Goal: Task Accomplishment & Management: Complete application form

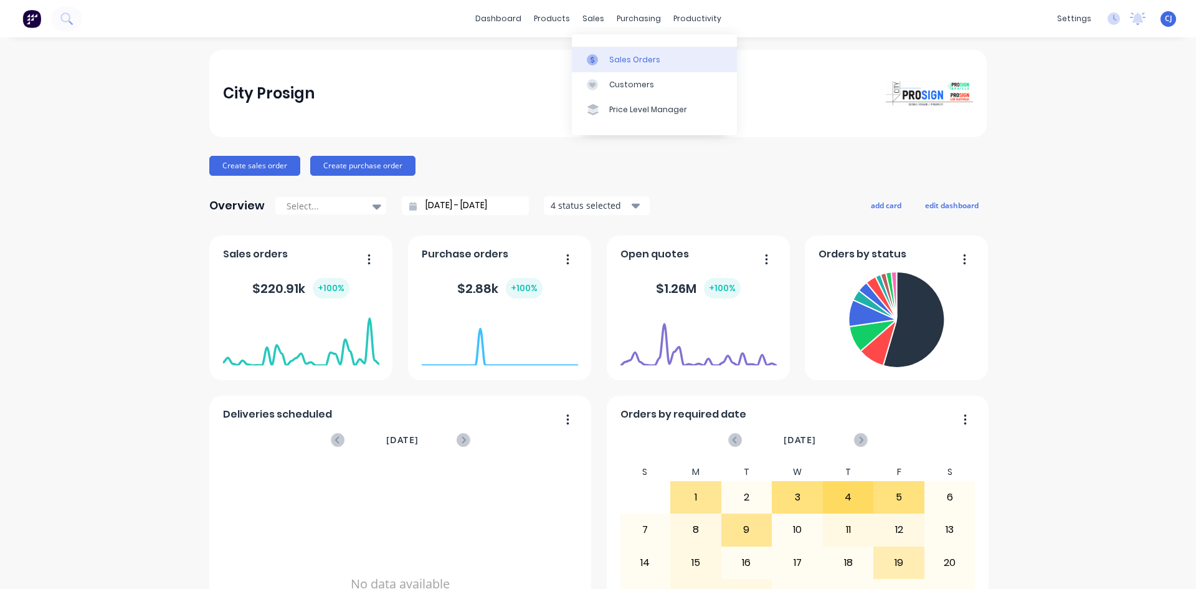
click at [605, 69] on link "Sales Orders" at bounding box center [654, 59] width 165 height 25
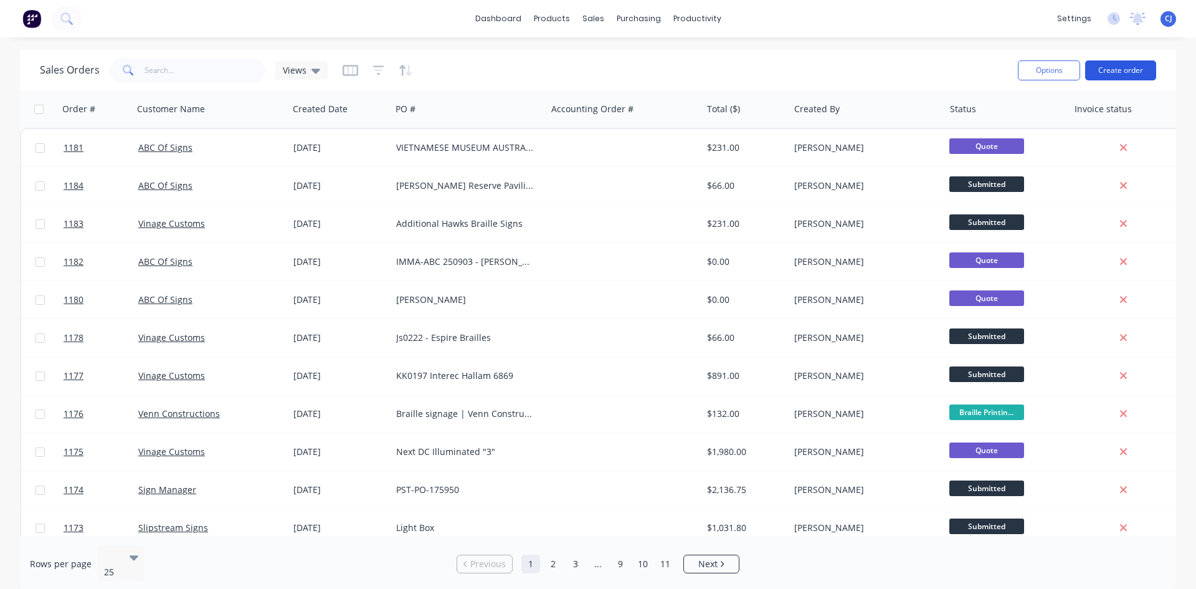
click at [1131, 67] on button "Create order" at bounding box center [1120, 70] width 71 height 20
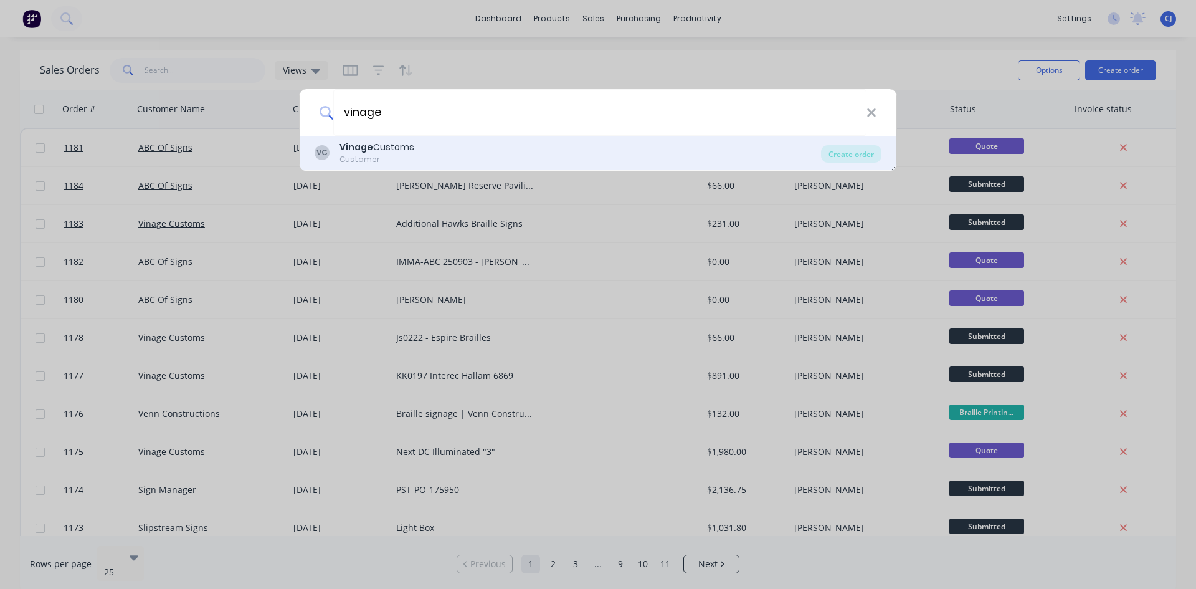
type input "vinage"
click at [354, 147] on b "Vinage" at bounding box center [356, 147] width 34 height 12
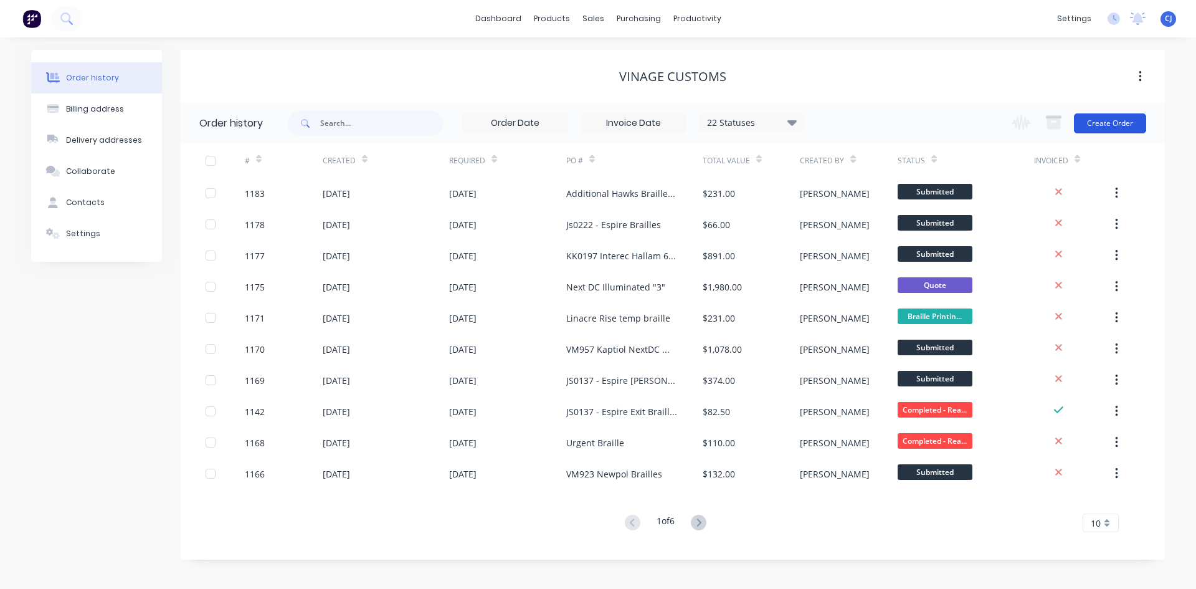
click at [1124, 115] on button "Create Order" at bounding box center [1110, 123] width 72 height 20
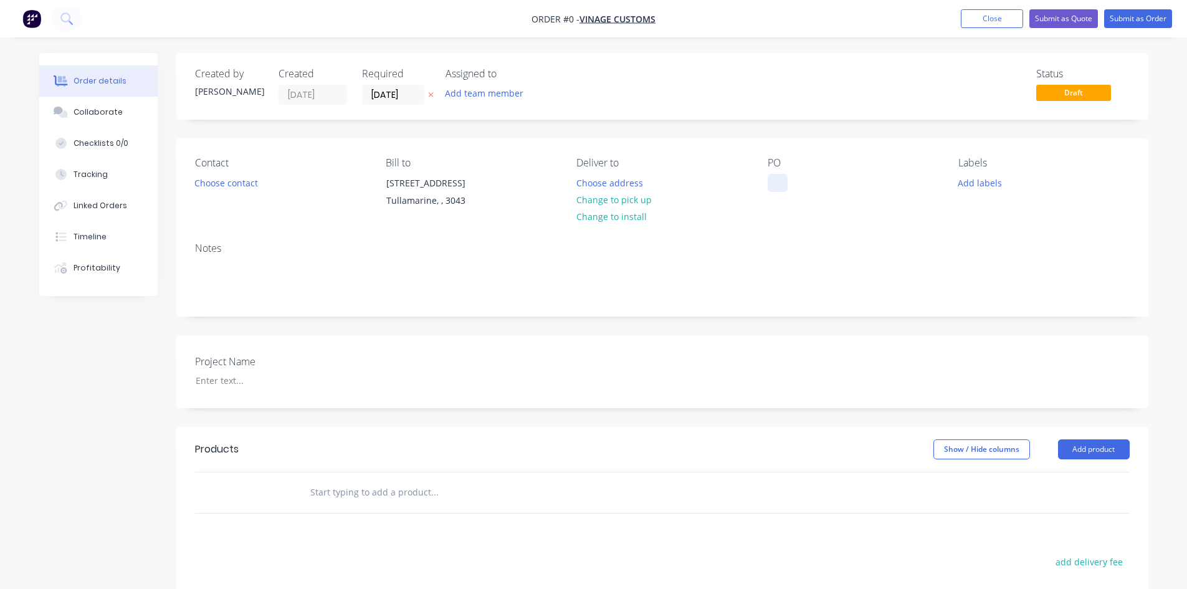
click at [785, 182] on div at bounding box center [777, 183] width 20 height 18
paste div
click at [193, 382] on div "Order details Collaborate Checklists 0/0 Tracking Linked Orders Timeline Profit…" at bounding box center [594, 442] width 1134 height 778
click at [392, 93] on input "[DATE]" at bounding box center [393, 94] width 61 height 19
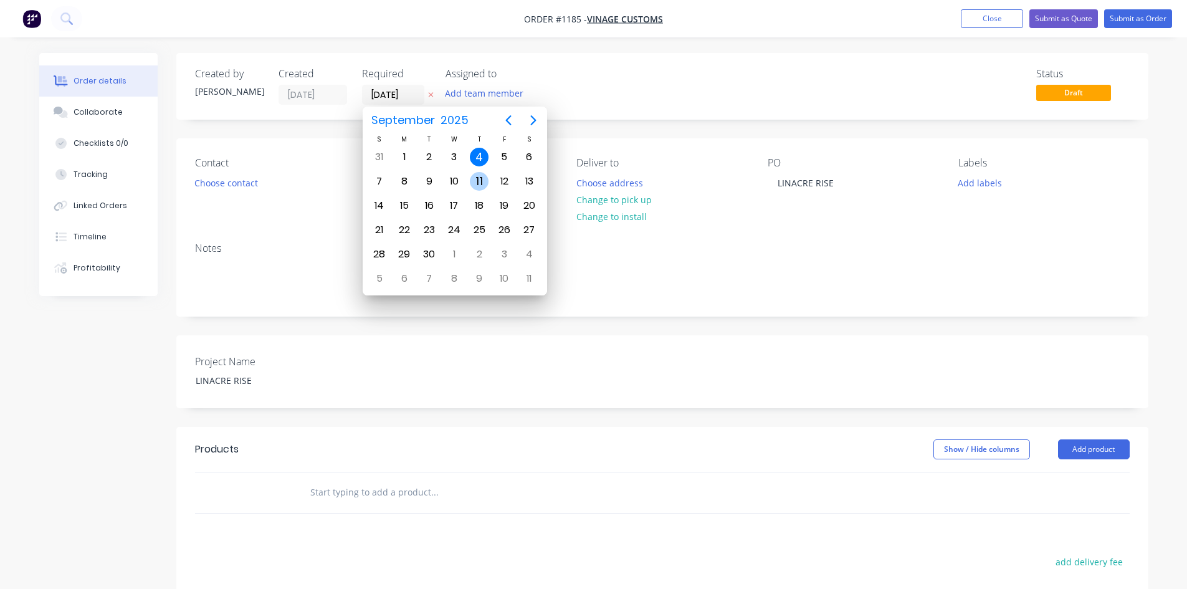
click at [481, 179] on div "11" at bounding box center [479, 181] width 19 height 19
type input "[DATE]"
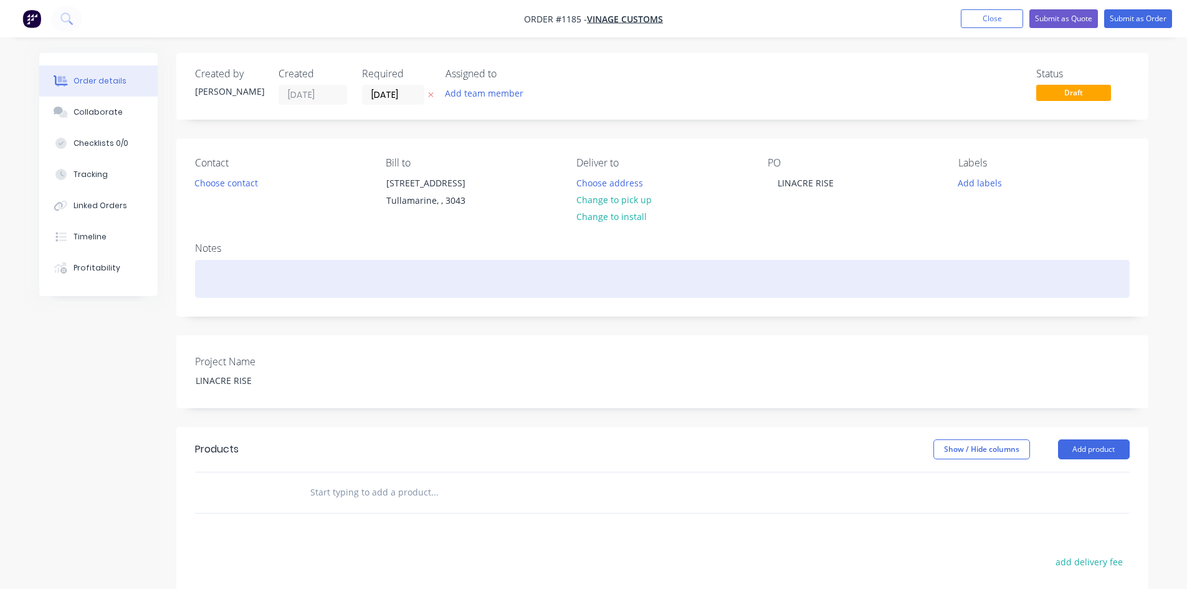
click at [524, 262] on div at bounding box center [662, 279] width 934 height 38
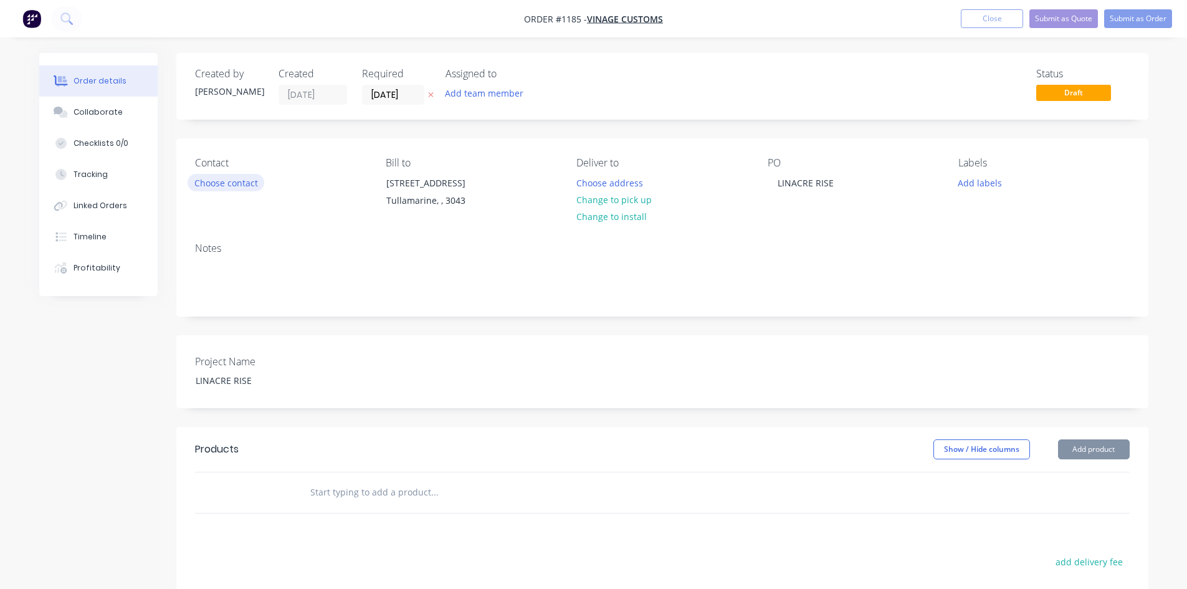
click at [207, 179] on button "Choose contact" at bounding box center [225, 182] width 77 height 17
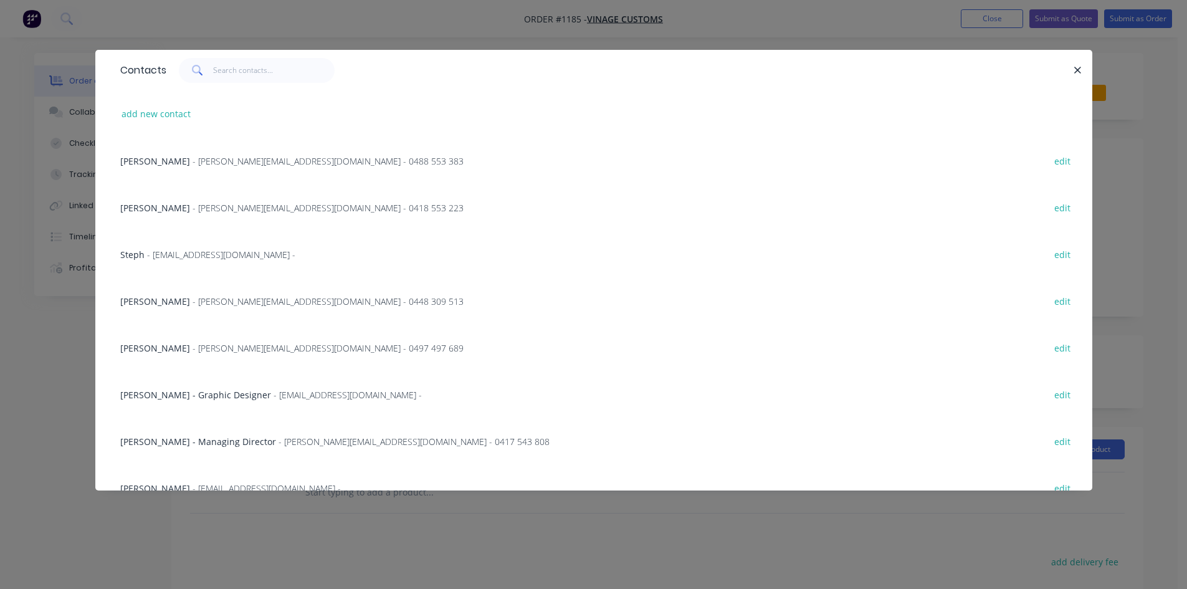
click at [204, 348] on span "- [PERSON_NAME][EMAIL_ADDRESS][DOMAIN_NAME] - 0497 497 689" at bounding box center [327, 348] width 271 height 12
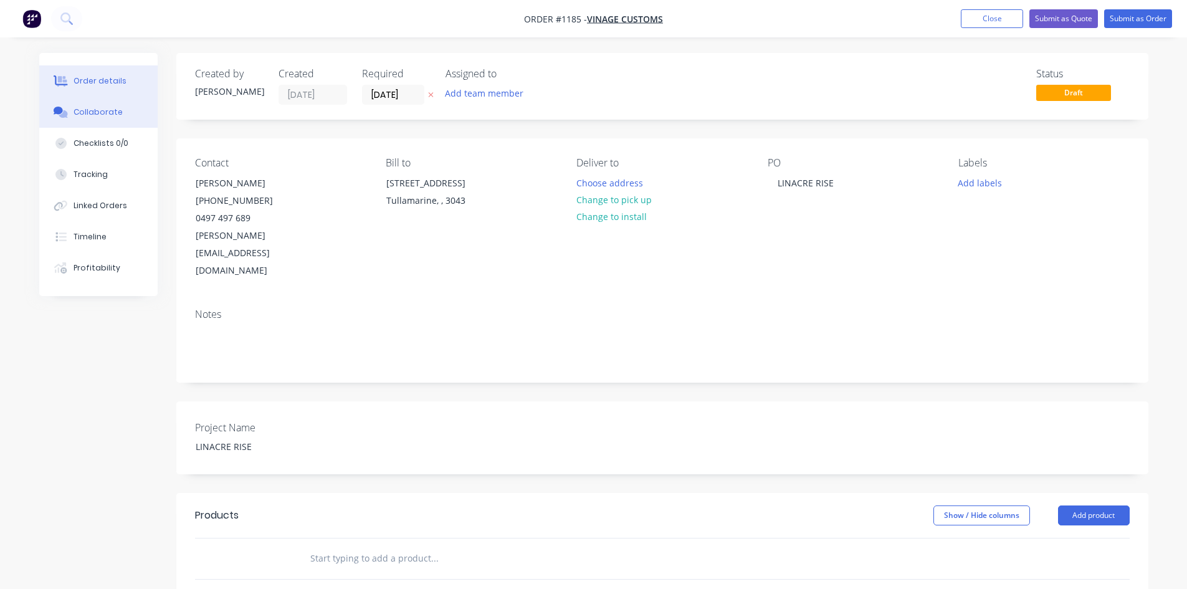
click at [83, 113] on div "Collaborate" at bounding box center [98, 112] width 49 height 11
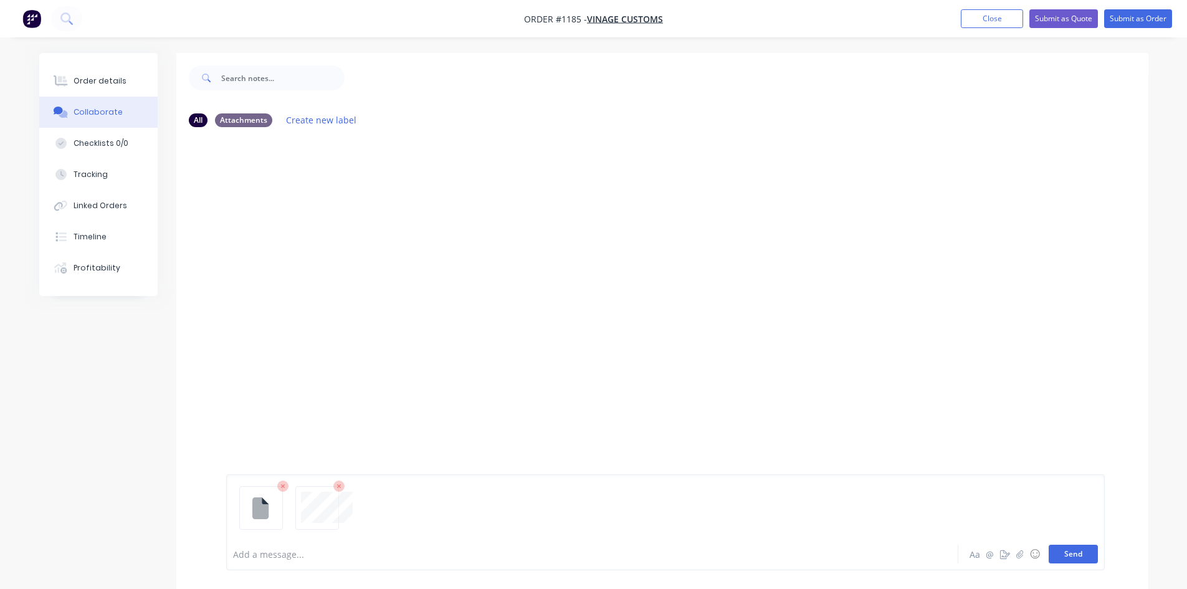
click at [1071, 557] on button "Send" at bounding box center [1072, 553] width 49 height 19
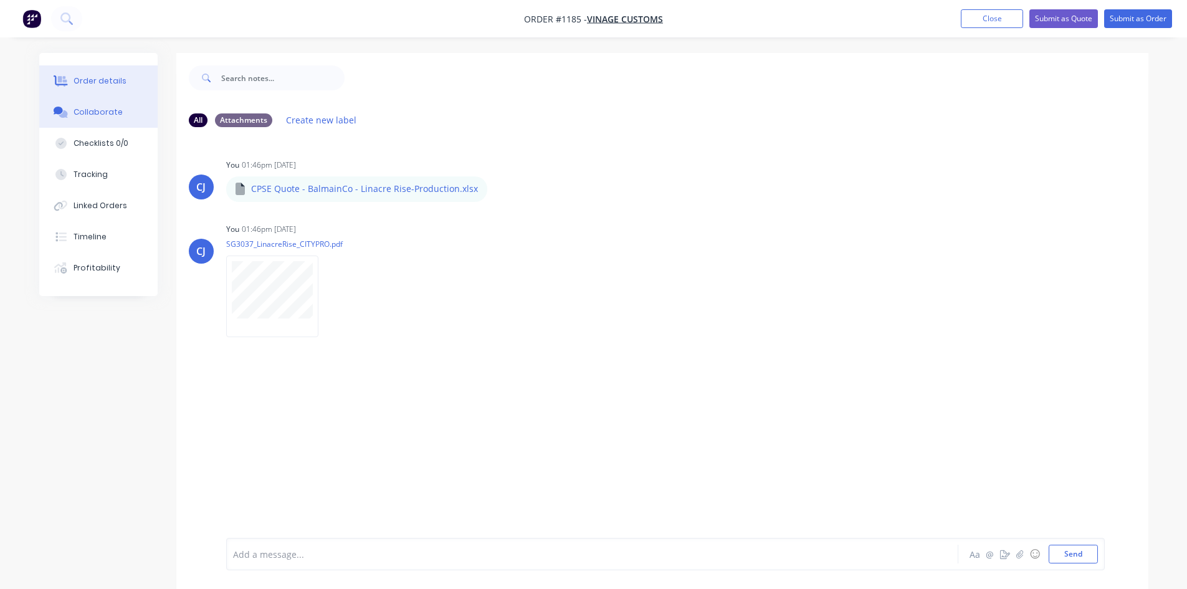
click at [121, 83] on div "Order details" at bounding box center [100, 80] width 53 height 11
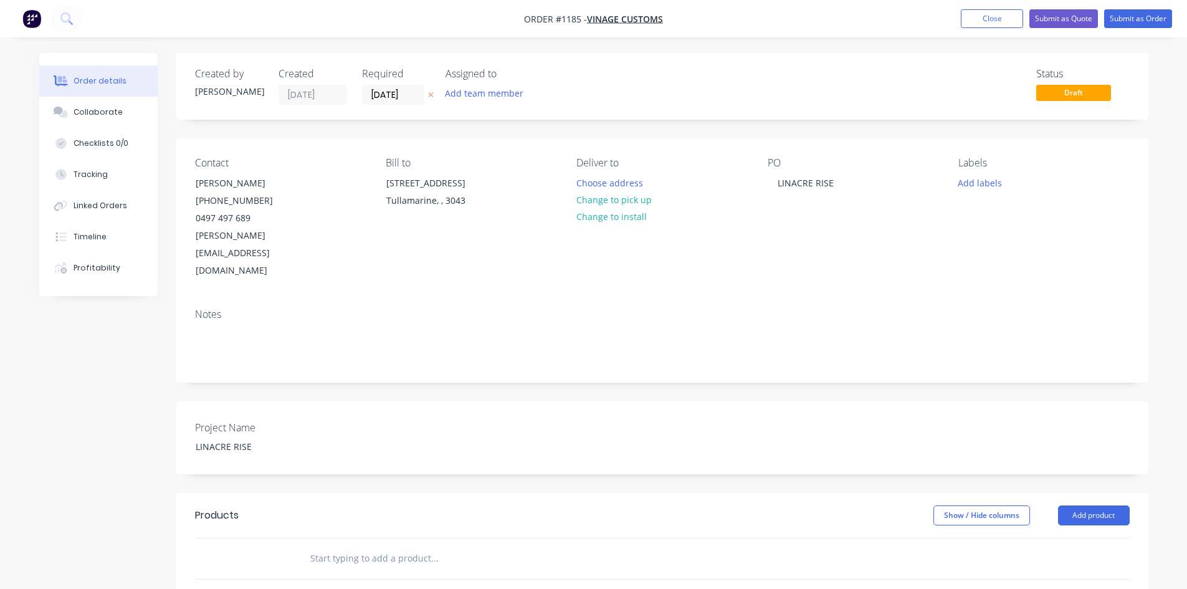
click at [345, 546] on input "text" at bounding box center [434, 558] width 249 height 25
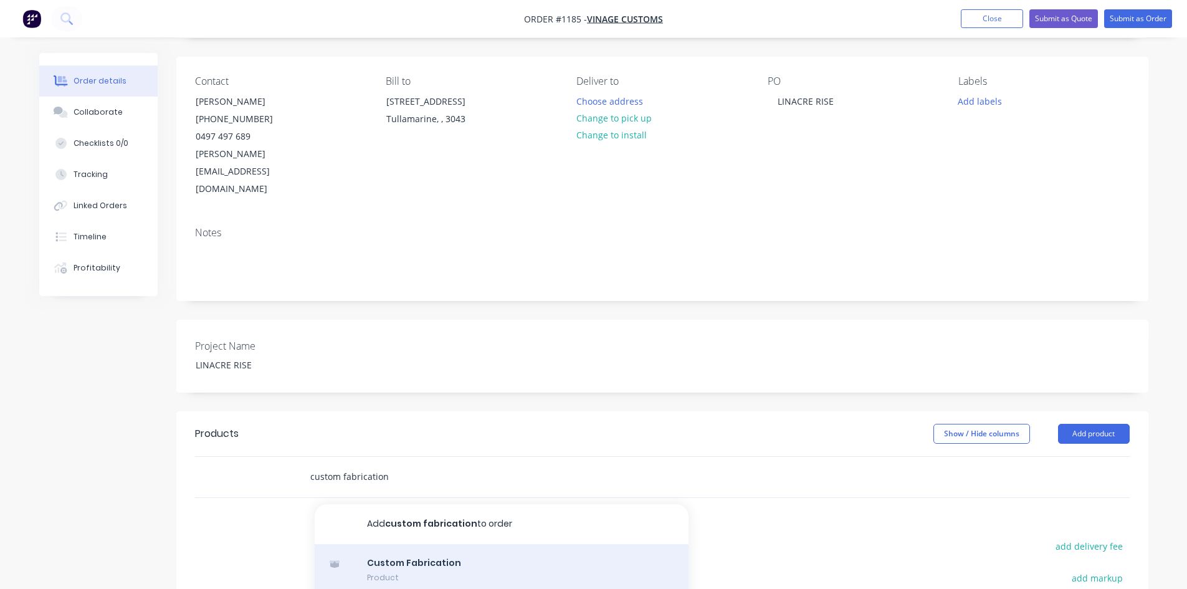
scroll to position [249, 0]
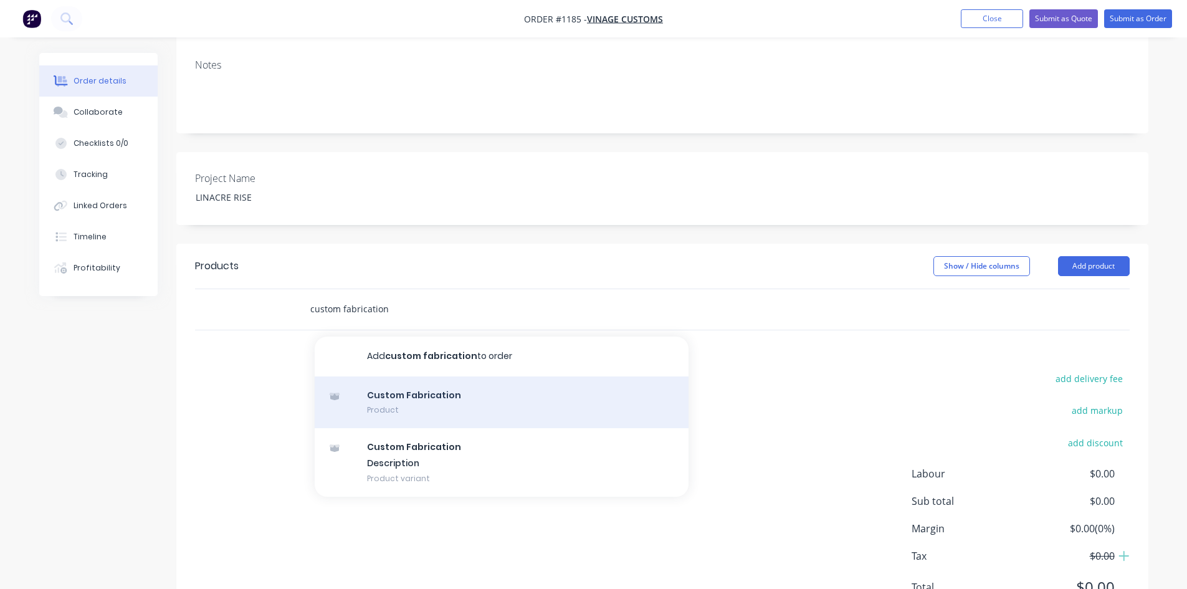
type input "custom fabrication"
click at [384, 376] on div "Custom Fabrication Product" at bounding box center [502, 402] width 374 height 52
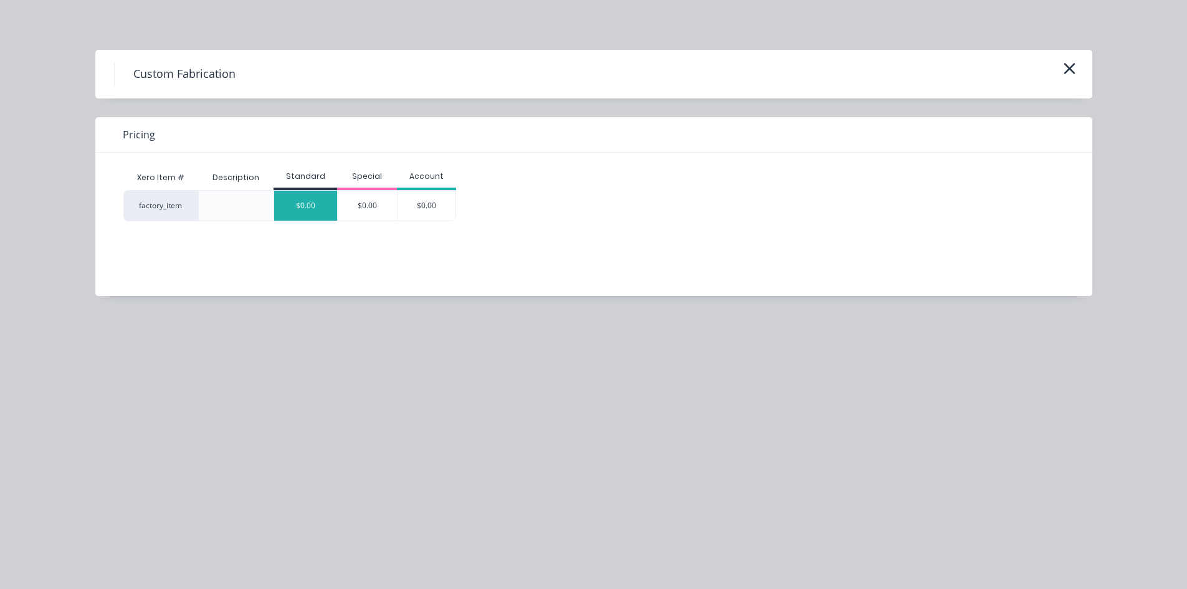
click at [318, 206] on div "$0.00" at bounding box center [305, 206] width 63 height 30
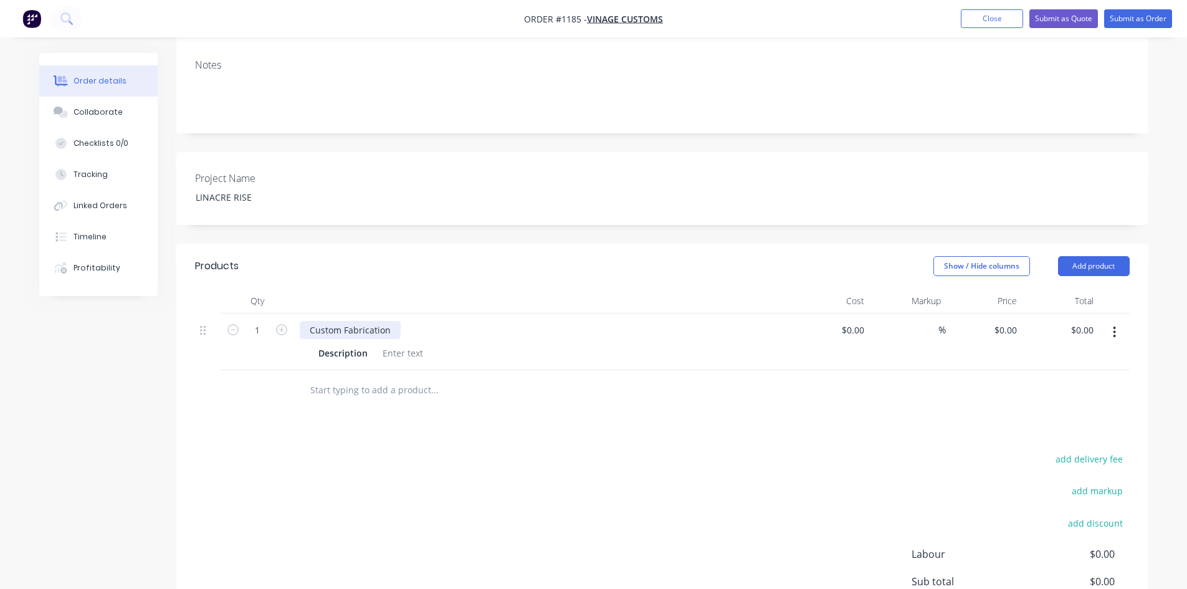
drag, startPoint x: 372, startPoint y: 293, endPoint x: 386, endPoint y: 292, distance: 13.8
click at [372, 321] on div "Custom Fabrication" at bounding box center [350, 330] width 101 height 18
click at [395, 321] on div "Custom Fabrication" at bounding box center [544, 330] width 488 height 18
drag, startPoint x: 389, startPoint y: 295, endPoint x: 247, endPoint y: 293, distance: 142.7
click at [247, 313] on div "1 Custom Fabrication Description $0.00 $0.00 % $0.00 $0.00 $0.00 $0.00" at bounding box center [662, 341] width 934 height 57
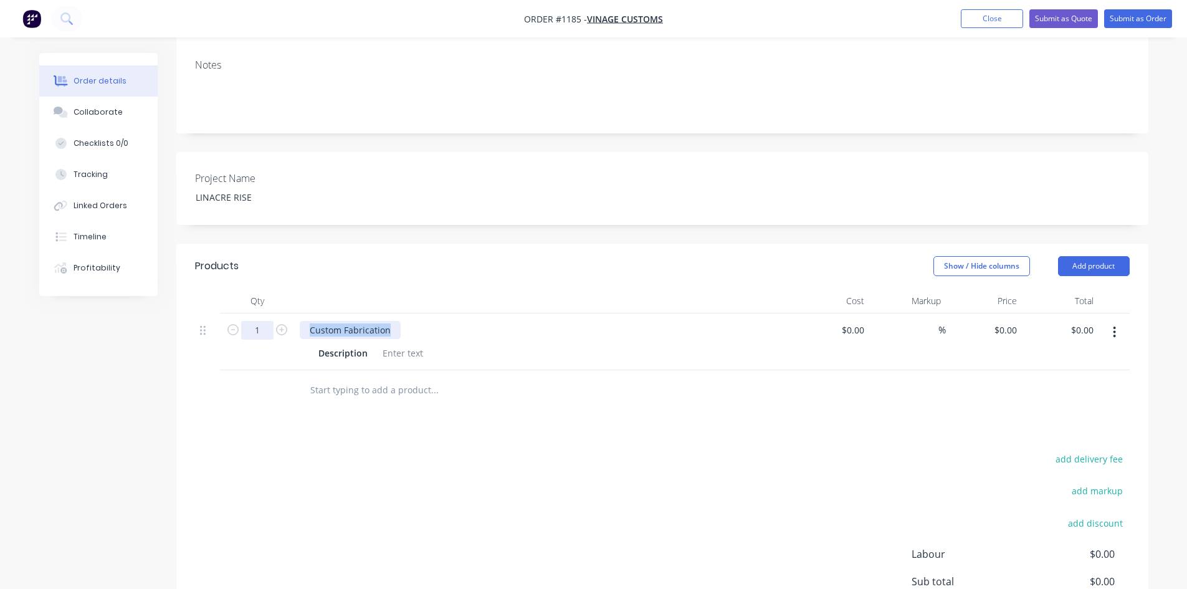
paste div
click at [410, 344] on div at bounding box center [402, 353] width 50 height 18
paste div
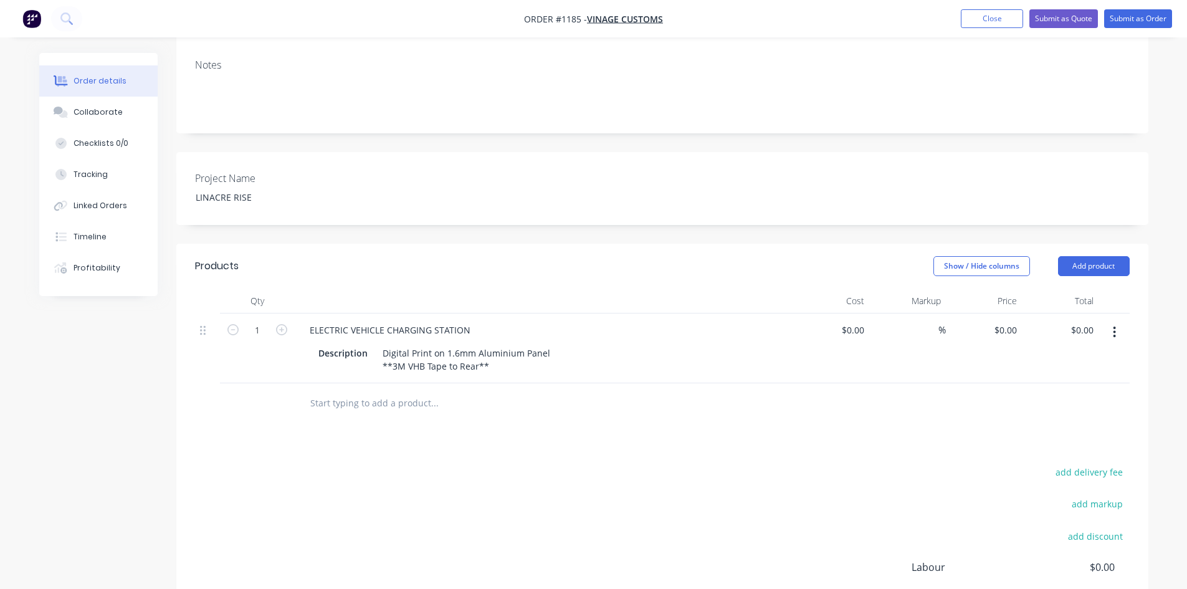
click at [503, 340] on div "ELECTRIC VEHICLE CHARGING STATION Description Digital Print on 1.6mm Aluminium …" at bounding box center [544, 348] width 498 height 70
click at [504, 344] on div "Digital Print on 1.6mm Aluminium Panel **3M VHB Tape to Rear**" at bounding box center [466, 359] width 178 height 31
click at [280, 324] on icon "button" at bounding box center [281, 329] width 11 height 11
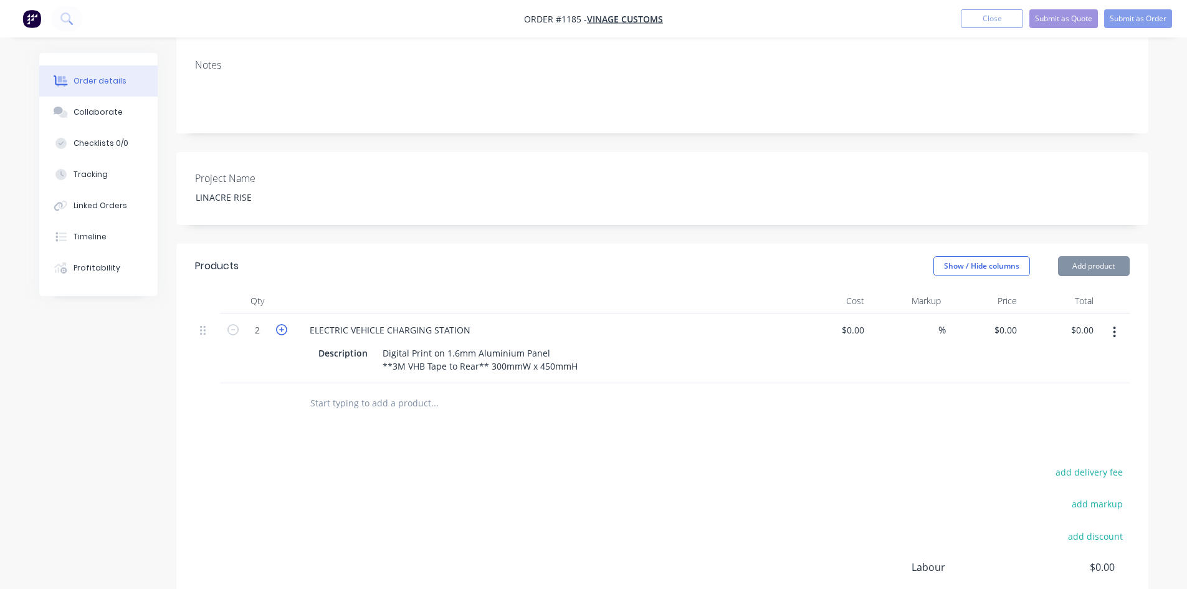
click at [280, 324] on icon "button" at bounding box center [281, 329] width 11 height 11
type input "3"
click at [866, 321] on input at bounding box center [862, 330] width 14 height 18
type input "$40.00"
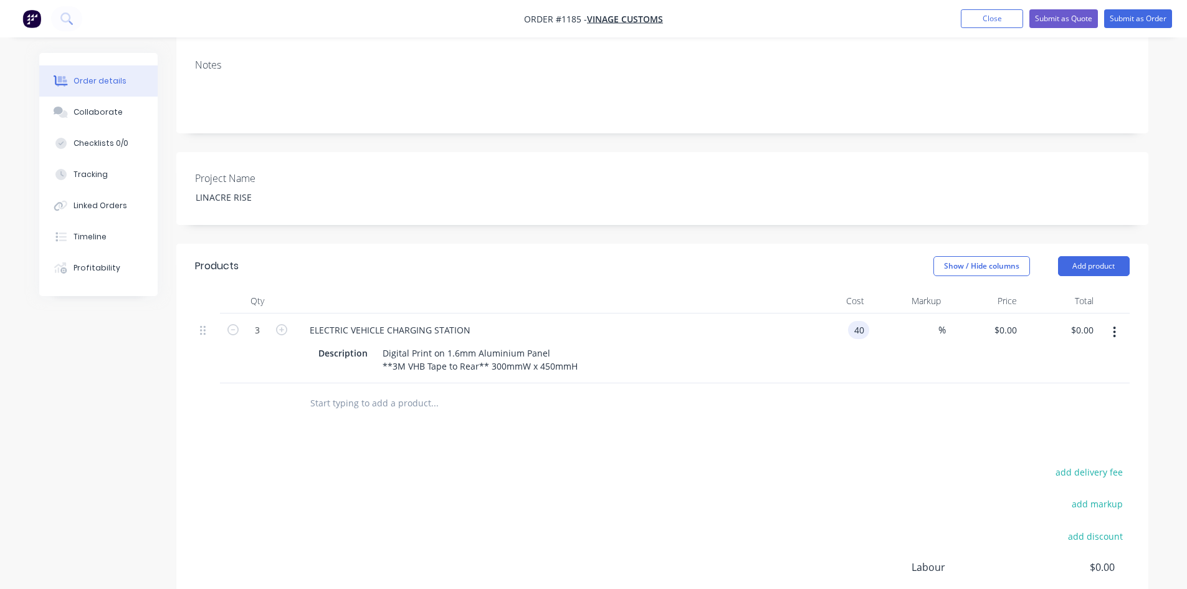
type input "$120.00"
click at [913, 386] on div at bounding box center [662, 403] width 934 height 40
click at [1112, 325] on icon "button" at bounding box center [1113, 332] width 3 height 14
drag, startPoint x: 1071, startPoint y: 358, endPoint x: 1045, endPoint y: 367, distance: 27.6
click at [1071, 381] on div "Duplicate" at bounding box center [1070, 390] width 96 height 18
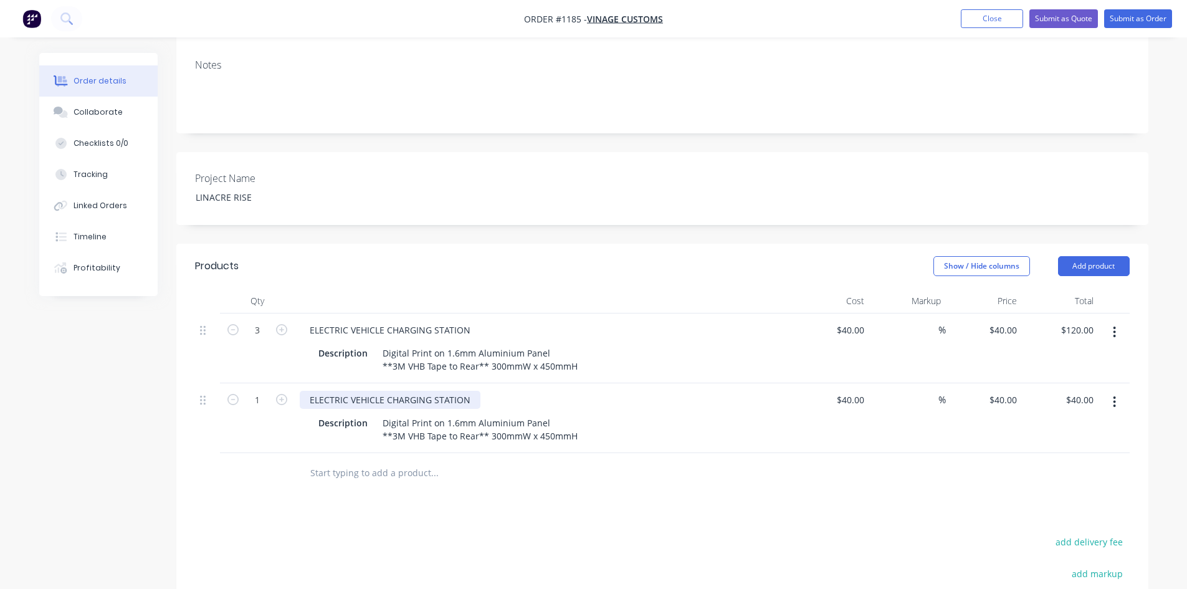
drag, startPoint x: 352, startPoint y: 372, endPoint x: 328, endPoint y: 361, distance: 26.8
click at [352, 391] on div "ELECTRIC VEHICLE CHARGING STATION" at bounding box center [390, 400] width 181 height 18
drag, startPoint x: 307, startPoint y: 366, endPoint x: 475, endPoint y: 364, distance: 167.6
click at [475, 391] on div "ELECTRIC VEHICLE CHARGING STATION" at bounding box center [390, 400] width 181 height 18
paste div
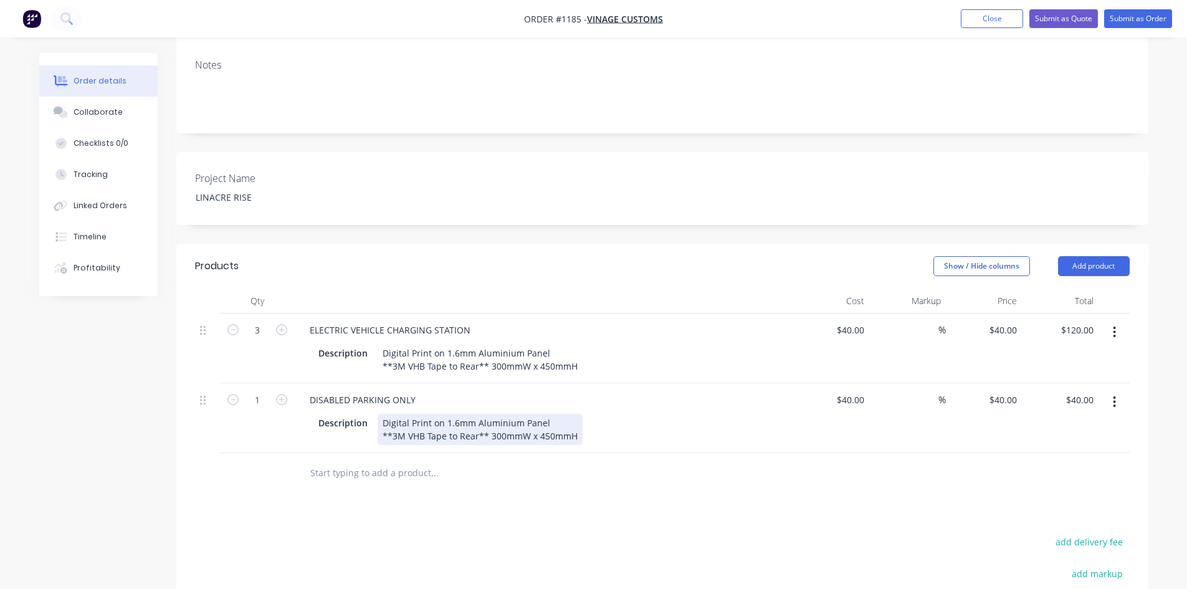
click at [426, 414] on div "Digital Print on 1.6mm Aluminium Panel **3M VHB Tape to Rear** 300mmW x 450mmH" at bounding box center [479, 429] width 205 height 31
drag, startPoint x: 490, startPoint y: 401, endPoint x: 596, endPoint y: 403, distance: 106.5
click at [593, 414] on div "Description Digital Print on 1.6mm Aluminium Panel **3M VHB Tape to Rear** 300m…" at bounding box center [541, 429] width 456 height 31
paste div
click at [1110, 391] on button "button" at bounding box center [1113, 402] width 29 height 22
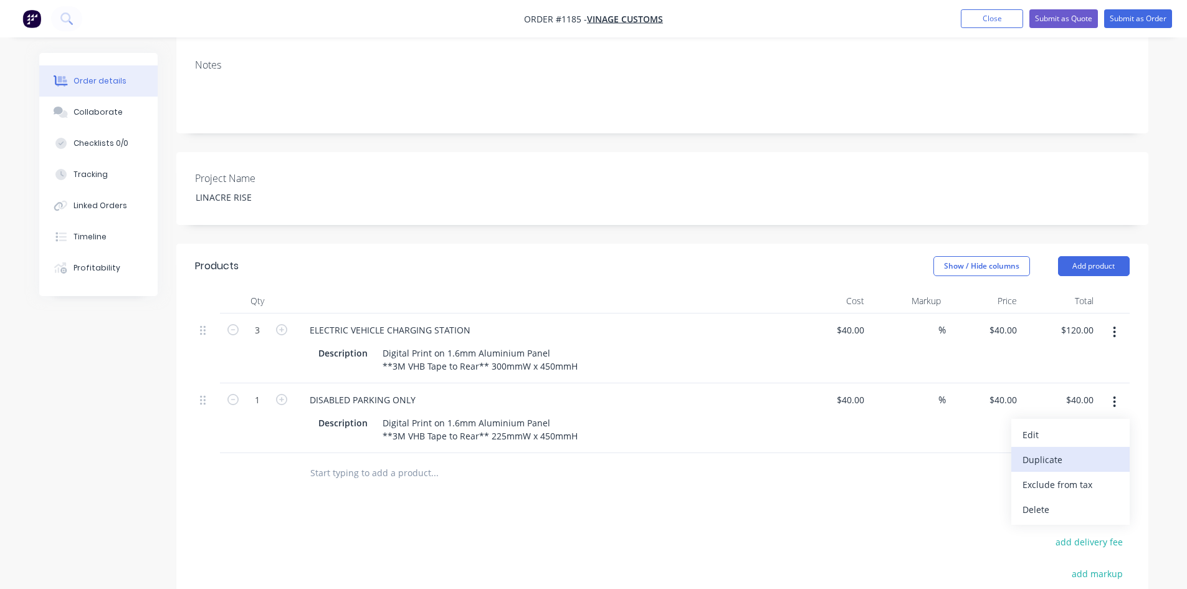
click at [1045, 450] on div "Duplicate" at bounding box center [1070, 459] width 96 height 18
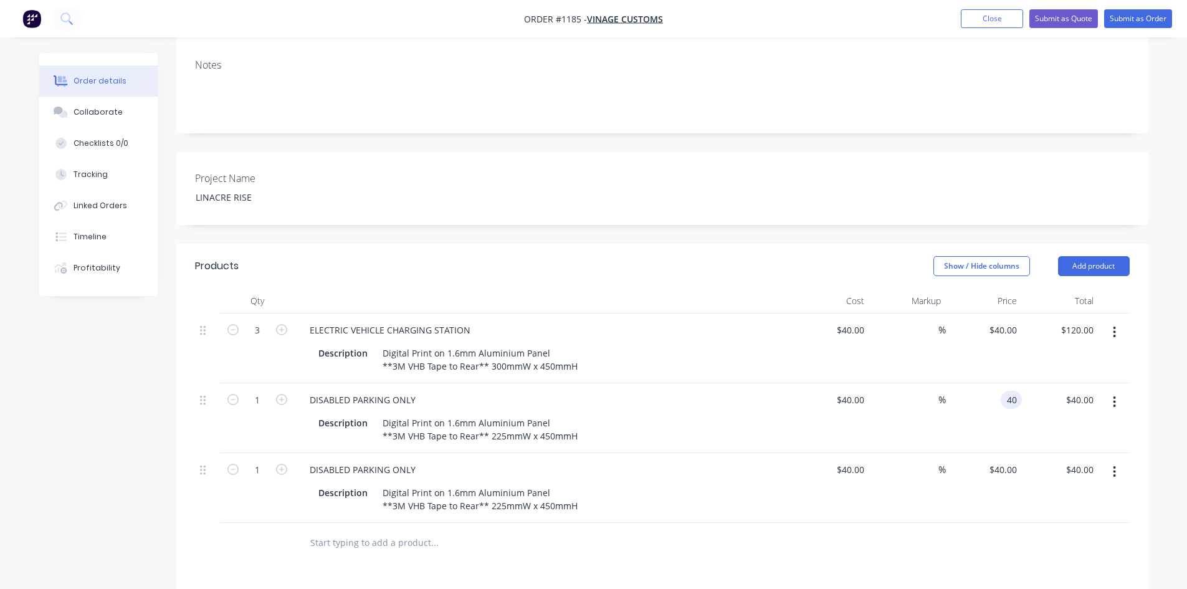
click at [994, 383] on div "40 40" at bounding box center [984, 418] width 77 height 70
type input "38"
type input "-5"
type input "$38.00"
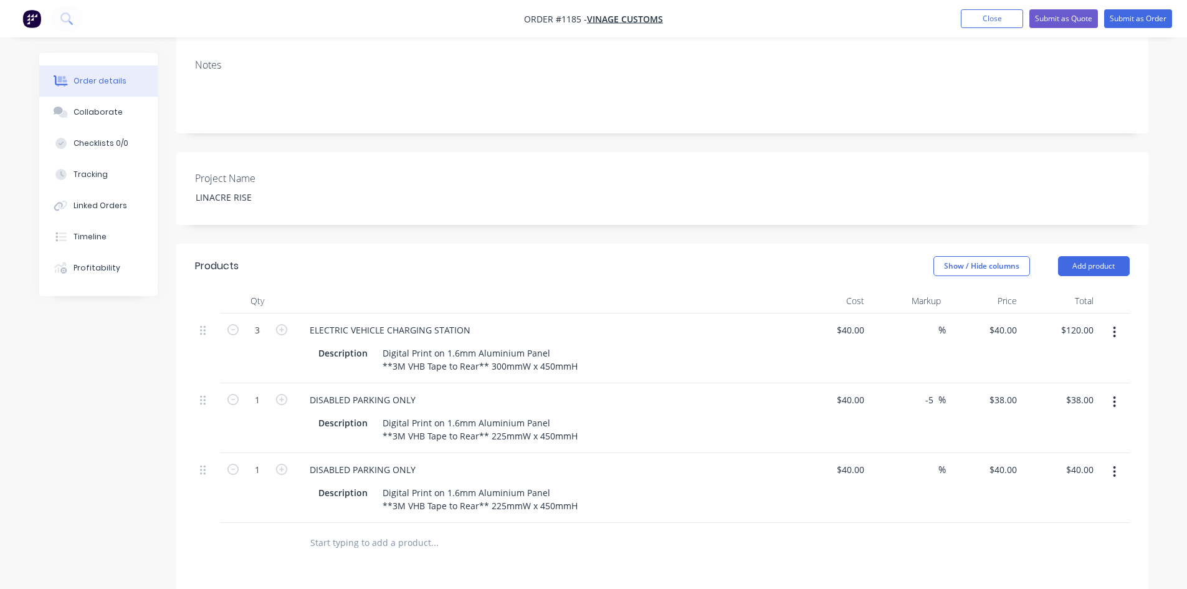
click at [691, 344] on div "Description Digital Print on 1.6mm Aluminium Panel **3M VHB Tape to Rear** 300m…" at bounding box center [541, 359] width 456 height 31
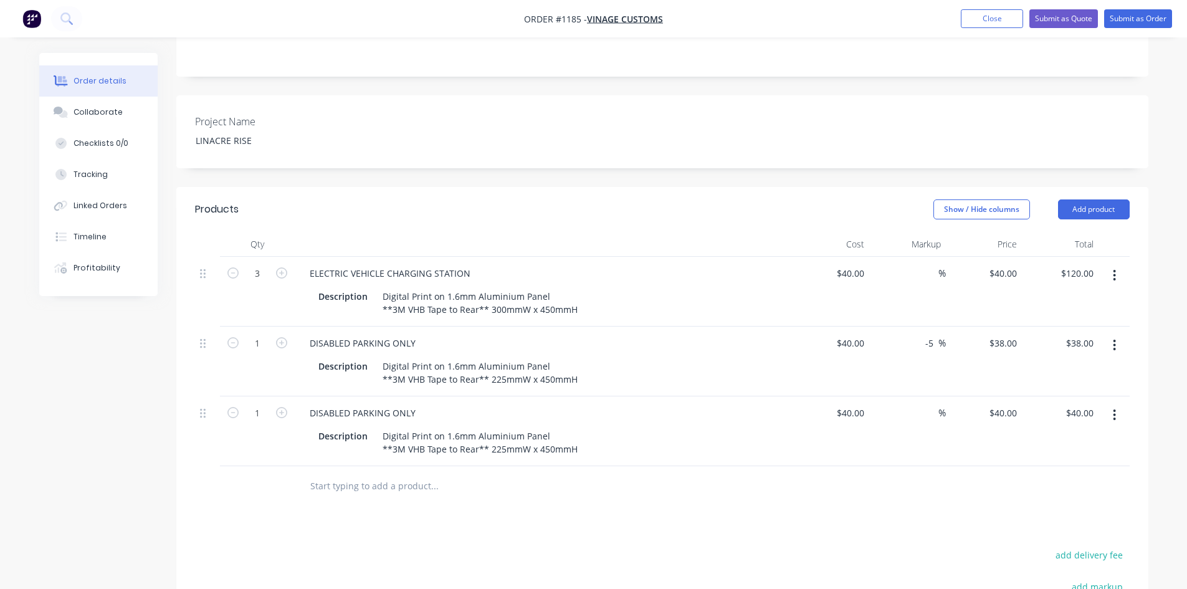
scroll to position [506, 0]
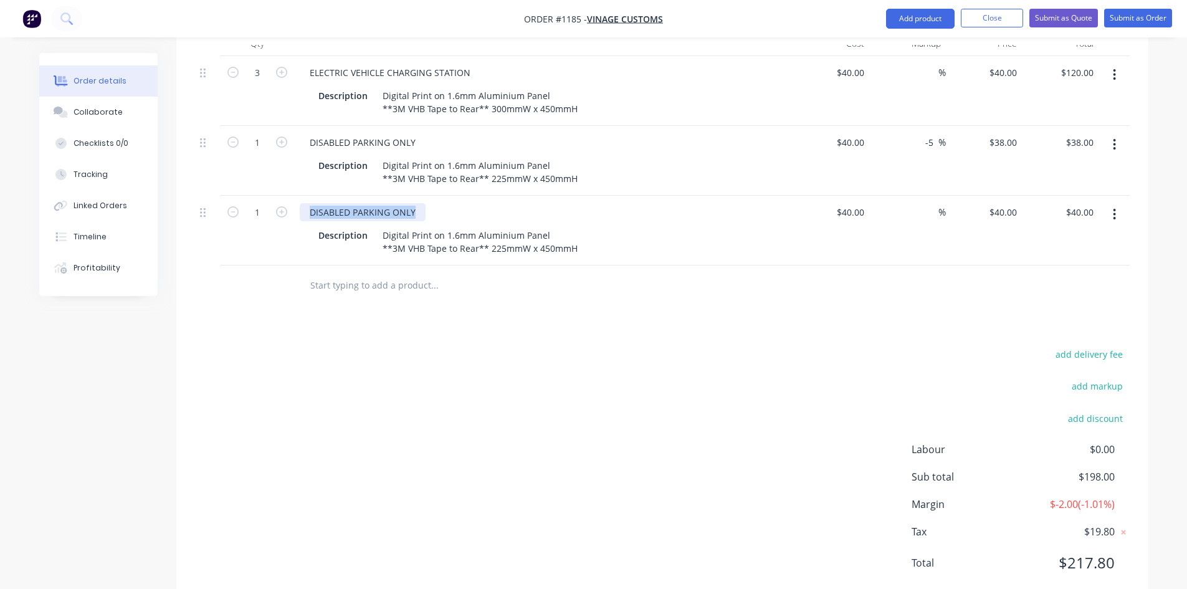
drag, startPoint x: 421, startPoint y: 173, endPoint x: 295, endPoint y: 174, distance: 126.5
click at [295, 196] on div "DISABLED PARKING ONLY Description Digital Print on 1.6mm Aluminium Panel **3M V…" at bounding box center [544, 231] width 498 height 70
paste div
click at [364, 203] on div "FIRE HYDRANT" at bounding box center [340, 212] width 80 height 18
drag, startPoint x: 382, startPoint y: 196, endPoint x: 585, endPoint y: 214, distance: 203.2
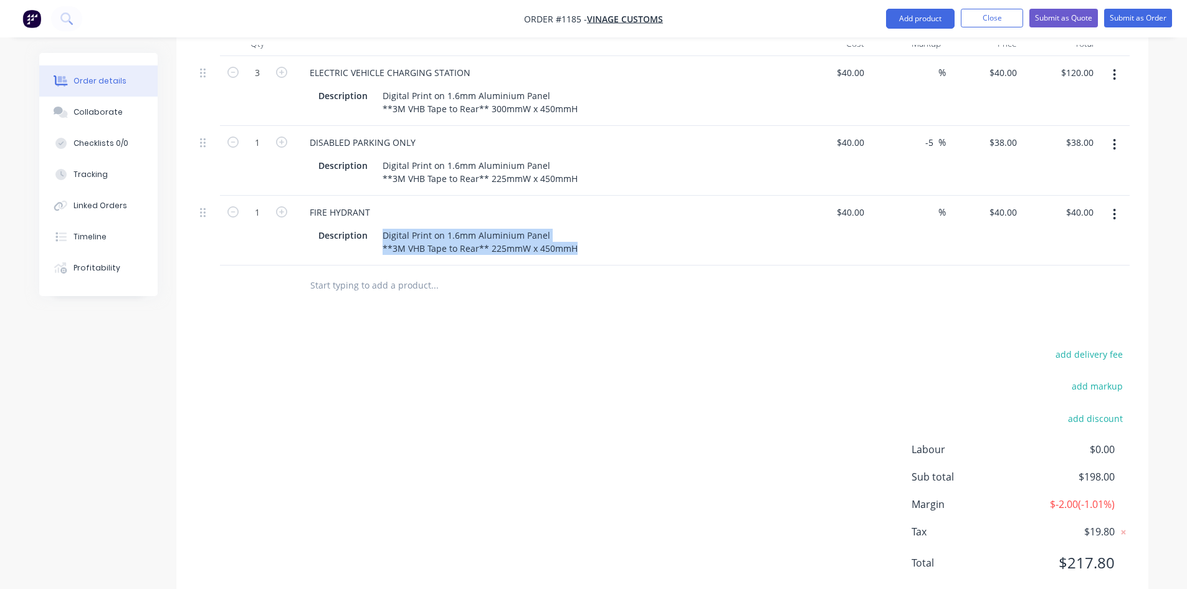
click at [585, 226] on div "Description Digital Print on 1.6mm Aluminium Panel **3M VHB Tape to Rear** 225m…" at bounding box center [541, 241] width 456 height 31
paste div
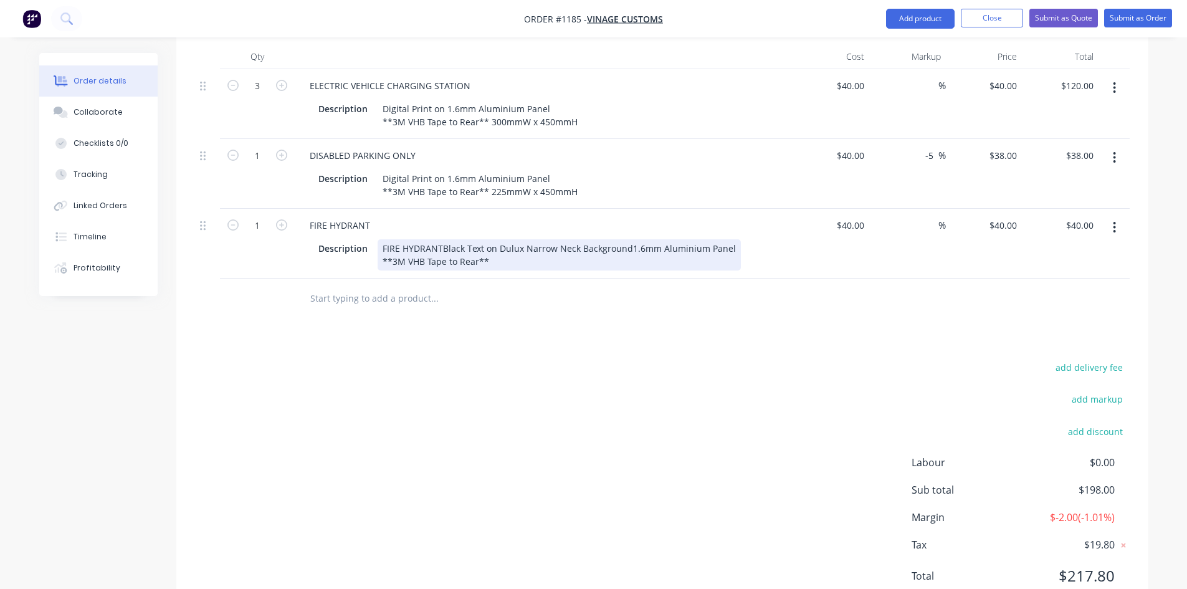
click at [505, 239] on div "FIRE HYDRANTBlack Text on Dulux Narrow Neck Background1.6mm Aluminium Panel **3…" at bounding box center [558, 254] width 363 height 31
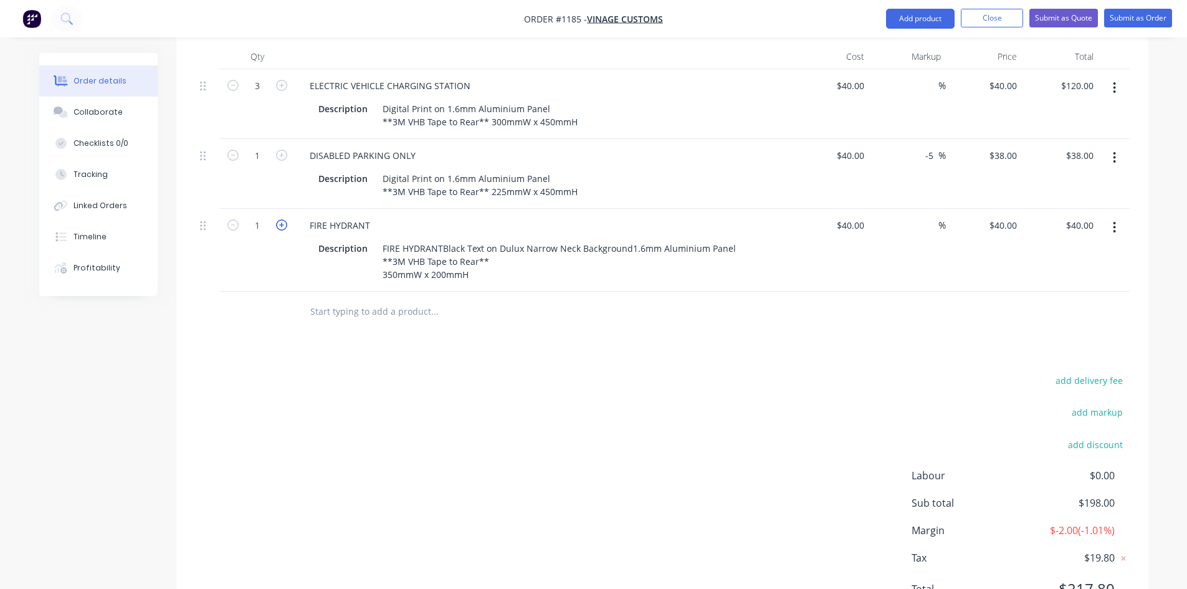
click at [286, 215] on form "1" at bounding box center [257, 224] width 65 height 19
click at [284, 219] on icon "button" at bounding box center [281, 224] width 11 height 11
type input "2"
type input "$80.00"
click at [284, 219] on icon "button" at bounding box center [281, 224] width 11 height 11
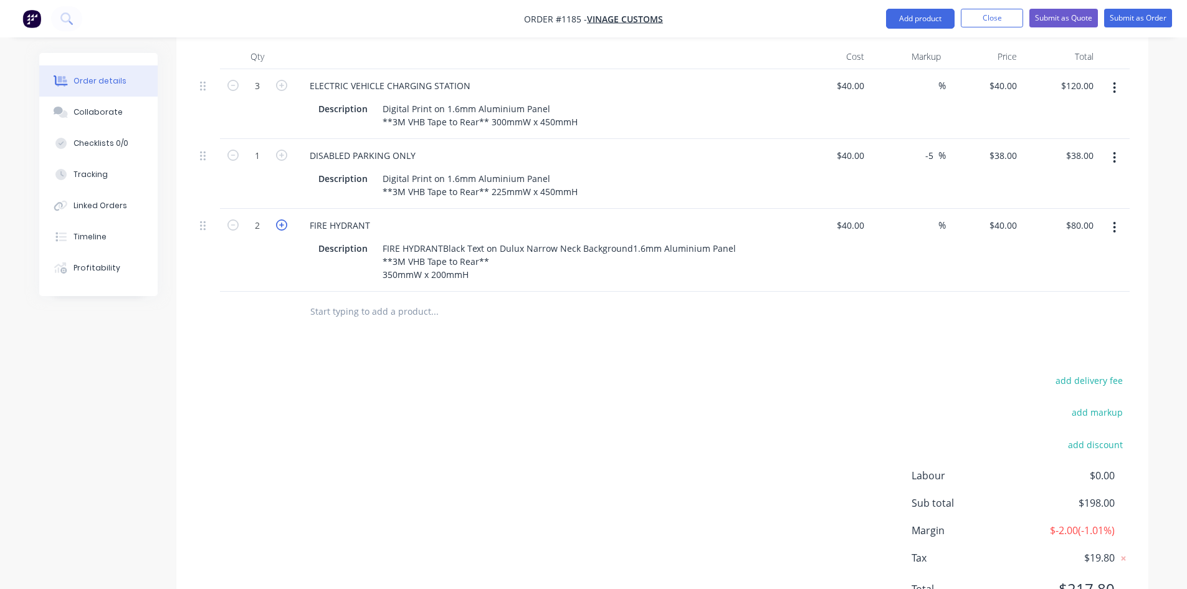
type input "3"
type input "$120.00"
click at [284, 219] on icon "button" at bounding box center [281, 224] width 11 height 11
type input "4"
type input "$160.00"
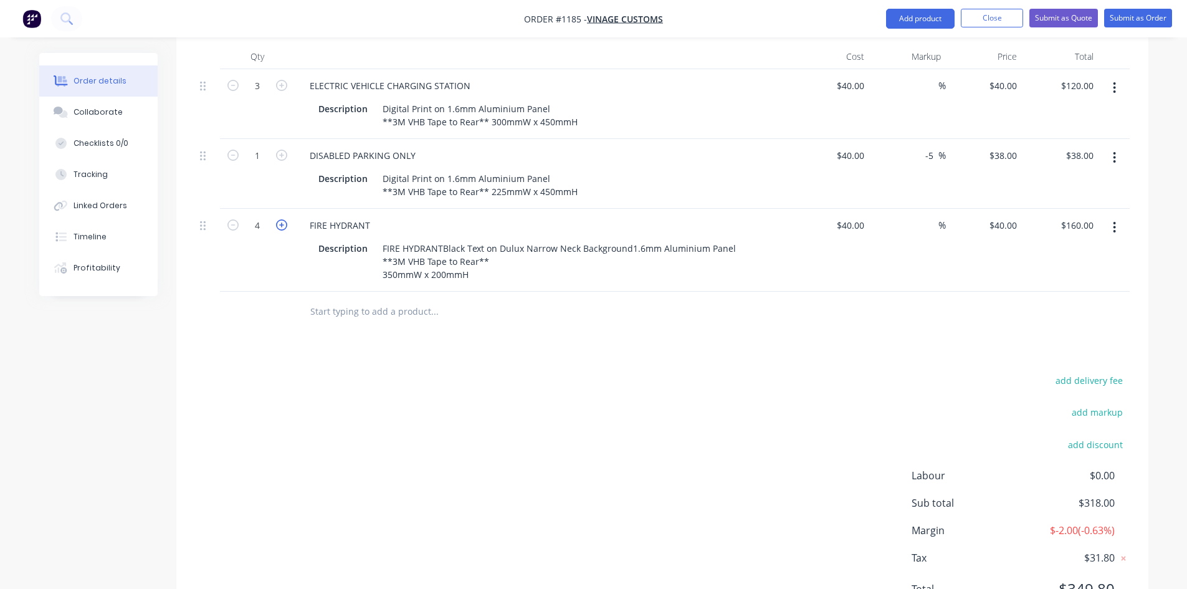
click at [284, 219] on icon "button" at bounding box center [281, 224] width 11 height 11
type input "5"
type input "$200.00"
click at [283, 219] on icon "button" at bounding box center [281, 224] width 11 height 11
type input "6"
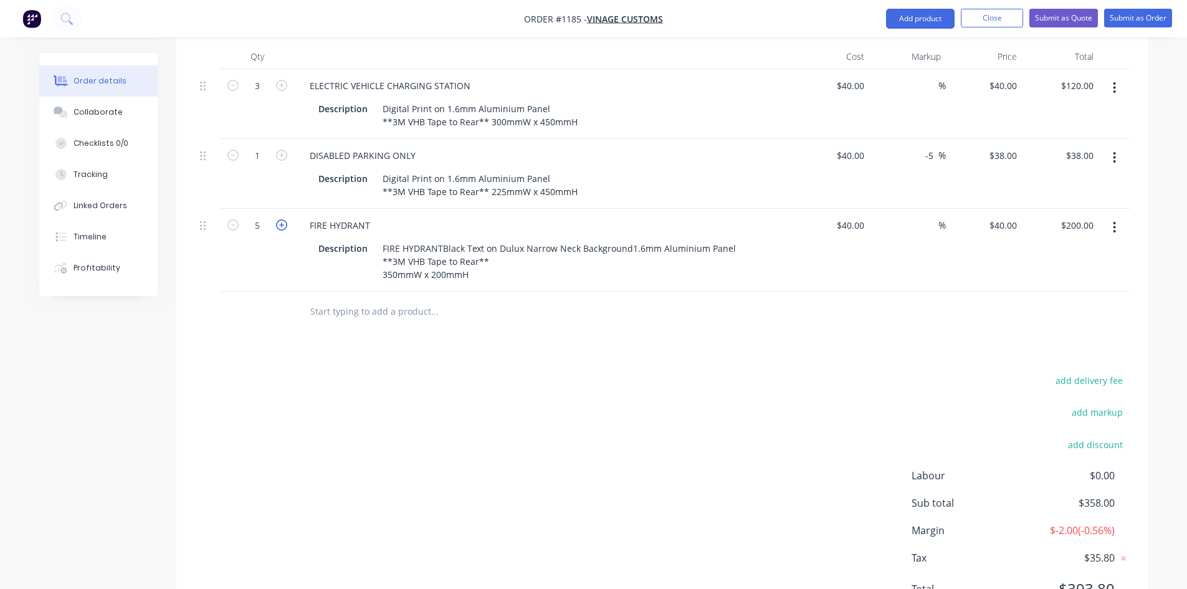
type input "$240.00"
click at [860, 216] on input "40" at bounding box center [852, 225] width 34 height 18
type input "$33.00"
type input "$198.00"
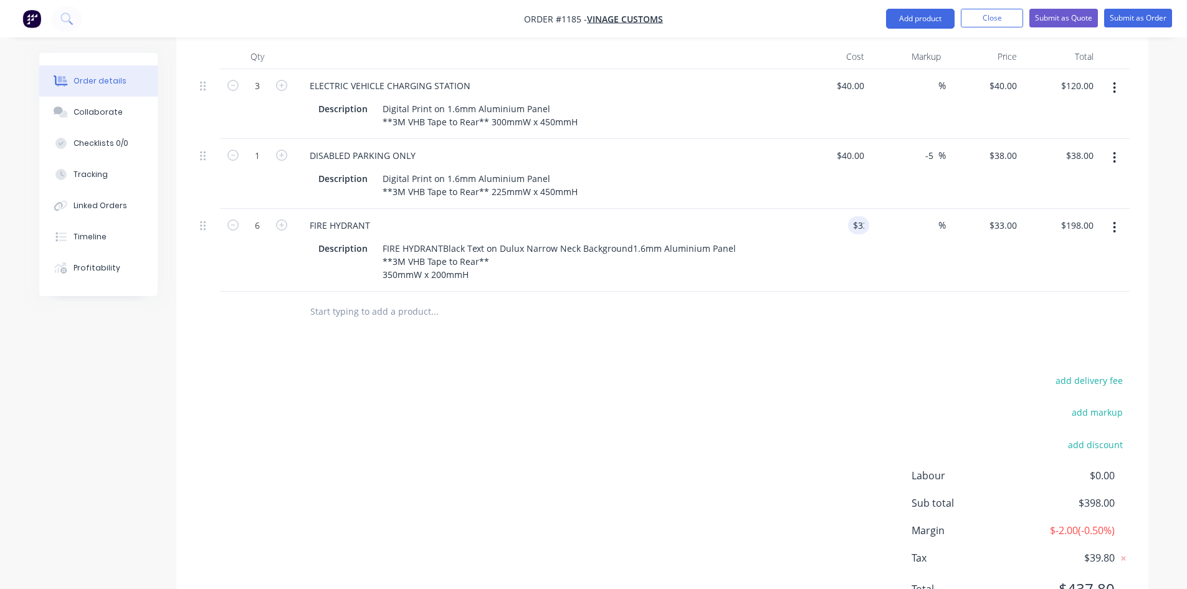
click at [848, 336] on div "Products Show / Hide columns Add product Qty Cost Markup Price Total 3 ELECTRIC…" at bounding box center [662, 315] width 972 height 632
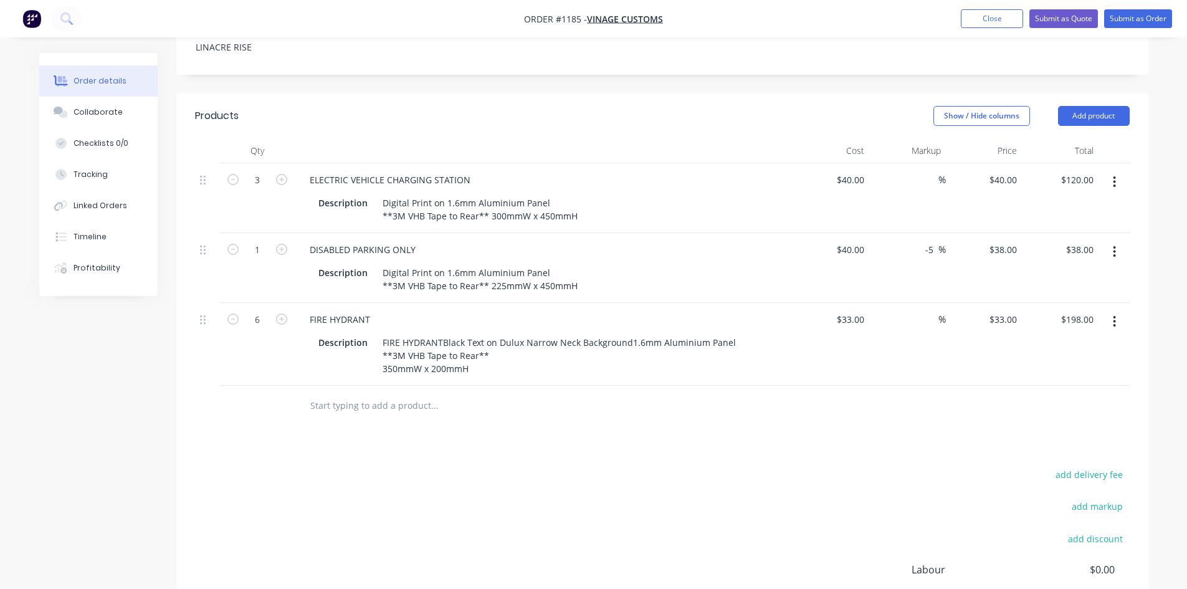
scroll to position [369, 0]
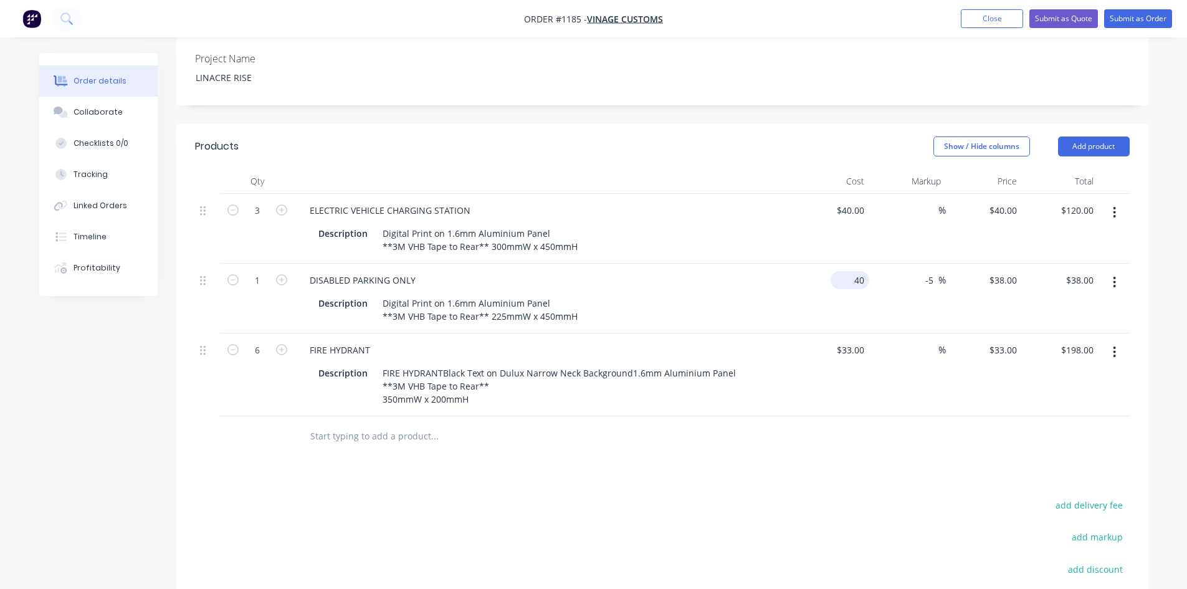
click at [857, 271] on input "40" at bounding box center [852, 280] width 34 height 18
type input "$38.00"
type input "$36.10"
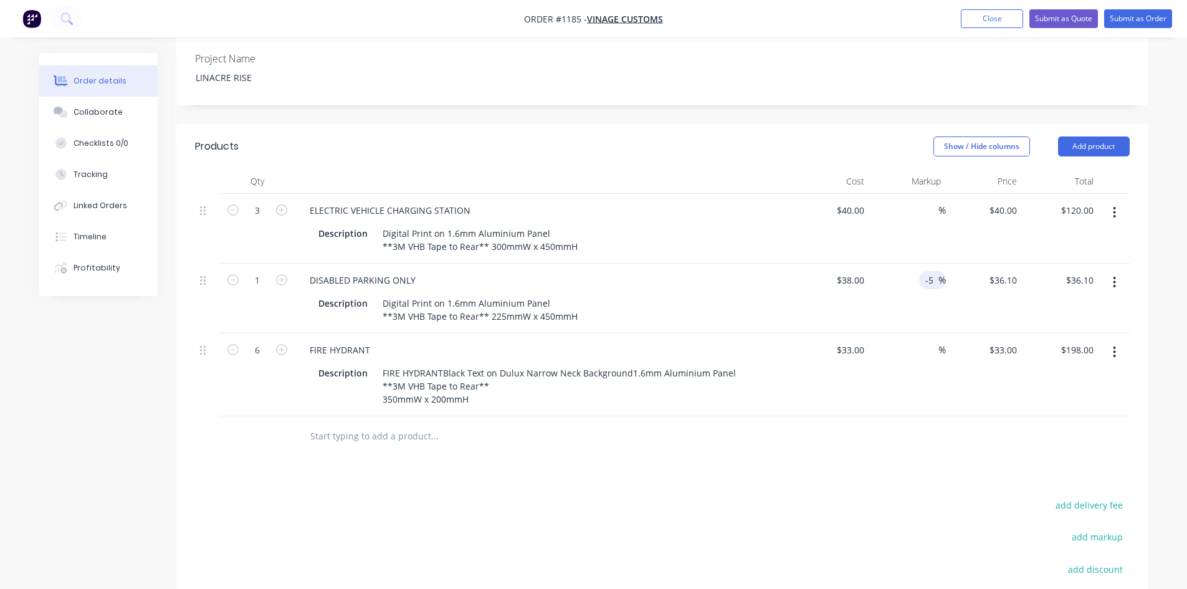
click at [936, 271] on input "-5" at bounding box center [931, 280] width 14 height 18
drag, startPoint x: 930, startPoint y: 245, endPoint x: 954, endPoint y: 248, distance: 23.9
click at [954, 263] on div "1 DISABLED PARKING ONLY Description Digital Print on 1.6mm Aluminium Panel **3M…" at bounding box center [662, 298] width 934 height 70
type input "-"
type input "$38.00"
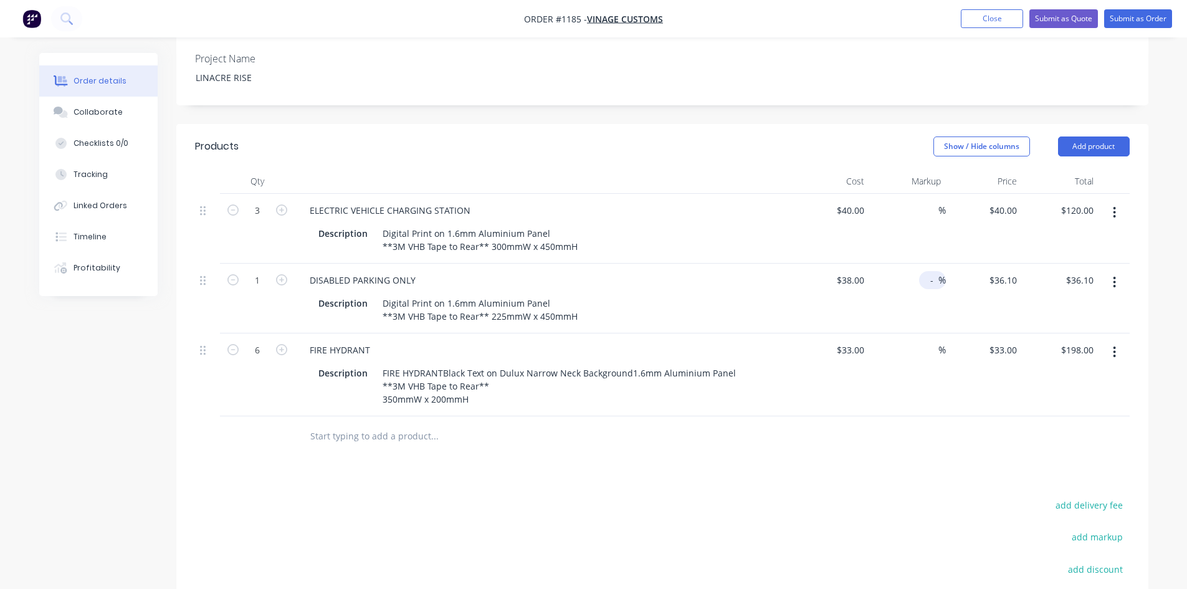
type input "$38.00"
click at [891, 450] on div "Products Show / Hide columns Add product Qty Cost Markup Price Total 3 ELECTRIC…" at bounding box center [662, 440] width 972 height 632
click at [1111, 341] on button "button" at bounding box center [1113, 352] width 29 height 22
click at [1069, 401] on div "Duplicate" at bounding box center [1070, 410] width 96 height 18
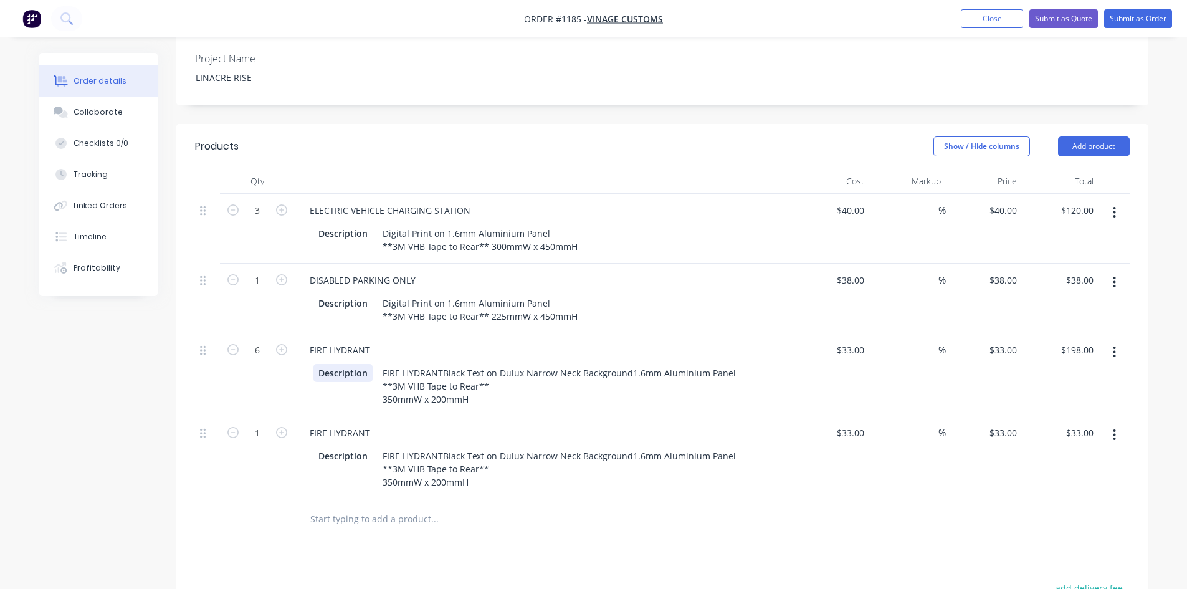
drag, startPoint x: 340, startPoint y: 348, endPoint x: 341, endPoint y: 358, distance: 10.0
click at [340, 364] on div "Description FIRE HYDRANTBlack Text on Dulux Narrow Neck Background1.6mm Alumini…" at bounding box center [541, 386] width 456 height 44
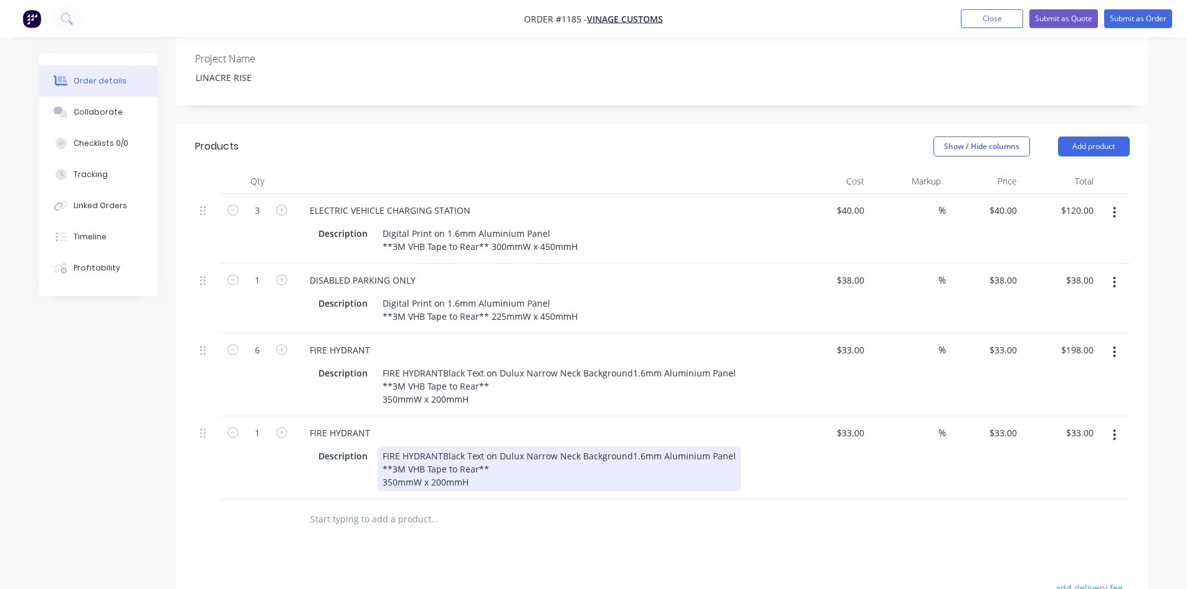
click at [440, 447] on div "FIRE HYDRANTBlack Text on Dulux Narrow Neck Background1.6mm Aluminium Panel **3…" at bounding box center [558, 469] width 363 height 44
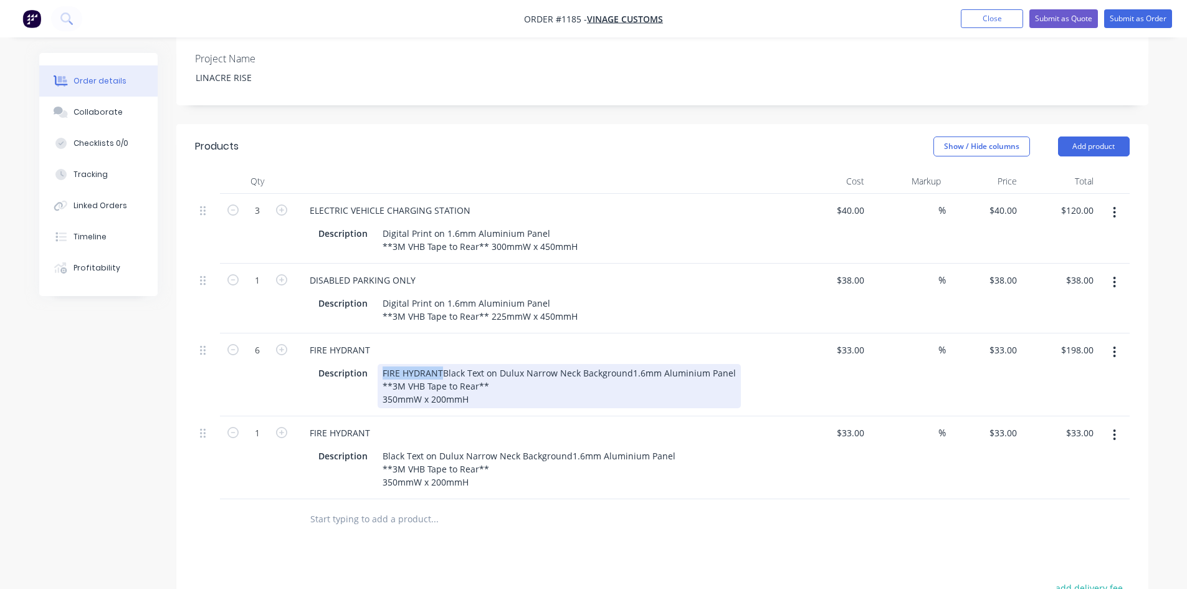
drag, startPoint x: 439, startPoint y: 335, endPoint x: 377, endPoint y: 334, distance: 61.1
click at [377, 364] on div "FIRE HYDRANTBlack Text on Dulux Narrow Neck Background1.6mm Aluminium Panel **3…" at bounding box center [558, 386] width 363 height 44
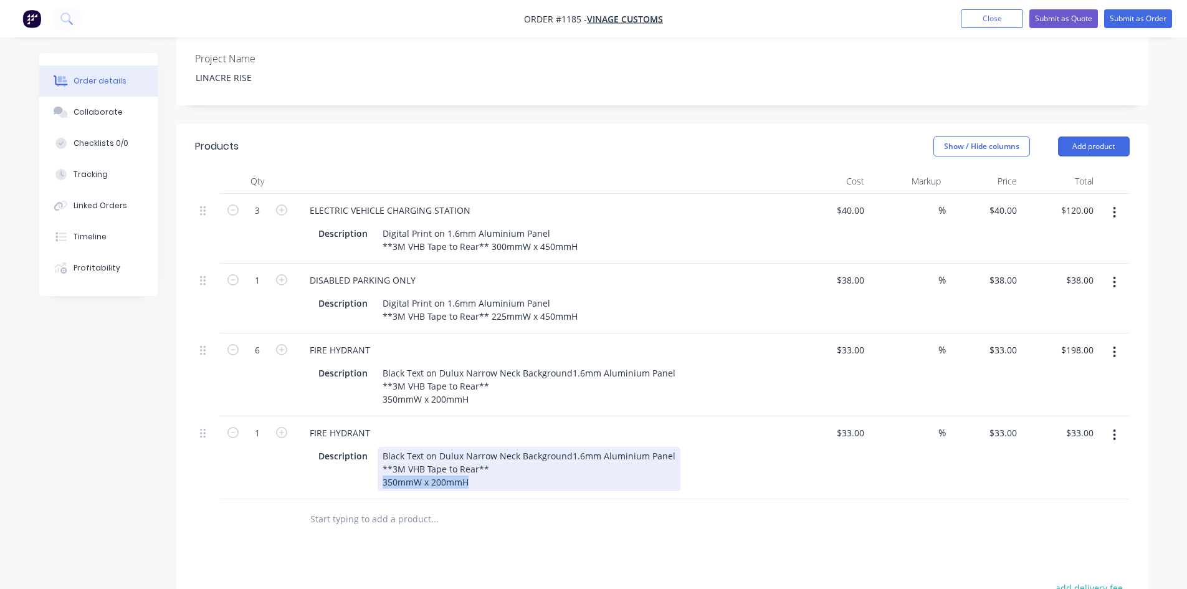
drag, startPoint x: 470, startPoint y: 448, endPoint x: 362, endPoint y: 447, distance: 108.4
click at [362, 447] on div "Description Black Text on Dulux Narrow Neck Background1.6mm Aluminium Panel **3…" at bounding box center [541, 469] width 456 height 44
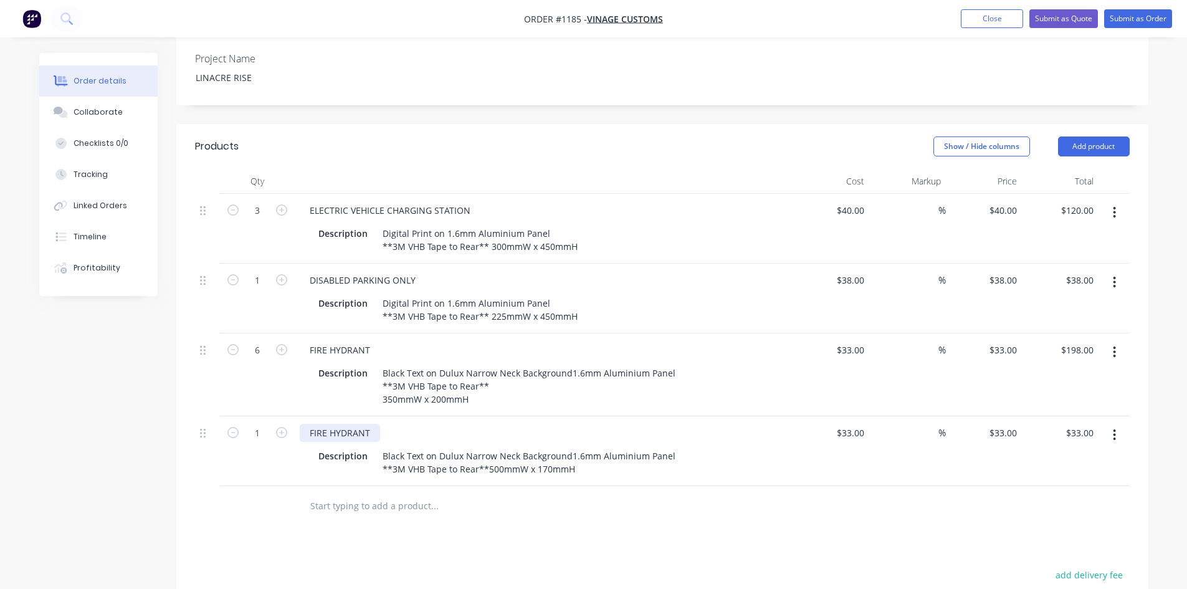
drag, startPoint x: 384, startPoint y: 389, endPoint x: 376, endPoint y: 394, distance: 10.0
click at [384, 424] on div "FIRE HYDRANT" at bounding box center [544, 433] width 488 height 18
drag, startPoint x: 372, startPoint y: 396, endPoint x: 241, endPoint y: 386, distance: 131.8
click at [242, 416] on div "1 FIRE HYDRANT Description Black Text on Dulux Narrow Neck Background1.6mm Alum…" at bounding box center [662, 451] width 934 height 70
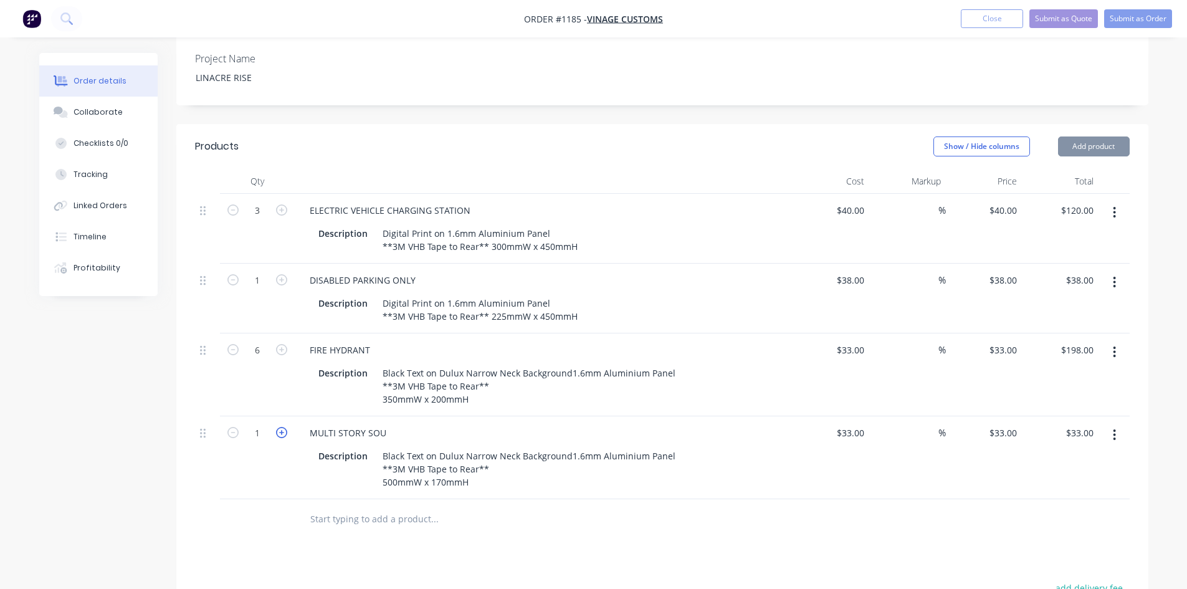
click at [276, 427] on icon "button" at bounding box center [281, 432] width 11 height 11
type input "2"
type input "$66.00"
click at [276, 427] on icon "button" at bounding box center [281, 432] width 11 height 11
type input "3"
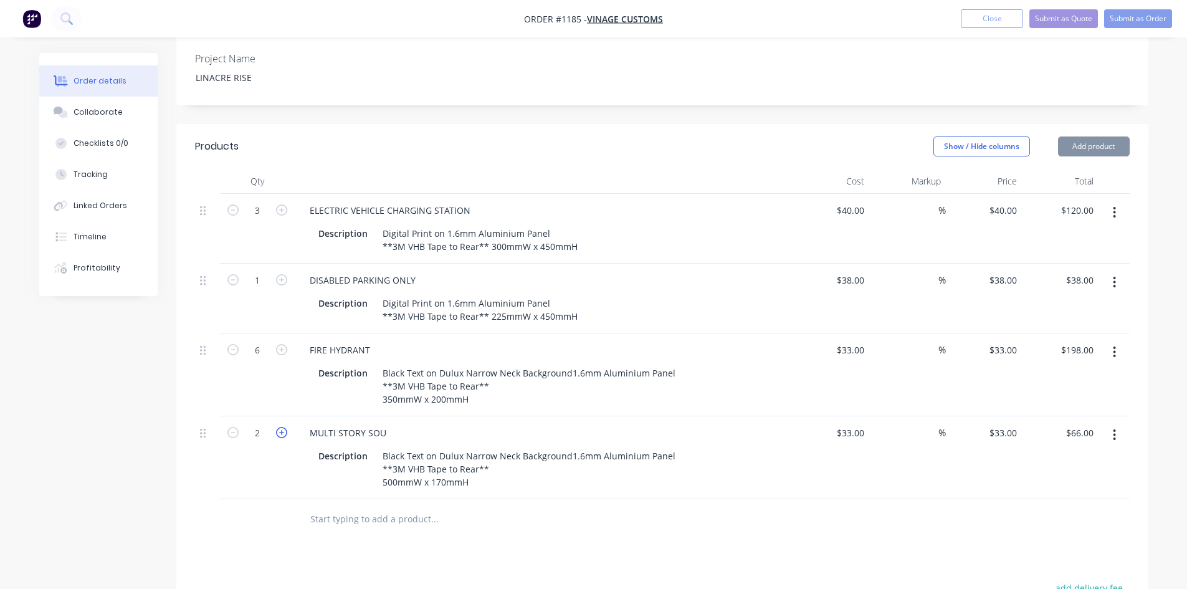
type input "$99.00"
click at [276, 427] on icon "button" at bounding box center [281, 432] width 11 height 11
type input "4"
type input "$132.00"
click at [276, 427] on icon "button" at bounding box center [281, 432] width 11 height 11
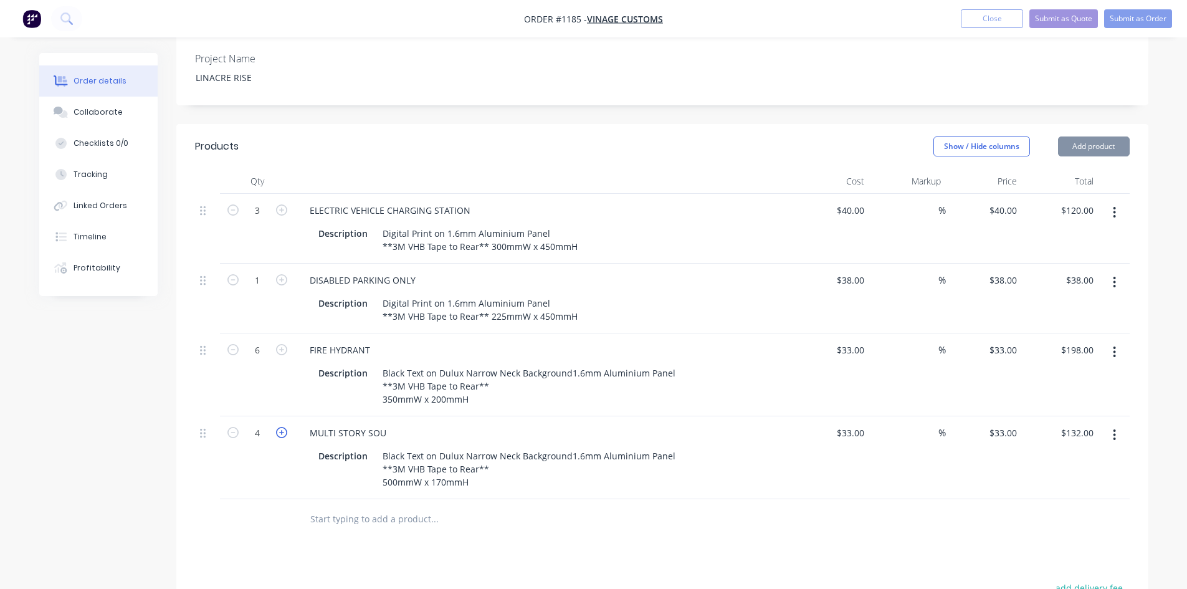
type input "5"
type input "$165.00"
click at [276, 427] on icon "button" at bounding box center [281, 432] width 11 height 11
type input "6"
type input "$198.00"
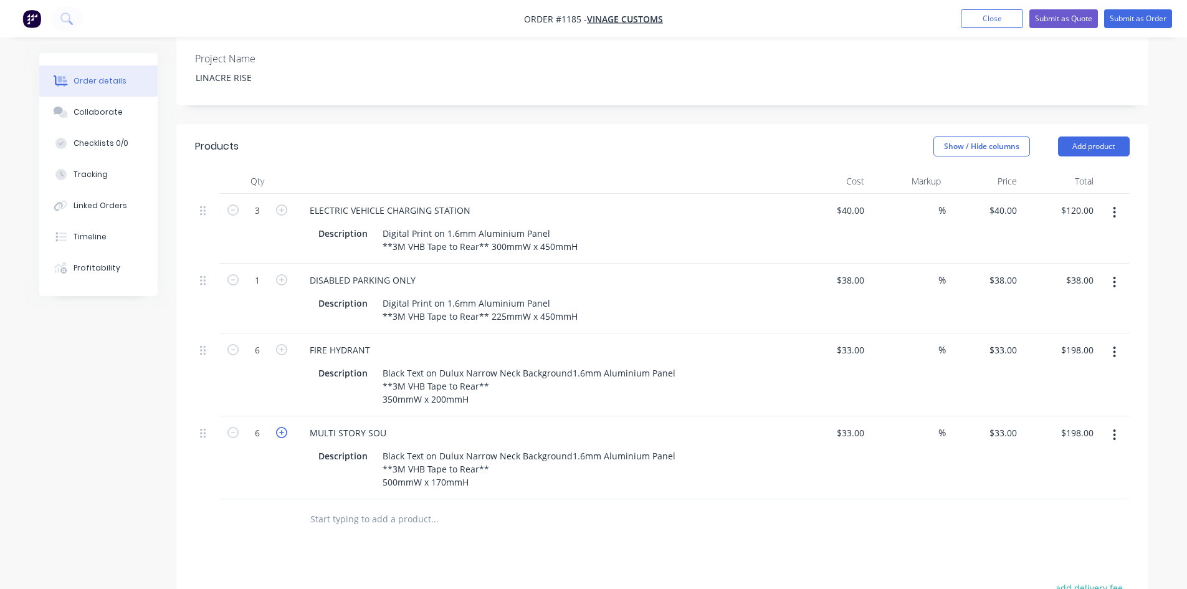
click at [276, 427] on icon "button" at bounding box center [281, 432] width 11 height 11
type input "7"
type input "$231.00"
click at [1114, 429] on icon "button" at bounding box center [1114, 434] width 2 height 11
click at [840, 416] on div "33 $33.00" at bounding box center [831, 457] width 77 height 83
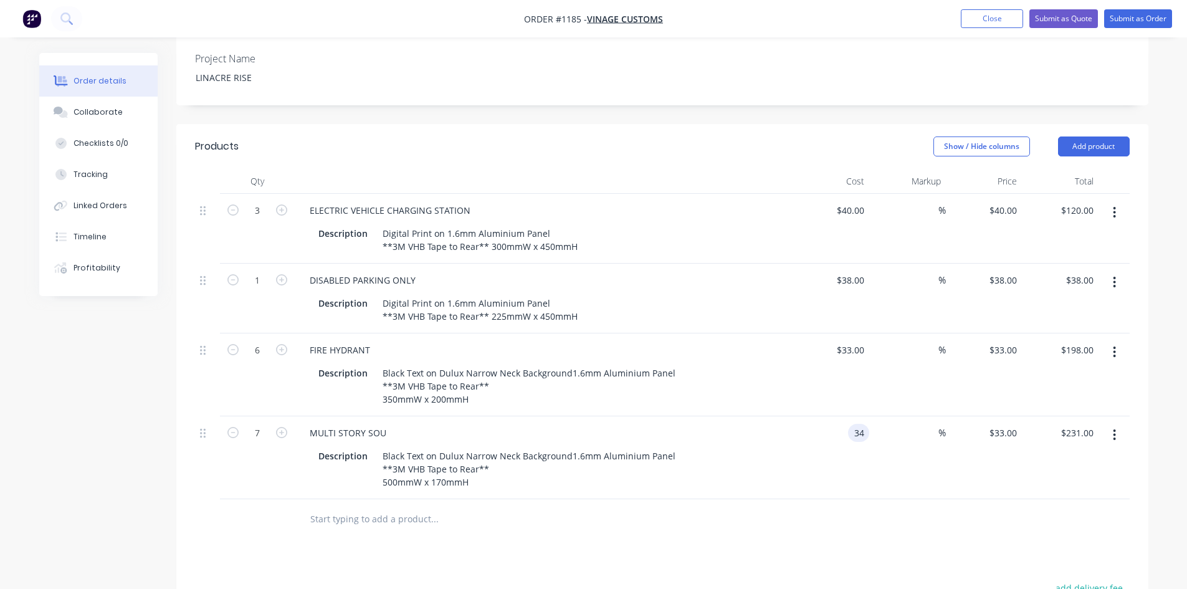
type input "$34.00"
type input "$238.00"
click at [880, 541] on div "Products Show / Hide columns Add product Qty Cost Markup Price Total 3 ELECTRIC…" at bounding box center [662, 481] width 972 height 714
click at [1112, 428] on icon "button" at bounding box center [1113, 435] width 3 height 14
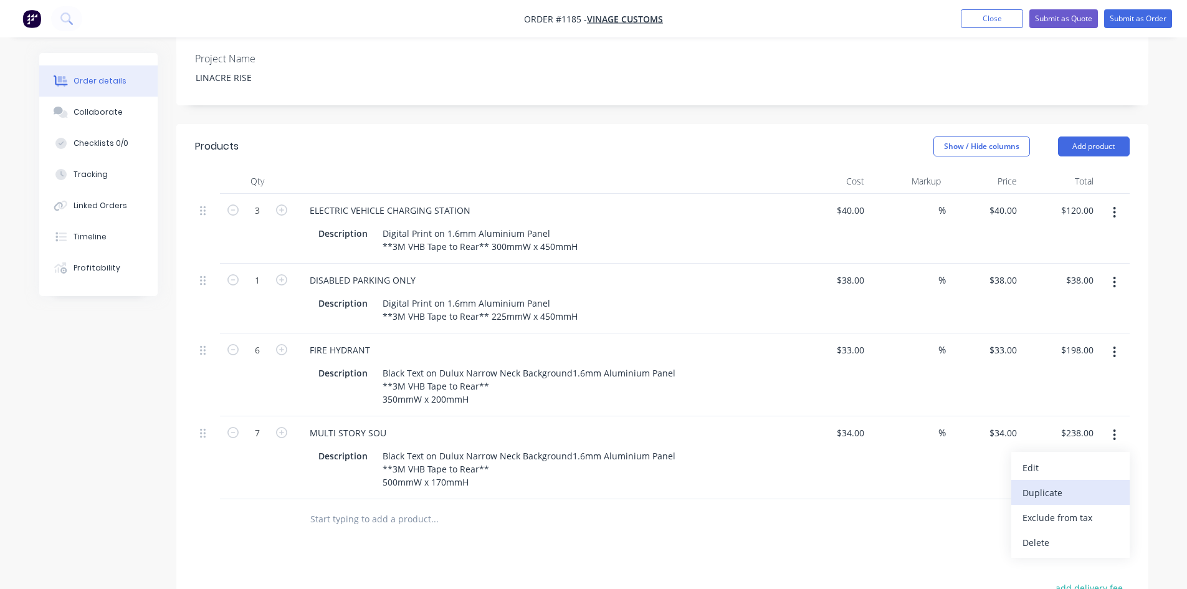
click at [1084, 483] on div "Duplicate" at bounding box center [1070, 492] width 96 height 18
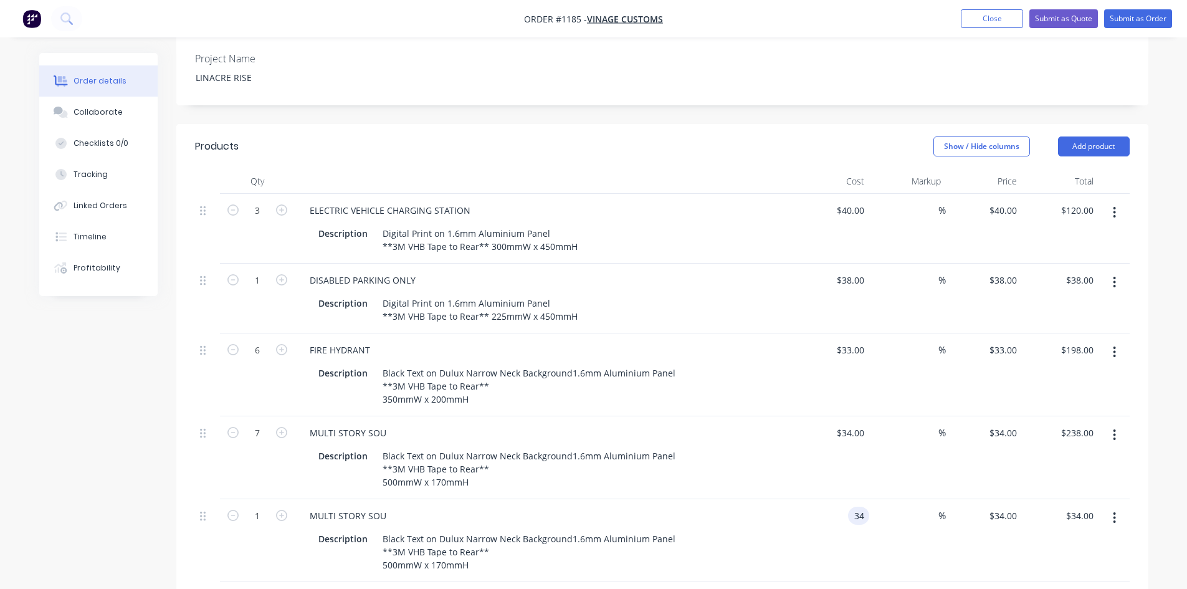
click at [850, 506] on div "34 34" at bounding box center [858, 515] width 21 height 18
type input "$34.00"
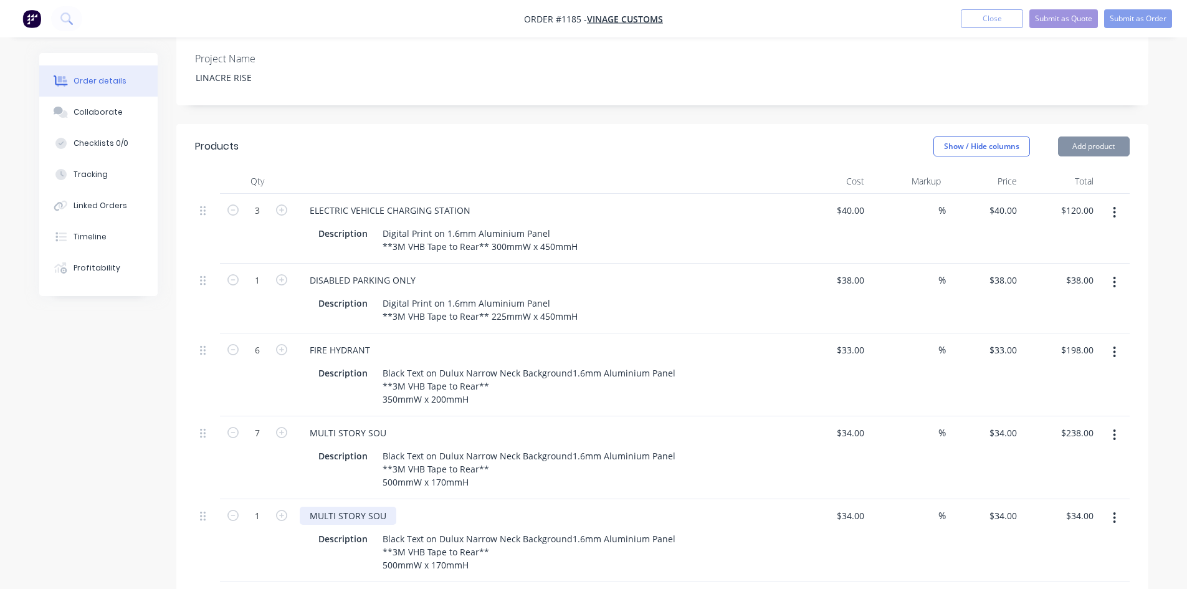
click at [363, 506] on div "MULTI STORY SOU" at bounding box center [348, 515] width 97 height 18
drag, startPoint x: 385, startPoint y: 480, endPoint x: 296, endPoint y: 471, distance: 89.6
click at [296, 499] on div "MULTI STORY SOU Description Black Text on Dulux Narrow Neck Background1.6mm Alu…" at bounding box center [544, 540] width 498 height 83
click at [280, 510] on icon "button" at bounding box center [281, 515] width 11 height 11
type input "2"
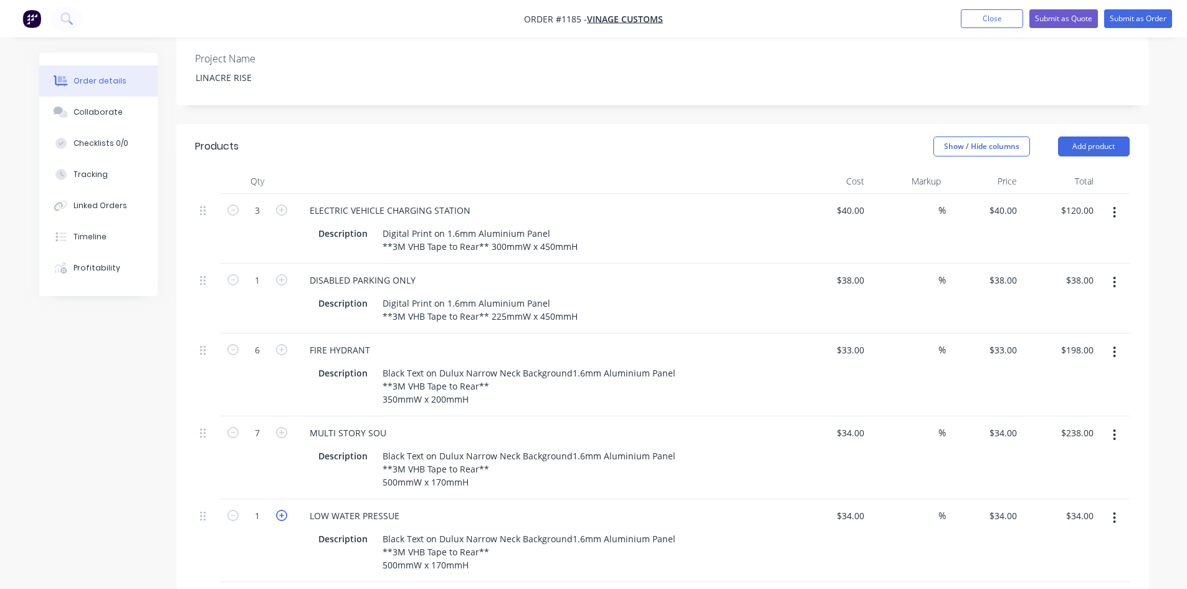
type input "$68.00"
click at [280, 510] on icon "button" at bounding box center [281, 515] width 11 height 11
type input "3"
type input "$102.00"
click at [280, 510] on icon "button" at bounding box center [281, 515] width 11 height 11
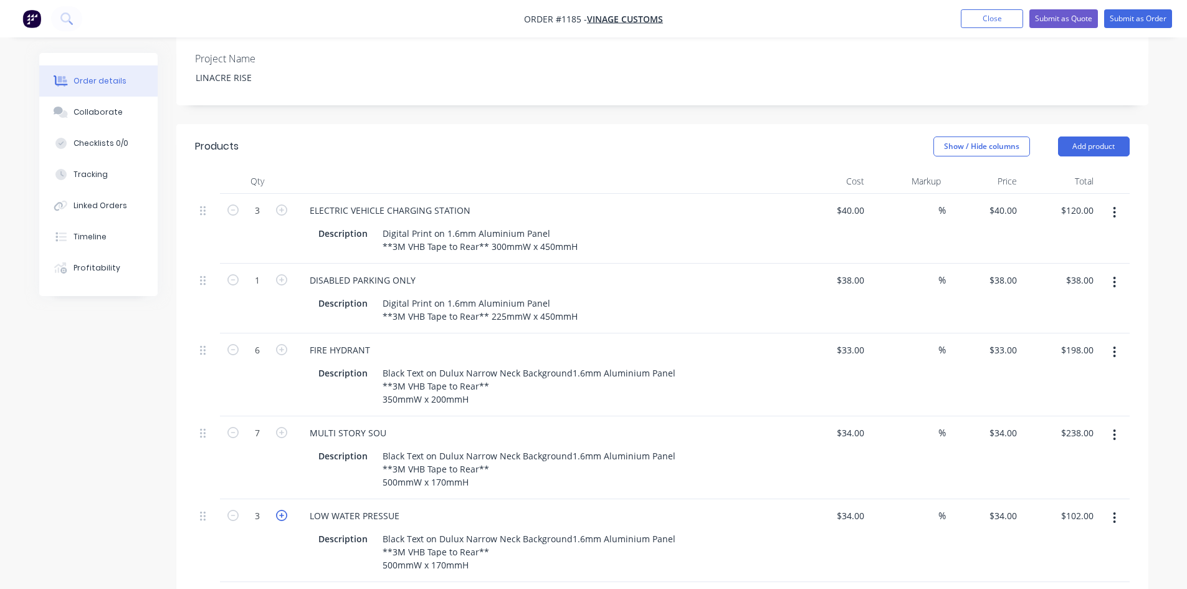
type input "4"
type input "$136.00"
click at [280, 510] on icon "button" at bounding box center [281, 515] width 11 height 11
type input "5"
type input "$170.00"
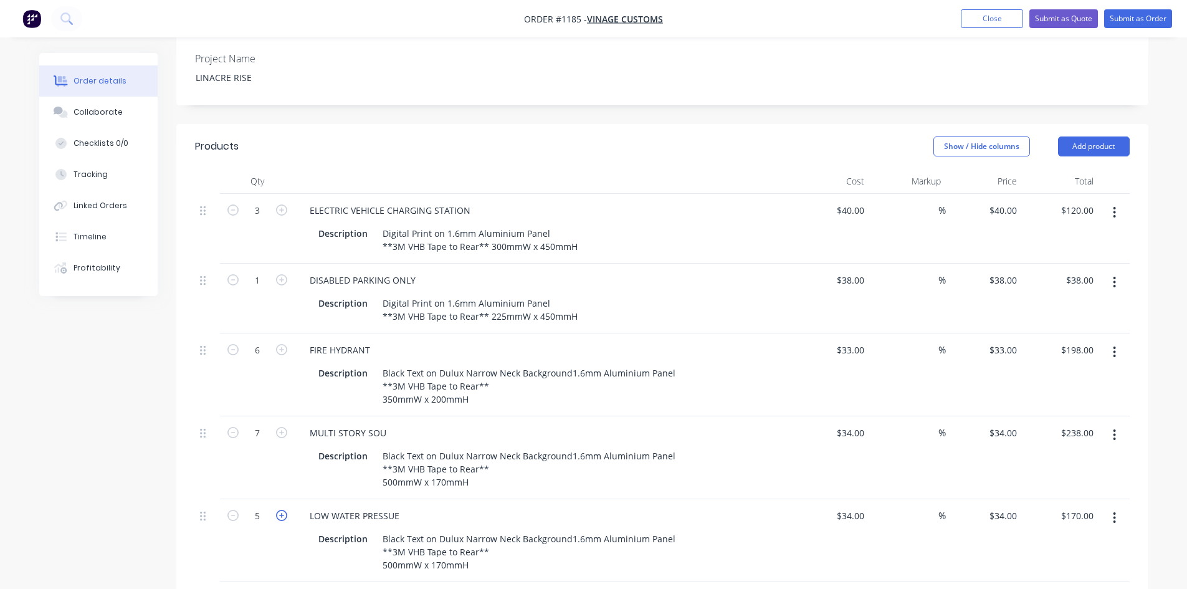
click at [280, 510] on icon "button" at bounding box center [281, 515] width 11 height 11
type input "6"
type input "$204.00"
click at [280, 510] on icon "button" at bounding box center [281, 515] width 11 height 11
type input "7"
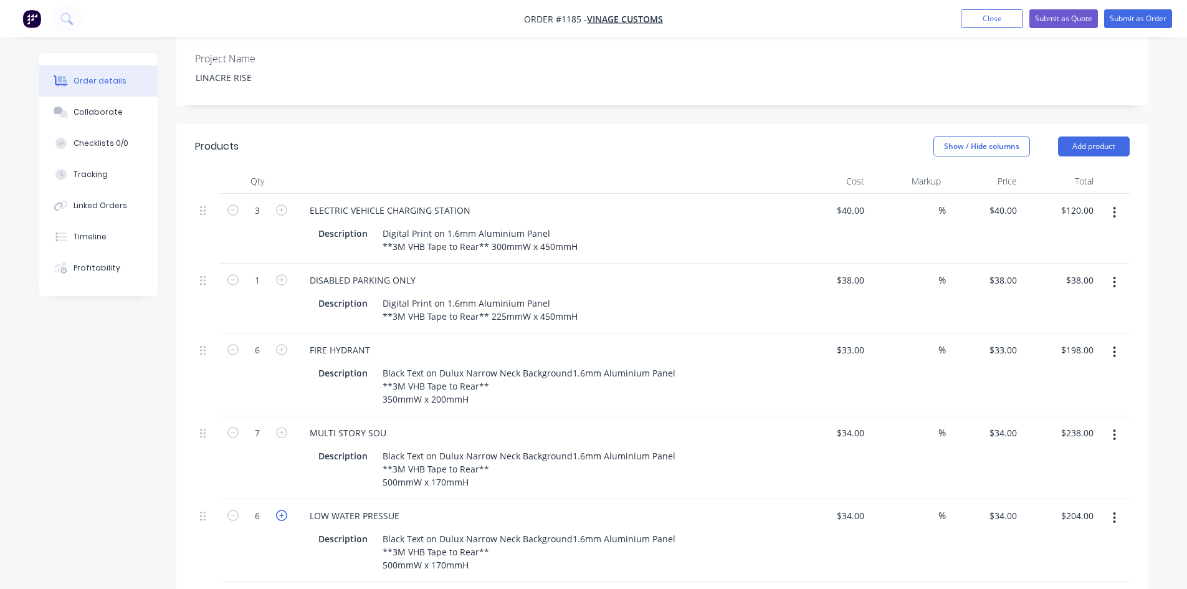
type input "$238.00"
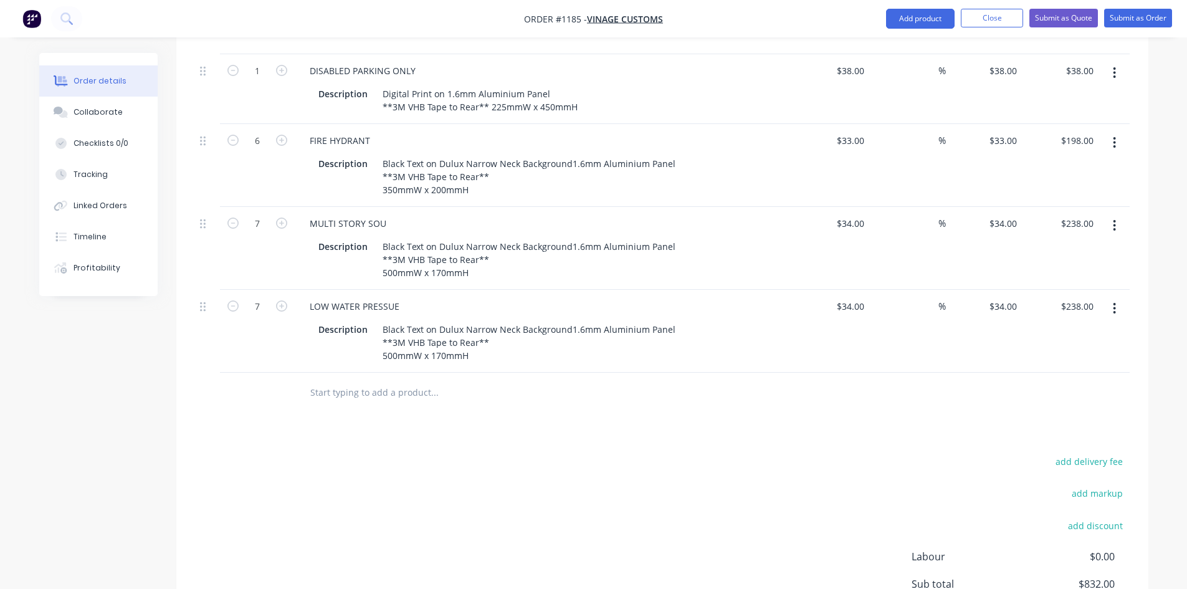
scroll to position [618, 0]
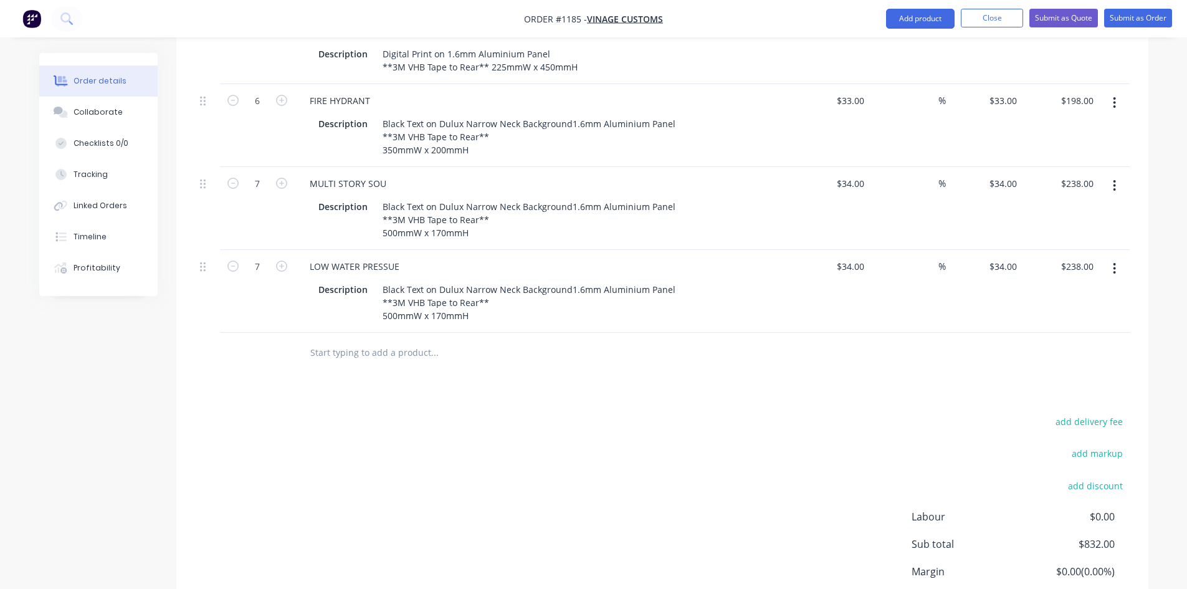
click at [1113, 262] on icon "button" at bounding box center [1113, 269] width 3 height 14
click at [1063, 317] on div "Duplicate" at bounding box center [1070, 326] width 96 height 18
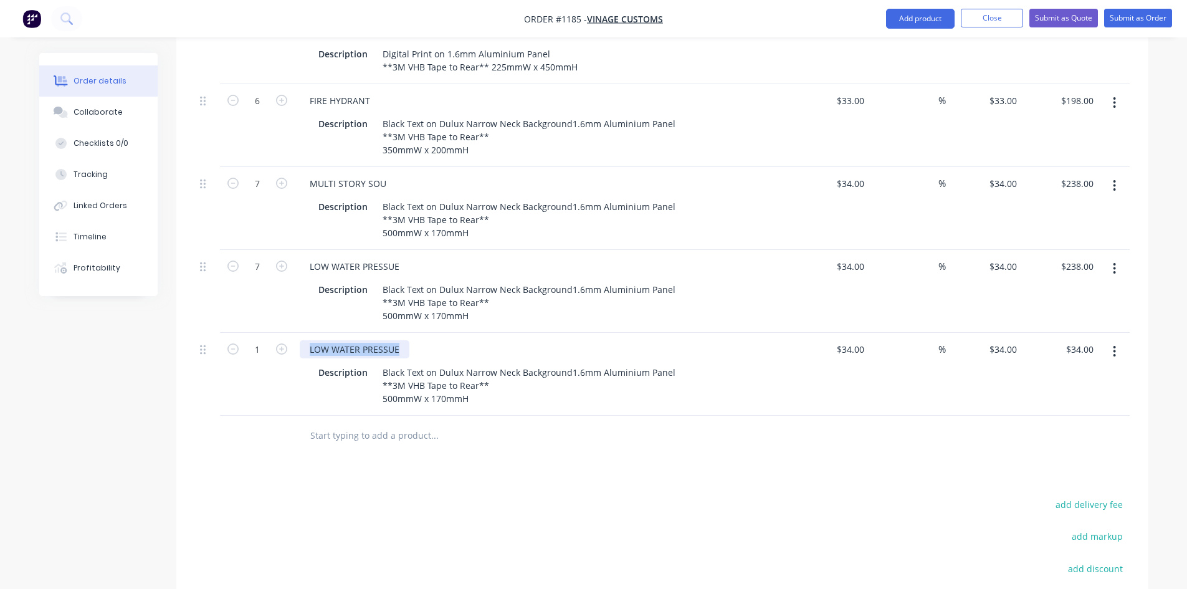
drag, startPoint x: 398, startPoint y: 318, endPoint x: 287, endPoint y: 310, distance: 111.2
click at [287, 333] on div "1 LOW WATER PRESSUE Description Black Text on Dulux Narrow Neck Background1.6mm…" at bounding box center [662, 374] width 934 height 83
paste div
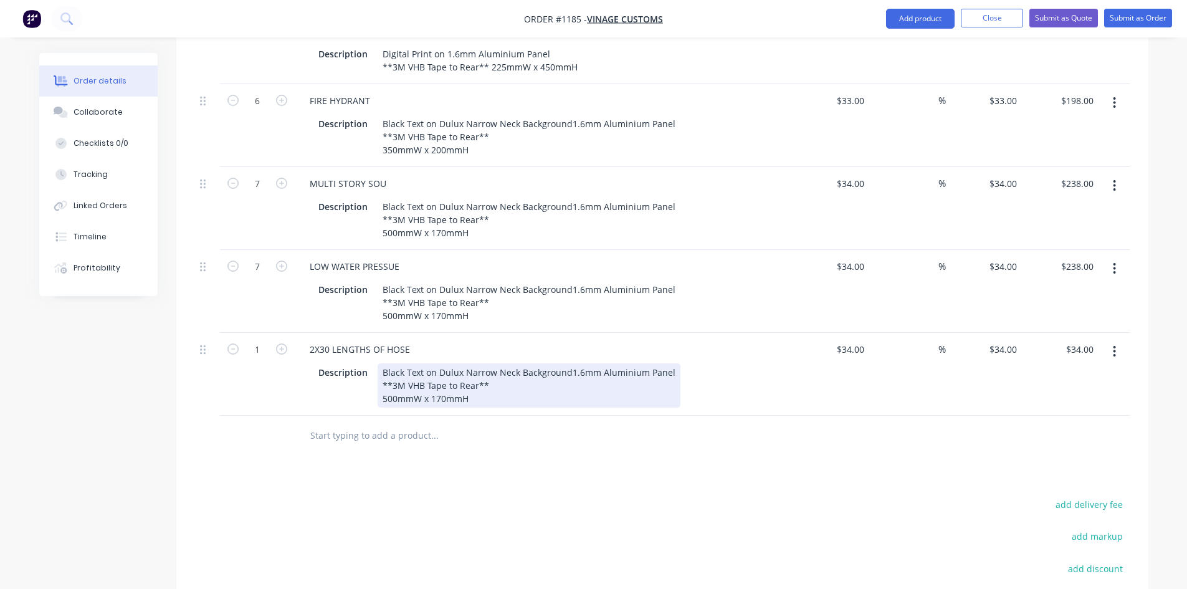
click at [491, 363] on div "Black Text on Dulux Narrow Neck Background1.6mm Aluminium Panel **3M VHB Tape t…" at bounding box center [528, 385] width 303 height 44
click at [567, 363] on div "Black Text on Dulux Narrow Neck Background1.6mm Aluminium Panel **3M VHB Tape t…" at bounding box center [528, 385] width 303 height 44
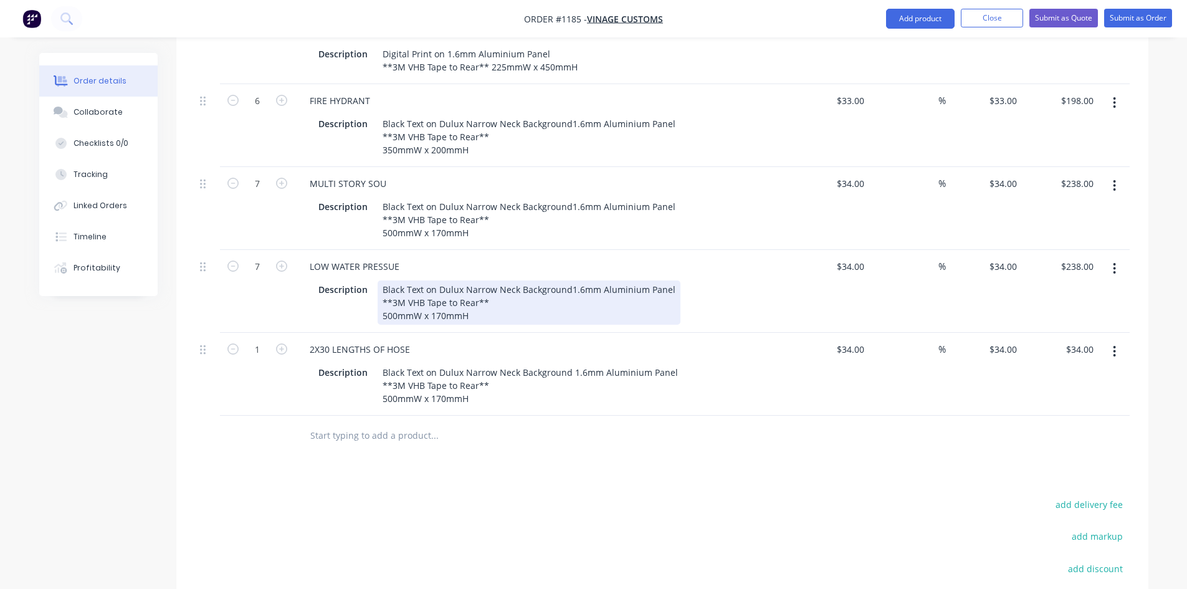
click at [565, 280] on div "Black Text on Dulux Narrow Neck Background1.6mm Aluminium Panel **3M VHB Tape t…" at bounding box center [528, 302] width 303 height 44
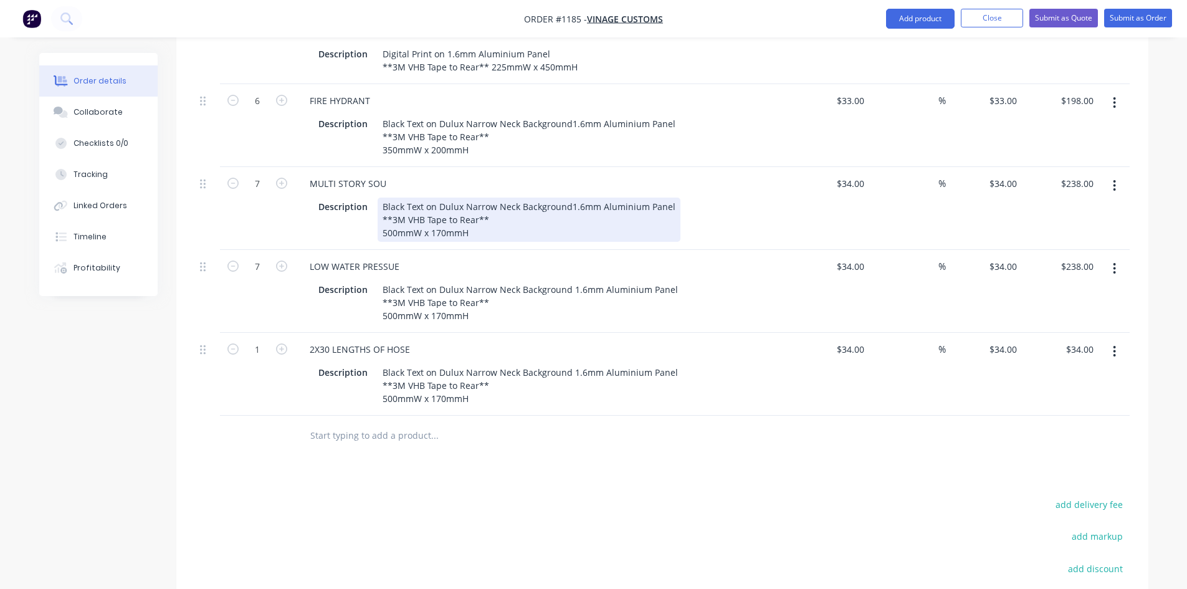
click at [567, 197] on div "Black Text on Dulux Narrow Neck Background1.6mm Aluminium Panel **3M VHB Tape t…" at bounding box center [528, 219] width 303 height 44
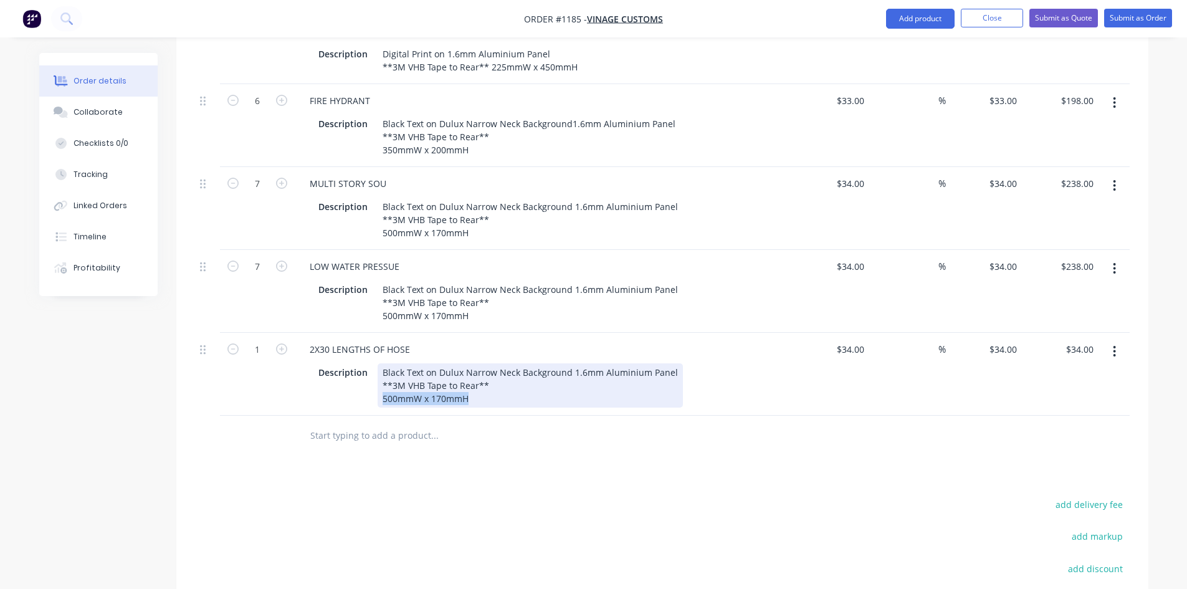
drag, startPoint x: 460, startPoint y: 364, endPoint x: 359, endPoint y: 364, distance: 100.9
click at [359, 364] on div "Description Black Text on Dulux Narrow Neck Background 1.6mm Aluminium Panel **…" at bounding box center [541, 385] width 456 height 44
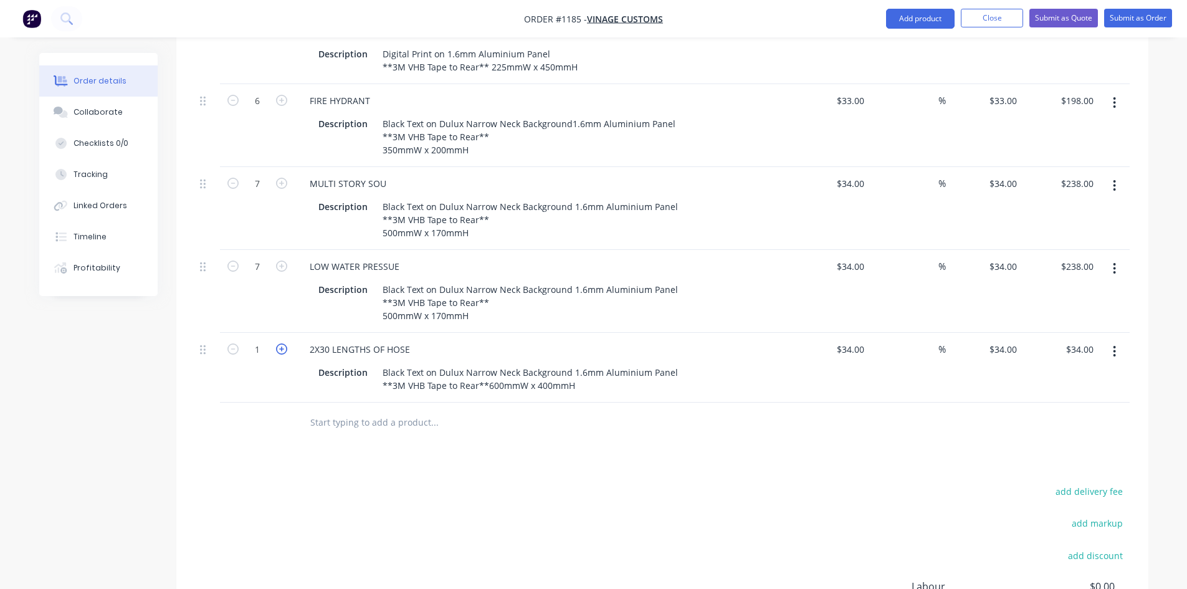
click at [277, 343] on icon "button" at bounding box center [281, 348] width 11 height 11
type input "2"
type input "$68.00"
click at [277, 343] on icon "button" at bounding box center [281, 348] width 11 height 11
type input "3"
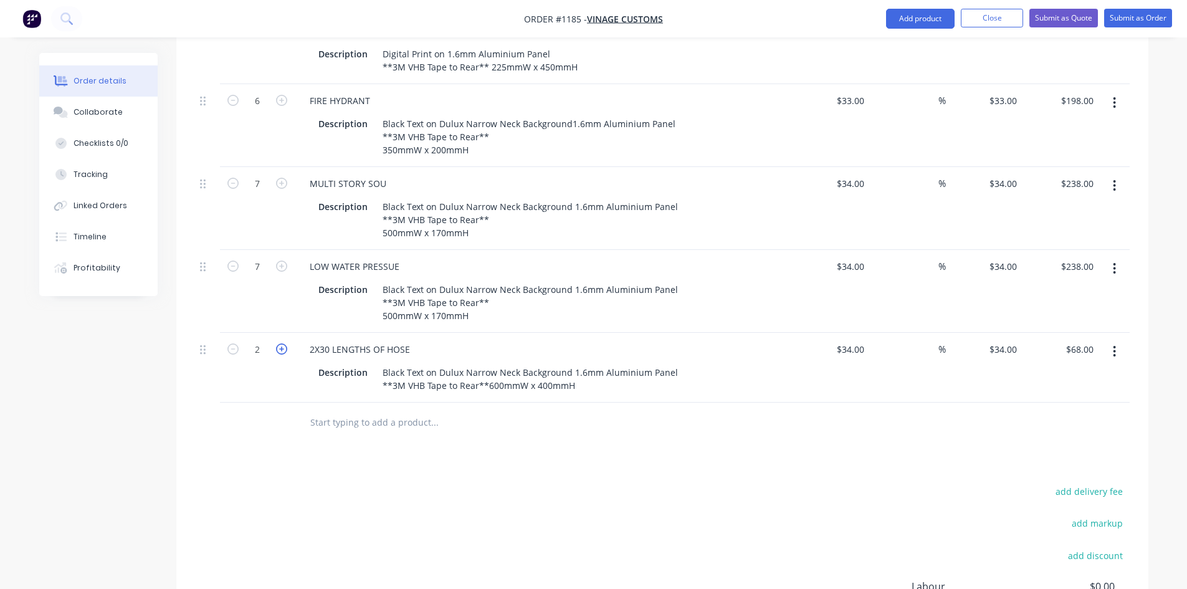
type input "$102.00"
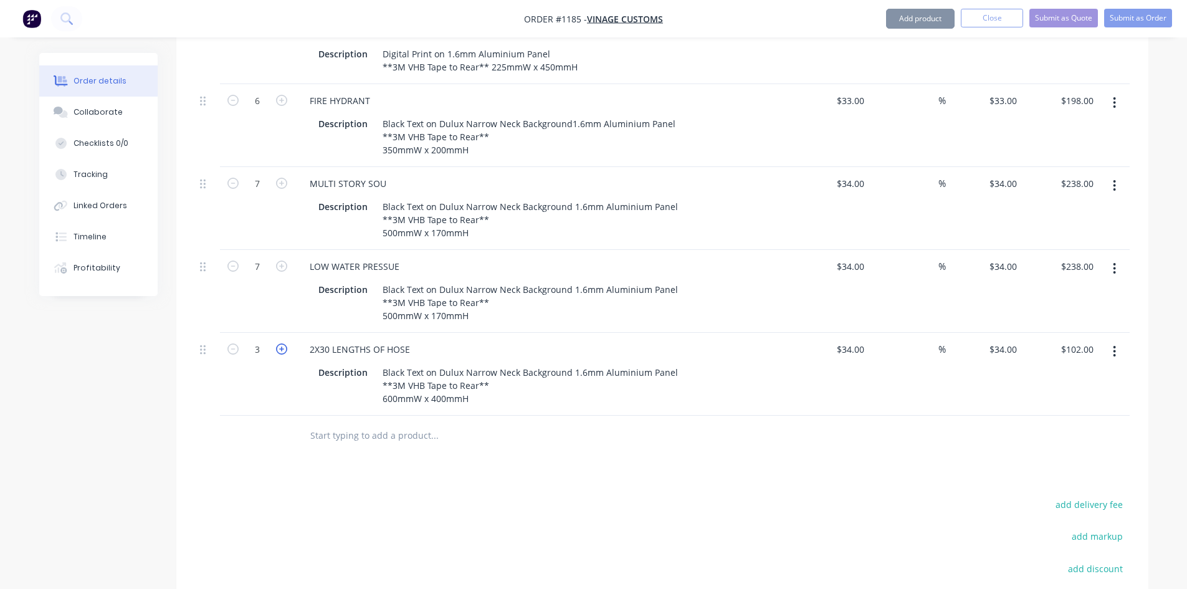
click at [277, 343] on icon "button" at bounding box center [281, 348] width 11 height 11
type input "4"
type input "$136.00"
click at [277, 343] on icon "button" at bounding box center [281, 348] width 11 height 11
type input "5"
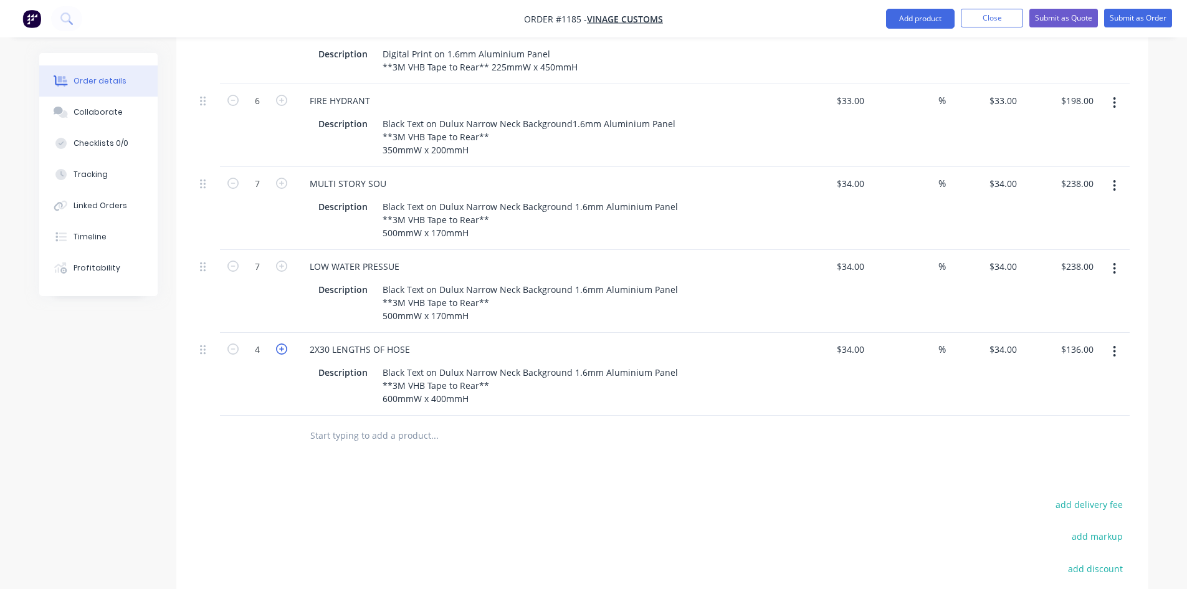
type input "$170.00"
click at [277, 343] on icon "button" at bounding box center [281, 348] width 11 height 11
type input "6"
type input "$204.00"
click at [850, 340] on div "34 $34.00" at bounding box center [849, 349] width 39 height 18
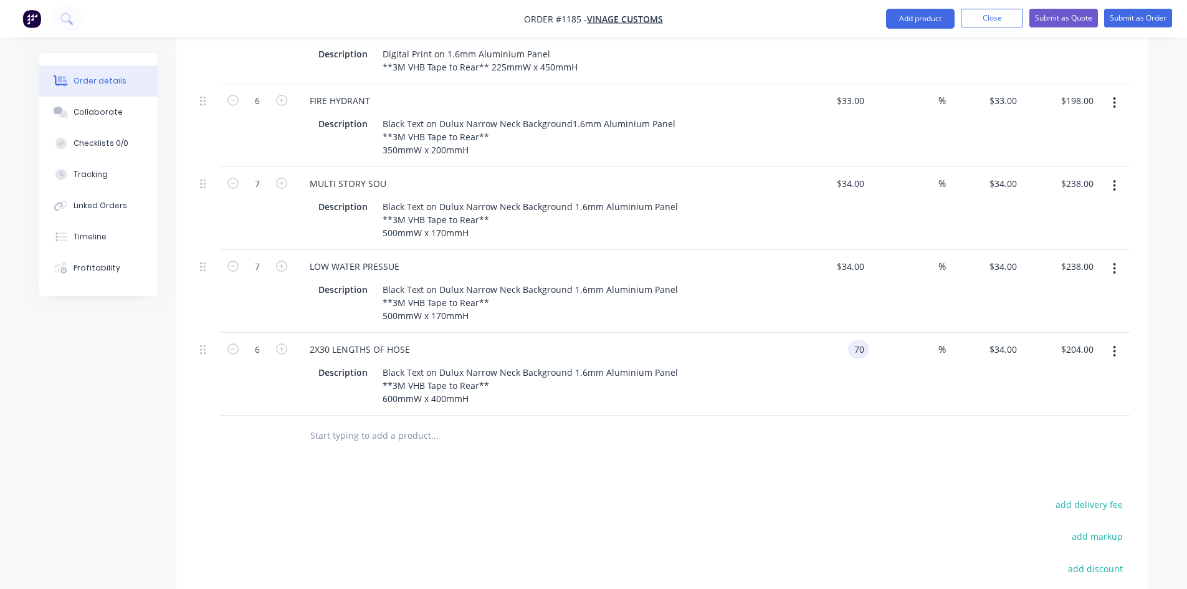
type input "$70.00"
type input "$420.00"
click at [1121, 340] on button "button" at bounding box center [1113, 351] width 29 height 22
click at [1088, 400] on div "Duplicate" at bounding box center [1070, 409] width 96 height 18
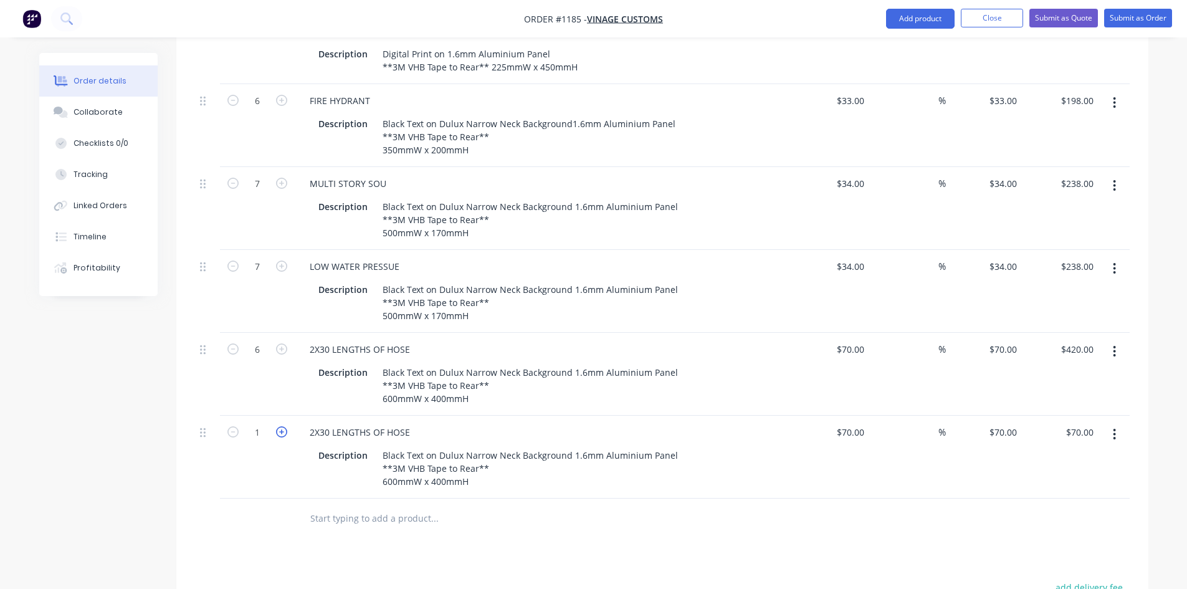
click at [281, 426] on icon "button" at bounding box center [281, 431] width 11 height 11
type input "2"
type input "$140.00"
click at [349, 423] on div "2X30 LENGTHS OF HOSE" at bounding box center [360, 432] width 120 height 18
drag, startPoint x: 414, startPoint y: 394, endPoint x: 295, endPoint y: 387, distance: 119.1
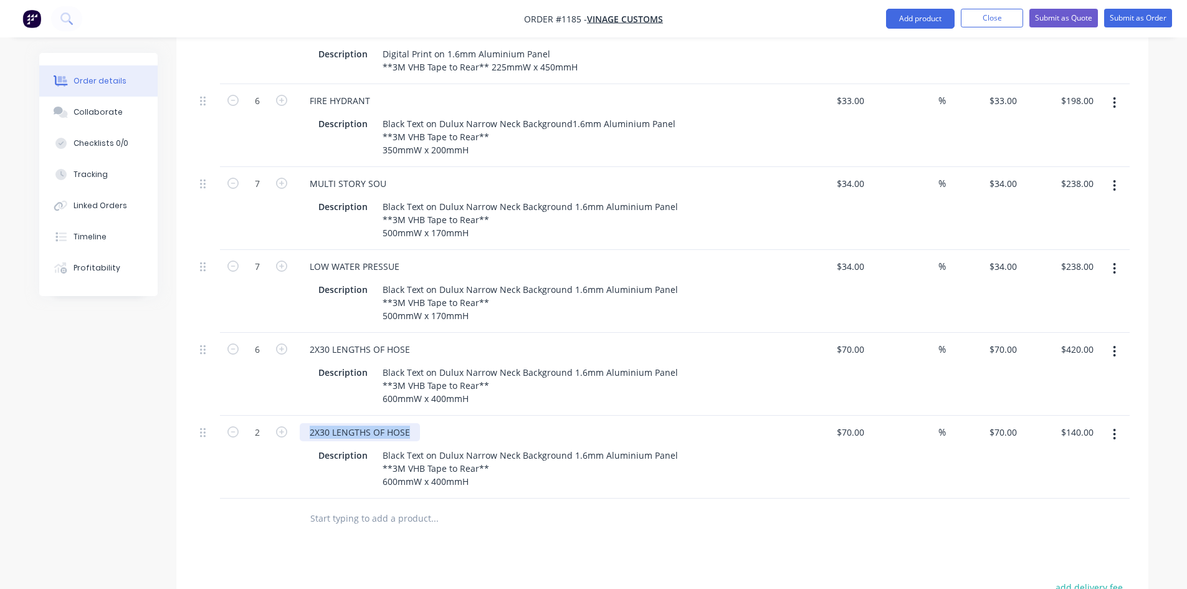
click at [295, 415] on div "2X30 LENGTHS OF HOSE Description Black Text on Dulux Narrow Neck Background 1.6…" at bounding box center [544, 456] width 498 height 83
click at [419, 423] on div "SPRINKLER CONTROLS THSI WAY" at bounding box center [378, 432] width 156 height 18
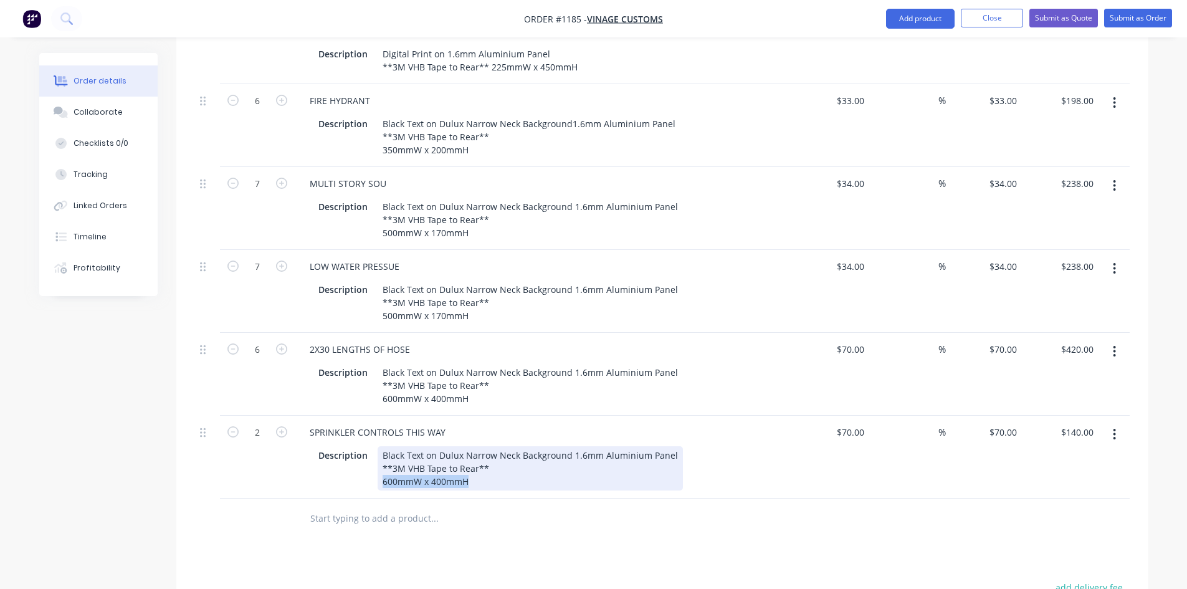
drag, startPoint x: 473, startPoint y: 447, endPoint x: 353, endPoint y: 439, distance: 119.9
click at [353, 446] on div "Description Black Text on Dulux Narrow Neck Background 1.6mm Aluminium Panel **…" at bounding box center [541, 468] width 456 height 44
paste div
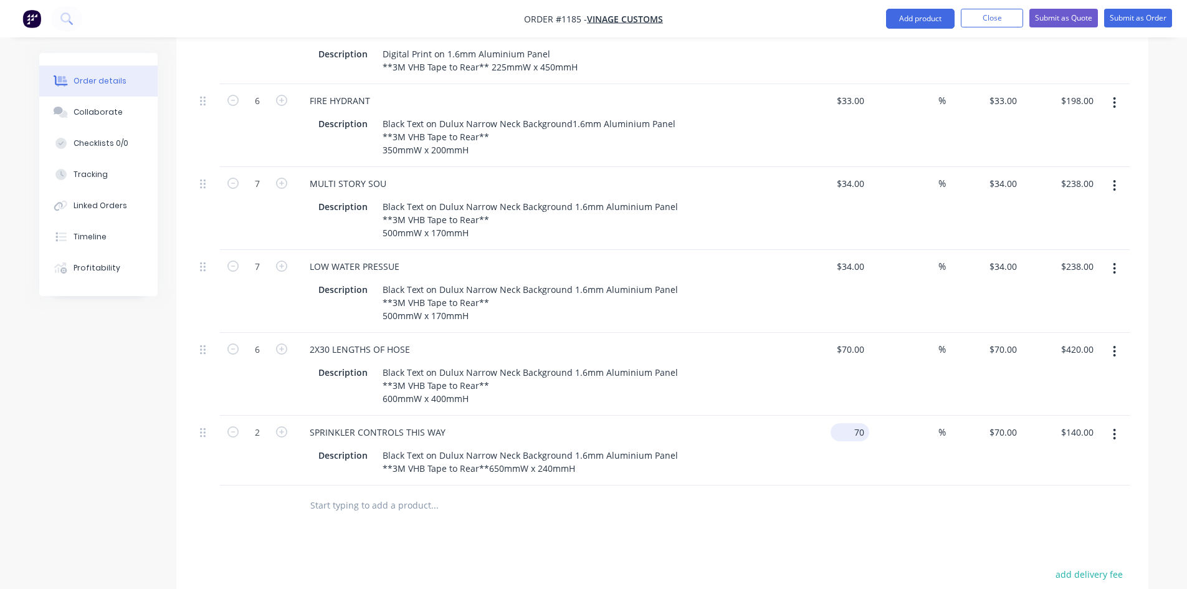
click at [851, 423] on div "70 $70.00" at bounding box center [849, 432] width 39 height 18
type input "$58.00"
type input "$116.00"
type input "$58.00"
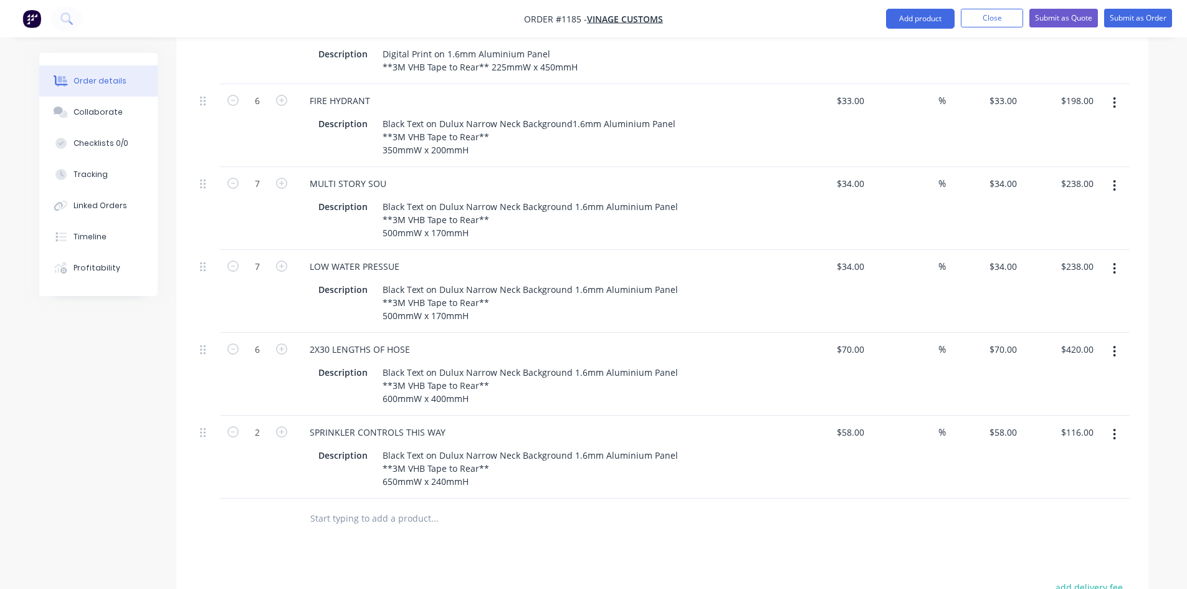
click at [384, 506] on input "text" at bounding box center [434, 518] width 249 height 25
type input "EXIT LEVEL"
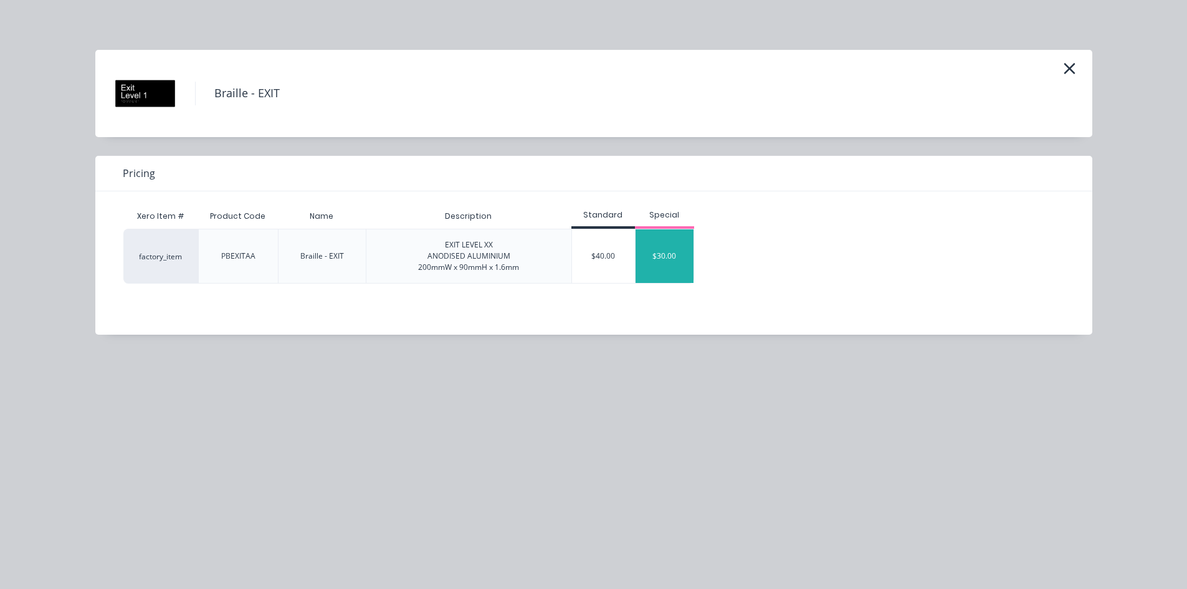
click at [663, 260] on div "$30.00" at bounding box center [664, 256] width 59 height 54
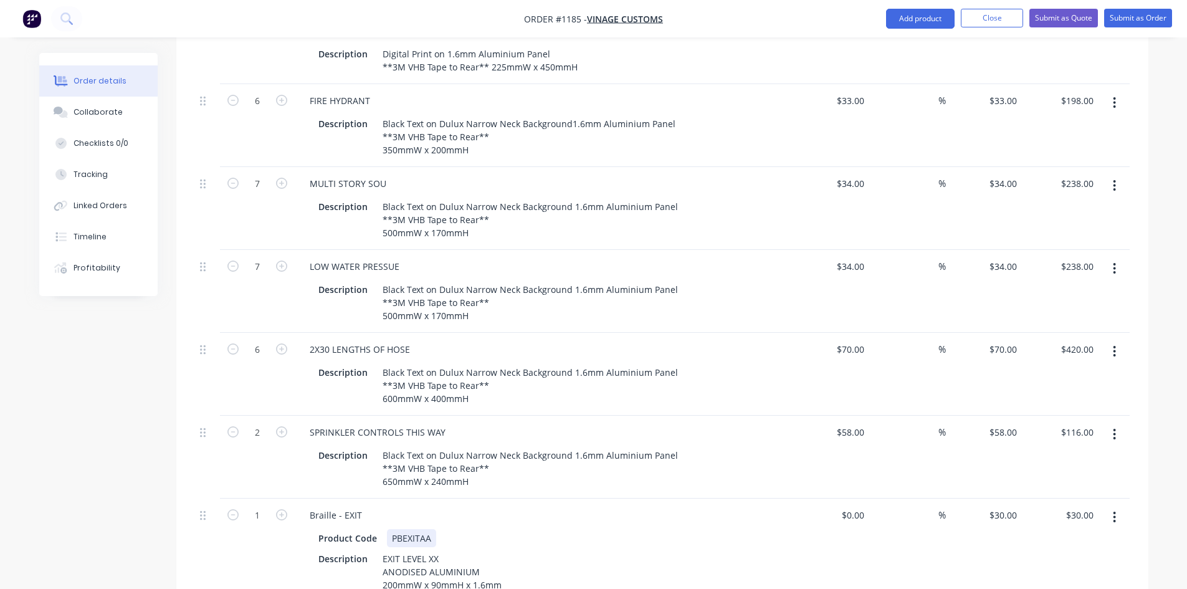
click at [402, 529] on div "PBEXITAA" at bounding box center [411, 538] width 49 height 18
click at [500, 549] on div "EXIT LEVEL XX ANODISED ALUMINIUM 200mmW x 90mmH x 1.6mm" at bounding box center [441, 571] width 129 height 44
click at [214, 528] on div at bounding box center [207, 569] width 25 height 143
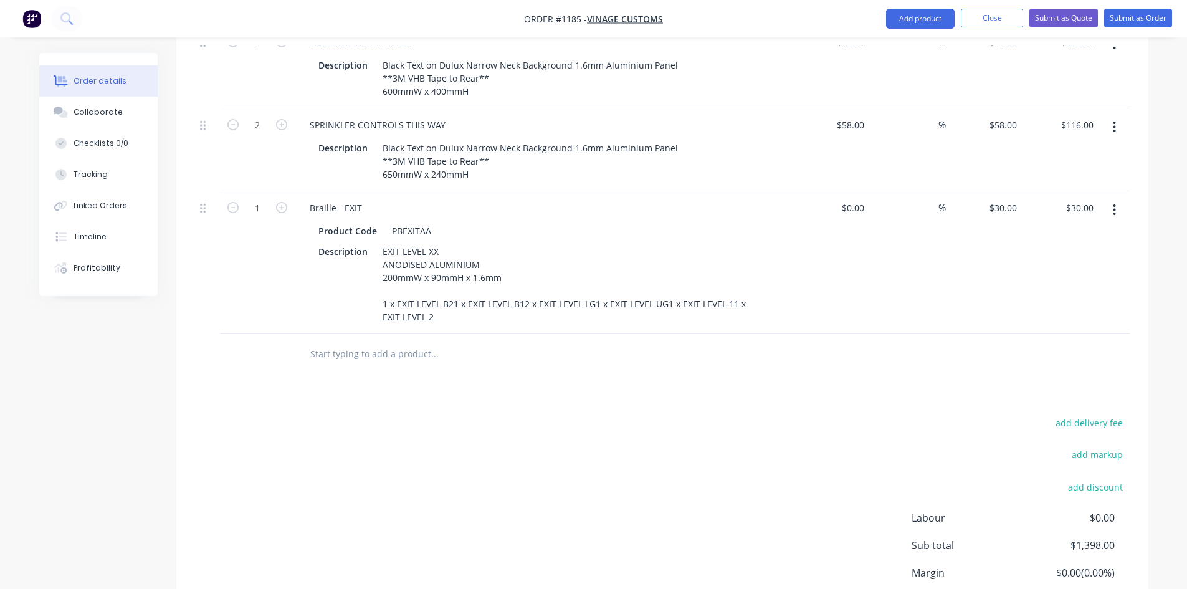
scroll to position [929, 0]
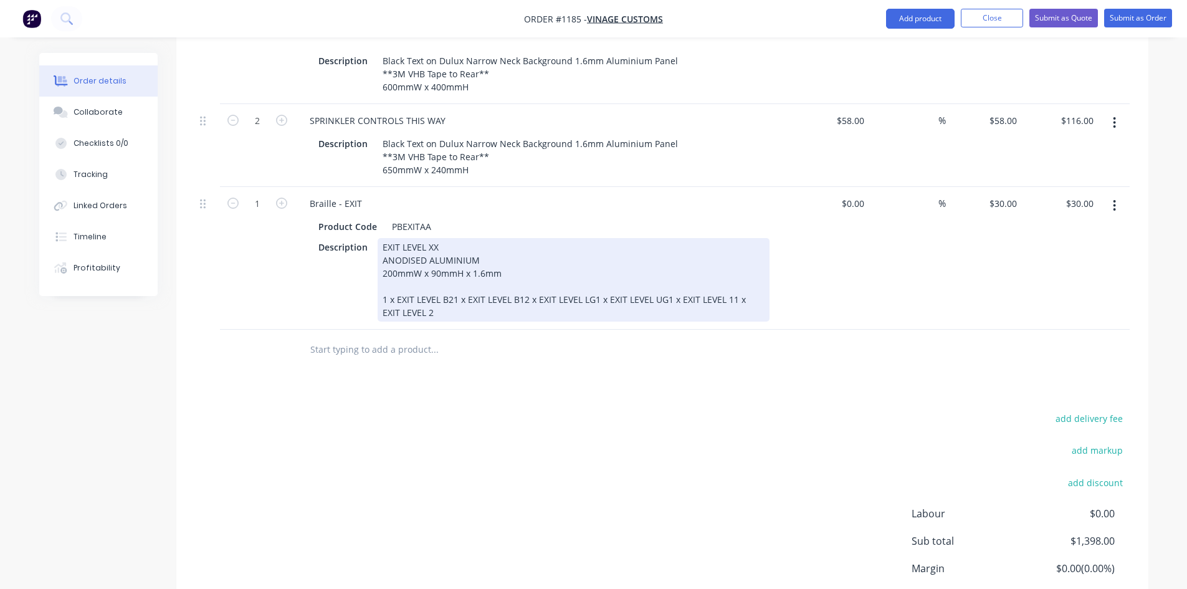
click at [452, 262] on div "EXIT LEVEL XX ANODISED ALUMINIUM 200mmW x 90mmH x 1.6mm 1 x EXIT LEVEL B21 x EX…" at bounding box center [573, 279] width 392 height 83
click at [452, 277] on div "EXIT LEVEL XX ANODISED ALUMINIUM 200mmW x 90mmH x 1.6mm 1 x EXIT LEVEL B2 1 x E…" at bounding box center [555, 279] width 356 height 83
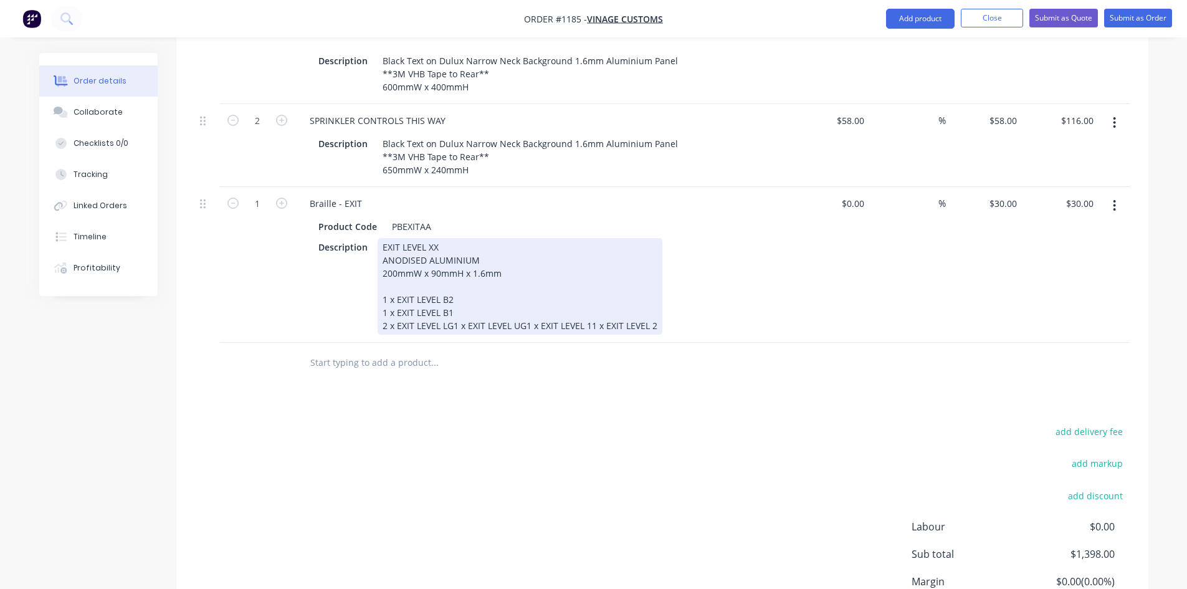
click at [453, 289] on div "EXIT LEVEL XX ANODISED ALUMINIUM 200mmW x 90mmH x 1.6mm 1 x EXIT LEVEL B2 1 x E…" at bounding box center [519, 286] width 285 height 97
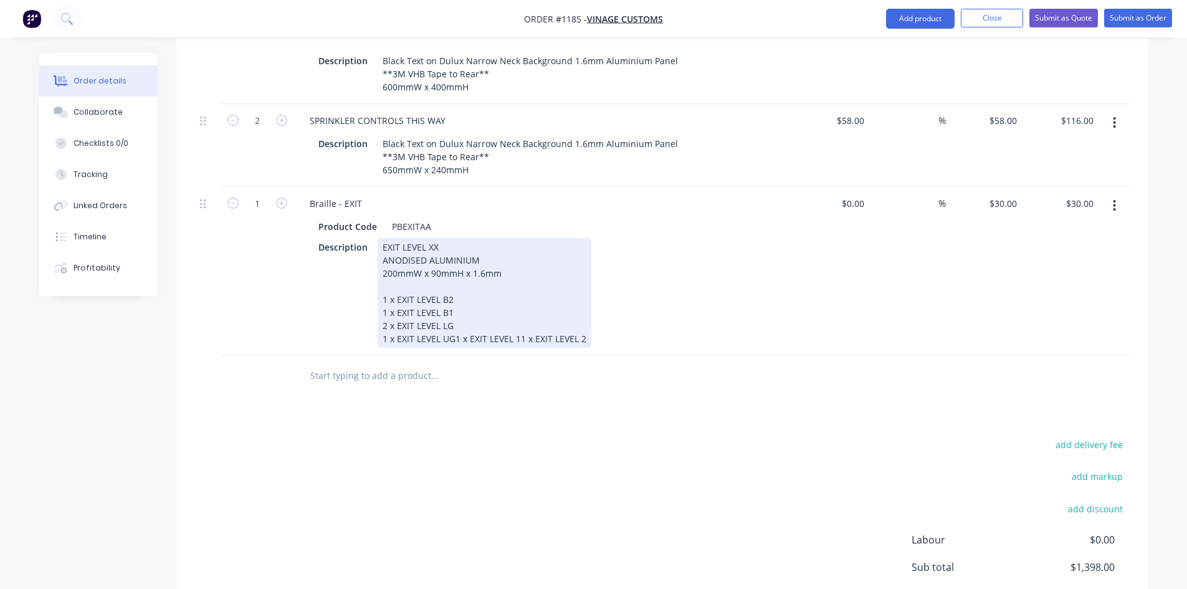
click at [454, 301] on div "EXIT LEVEL XX ANODISED ALUMINIUM 200mmW x 90mmH x 1.6mm 1 x EXIT LEVEL B2 1 x E…" at bounding box center [484, 293] width 214 height 110
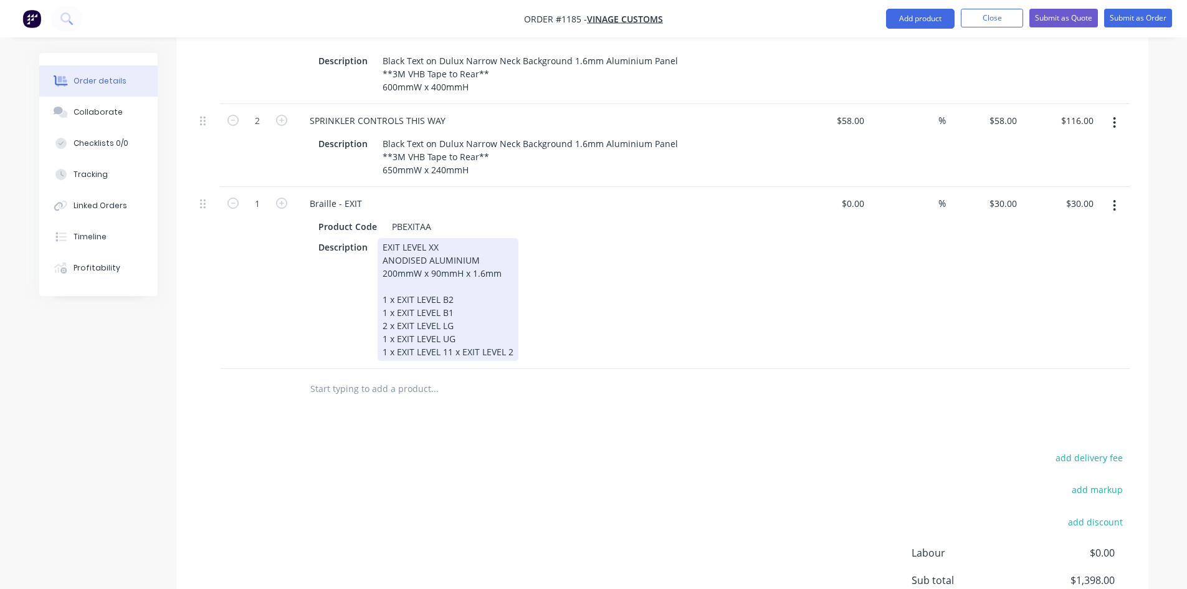
click at [440, 316] on div "EXIT LEVEL XX ANODISED ALUMINIUM 200mmW x 90mmH x 1.6mm 1 x EXIT LEVEL B2 1 x E…" at bounding box center [447, 299] width 141 height 123
click at [447, 316] on div "EXIT LEVEL XX ANODISED ALUMINIUM 200mmW x 90mmH x 1.6mm 1 x EXIT LEVEL B2 1 x E…" at bounding box center [446, 299] width 138 height 123
click at [445, 316] on div "EXIT LEVEL XX ANODISED ALUMINIUM 200mmW x 90mmH x 1.6mm 1 x EXIT LEVEL B2 1 x E…" at bounding box center [446, 299] width 138 height 123
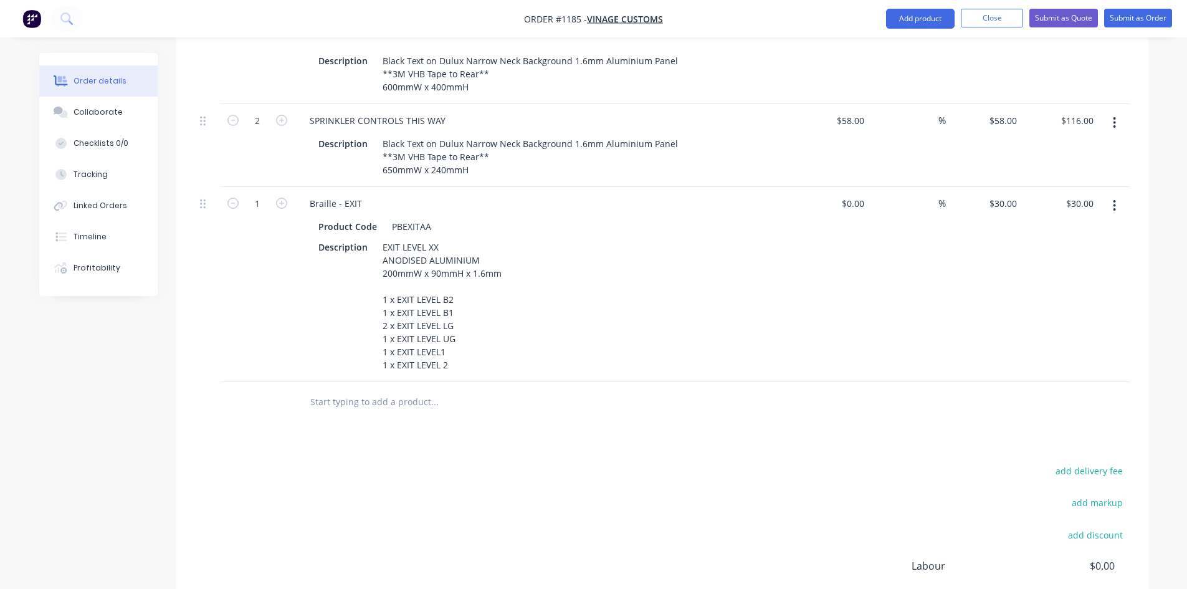
click at [485, 389] on input "text" at bounding box center [434, 401] width 249 height 25
click at [285, 197] on icon "button" at bounding box center [281, 202] width 11 height 11
type input "2"
type input "$60.00"
click at [285, 197] on icon "button" at bounding box center [281, 202] width 11 height 11
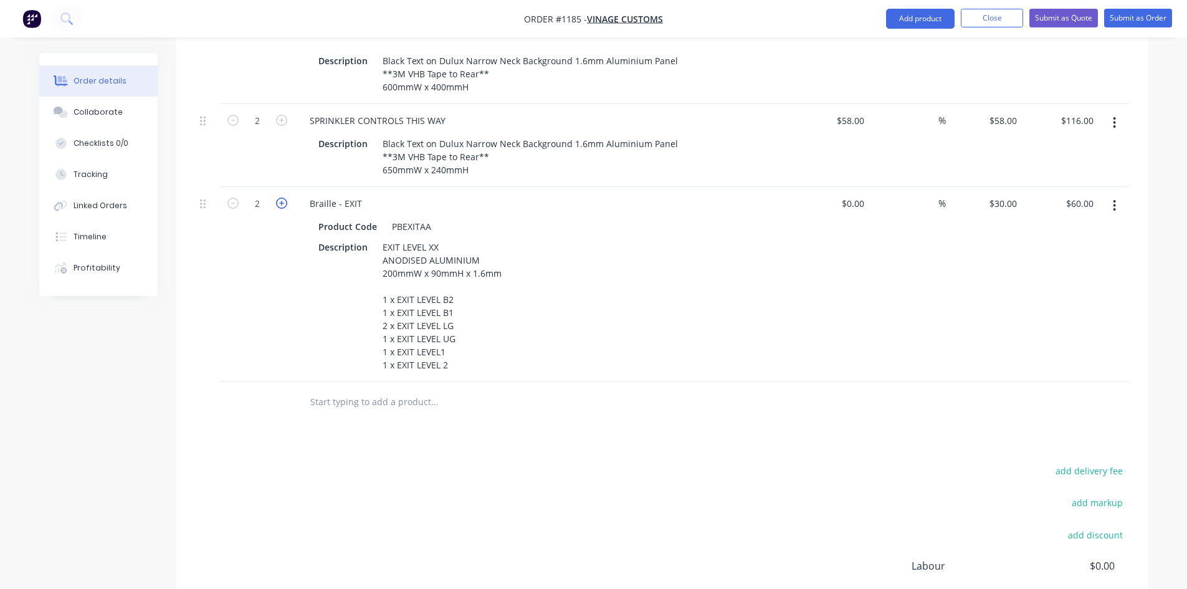
type input "3"
type input "$90.00"
click at [285, 197] on icon "button" at bounding box center [281, 202] width 11 height 11
type input "4"
type input "$120.00"
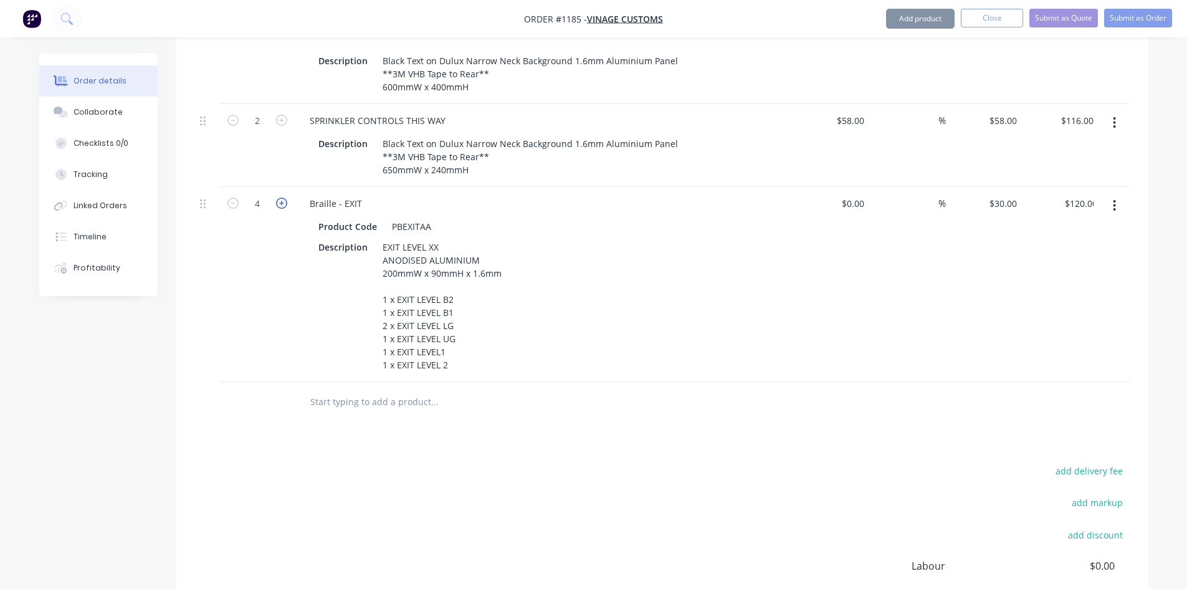
click at [284, 197] on icon "button" at bounding box center [281, 202] width 11 height 11
type input "5"
type input "$150.00"
click at [284, 197] on icon "button" at bounding box center [281, 202] width 11 height 11
type input "6"
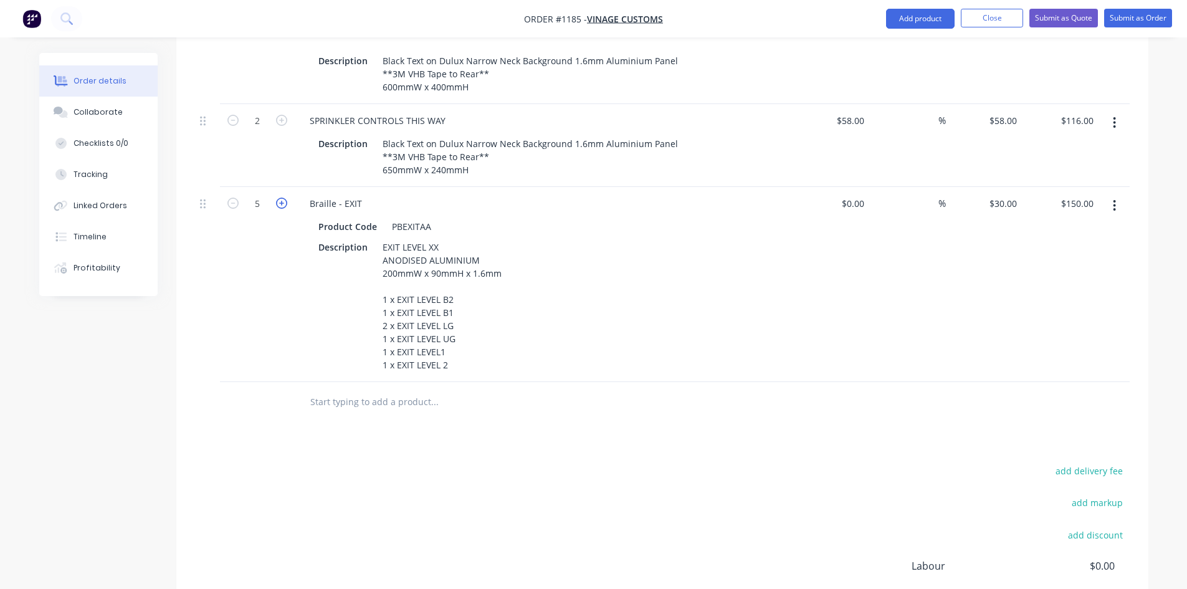
type input "$180.00"
click at [284, 197] on icon "button" at bounding box center [281, 202] width 11 height 11
type input "7"
type input "$210.00"
click at [991, 187] on div "30 30" at bounding box center [984, 284] width 77 height 195
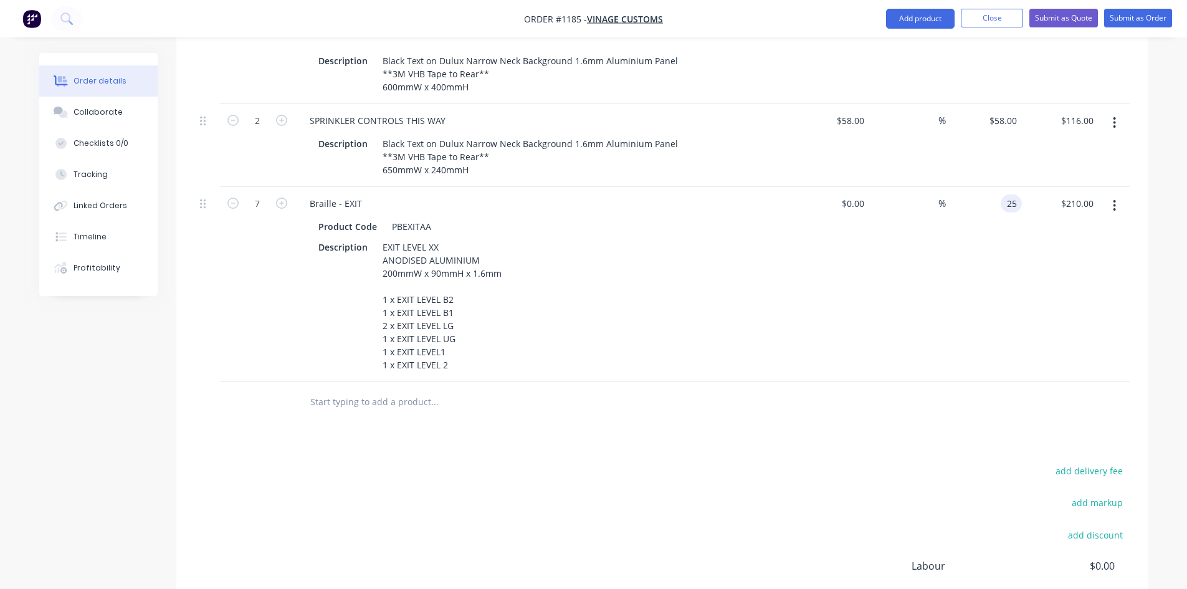
type input "$25.00"
type input "$175.00"
click at [801, 413] on div "Products Show / Hide columns Add product Qty Cost Markup Price Total 3 ELECTRIC…" at bounding box center [662, 142] width 972 height 1158
click at [1109, 111] on button "button" at bounding box center [1113, 122] width 29 height 22
click at [1067, 171] on div "Duplicate" at bounding box center [1070, 180] width 96 height 18
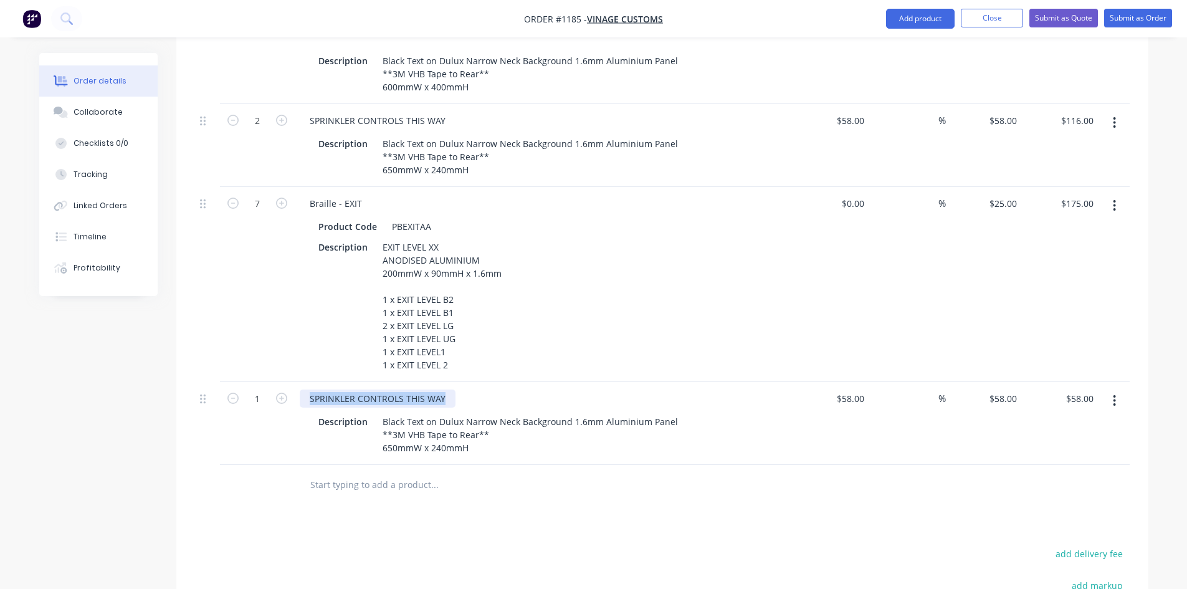
drag, startPoint x: 443, startPoint y: 360, endPoint x: 304, endPoint y: 353, distance: 139.7
click at [304, 382] on div "SPRINKLER CONTROLS THIS WAY Description Black Text on Dulux Narrow Neck Backgro…" at bounding box center [544, 423] width 498 height 83
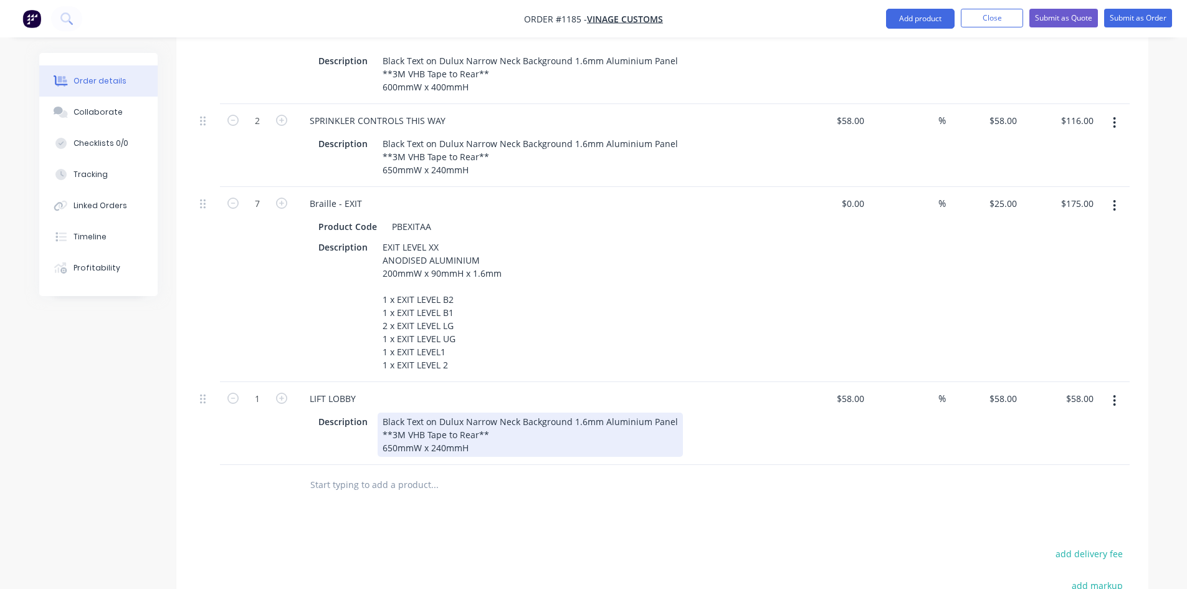
drag, startPoint x: 391, startPoint y: 404, endPoint x: 389, endPoint y: 397, distance: 7.0
click at [391, 412] on div "Black Text on Dulux Narrow Neck Background 1.6mm Aluminium Panel **3M VHB Tape …" at bounding box center [529, 434] width 305 height 44
drag, startPoint x: 415, startPoint y: 400, endPoint x: 488, endPoint y: 420, distance: 75.0
click at [488, 420] on div "Black Text on Dulux Narrow Neck Background 1.6mm Aluminium Panel **3M VHB Tape …" at bounding box center [529, 434] width 305 height 44
paste div
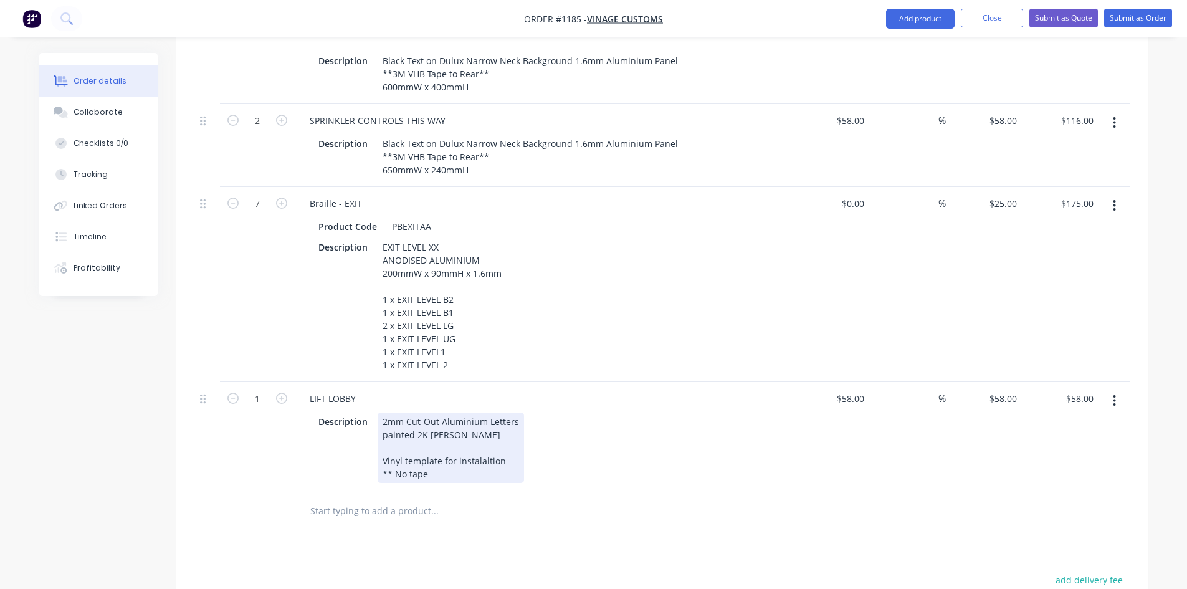
click at [382, 412] on div "2mm Cut-Out Aluminium Letters painted 2K [PERSON_NAME] Vinyl template for insta…" at bounding box center [450, 447] width 146 height 70
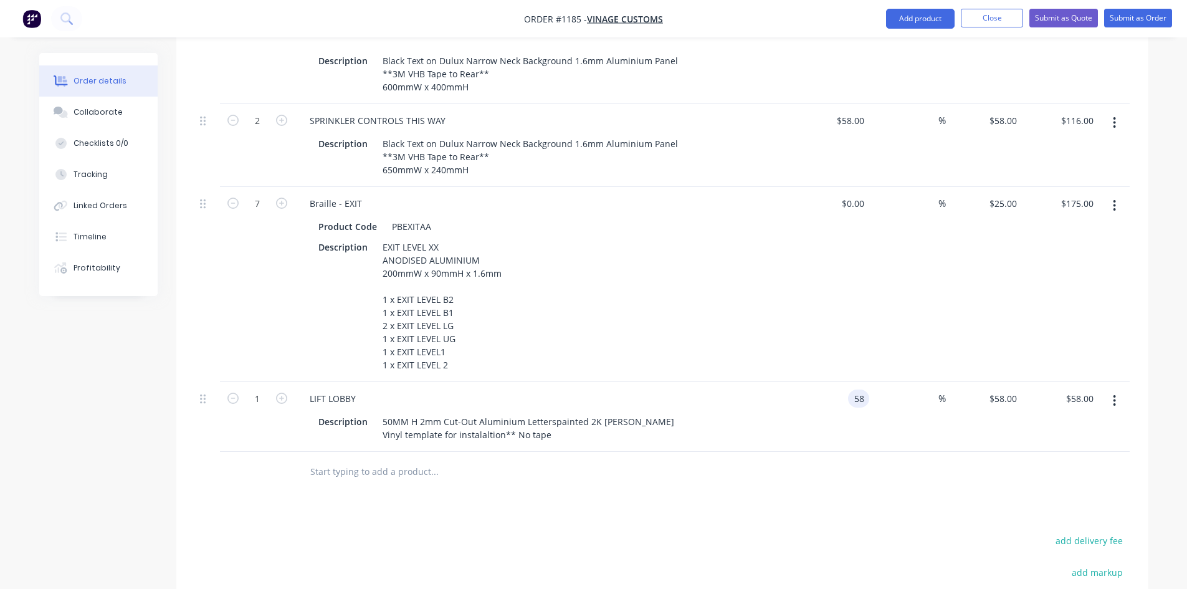
click at [854, 389] on input "58" at bounding box center [861, 398] width 16 height 18
type input "$30.00"
click at [911, 467] on div "Products Show / Hide columns Add product Qty Cost Markup Price Total 3 ELECTRIC…" at bounding box center [662, 177] width 972 height 1228
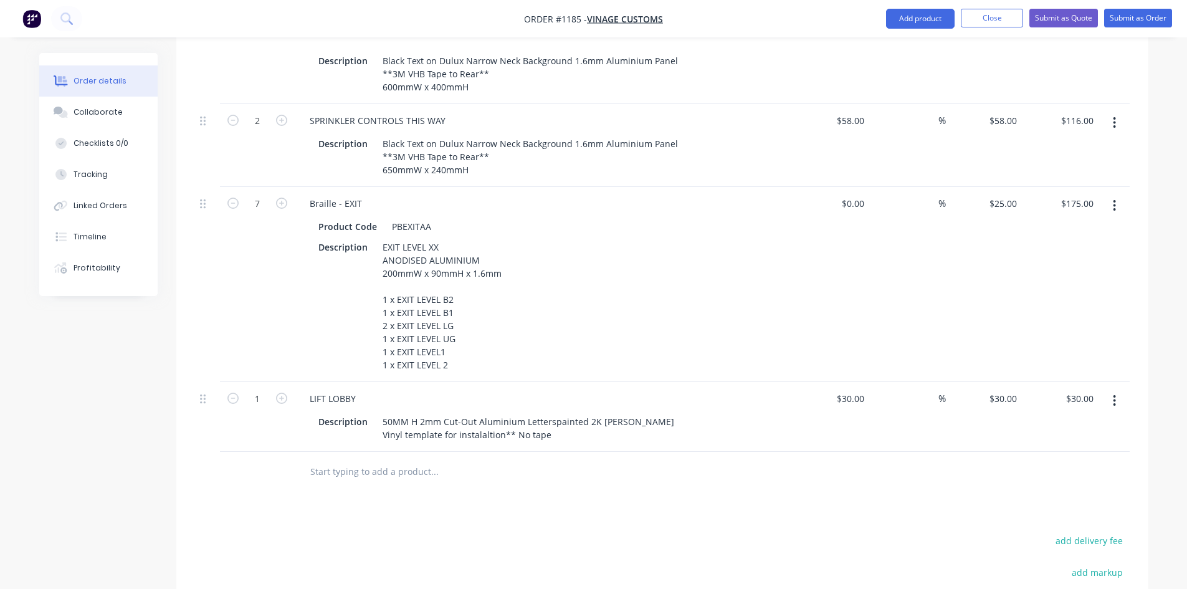
click at [1112, 394] on icon "button" at bounding box center [1113, 401] width 3 height 14
click at [1078, 449] on div "Duplicate" at bounding box center [1070, 458] width 96 height 18
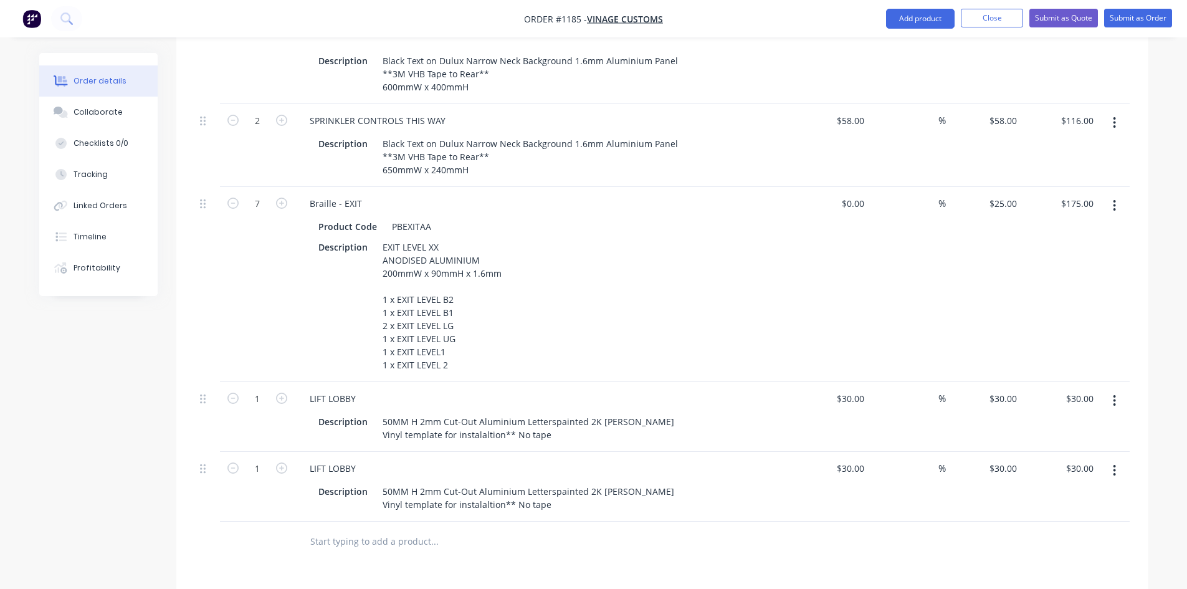
drag, startPoint x: 482, startPoint y: 418, endPoint x: 460, endPoint y: 425, distance: 23.4
click at [482, 452] on div "LIFT LOBBY Description 50MM H 2mm Cut-Out Aluminium Letterspainted 2K [PERSON_N…" at bounding box center [544, 487] width 498 height 70
drag, startPoint x: 343, startPoint y: 435, endPoint x: 303, endPoint y: 427, distance: 41.3
click at [303, 459] on div "LIFT LOBBY" at bounding box center [333, 468] width 66 height 18
paste div
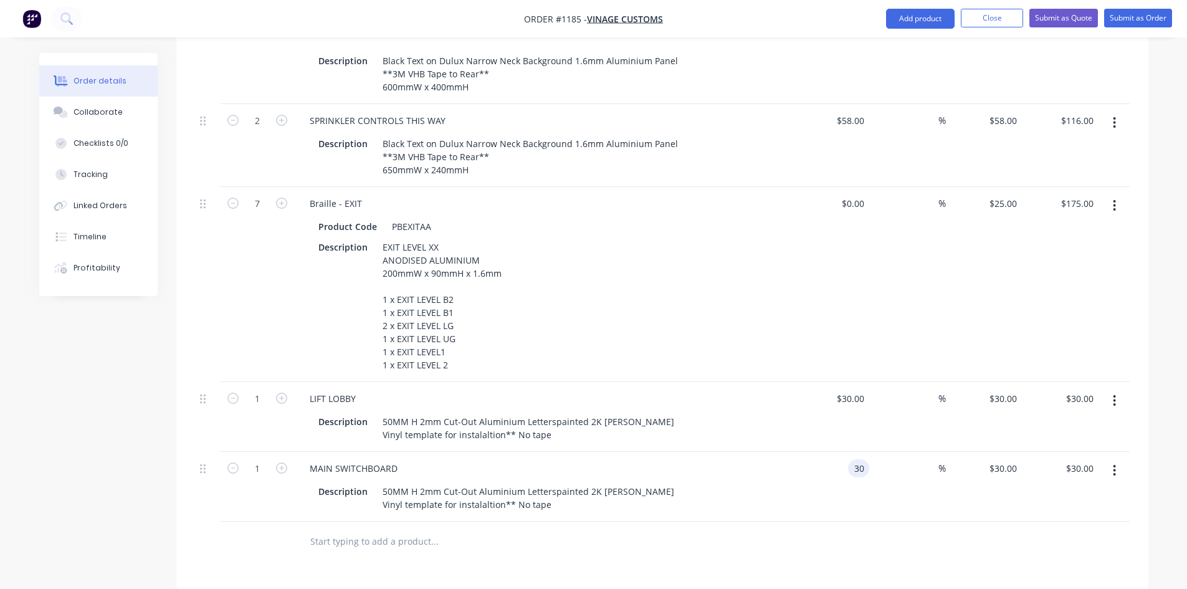
click at [848, 452] on div "30 30" at bounding box center [831, 487] width 77 height 70
type input "$45.00"
click at [1113, 459] on button "button" at bounding box center [1113, 470] width 29 height 22
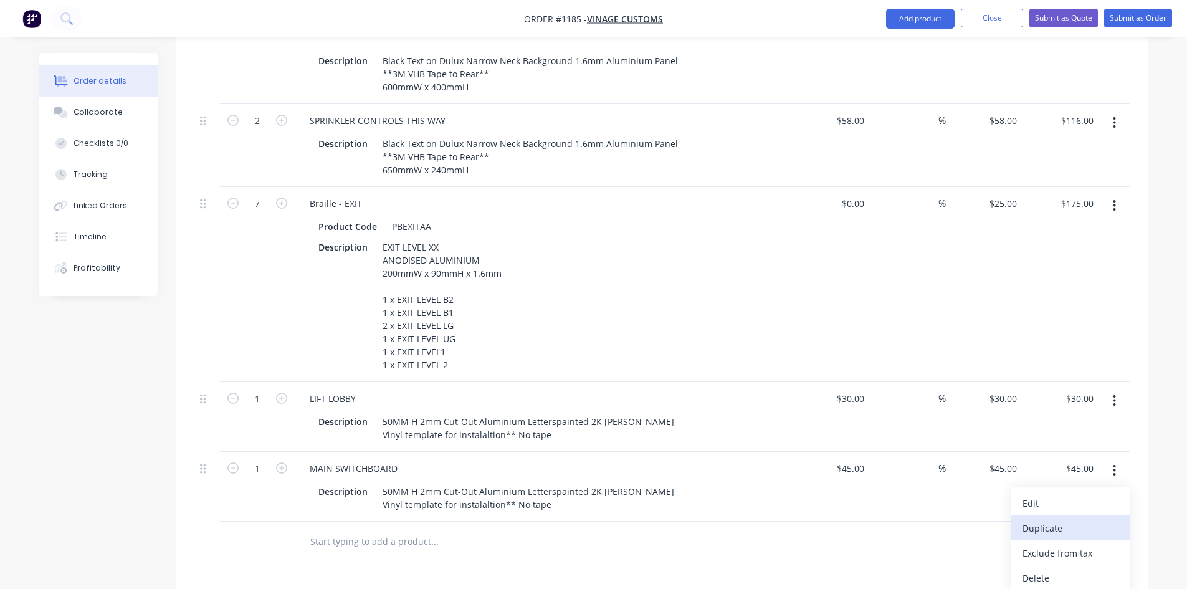
click at [1065, 519] on div "Duplicate" at bounding box center [1070, 528] width 96 height 18
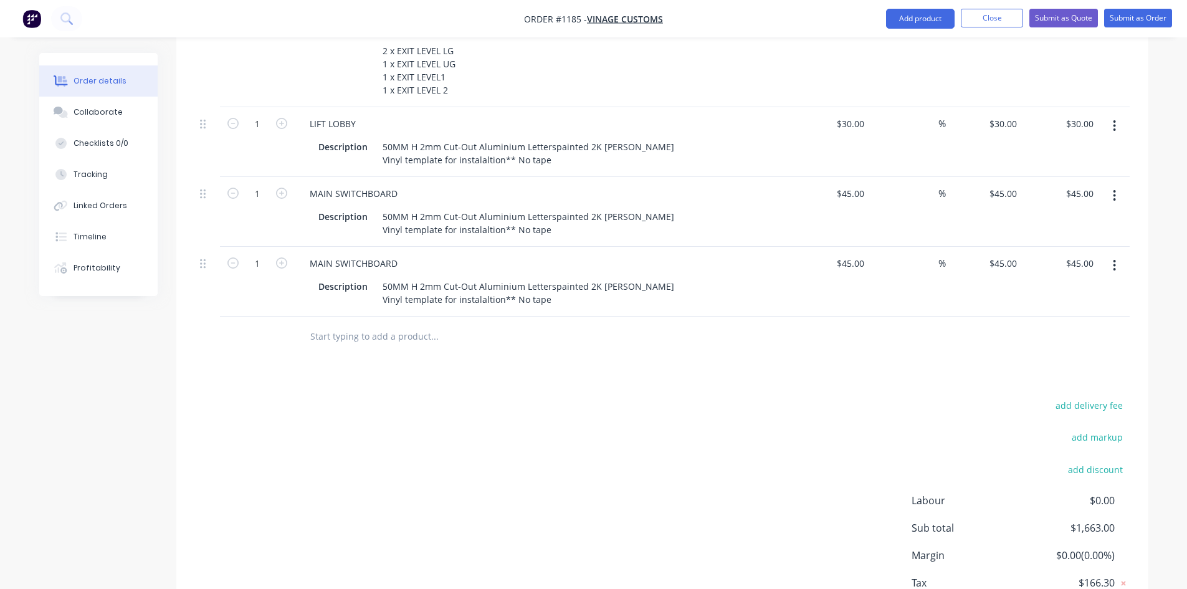
scroll to position [1241, 0]
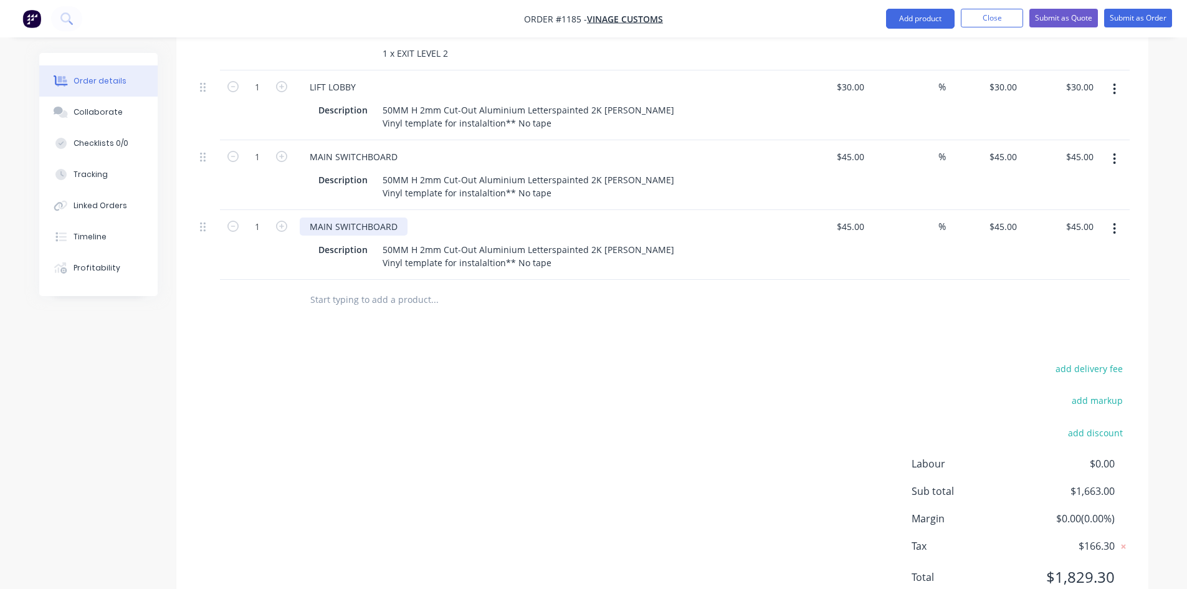
click at [381, 217] on div "MAIN SWITCHBOARD" at bounding box center [354, 226] width 108 height 18
drag, startPoint x: 394, startPoint y: 191, endPoint x: 290, endPoint y: 189, distance: 104.0
click at [290, 210] on div "1 MAIN SWITCHBOARD Description 50MM H 2mm Cut-Out Aluminium Letterspainted 2K […" at bounding box center [662, 245] width 934 height 70
paste div
click at [1112, 217] on button "button" at bounding box center [1113, 228] width 29 height 22
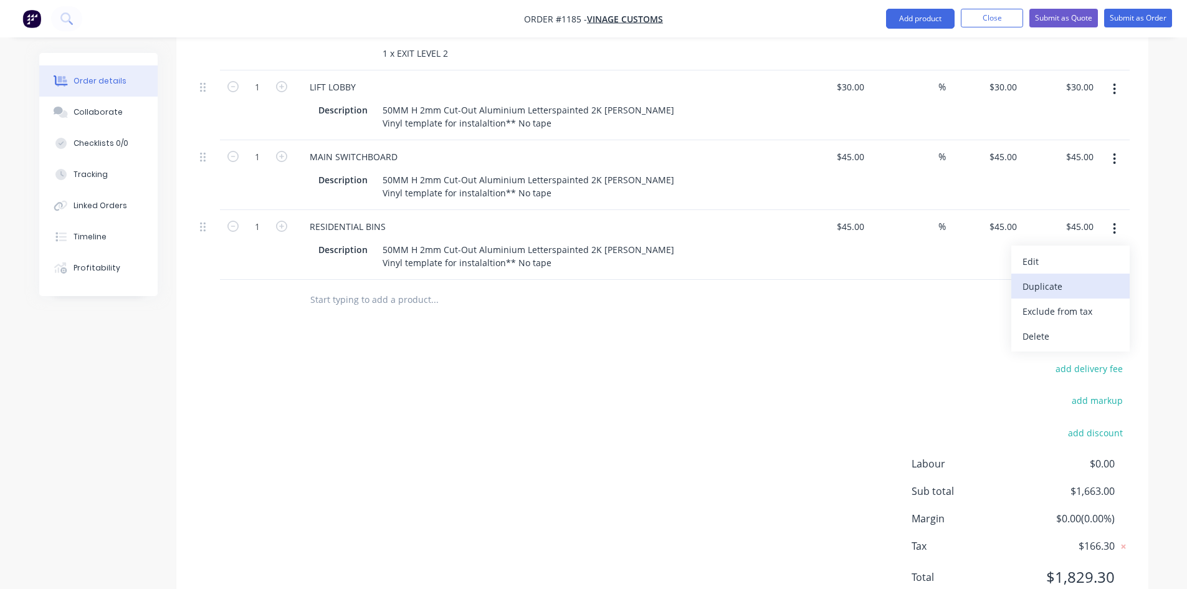
click at [1046, 277] on div "Duplicate" at bounding box center [1070, 286] width 96 height 18
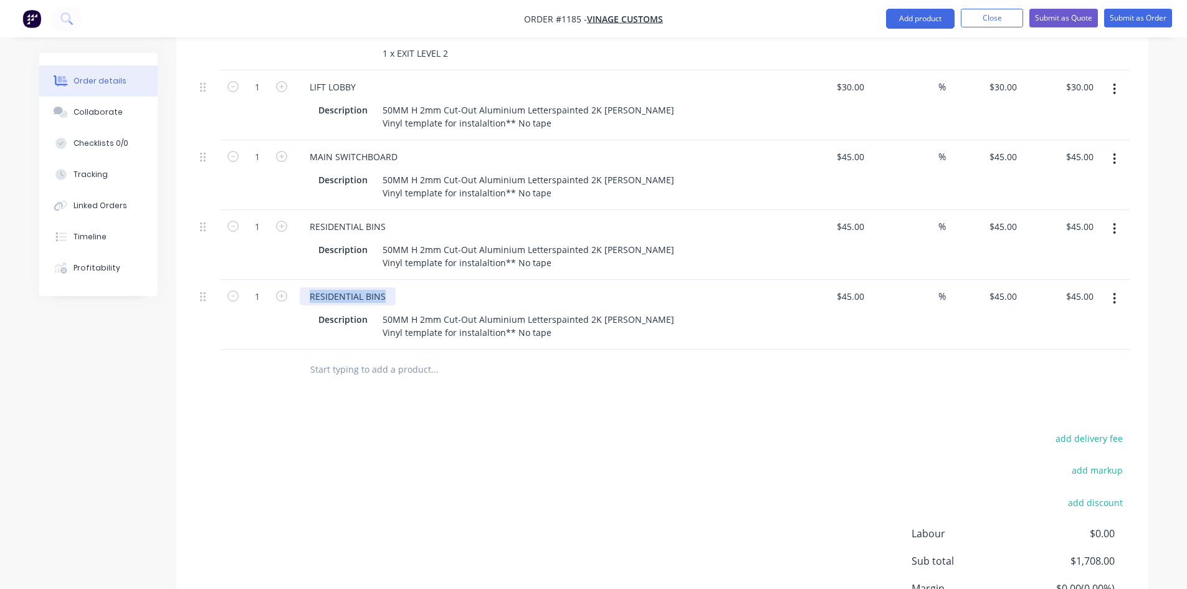
drag, startPoint x: 384, startPoint y: 259, endPoint x: 278, endPoint y: 249, distance: 106.4
click at [278, 280] on div "1 RESIDENTIAL BINS Description 50MM H 2mm Cut-Out Aluminium Letterspainted 2K […" at bounding box center [662, 315] width 934 height 70
paste div
click at [1115, 292] on icon "button" at bounding box center [1113, 299] width 3 height 14
click at [1063, 347] on div "Duplicate" at bounding box center [1070, 356] width 96 height 18
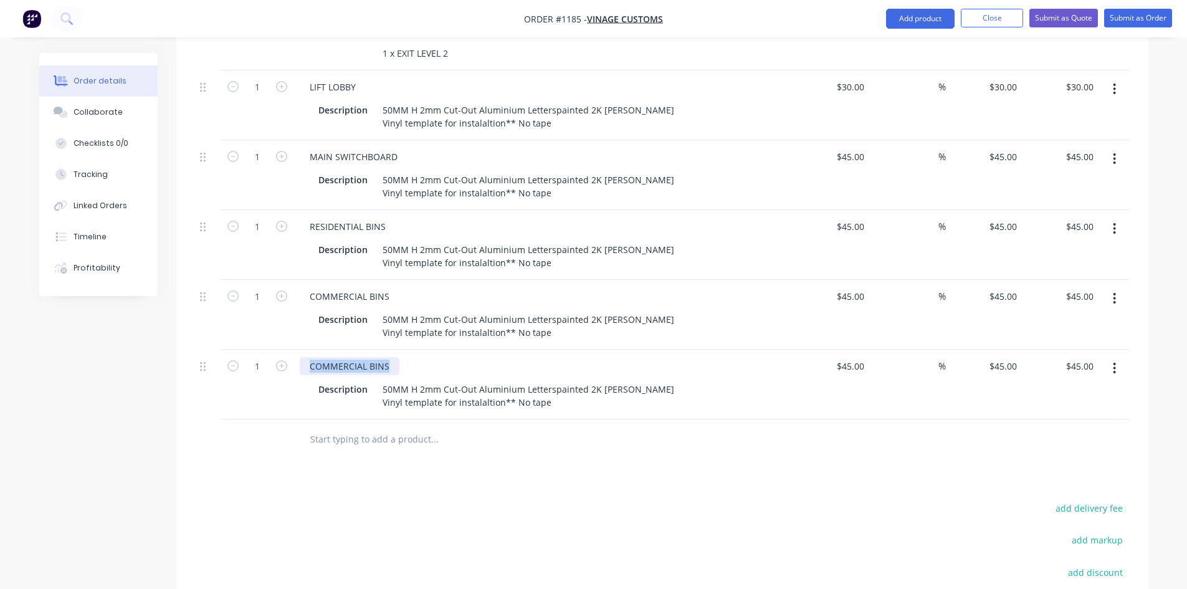
drag, startPoint x: 389, startPoint y: 325, endPoint x: 320, endPoint y: 318, distance: 68.9
click at [289, 349] on div "1 COMMERCIAL BINS Description 50MM H 2mm Cut-Out Aluminium Letterspainted 2K [P…" at bounding box center [662, 384] width 934 height 70
click at [1118, 357] on button "button" at bounding box center [1113, 368] width 29 height 22
click at [1044, 417] on div "Duplicate" at bounding box center [1070, 426] width 96 height 18
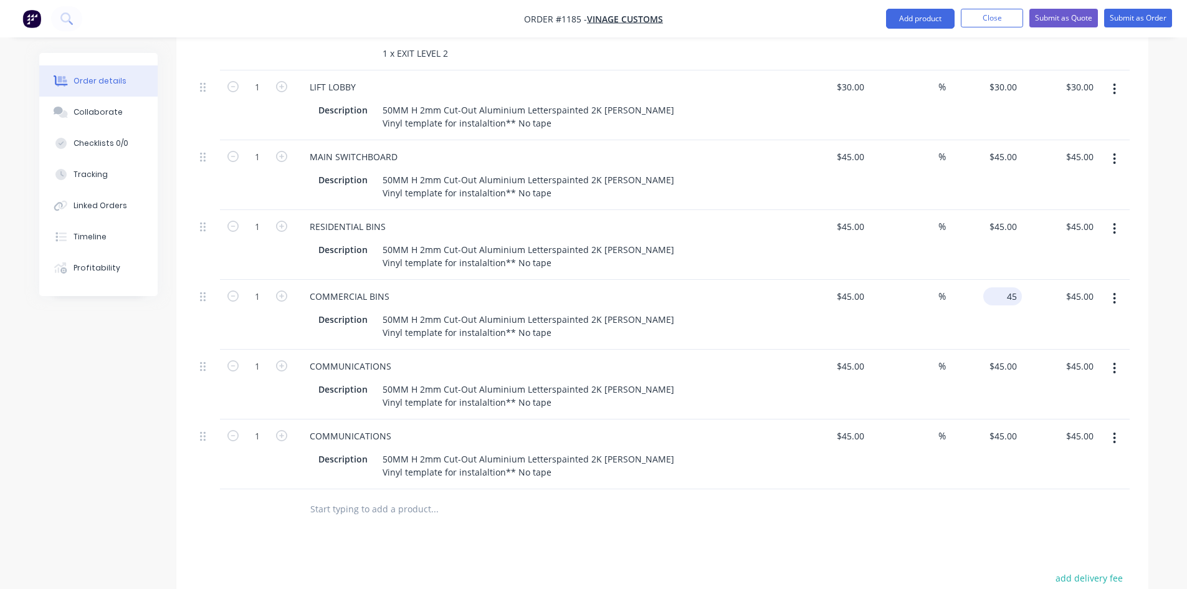
click at [997, 280] on div "45 $45.00" at bounding box center [984, 315] width 77 height 70
type input "43"
type input "-4.44"
type input "$43.00"
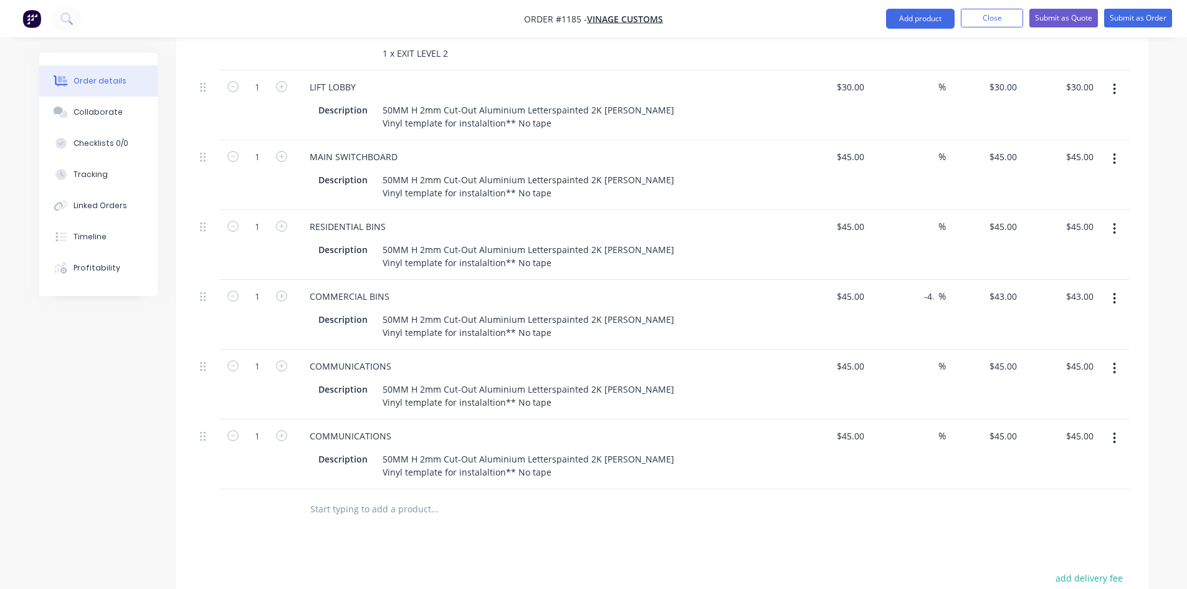
click at [868, 312] on div "$45.00 $45.00" at bounding box center [831, 315] width 77 height 70
click at [855, 287] on input "45" at bounding box center [861, 296] width 16 height 18
type input "$45.00"
type input "43"
click at [997, 280] on div "43 43" at bounding box center [984, 315] width 77 height 70
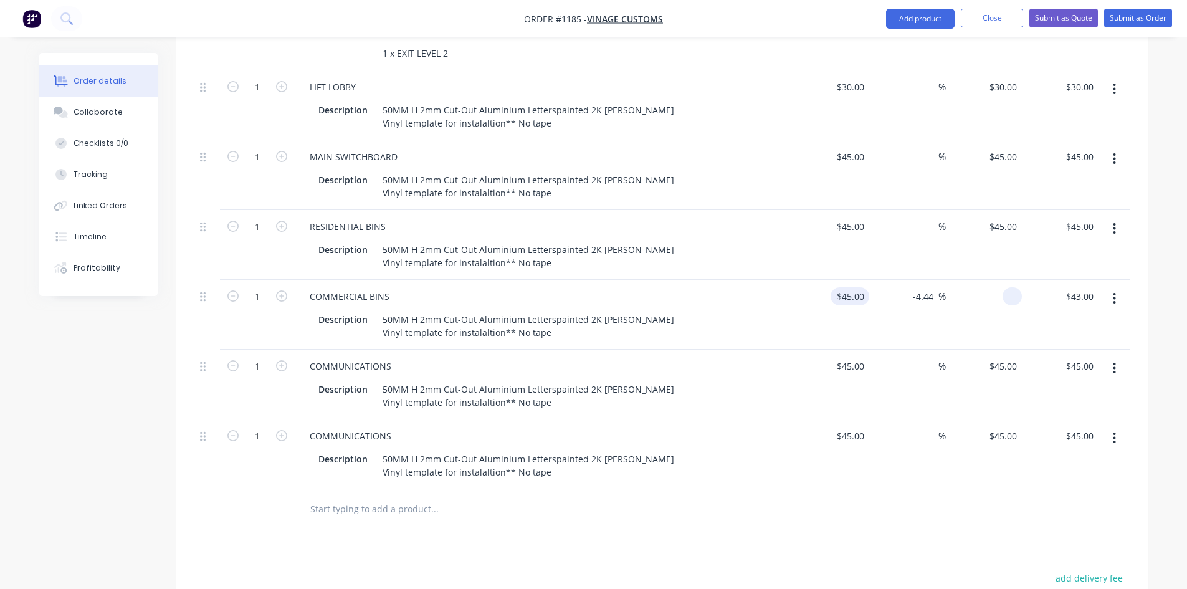
type input "45"
type input "-100"
type input "$0.00"
click at [861, 287] on input "45" at bounding box center [852, 296] width 34 height 18
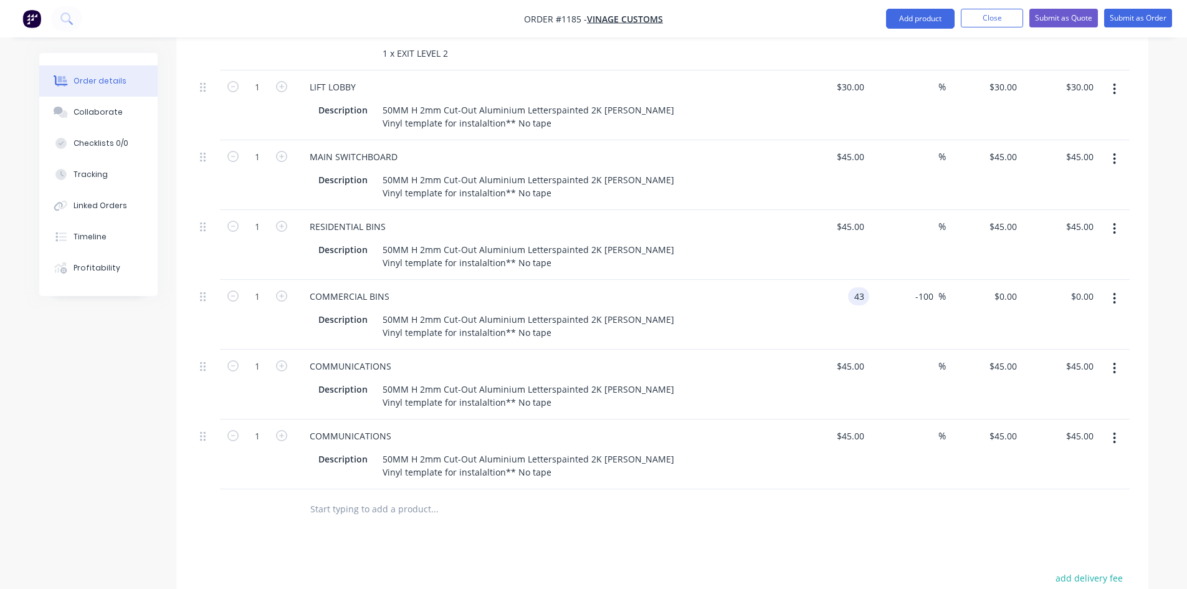
type input "$43.00"
click at [852, 292] on div "$43.00 43" at bounding box center [831, 315] width 77 height 70
drag, startPoint x: 922, startPoint y: 257, endPoint x: 942, endPoint y: 257, distance: 19.9
click at [942, 287] on div "-100 -100 %" at bounding box center [927, 296] width 37 height 18
type input "-"
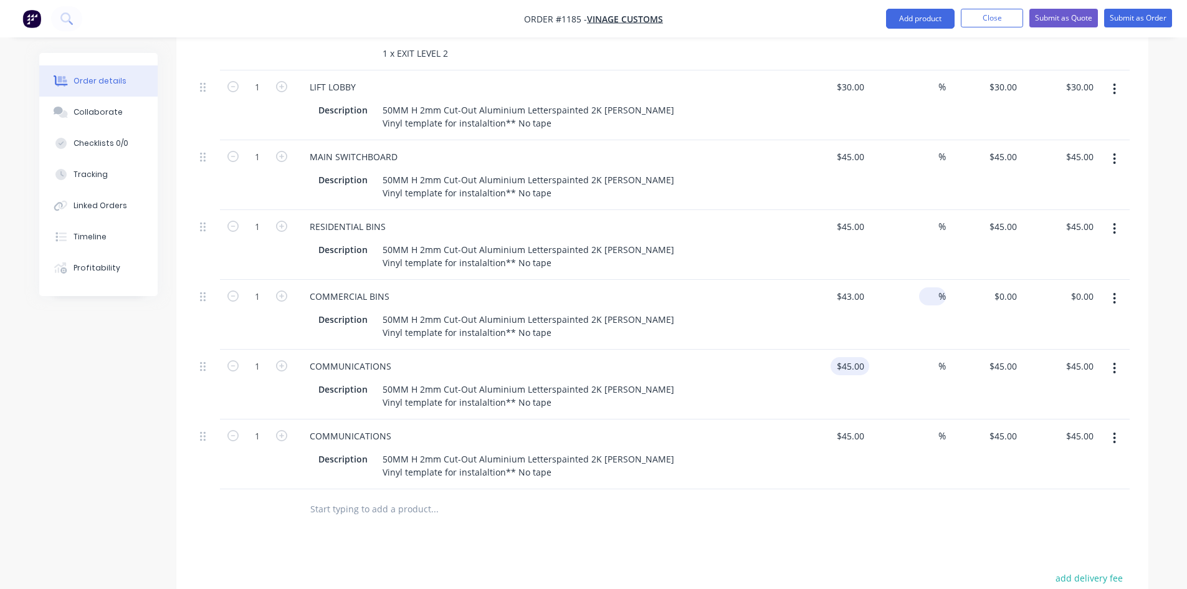
type input "$43.00"
click at [856, 357] on input "45" at bounding box center [852, 366] width 34 height 18
type input "$43.00"
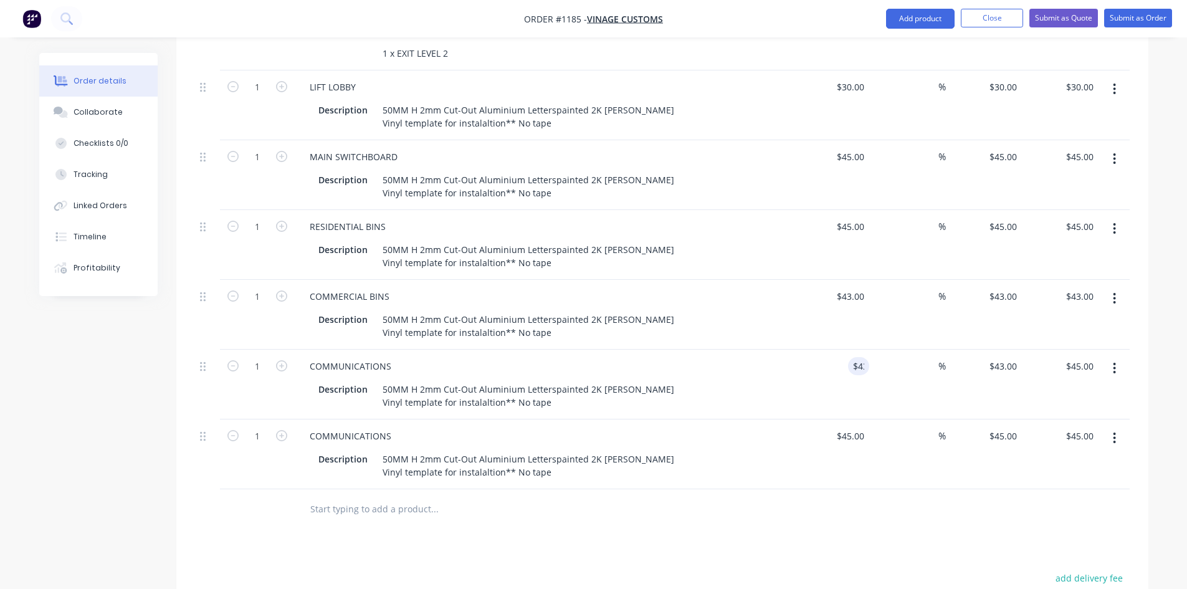
type input "$43.00"
click at [795, 419] on div "$45.00 $45.00" at bounding box center [831, 454] width 77 height 70
click at [848, 427] on div "45 $45.00" at bounding box center [849, 436] width 39 height 18
type input "$57.00"
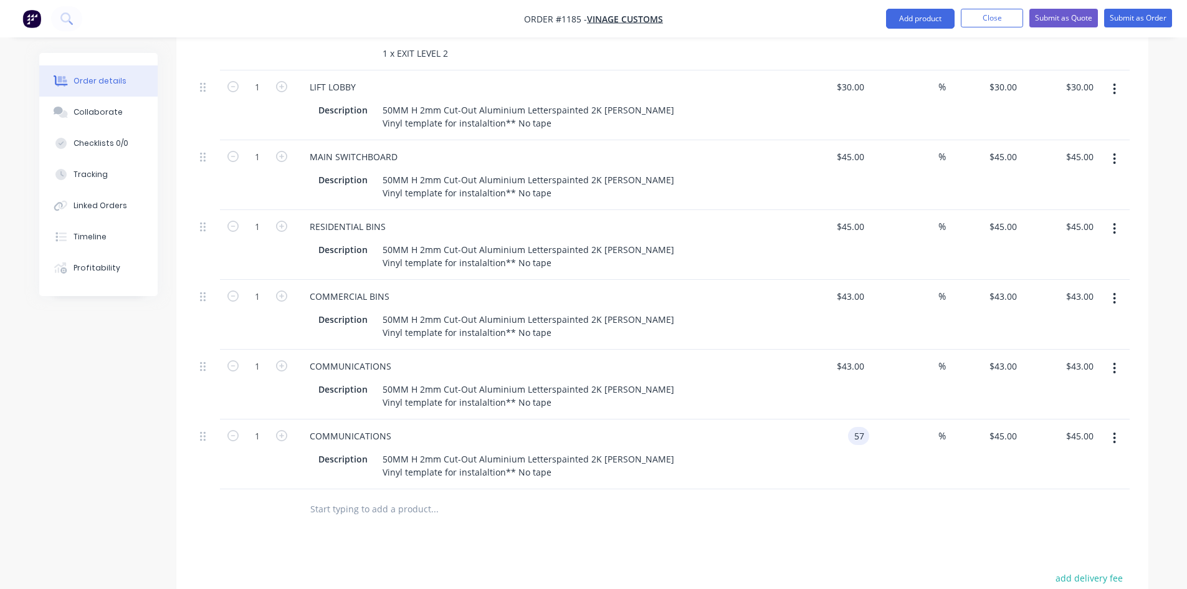
type input "$57.00"
click at [851, 489] on div at bounding box center [662, 509] width 934 height 40
drag, startPoint x: 389, startPoint y: 398, endPoint x: 296, endPoint y: 392, distance: 93.0
click at [296, 419] on div "COMMUNICATIONS Description 50MM H 2mm Cut-Out Aluminium Letterspainted 2K [PERS…" at bounding box center [544, 454] width 498 height 70
paste div
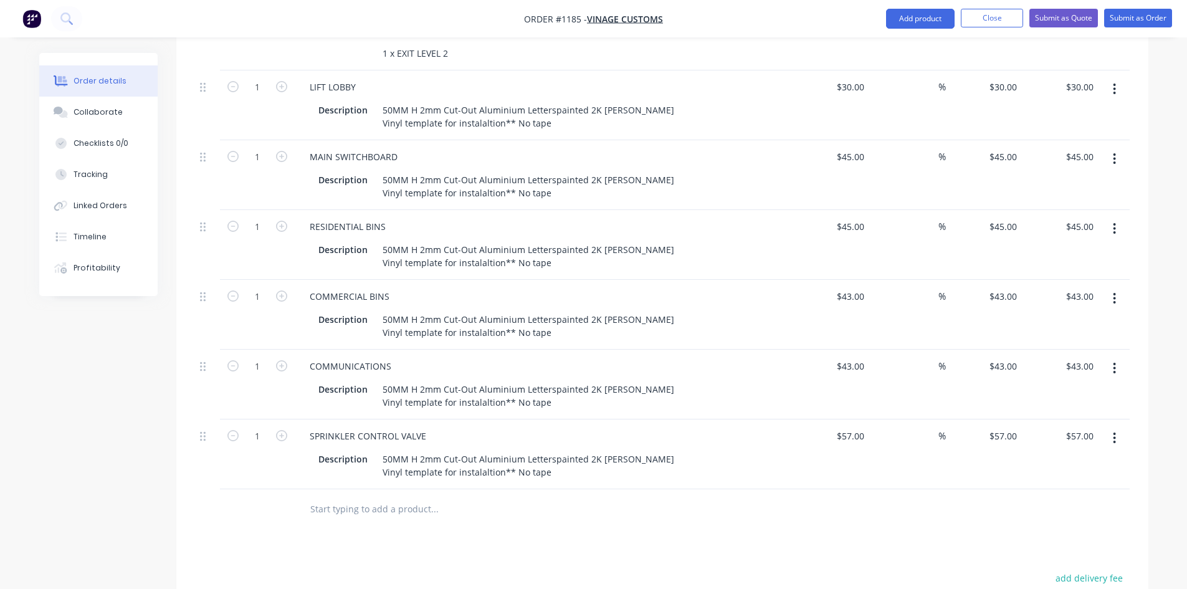
click at [1113, 432] on icon "button" at bounding box center [1114, 437] width 2 height 11
click at [1061, 486] on div "Duplicate" at bounding box center [1070, 495] width 96 height 18
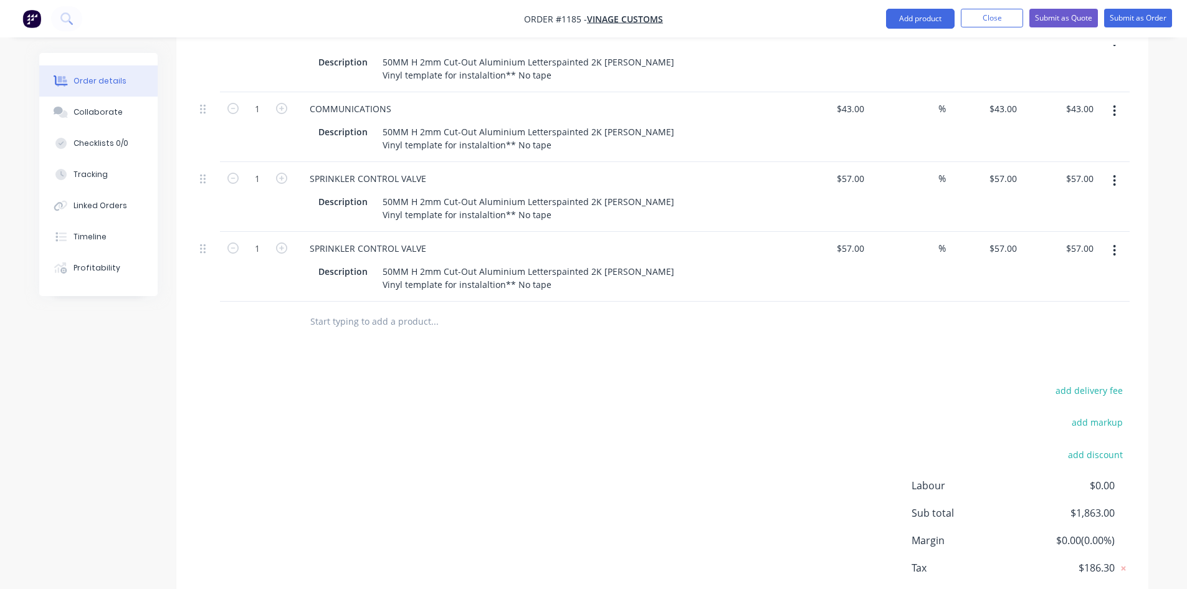
scroll to position [1534, 0]
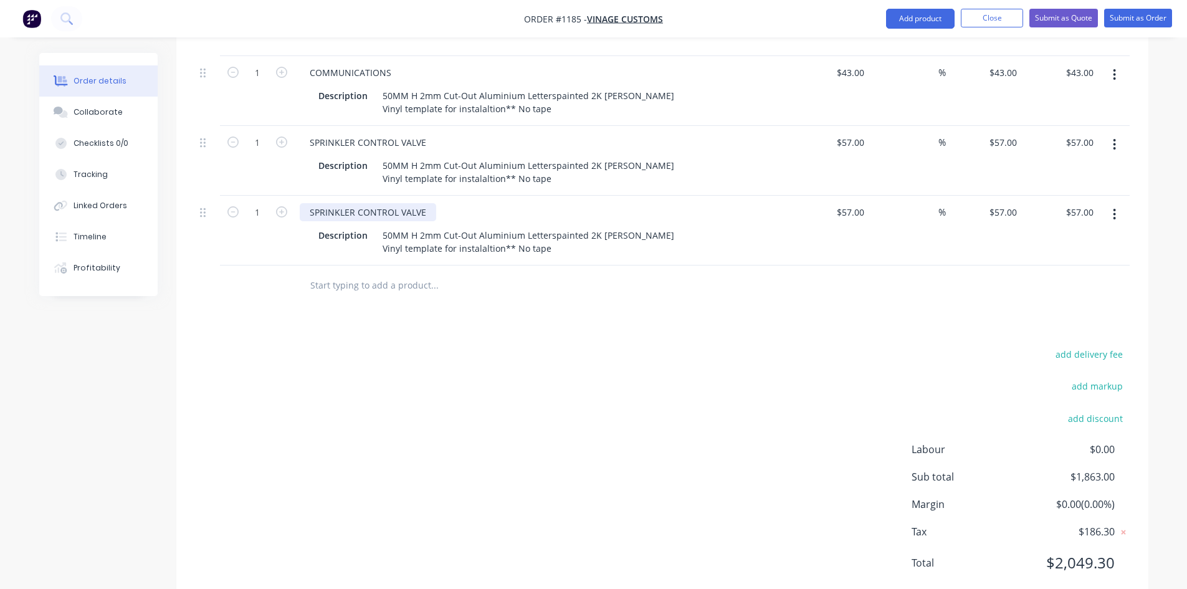
click at [359, 203] on div "SPRINKLER CONTROL VALVE" at bounding box center [368, 212] width 136 height 18
drag, startPoint x: 428, startPoint y: 176, endPoint x: 290, endPoint y: 168, distance: 137.9
click at [290, 196] on div "1 SPRINKLER CONTROL VALVE Description 50MM H 2mm Cut-Out Aluminium Letterspaint…" at bounding box center [662, 231] width 934 height 70
paste div
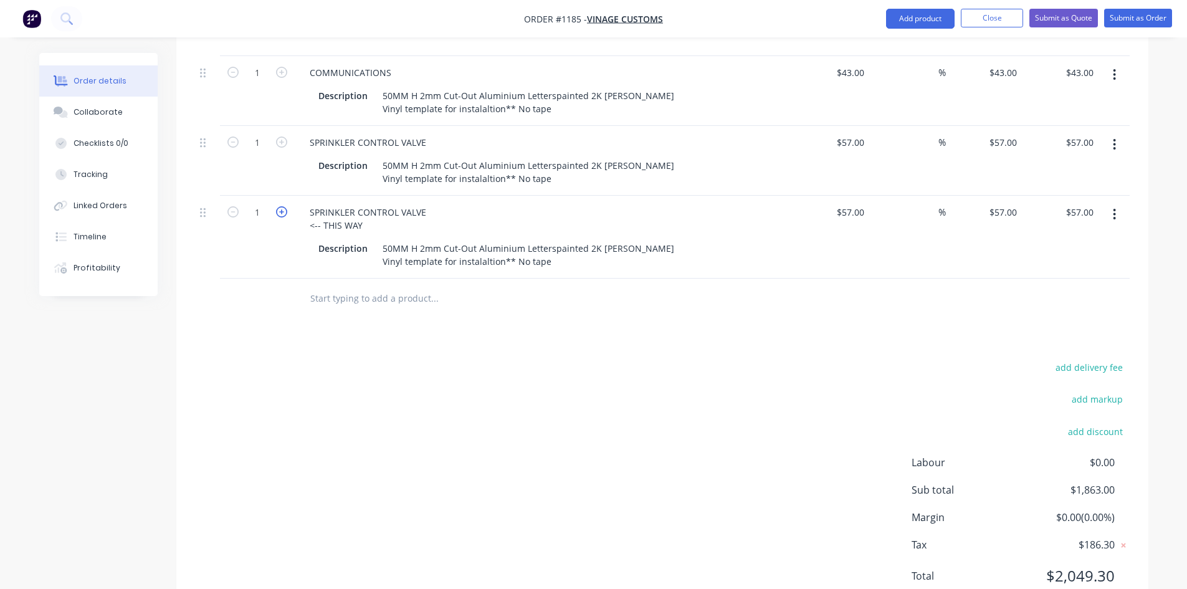
click at [279, 206] on icon "button" at bounding box center [281, 211] width 11 height 11
type input "2"
type input "$114.00"
click at [845, 196] on div "57 $57.00" at bounding box center [831, 237] width 77 height 83
type input "$55.00"
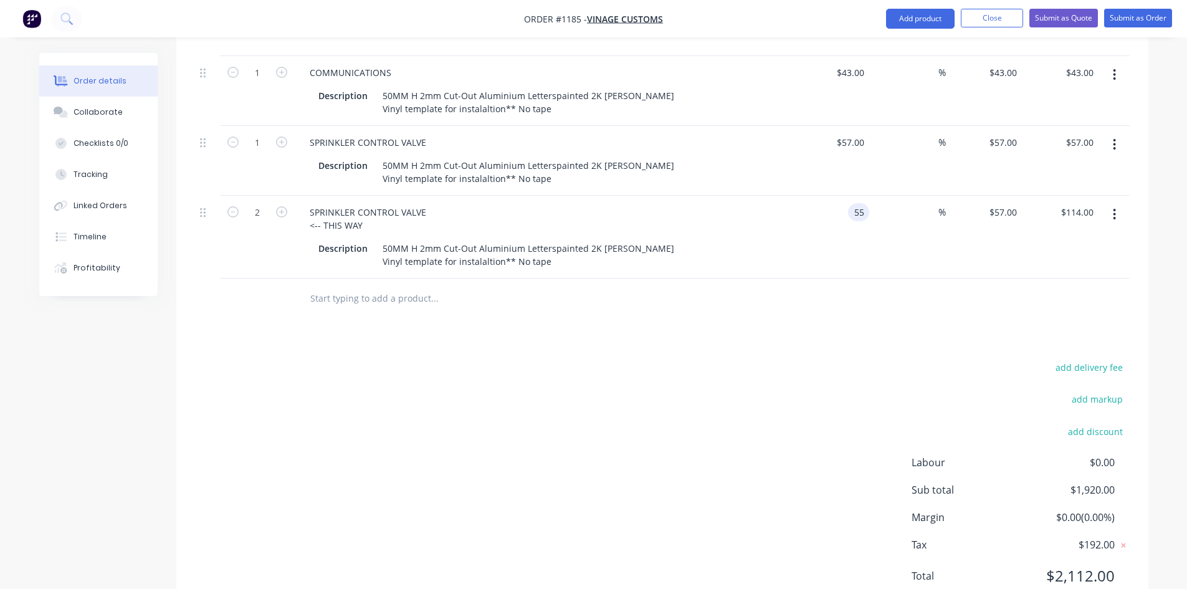
type input "$55.00"
type input "$110.00"
click at [1118, 203] on button "button" at bounding box center [1113, 214] width 29 height 22
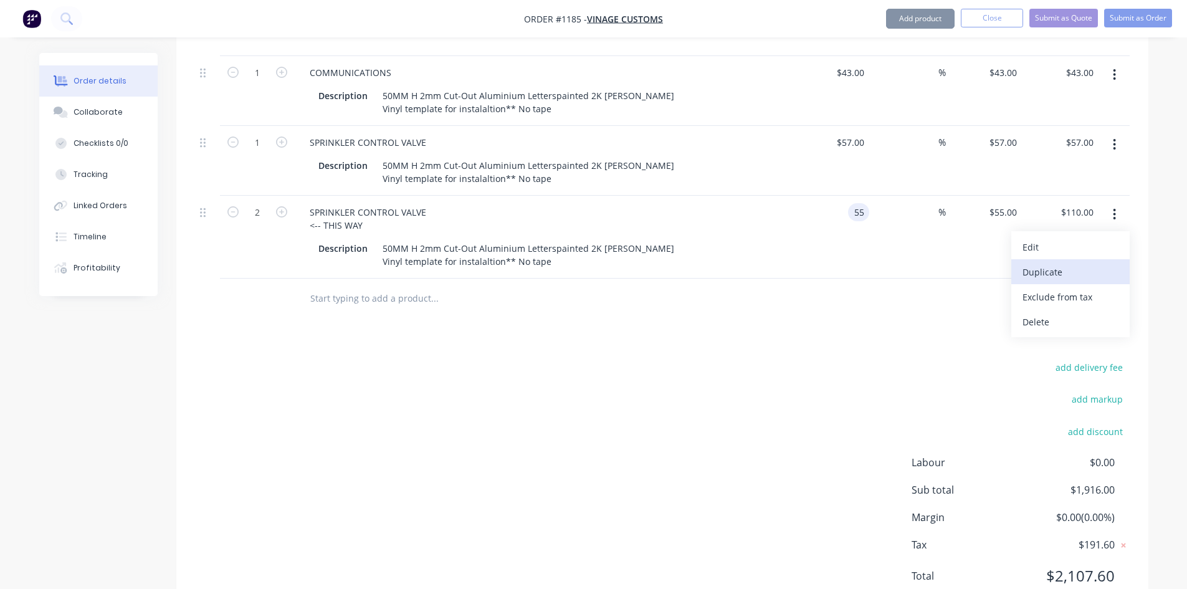
type input "$55.00"
click at [1066, 263] on div "Duplicate" at bounding box center [1070, 272] width 96 height 18
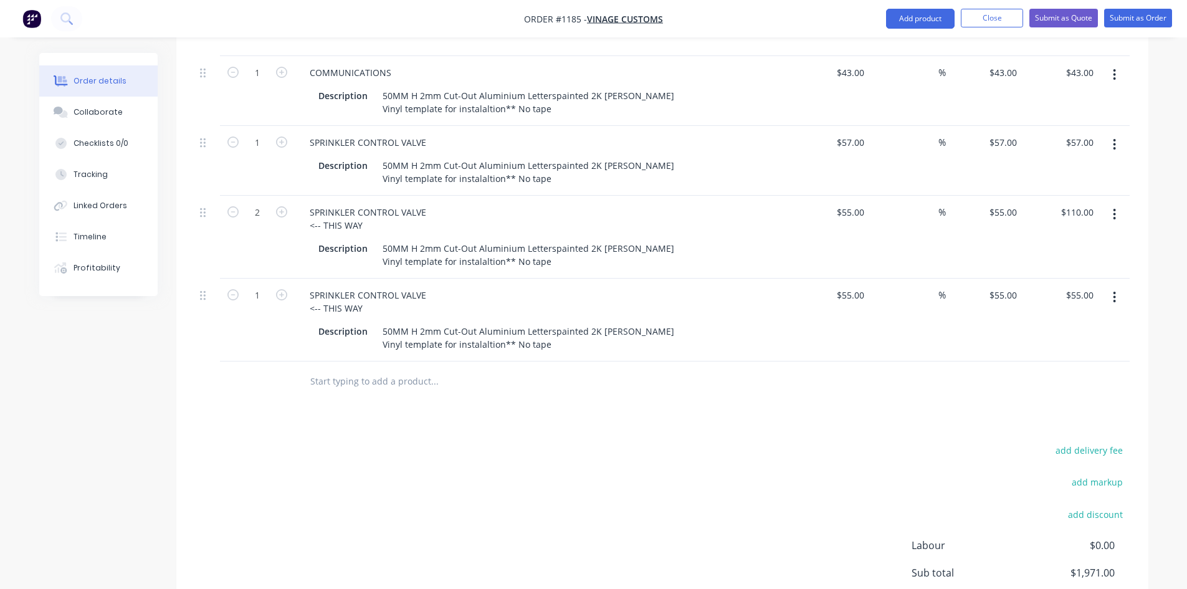
click at [362, 278] on div "SPRINKLER CONTROL VALVE <-- THIS WAY Description 50MM H 2mm Cut-Out Aluminium L…" at bounding box center [544, 319] width 498 height 83
drag, startPoint x: 361, startPoint y: 272, endPoint x: 291, endPoint y: 249, distance: 73.5
click at [291, 278] on div "1 SPRINKLER CONTROL VALVE <-- THIS WAY Description 50MM H 2mm Cut-Out Aluminium…" at bounding box center [662, 319] width 934 height 83
paste div
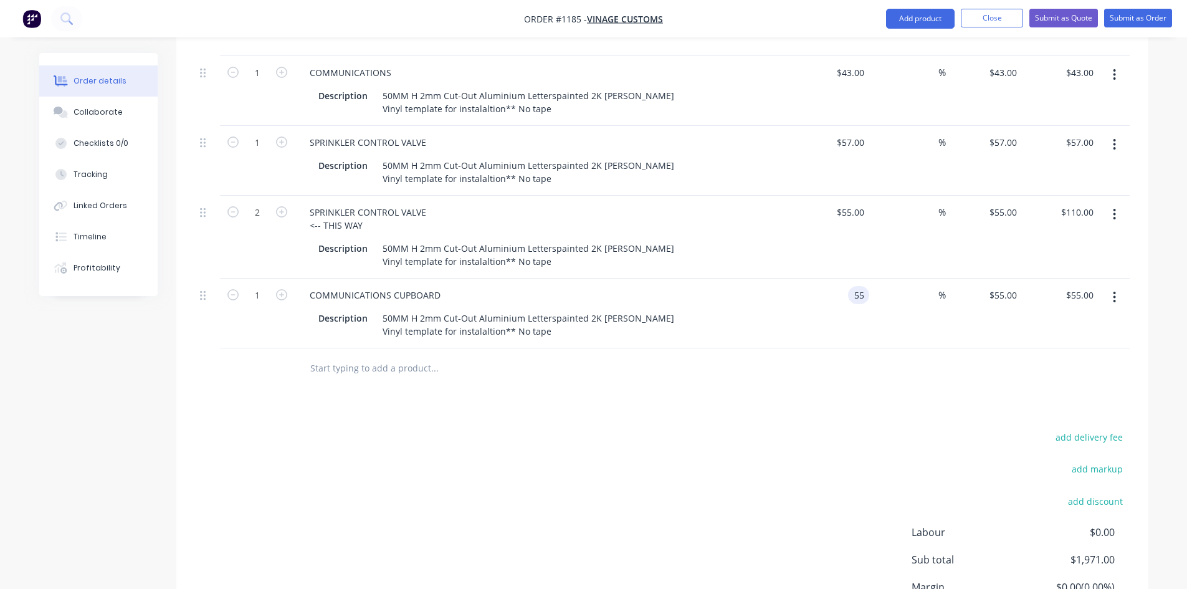
click at [852, 286] on div "55 55" at bounding box center [858, 295] width 21 height 18
type input "$59.00"
click at [1117, 286] on button "button" at bounding box center [1113, 297] width 29 height 22
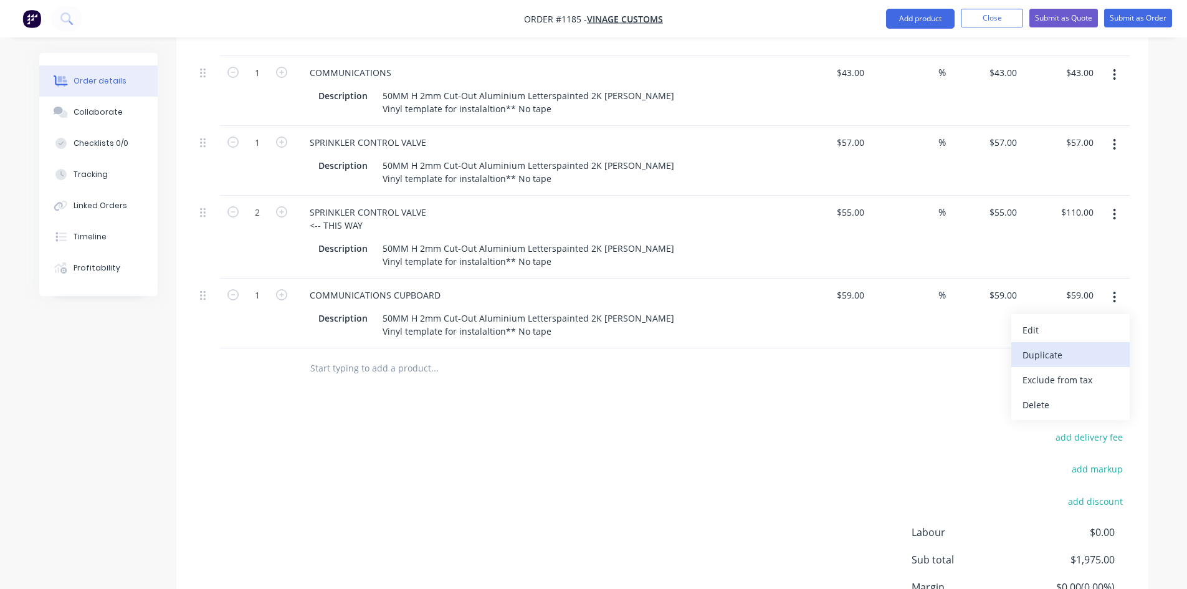
click at [1040, 346] on div "Duplicate" at bounding box center [1070, 355] width 96 height 18
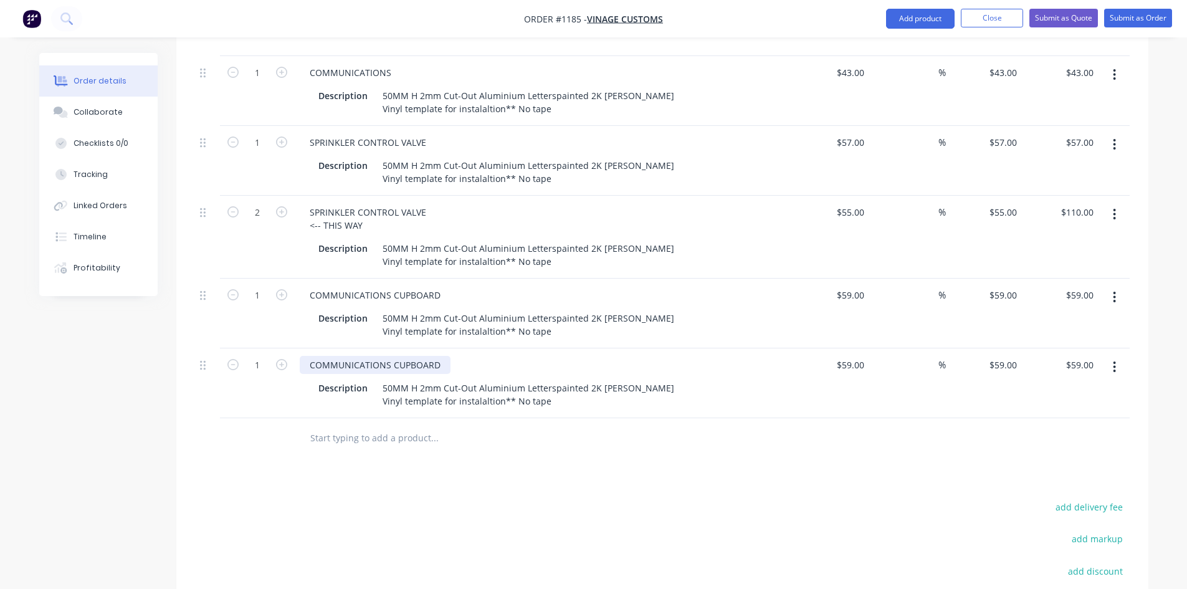
click at [319, 356] on div "COMMUNICATIONS CUPBOARD" at bounding box center [375, 365] width 151 height 18
drag, startPoint x: 308, startPoint y: 330, endPoint x: 478, endPoint y: 340, distance: 169.7
click at [478, 348] on div "COMMUNICATIONS CUPBOARD Description 50MM H 2mm Cut-Out Aluminium Letterspainted…" at bounding box center [544, 383] width 498 height 70
paste div
click at [860, 356] on input "59" at bounding box center [852, 365] width 34 height 18
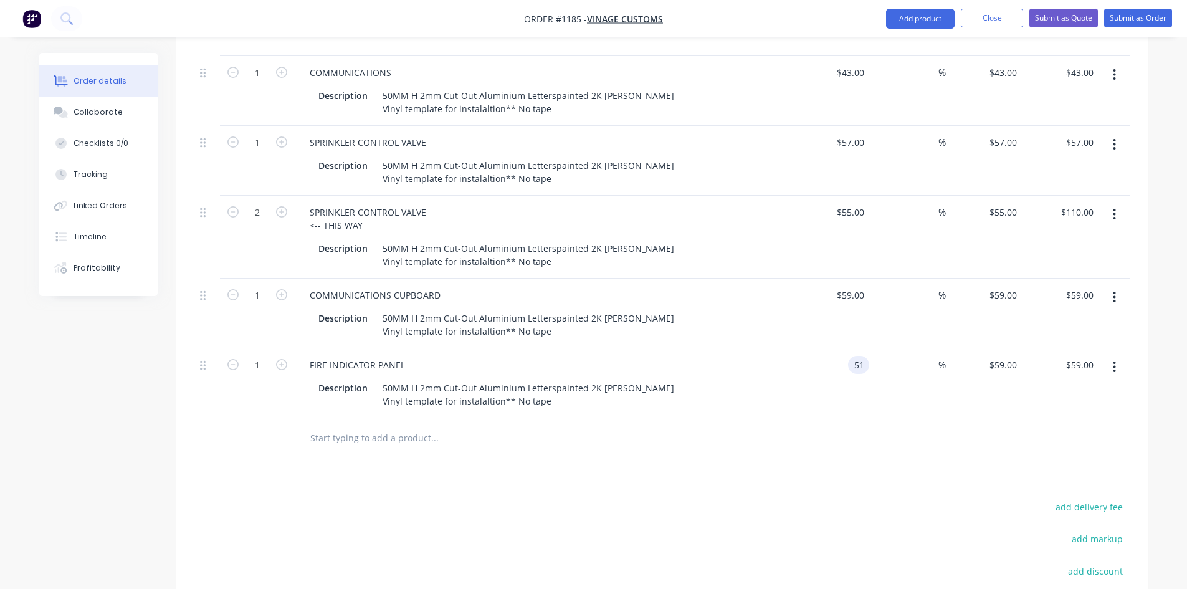
type input "$51.00"
click at [1112, 360] on icon "button" at bounding box center [1113, 367] width 3 height 14
click at [1068, 415] on div "Duplicate" at bounding box center [1070, 424] width 96 height 18
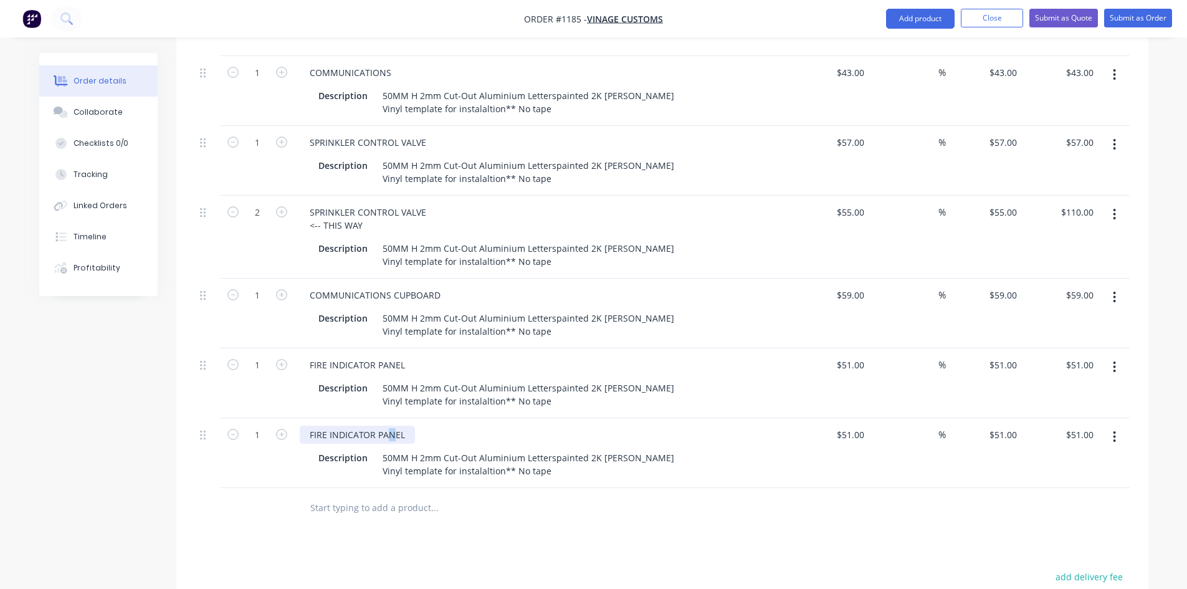
drag, startPoint x: 389, startPoint y: 405, endPoint x: 401, endPoint y: 404, distance: 11.3
click at [391, 425] on div "FIRE INDICATOR PANEL" at bounding box center [357, 434] width 115 height 18
drag, startPoint x: 409, startPoint y: 402, endPoint x: 263, endPoint y: 396, distance: 145.3
click at [263, 418] on div "1 FIRE INDICATOR PANEL Description 50MM H 2mm Cut-Out Aluminium Letterspainted …" at bounding box center [662, 453] width 934 height 70
paste div
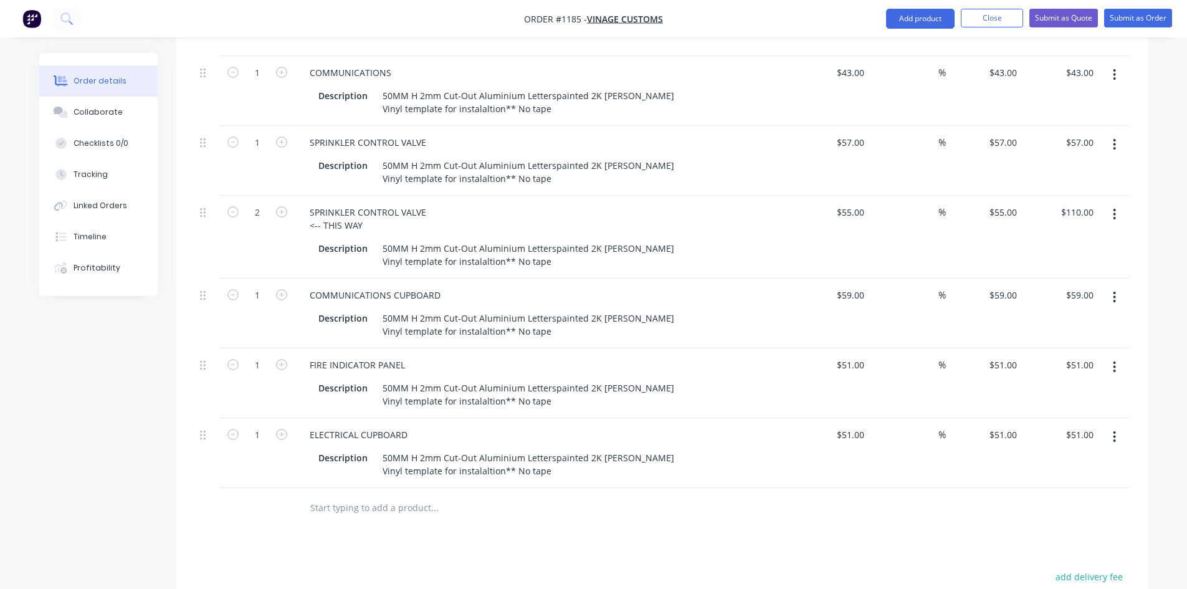
click at [1115, 431] on icon "button" at bounding box center [1114, 436] width 2 height 11
click at [1060, 485] on div "Duplicate" at bounding box center [1070, 494] width 96 height 18
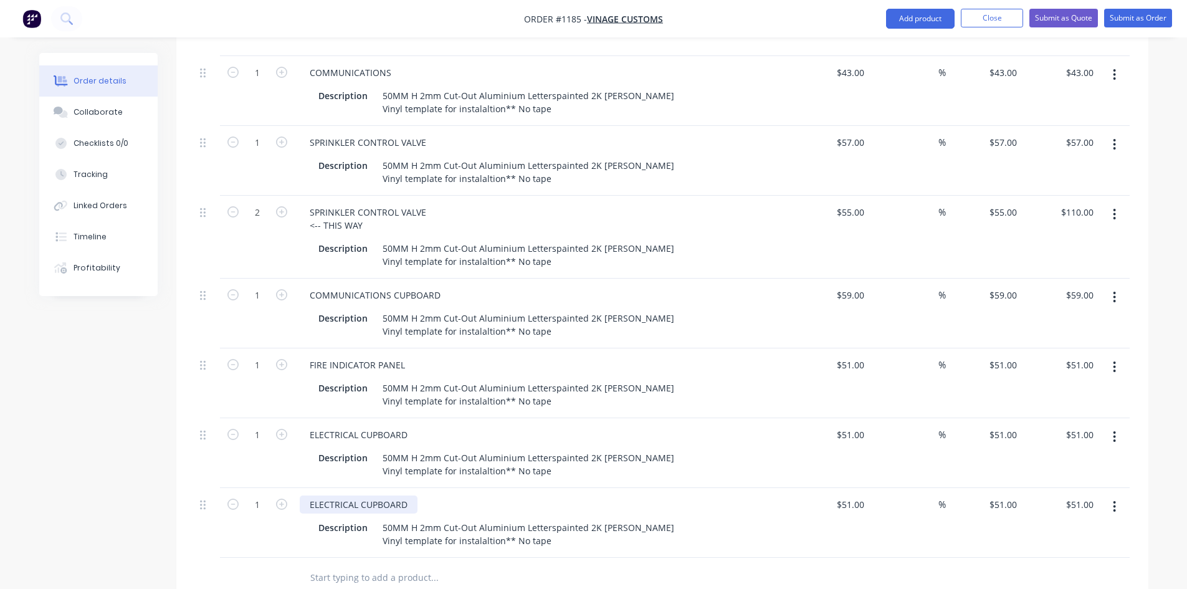
drag, startPoint x: 380, startPoint y: 471, endPoint x: 404, endPoint y: 471, distance: 24.3
click at [380, 495] on div "ELECTRICAL CUPBOARD" at bounding box center [359, 504] width 118 height 18
drag, startPoint x: 411, startPoint y: 470, endPoint x: 272, endPoint y: 468, distance: 139.5
click at [286, 488] on div "1 ELECTRICAL CUPBOARD Description 50MM H 2mm Cut-Out Aluminium Letterspainted 2…" at bounding box center [662, 523] width 934 height 70
paste div
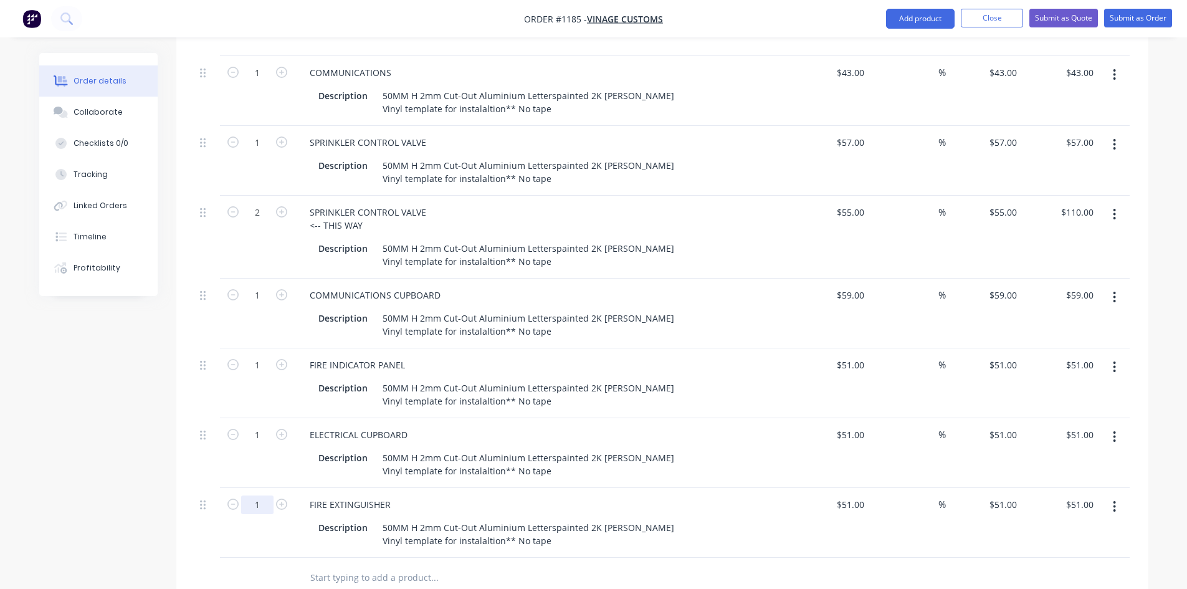
click at [263, 495] on input "1" at bounding box center [257, 504] width 32 height 19
click at [262, 495] on input "1" at bounding box center [257, 504] width 32 height 19
type input "10"
type input "51"
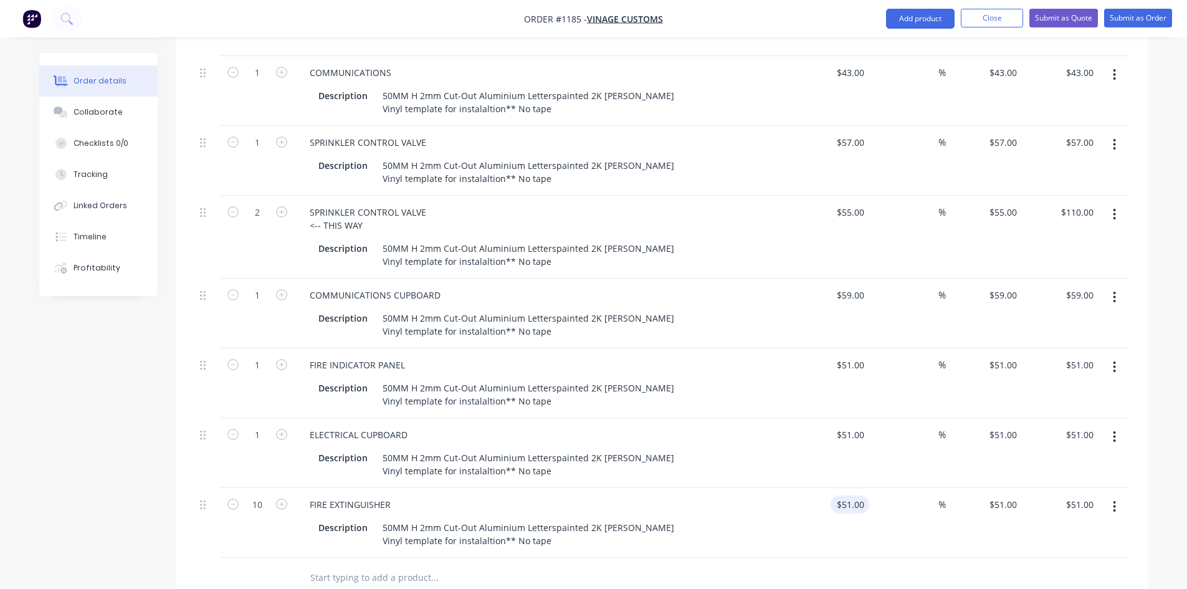
type input "$510.00"
click at [855, 495] on input "51" at bounding box center [852, 504] width 34 height 18
click at [883, 521] on div "%" at bounding box center [907, 523] width 77 height 70
type input "$47.00"
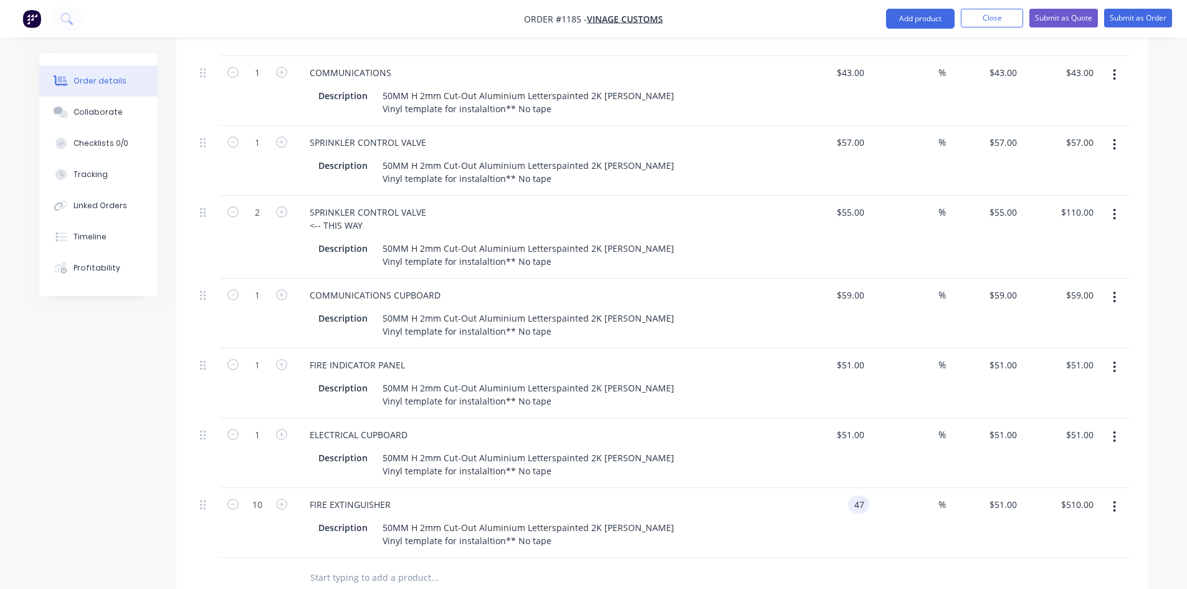
type input "$470.00"
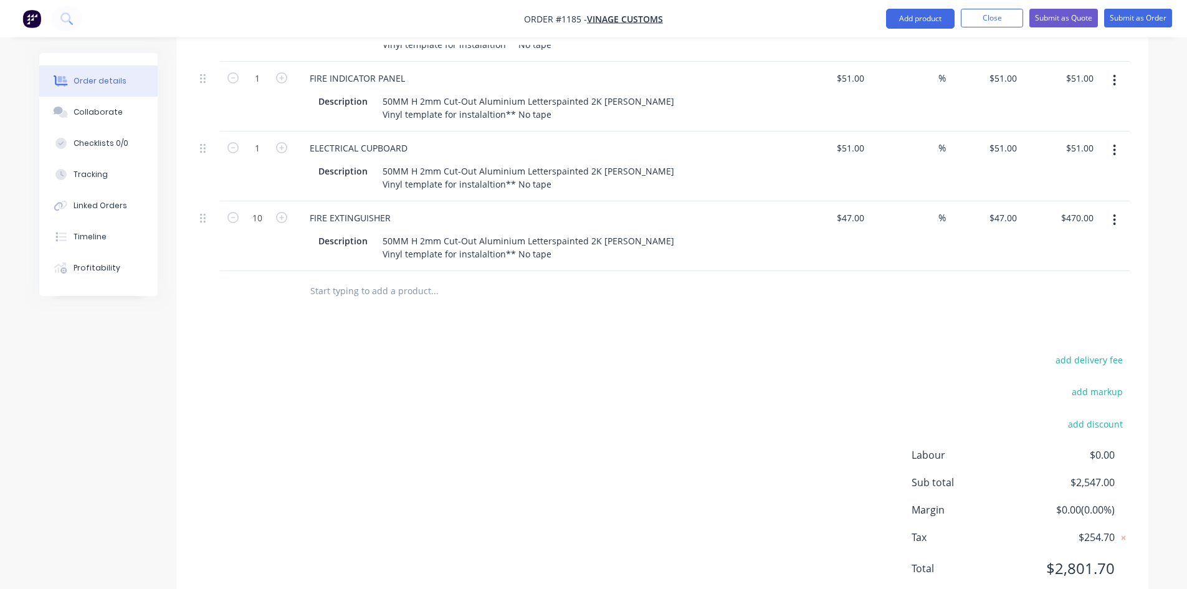
scroll to position [1826, 0]
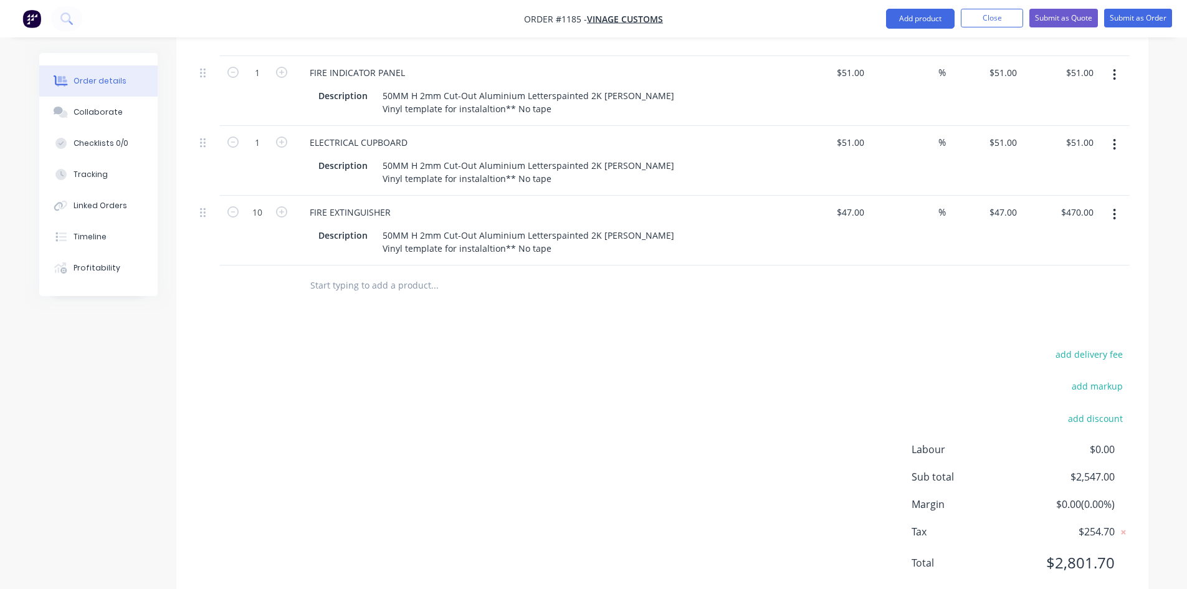
click at [1116, 203] on button "button" at bounding box center [1113, 214] width 29 height 22
click at [1065, 263] on div "Duplicate" at bounding box center [1070, 272] width 96 height 18
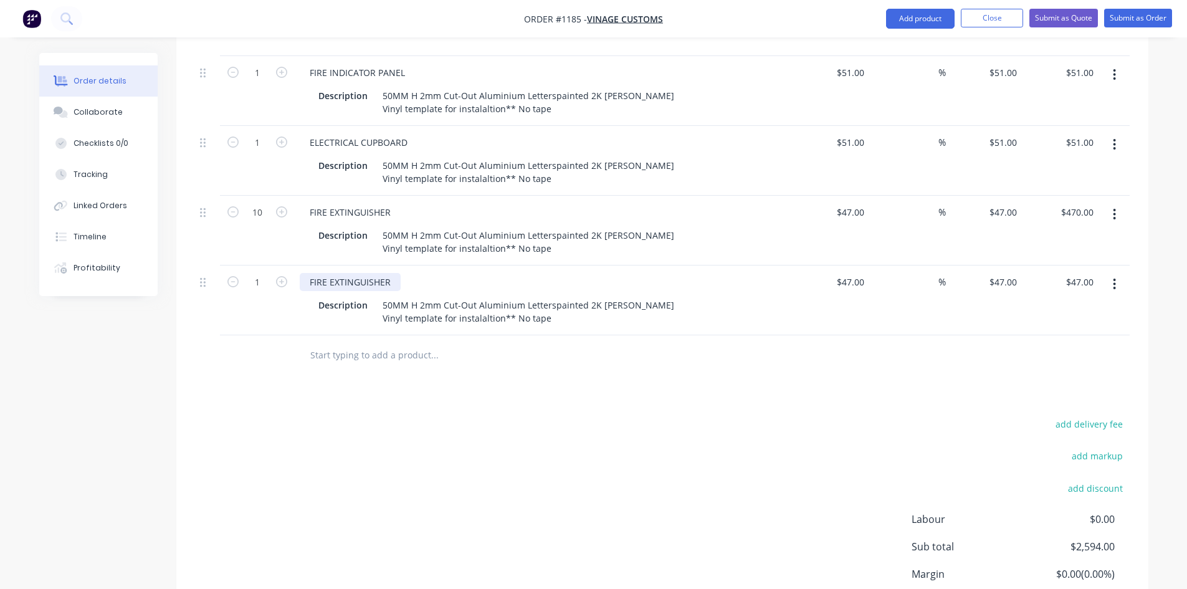
drag, startPoint x: 354, startPoint y: 247, endPoint x: 378, endPoint y: 252, distance: 24.7
click at [355, 273] on div "FIRE EXTINGUISHER" at bounding box center [350, 282] width 101 height 18
drag, startPoint x: 393, startPoint y: 249, endPoint x: 287, endPoint y: 242, distance: 106.8
click at [287, 265] on div "1 FIRE EXTINGUISHER Description 50MM H 2mm Cut-Out Aluminium Letterspainted 2K …" at bounding box center [662, 300] width 934 height 70
paste div
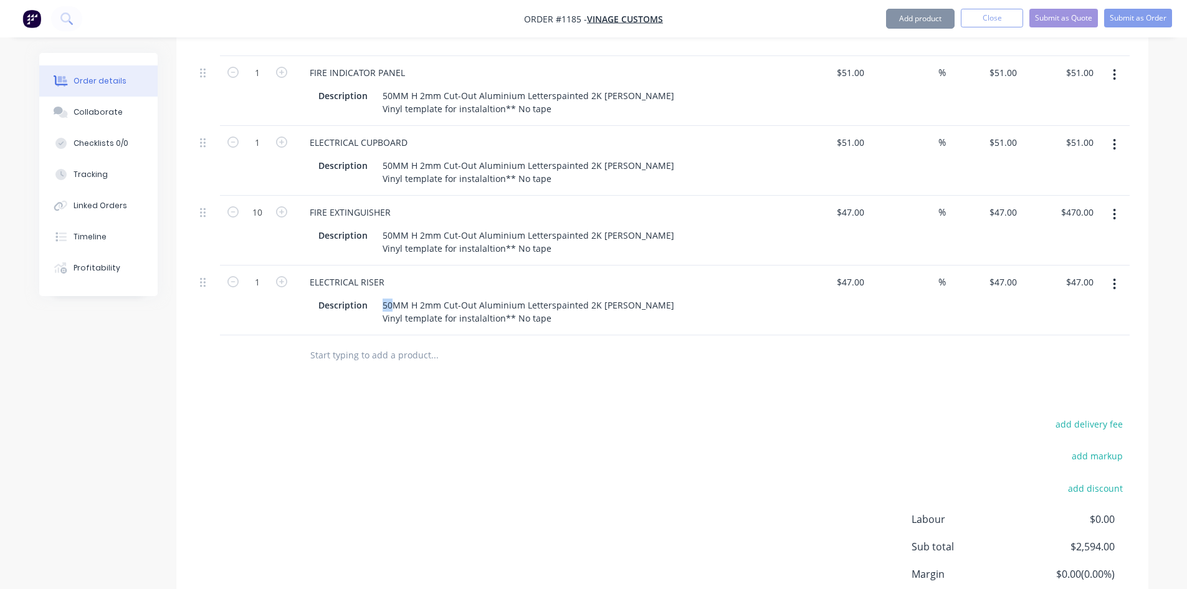
drag, startPoint x: 391, startPoint y: 268, endPoint x: 366, endPoint y: 268, distance: 24.3
click at [366, 296] on div "Description 50MM H 2mm Cut-Out Aluminium Letterspainted 2K [PERSON_NAME] Vinyl …" at bounding box center [541, 311] width 456 height 31
click at [397, 273] on div "ELECTRICAL RISER" at bounding box center [544, 282] width 488 height 18
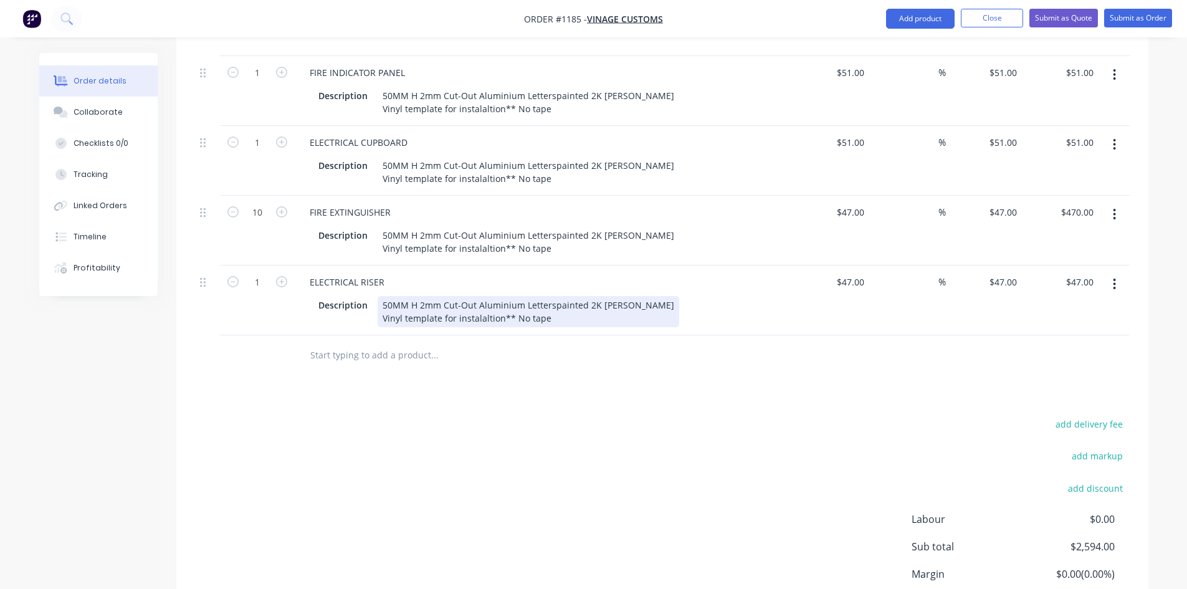
click at [394, 296] on div "50MM H 2mm Cut-Out Aluminium Letterspainted 2K [PERSON_NAME] Vinyl template for…" at bounding box center [527, 311] width 301 height 31
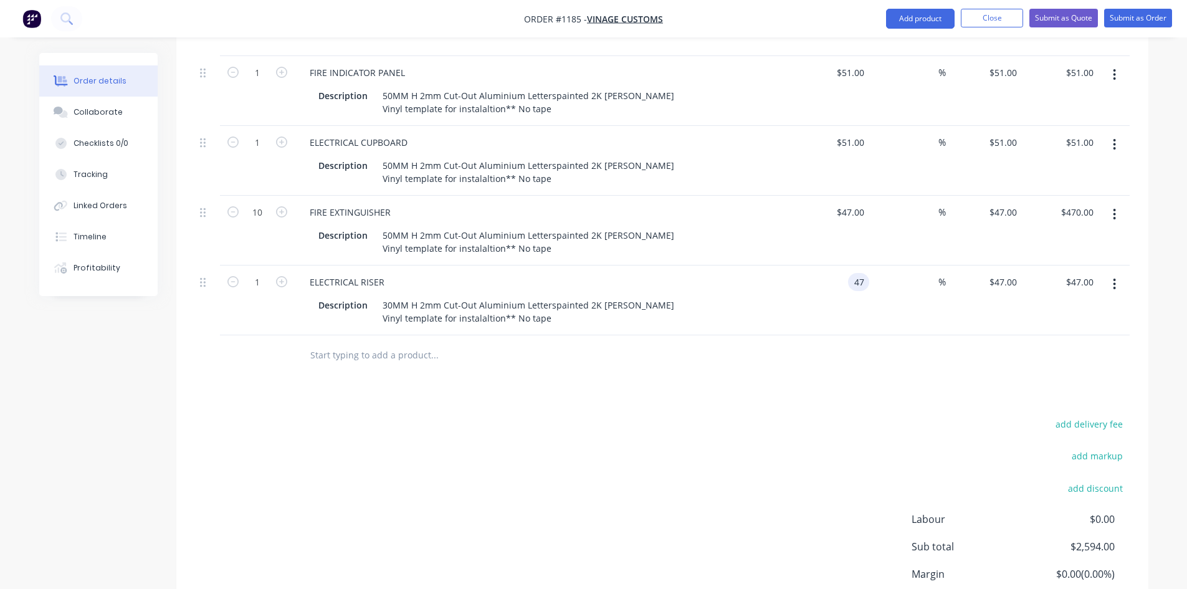
click at [856, 273] on input "47" at bounding box center [861, 282] width 16 height 18
type input "$36.00"
click at [965, 336] on div at bounding box center [662, 355] width 934 height 40
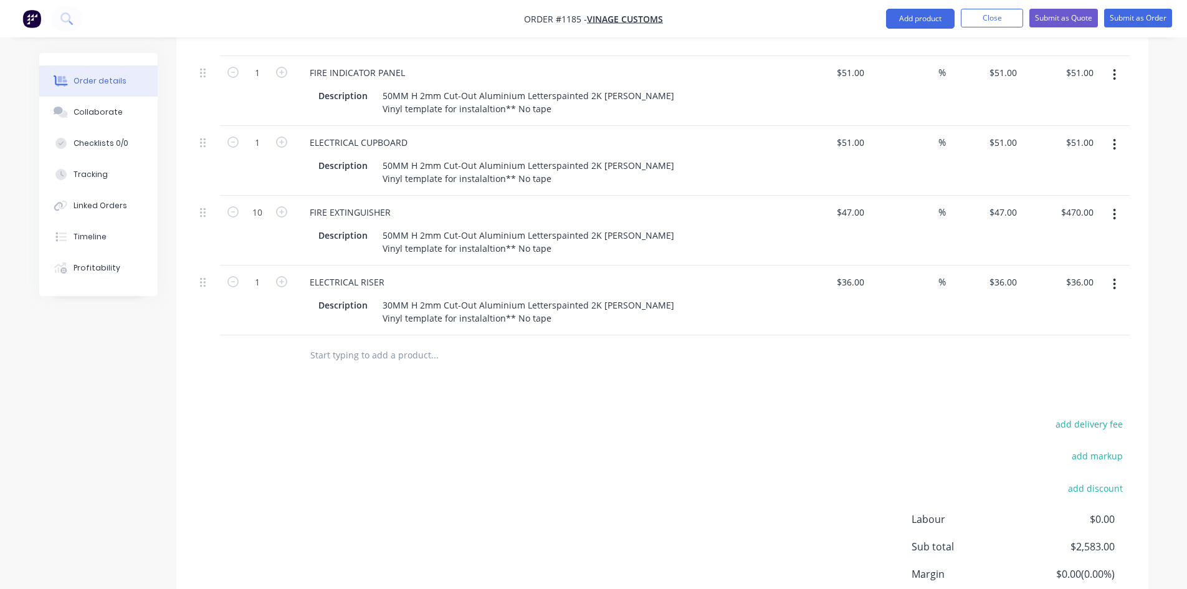
click at [287, 274] on button "button" at bounding box center [281, 280] width 16 height 13
type input "2"
type input "$72.00"
click at [287, 274] on button "button" at bounding box center [281, 280] width 16 height 13
type input "3"
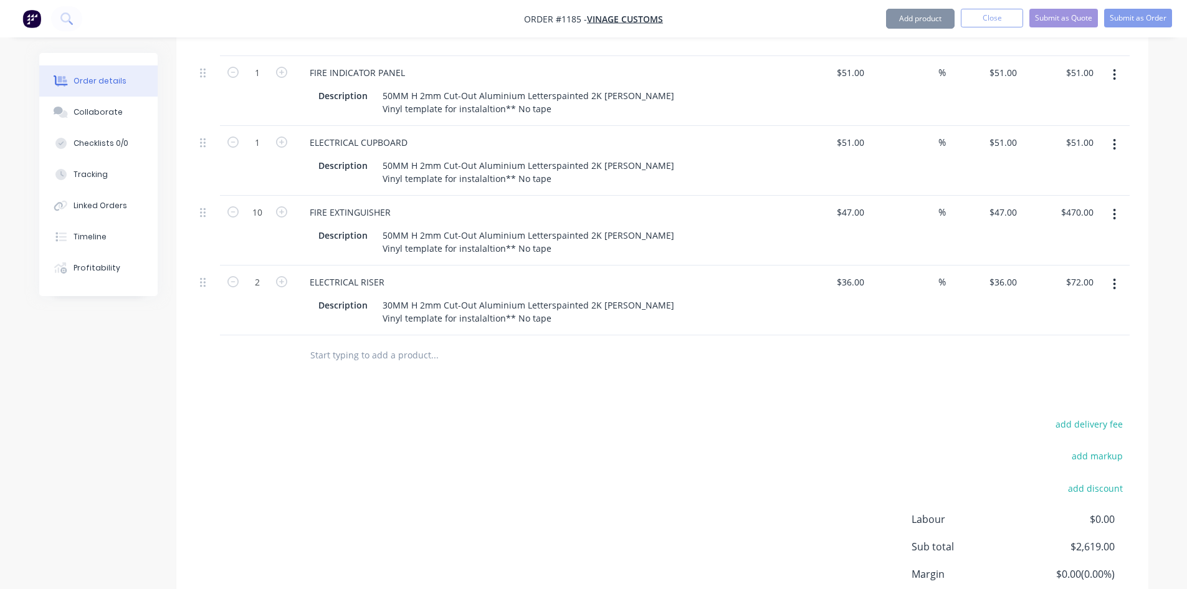
type input "$108.00"
click at [1104, 273] on button "button" at bounding box center [1113, 284] width 29 height 22
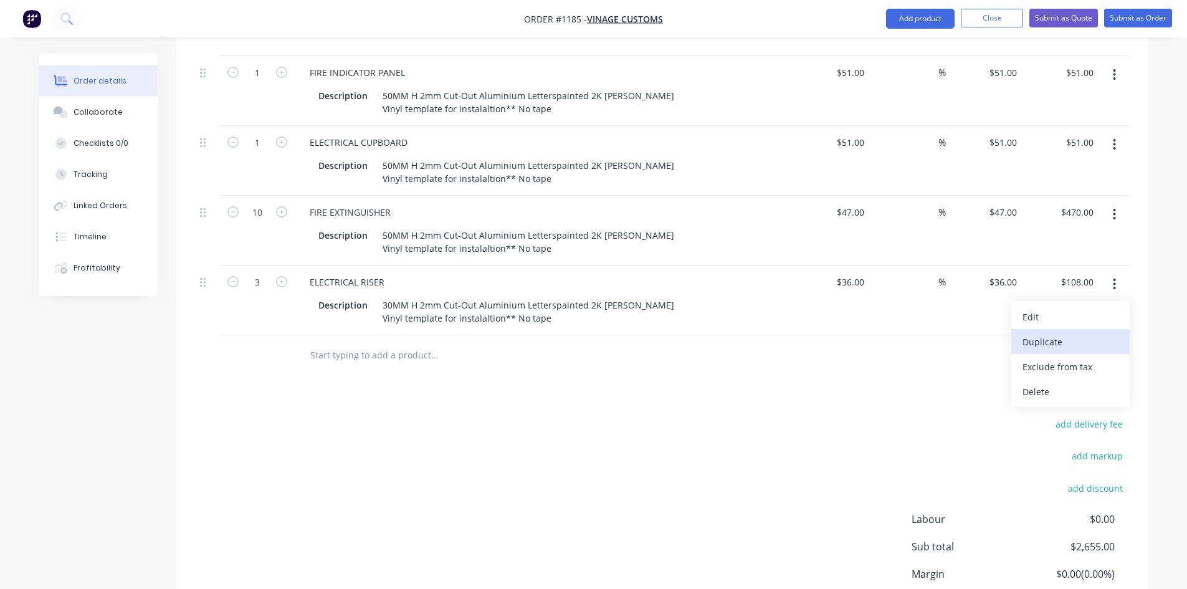
click at [1045, 333] on div "Duplicate" at bounding box center [1070, 342] width 96 height 18
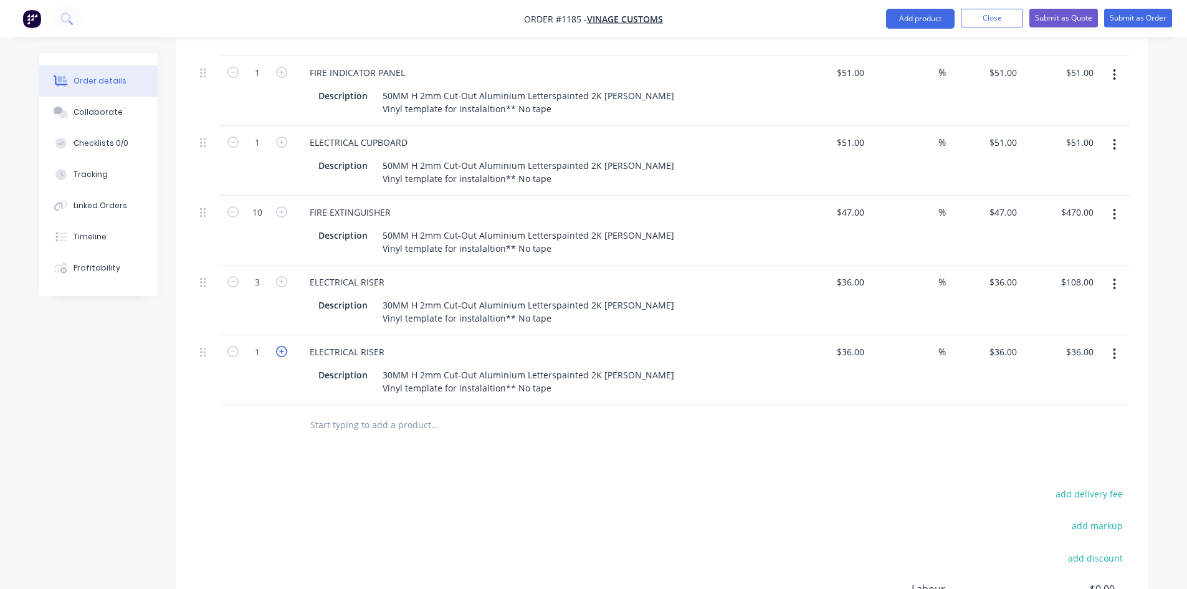
click at [285, 346] on icon "button" at bounding box center [281, 351] width 11 height 11
type input "2"
type input "$72.00"
click at [285, 346] on icon "button" at bounding box center [281, 351] width 11 height 11
type input "3"
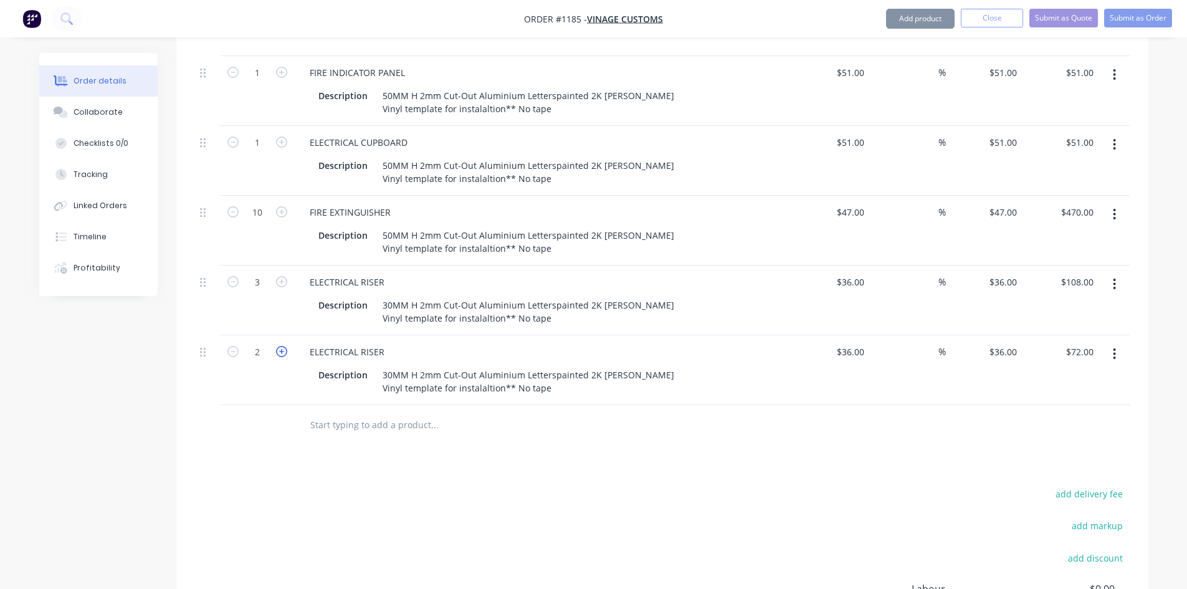
type input "$108.00"
click at [285, 346] on icon "button" at bounding box center [281, 351] width 11 height 11
type input "4"
type input "$144.00"
click at [285, 346] on icon "button" at bounding box center [281, 351] width 11 height 11
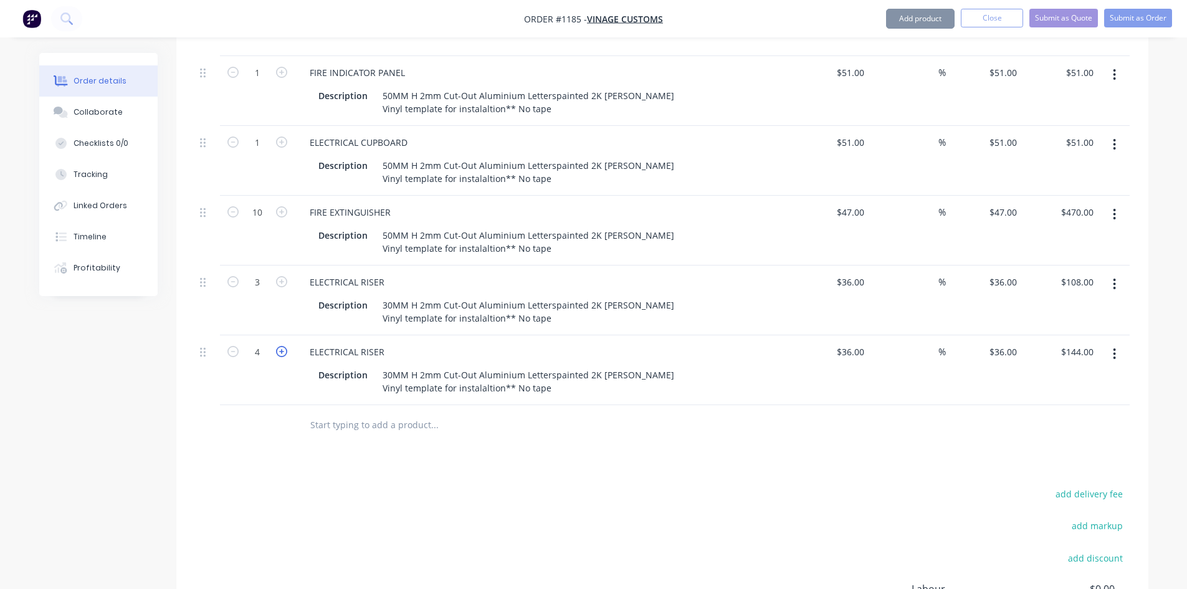
type input "5"
type input "$180.00"
drag, startPoint x: 386, startPoint y: 317, endPoint x: 288, endPoint y: 316, distance: 97.8
click at [288, 335] on div "5 ELECTRICAL RISER Description 30MM H 2mm Cut-Out Aluminium Letterspainted 2K […" at bounding box center [662, 370] width 934 height 70
paste div
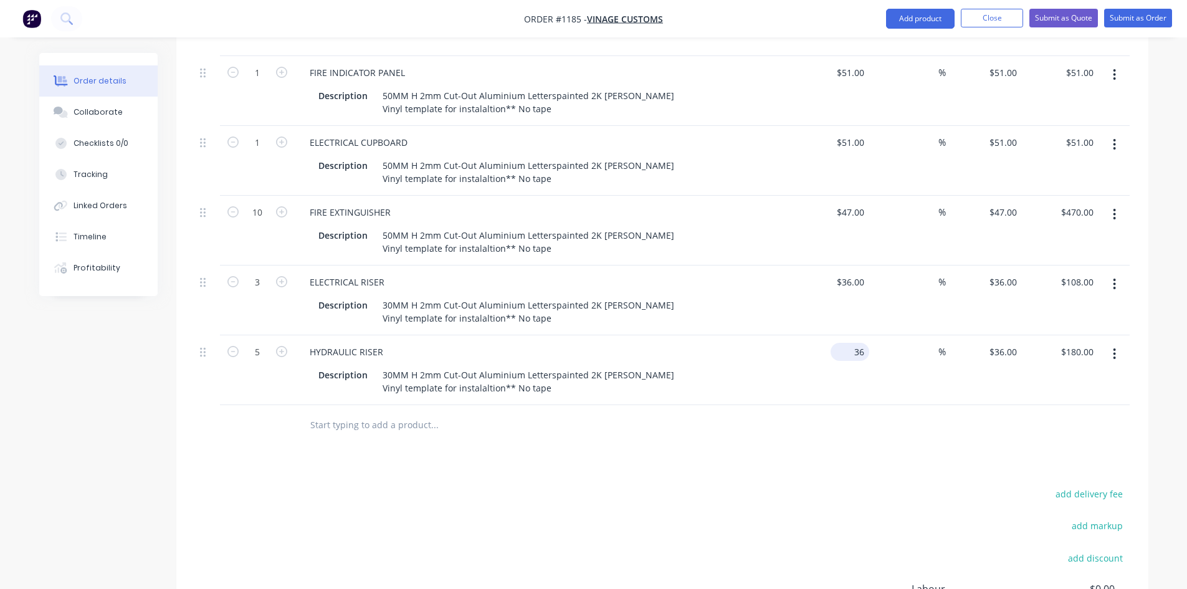
click at [849, 343] on div "36 $36.00" at bounding box center [849, 352] width 39 height 18
type input "$38.00"
type input "$190.00"
drag, startPoint x: 842, startPoint y: 432, endPoint x: 835, endPoint y: 439, distance: 10.1
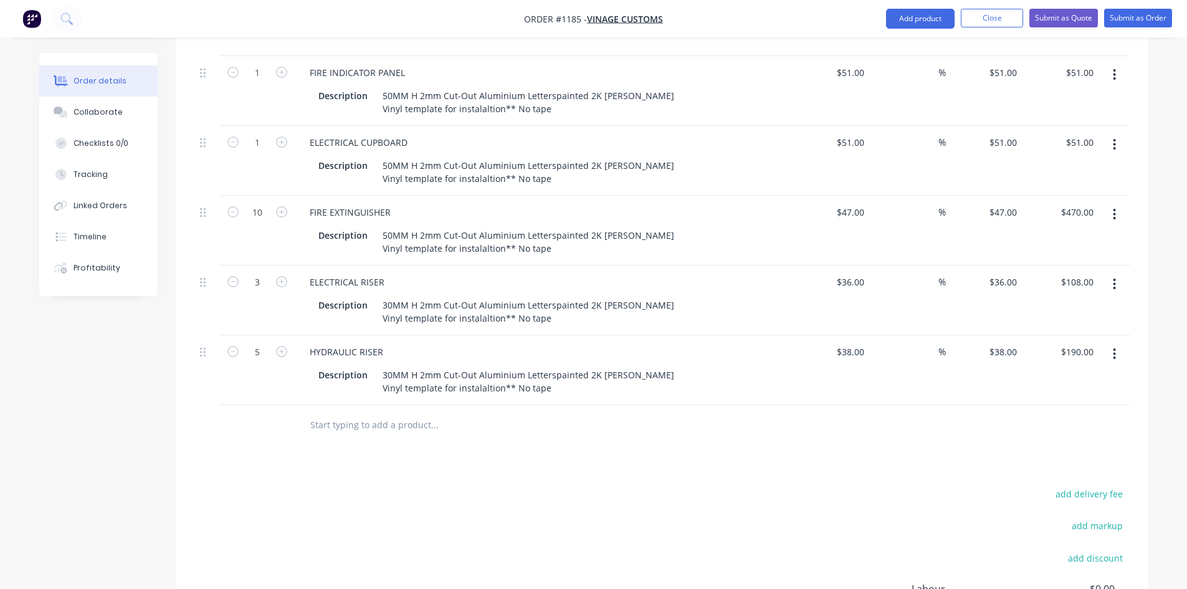
click at [1117, 343] on button "button" at bounding box center [1113, 354] width 29 height 22
click at [1081, 402] on div "Duplicate" at bounding box center [1070, 411] width 96 height 18
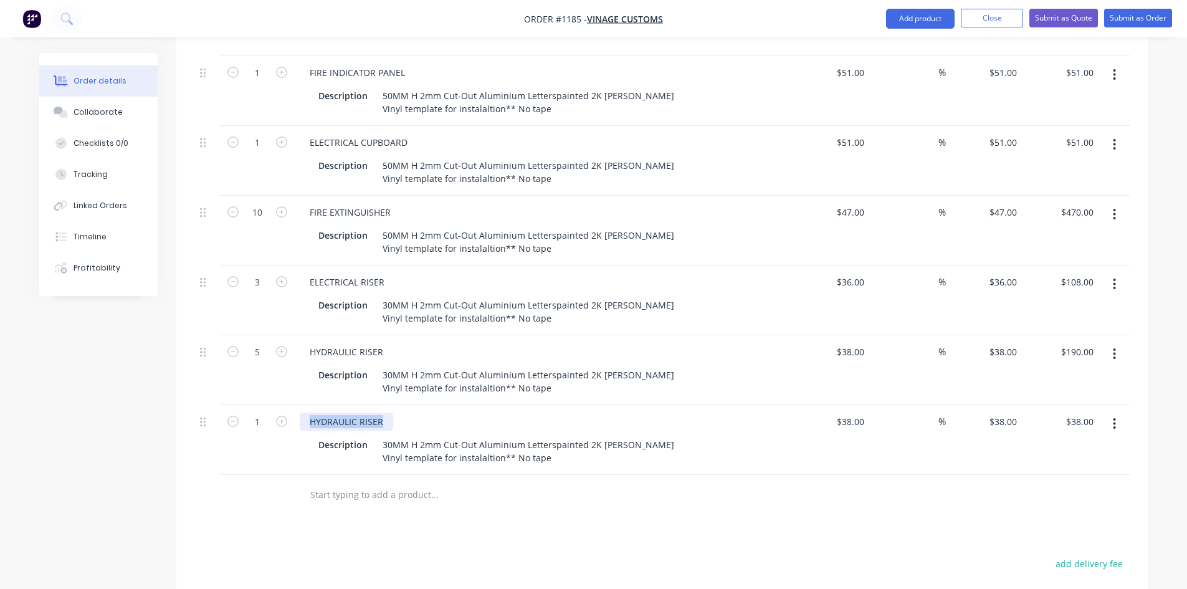
drag, startPoint x: 382, startPoint y: 384, endPoint x: 296, endPoint y: 387, distance: 86.0
click at [296, 405] on div "HYDRAULIC RISER Description 30MM H 2mm Cut-Out Aluminium Letterspainted 2K [PER…" at bounding box center [544, 440] width 498 height 70
paste div
click at [275, 414] on button "button" at bounding box center [281, 420] width 16 height 13
type input "2"
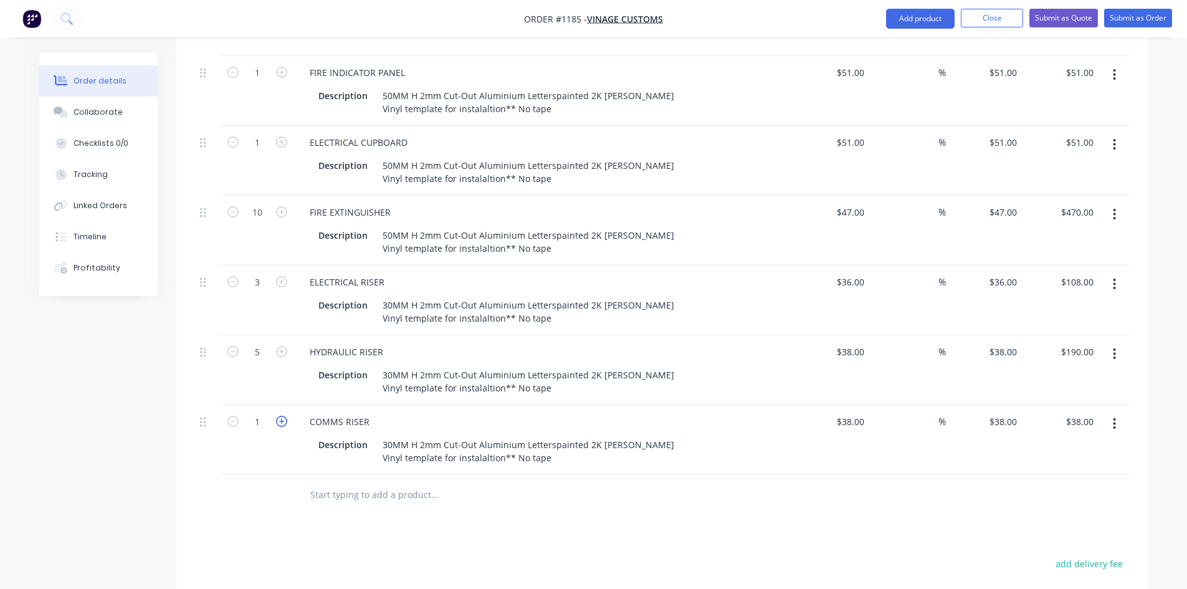
type input "$76.00"
click at [276, 415] on icon "button" at bounding box center [281, 420] width 11 height 11
type input "3"
type input "$114.00"
click at [276, 415] on icon "button" at bounding box center [281, 420] width 11 height 11
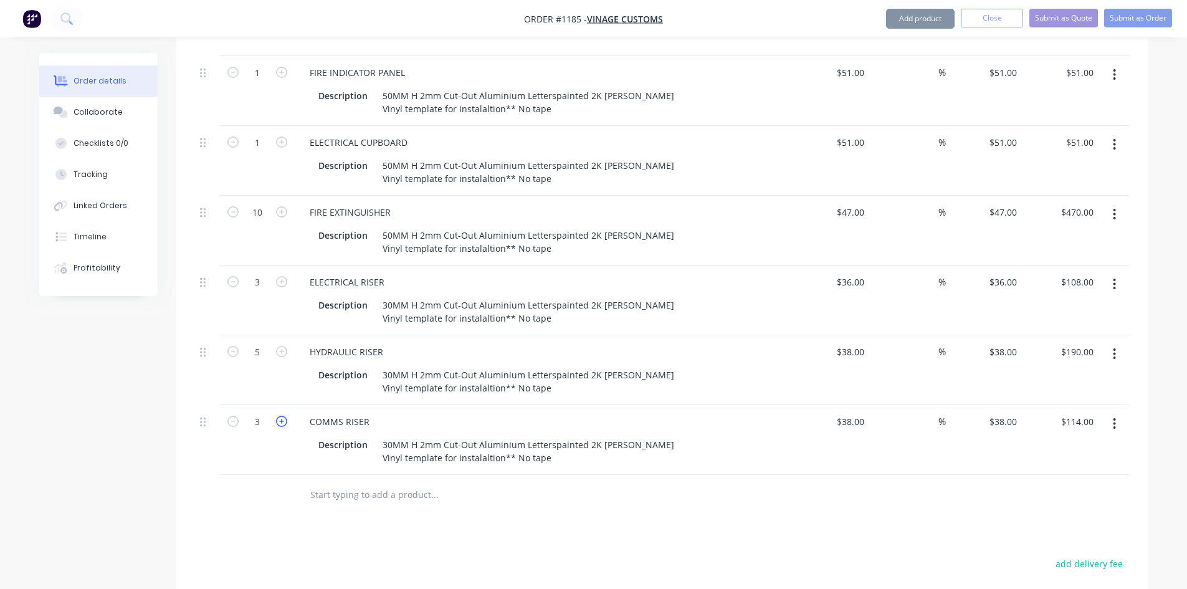
type input "4"
type input "$152.00"
click at [232, 415] on icon "button" at bounding box center [232, 420] width 11 height 11
type input "3"
type input "$114.00"
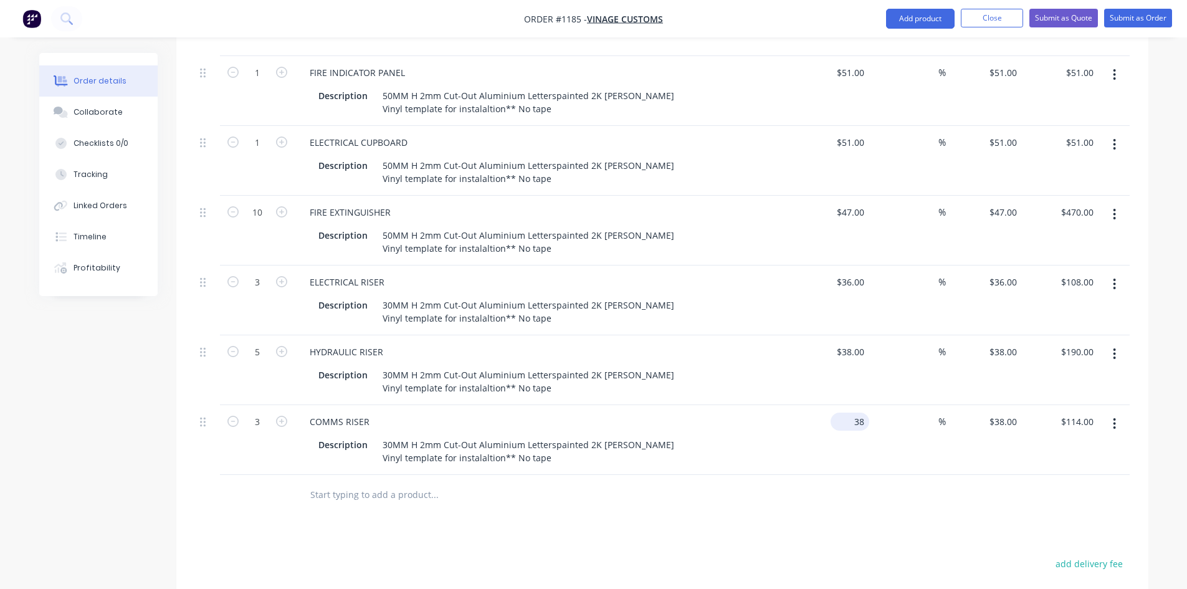
click at [842, 405] on div "38 $38.00" at bounding box center [831, 440] width 77 height 70
click at [843, 421] on div "$30.00 $30.00" at bounding box center [831, 440] width 77 height 70
click at [1112, 412] on button "button" at bounding box center [1113, 423] width 29 height 22
click at [1077, 472] on div "Duplicate" at bounding box center [1070, 481] width 96 height 18
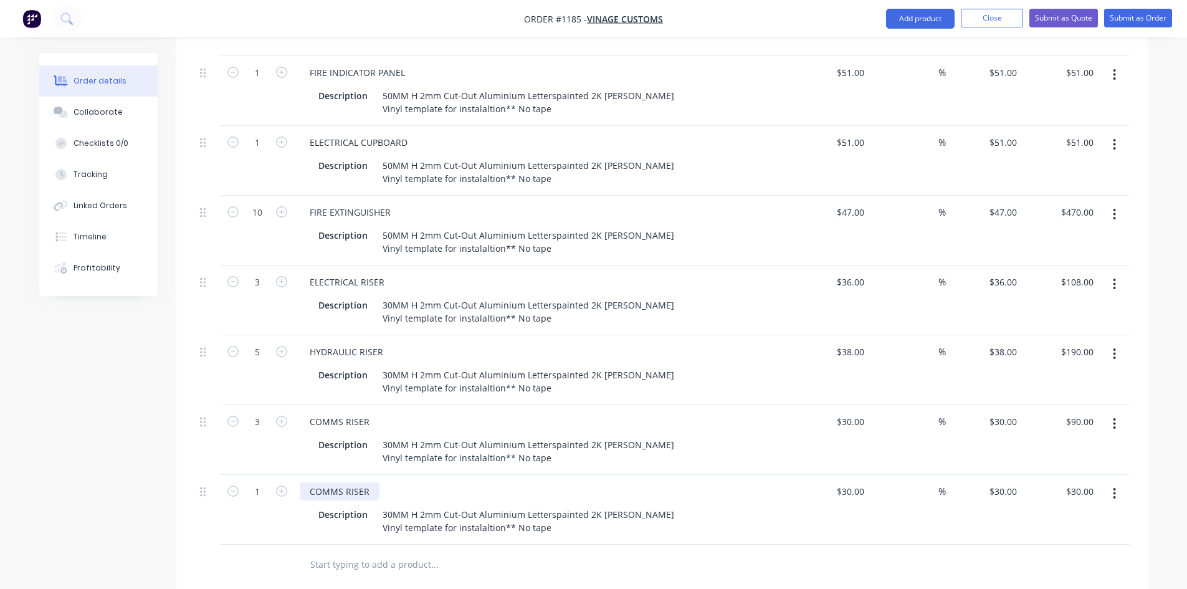
click at [332, 482] on div "COMMS RISER" at bounding box center [340, 491] width 80 height 18
click at [860, 482] on input "30" at bounding box center [852, 491] width 34 height 18
click at [1117, 482] on button "button" at bounding box center [1113, 493] width 29 height 22
click at [1032, 542] on div "Duplicate" at bounding box center [1070, 551] width 96 height 18
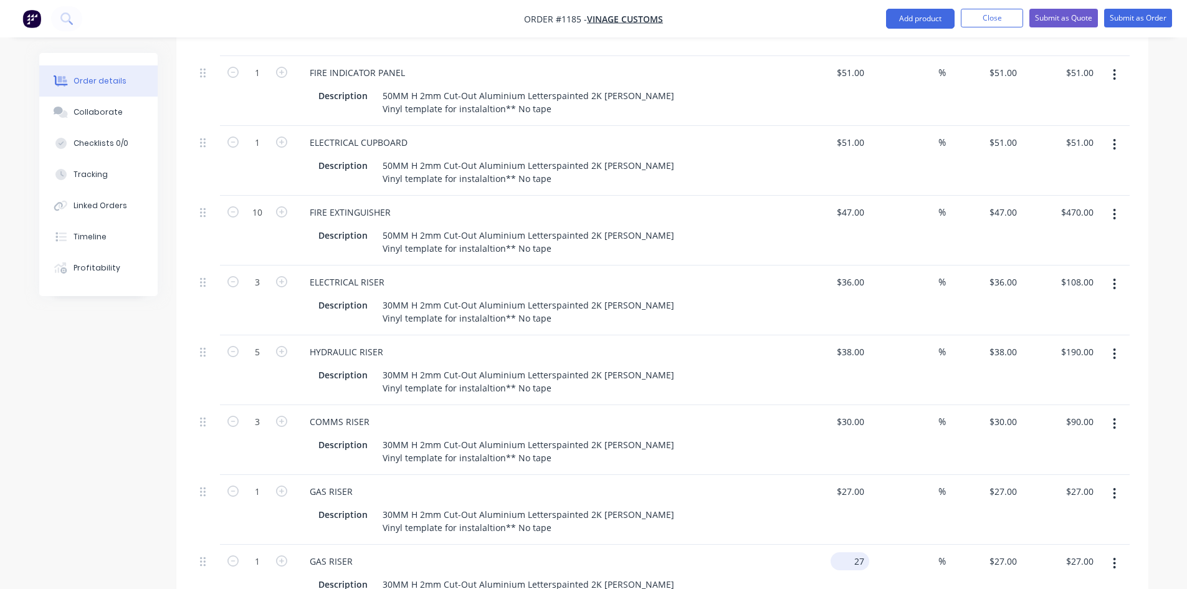
click at [854, 552] on input "27" at bounding box center [852, 561] width 34 height 18
click at [312, 552] on div "GAS RISER" at bounding box center [331, 561] width 63 height 18
click at [314, 552] on div "GAS RISER" at bounding box center [331, 561] width 63 height 18
click at [321, 552] on div "GAS RISER" at bounding box center [331, 561] width 63 height 18
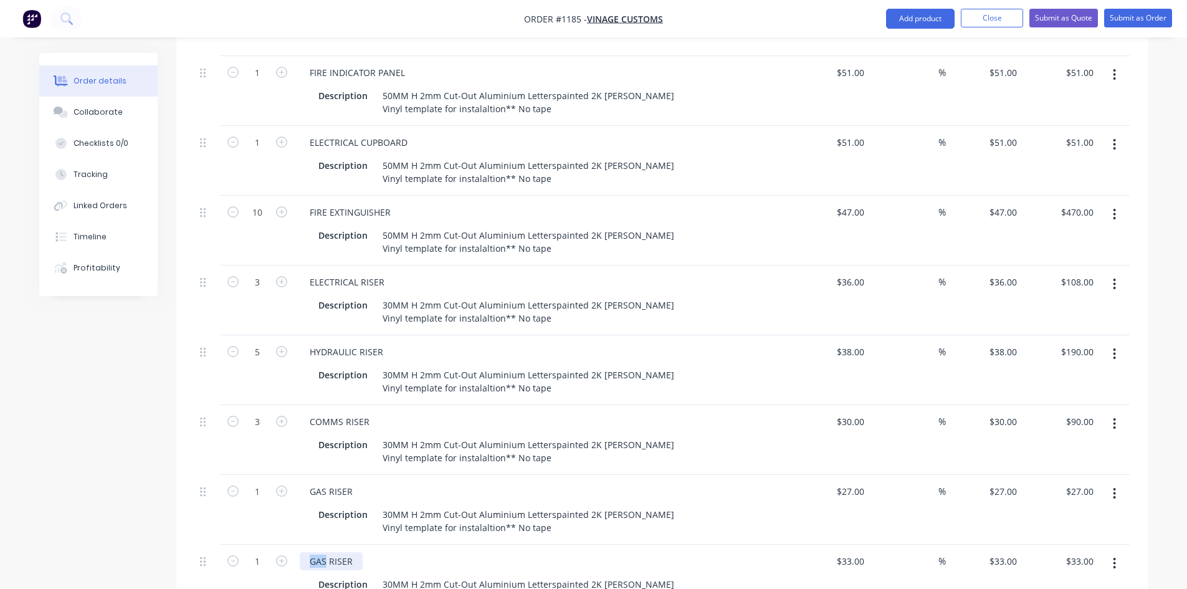
drag, startPoint x: 324, startPoint y: 525, endPoint x: 298, endPoint y: 506, distance: 32.0
click at [296, 544] on div "GAS RISER Description 30MM H 2mm Cut-Out Aluminium Letterspainted 2K [PERSON_NA…" at bounding box center [544, 579] width 498 height 70
click at [281, 555] on icon "button" at bounding box center [281, 560] width 11 height 11
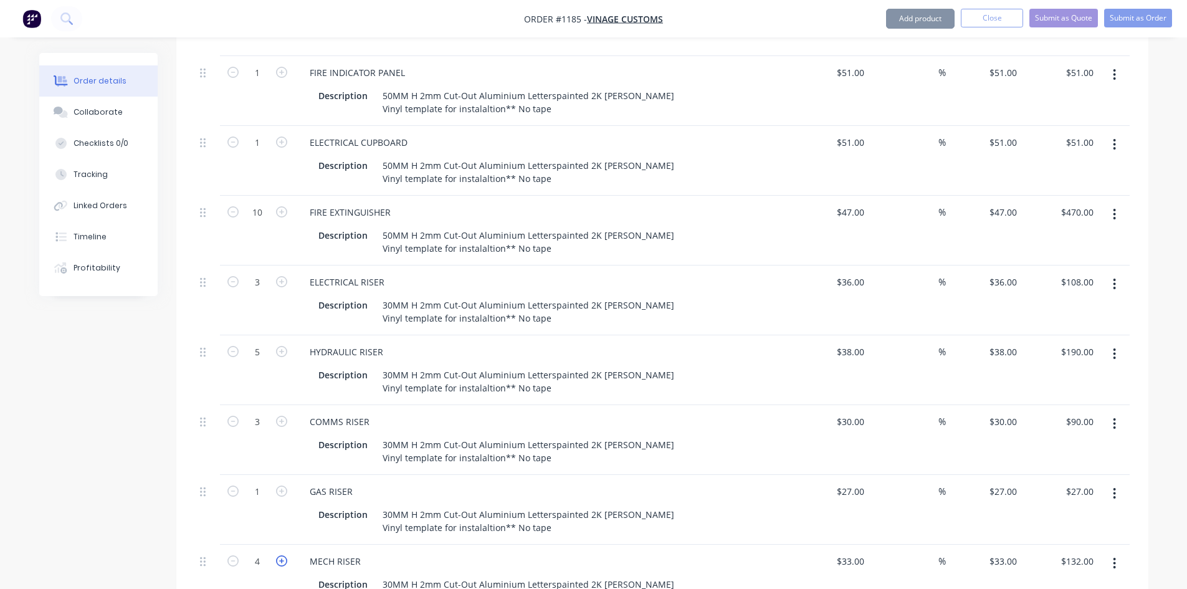
click at [281, 555] on icon "button" at bounding box center [281, 560] width 11 height 11
click at [1114, 556] on icon "button" at bounding box center [1113, 563] width 3 height 14
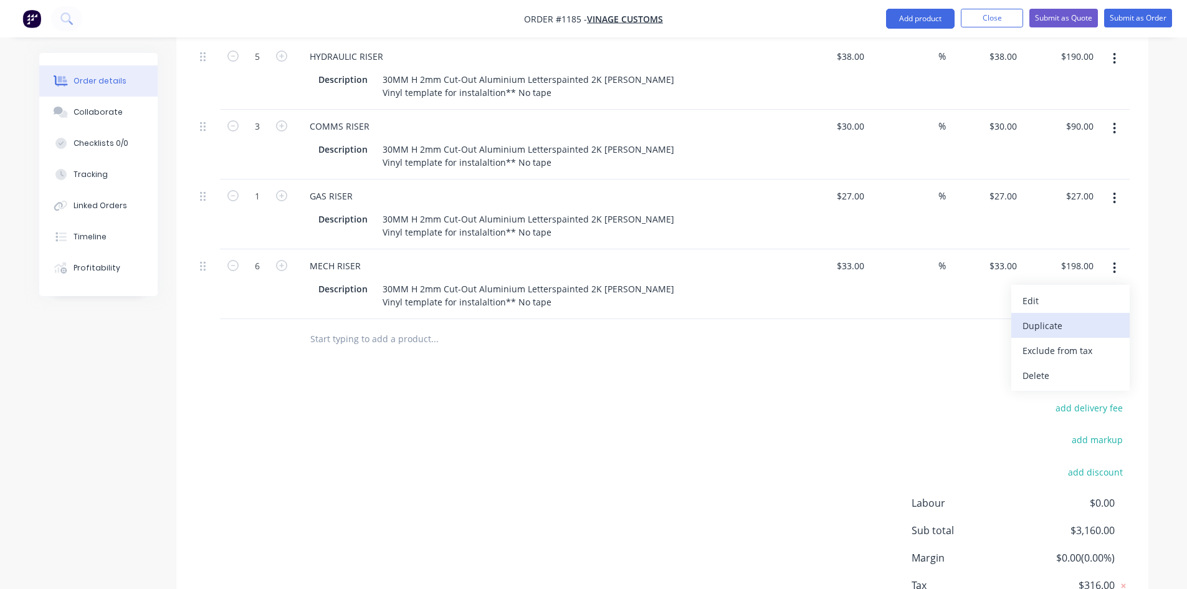
scroll to position [2138, 0]
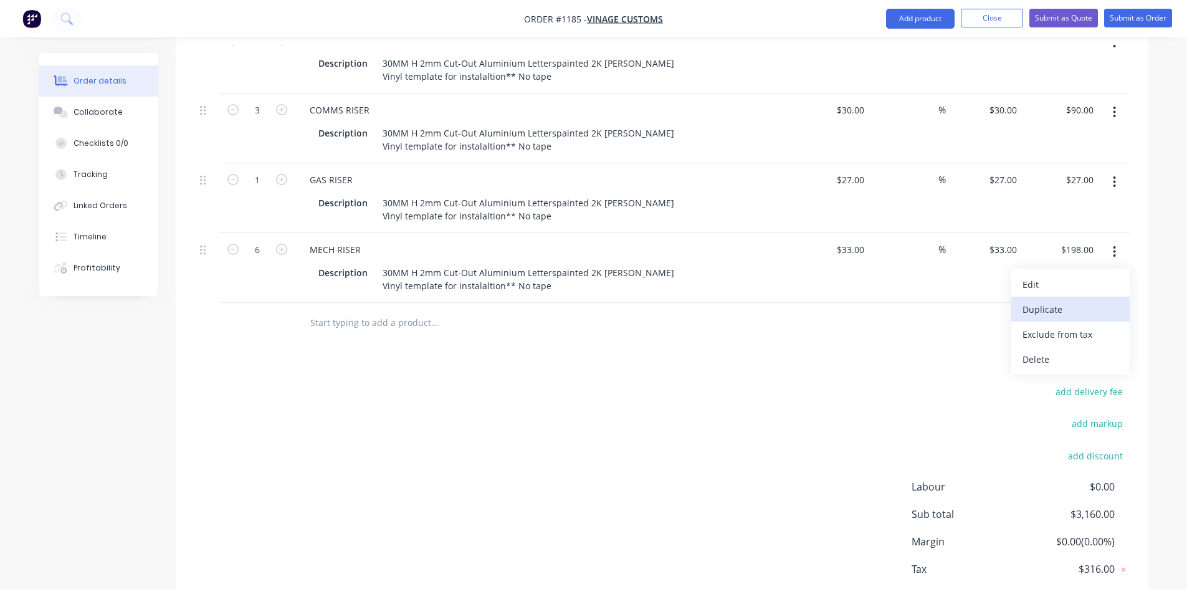
click at [1066, 300] on div "Duplicate" at bounding box center [1070, 309] width 96 height 18
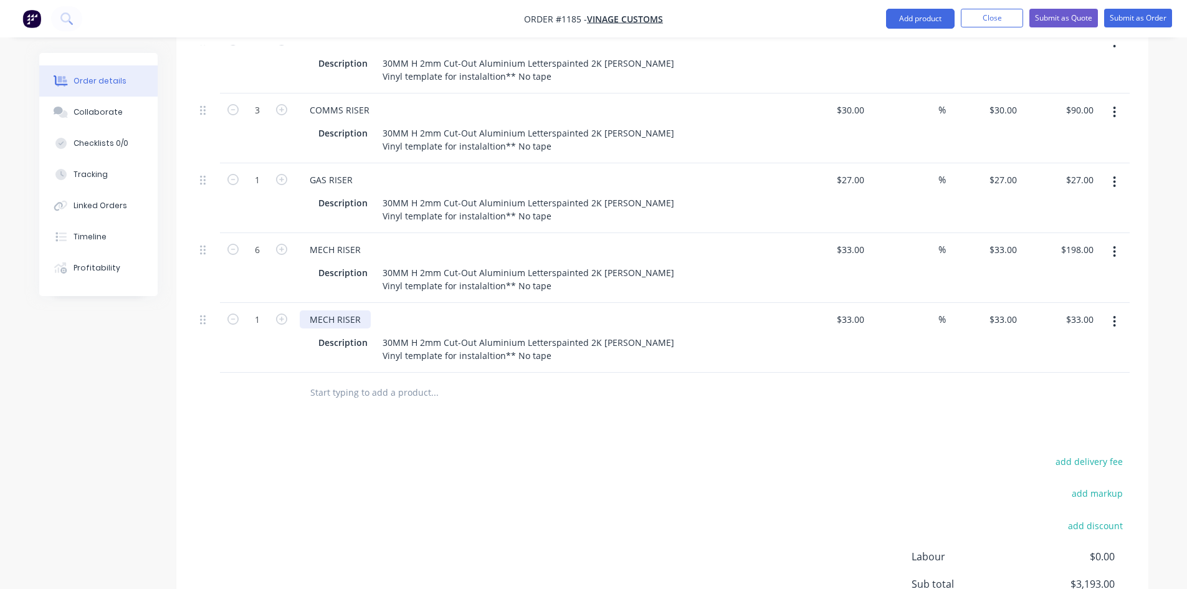
click at [322, 303] on div "MECH RISER Description 30MM H 2mm Cut-Out Aluminium Letterspainted 2K [PERSON_N…" at bounding box center [544, 338] width 498 height 70
drag, startPoint x: 310, startPoint y: 283, endPoint x: 371, endPoint y: 283, distance: 61.0
click at [371, 310] on div "MECH RISER" at bounding box center [544, 319] width 488 height 18
paste div
drag, startPoint x: 388, startPoint y: 232, endPoint x: 376, endPoint y: 234, distance: 12.0
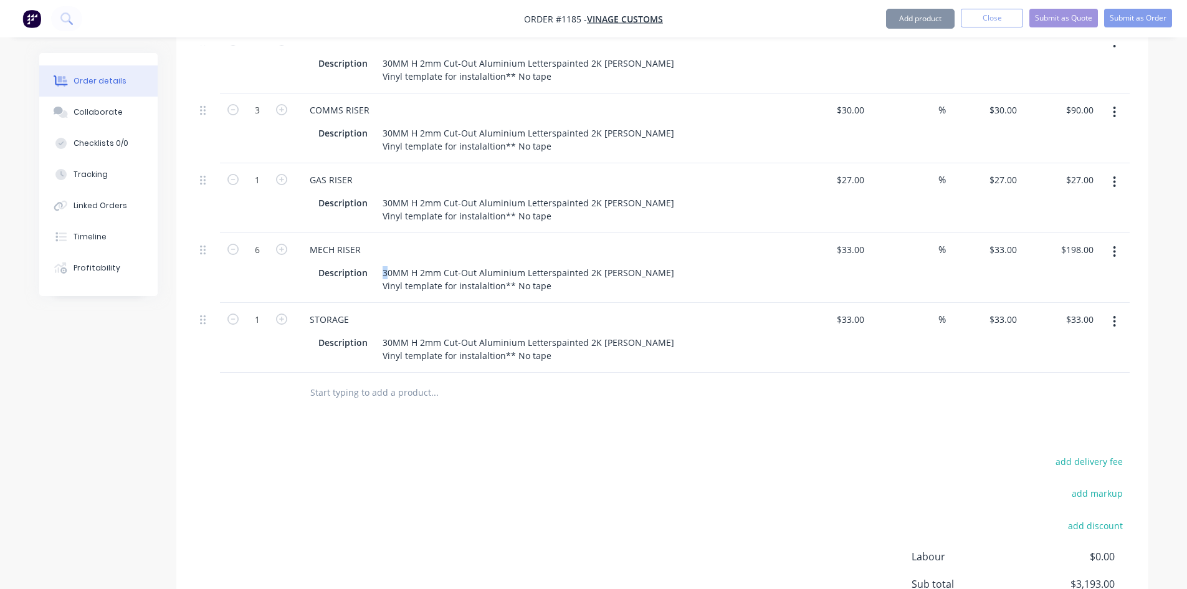
click at [377, 263] on div "30MM H 2mm Cut-Out Aluminium Letterspainted 2K [PERSON_NAME] Vinyl template for…" at bounding box center [527, 278] width 301 height 31
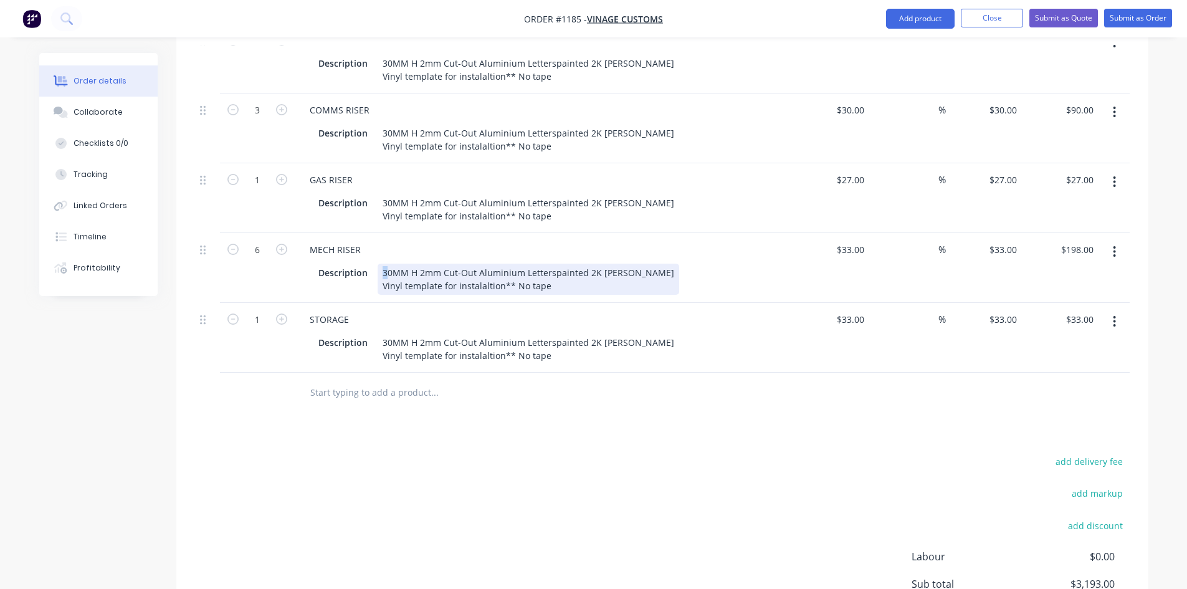
click at [382, 263] on div "30MM H 2mm Cut-Out Aluminium Letterspainted 2K [PERSON_NAME] Vinyl template for…" at bounding box center [527, 278] width 301 height 31
click at [385, 263] on div "30MM H 2mm Cut-Out Aluminium Letterspainted 2K [PERSON_NAME] Vinyl template for…" at bounding box center [527, 278] width 301 height 31
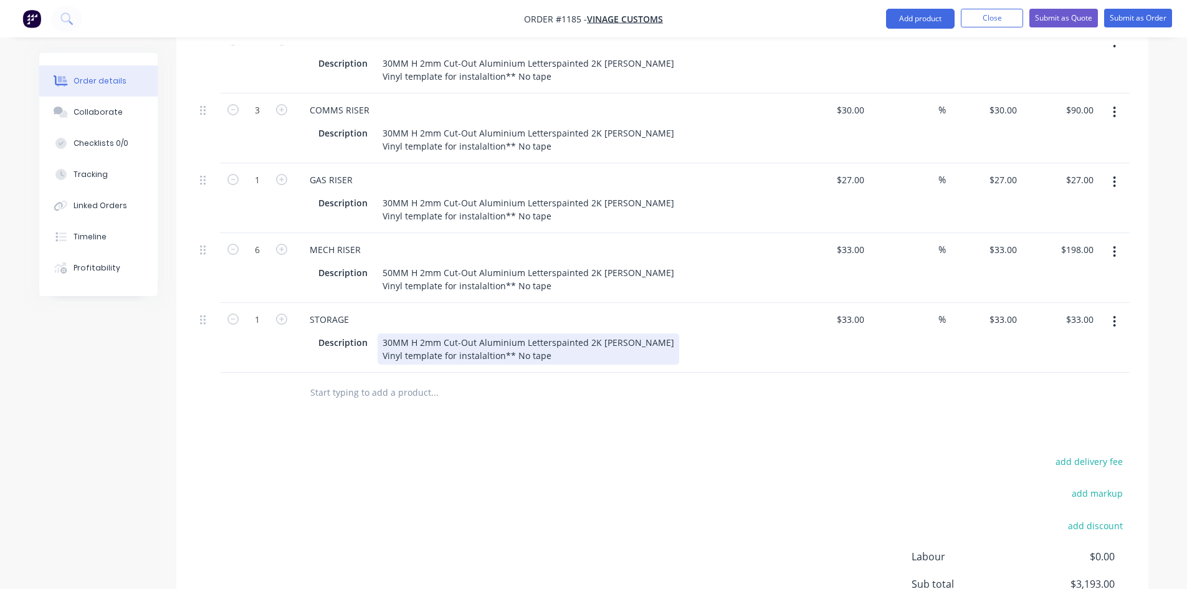
click at [383, 333] on div "30MM H 2mm Cut-Out Aluminium Letterspainted 2K [PERSON_NAME] Vinyl template for…" at bounding box center [527, 348] width 301 height 31
click at [386, 333] on div "30MM H 2mm Cut-Out Aluminium Letterspainted 2K [PERSON_NAME] Vinyl template for…" at bounding box center [527, 348] width 301 height 31
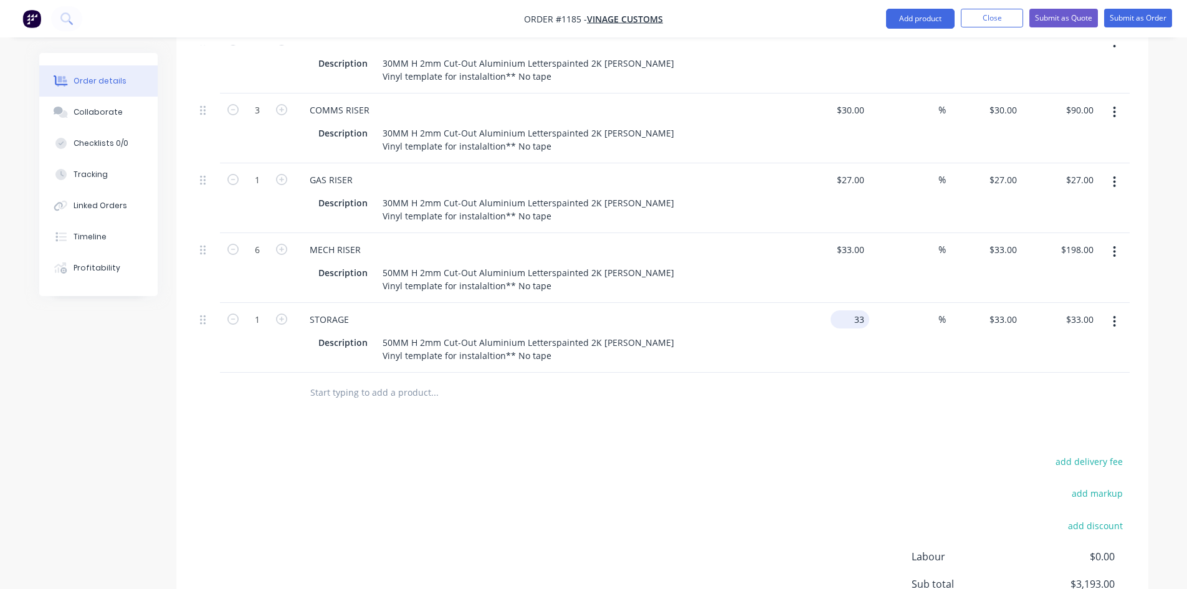
click at [861, 310] on input "33" at bounding box center [852, 319] width 34 height 18
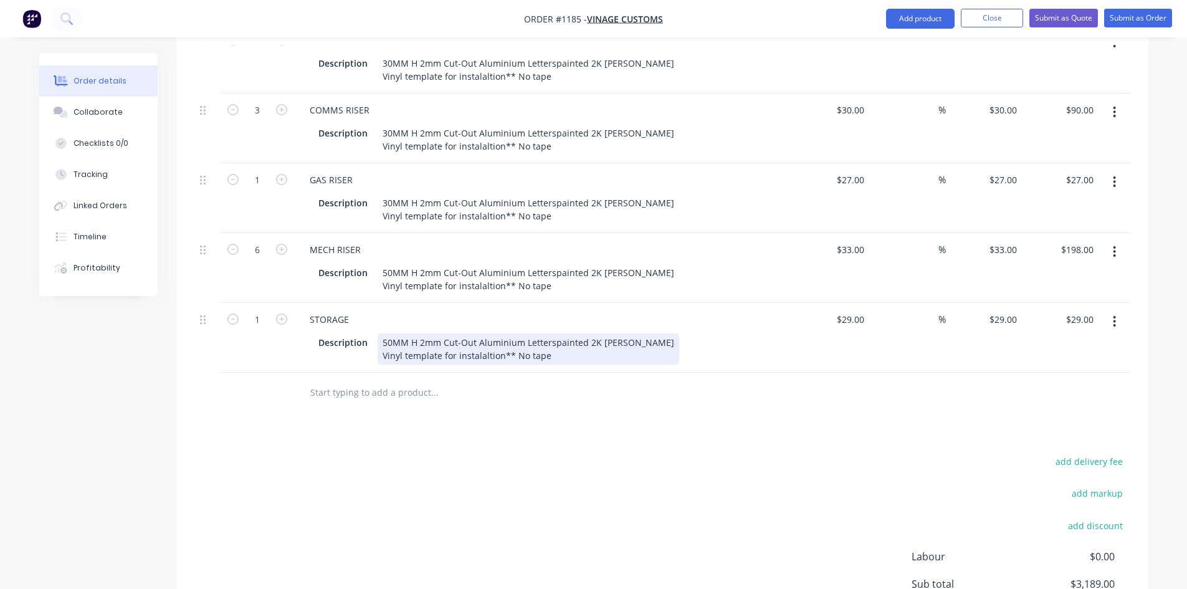
click at [552, 333] on div "50MM H 2mm Cut-Out Aluminium Letterspainted 2K [PERSON_NAME] Vinyl template for…" at bounding box center [527, 348] width 301 height 31
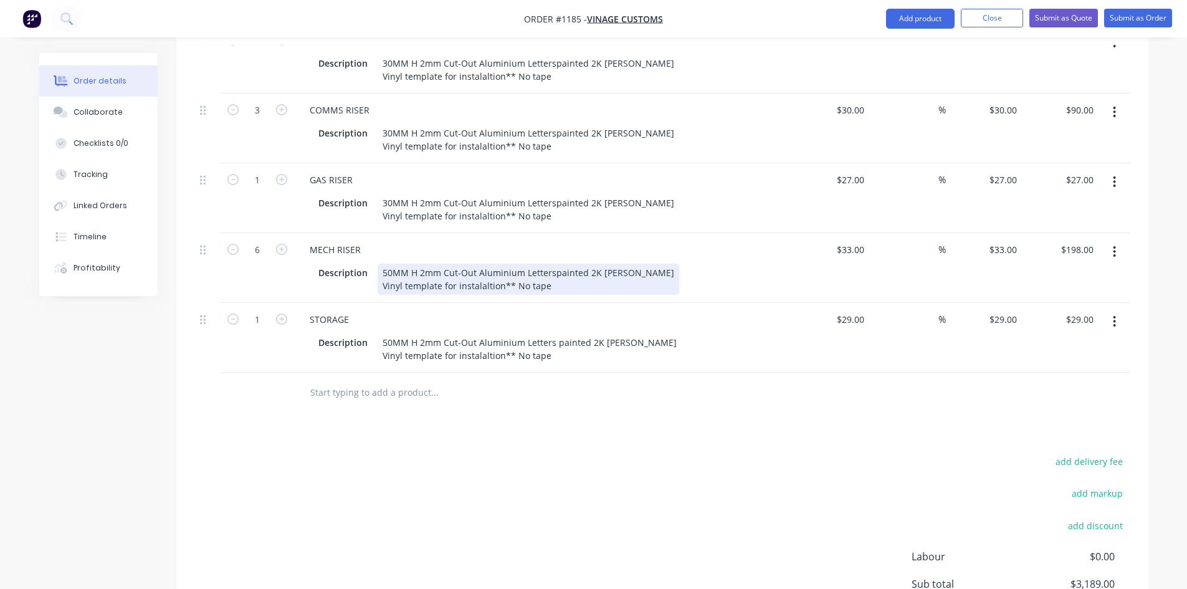
click at [554, 263] on div "50MM H 2mm Cut-Out Aluminium Letterspainted 2K [PERSON_NAME] Vinyl template for…" at bounding box center [527, 278] width 301 height 31
click at [549, 263] on div "50MM H 2mm Cut-Out Aluminium Letterspainted 2K [PERSON_NAME] Vinyl template for…" at bounding box center [527, 278] width 301 height 31
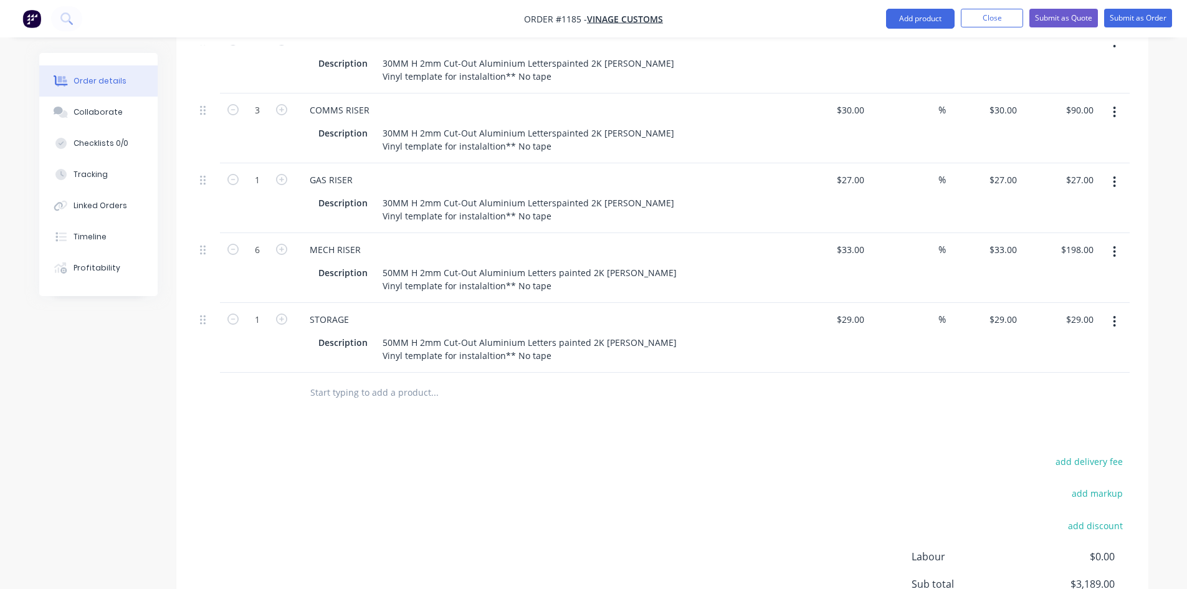
click at [1110, 310] on button "button" at bounding box center [1113, 321] width 29 height 22
click at [1061, 370] on div "Duplicate" at bounding box center [1070, 379] width 96 height 18
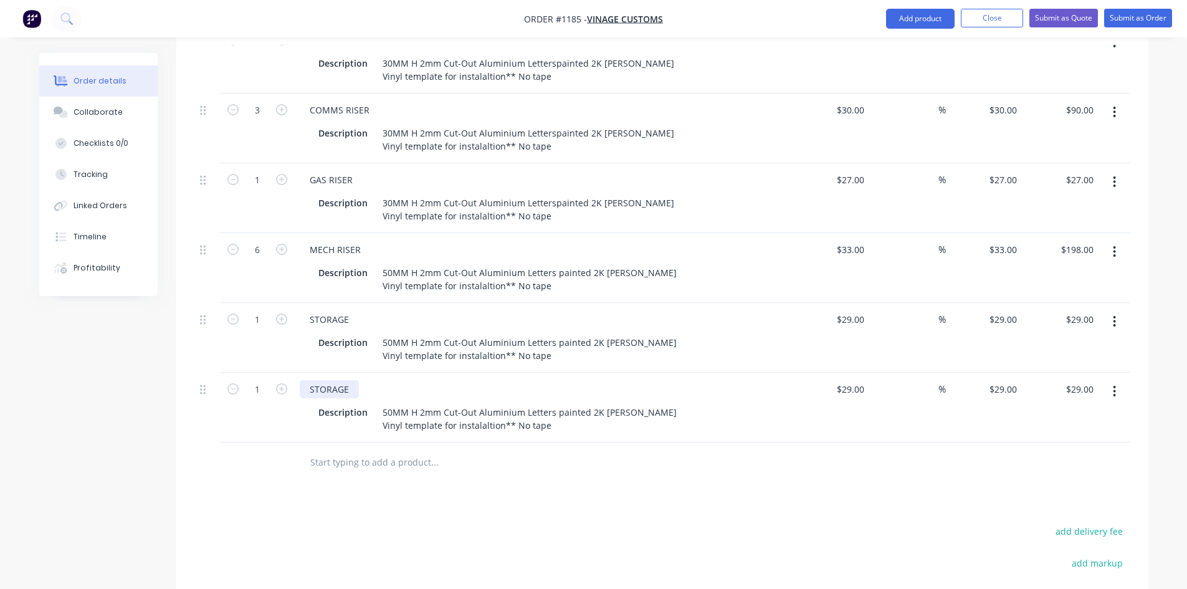
click at [325, 380] on div "STORAGE" at bounding box center [329, 389] width 59 height 18
paste div
drag, startPoint x: 389, startPoint y: 376, endPoint x: 377, endPoint y: 376, distance: 12.5
click at [377, 403] on div "50MM H 2mm Cut-Out Aluminium Letters painted 2K [PERSON_NAME] Vinyl template fo…" at bounding box center [529, 418] width 304 height 31
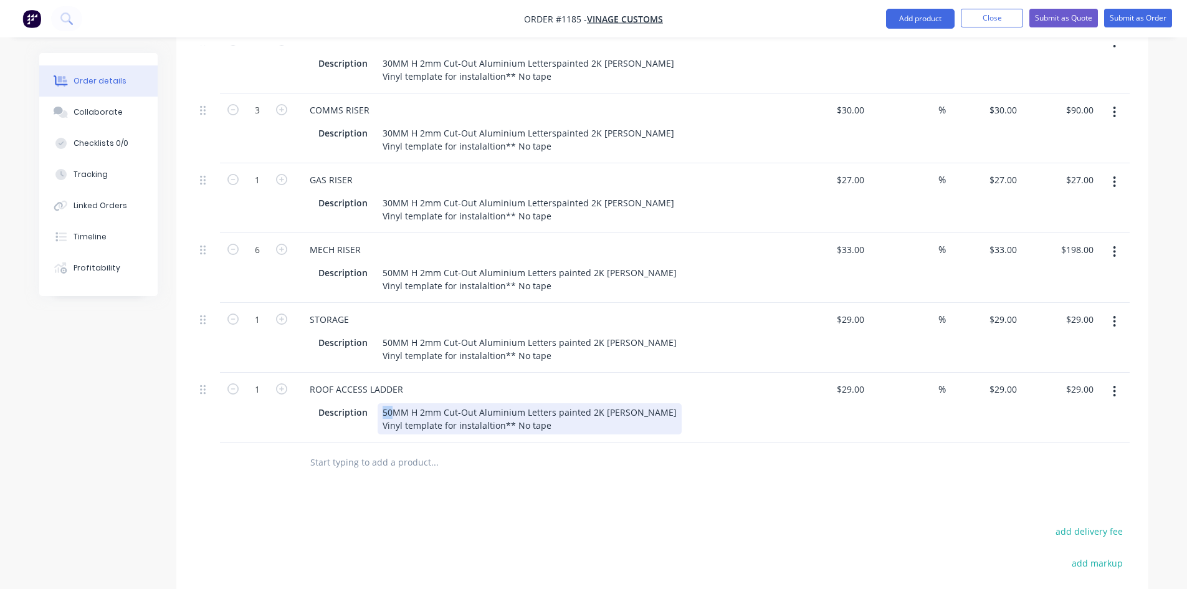
click at [391, 403] on div "50MM H 2mm Cut-Out Aluminium Letters painted 2K [PERSON_NAME] Vinyl template fo…" at bounding box center [529, 418] width 304 height 31
click at [851, 380] on div "29 29" at bounding box center [858, 389] width 21 height 18
click at [1110, 380] on button "button" at bounding box center [1113, 391] width 29 height 22
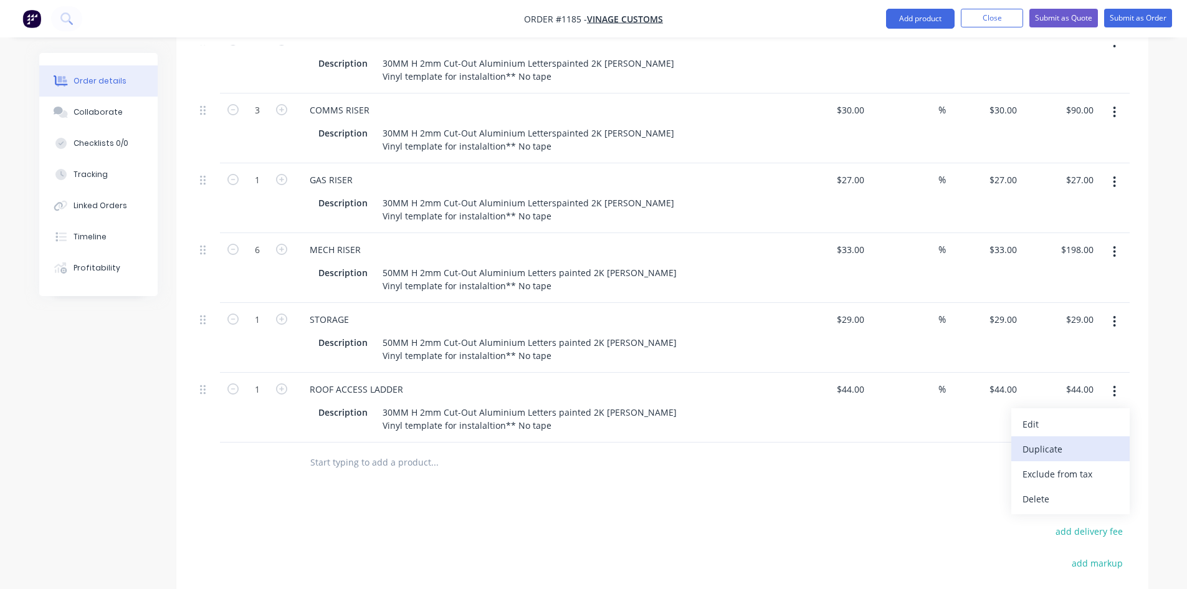
click at [1076, 440] on div "Duplicate" at bounding box center [1070, 449] width 96 height 18
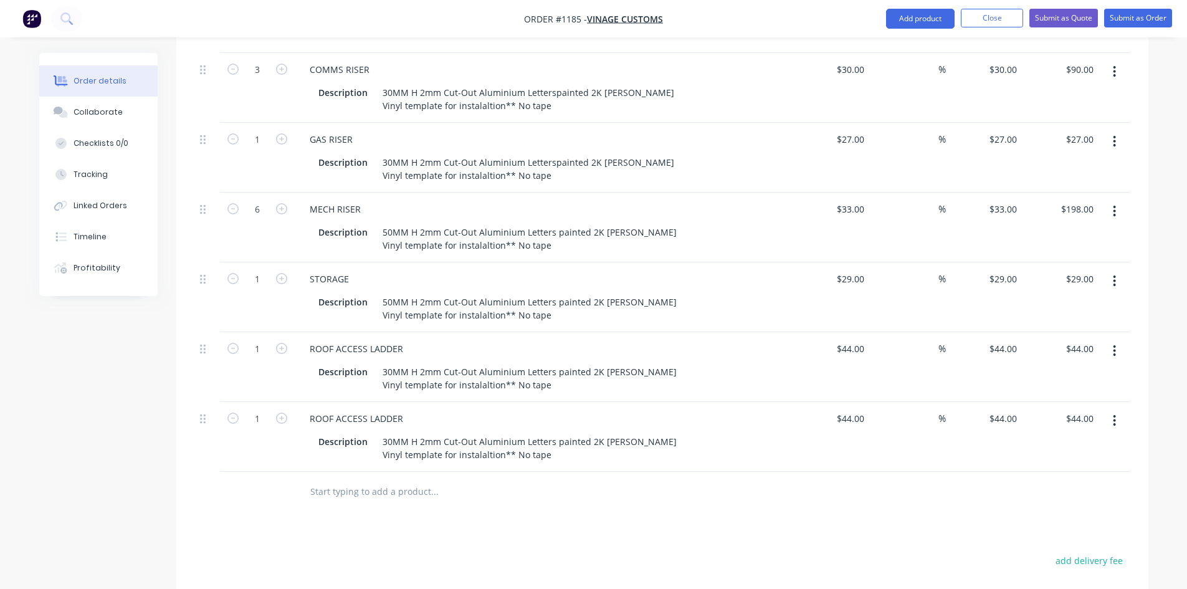
scroll to position [2200, 0]
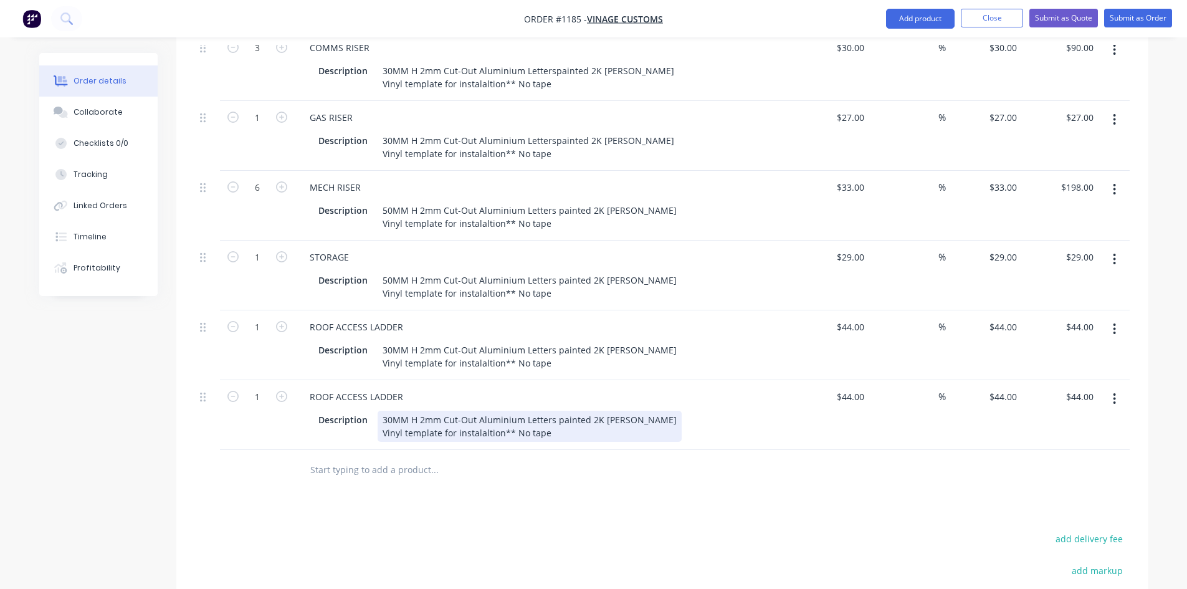
click at [385, 380] on div "ROOF ACCESS LADDER Description 30MM H 2mm Cut-Out Aluminium Letters painted 2K …" at bounding box center [544, 415] width 498 height 70
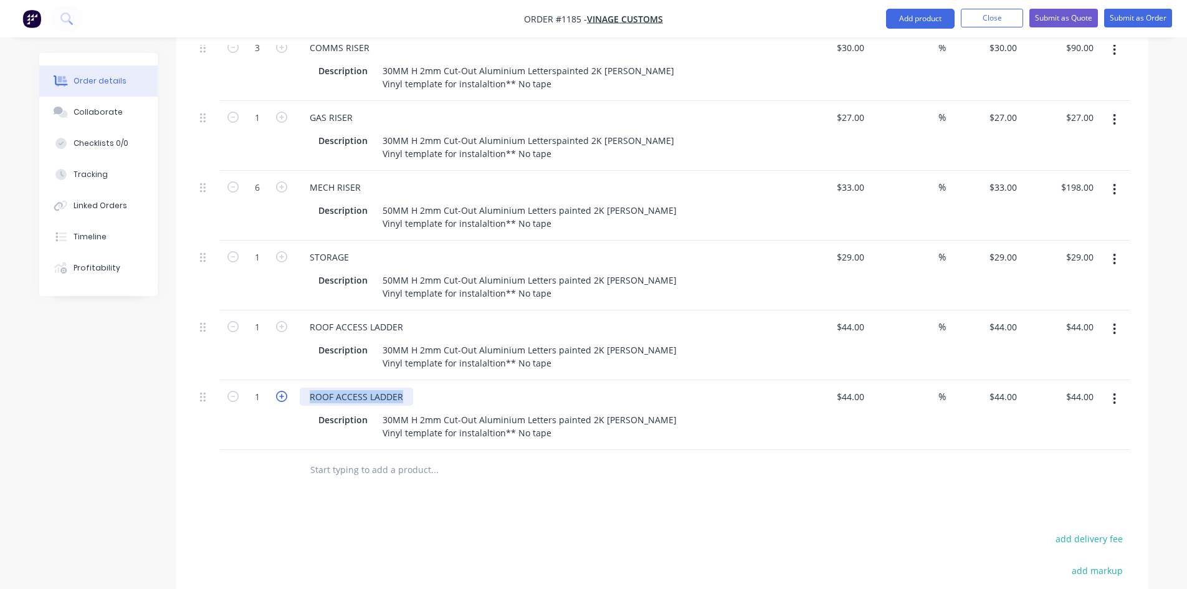
drag, startPoint x: 402, startPoint y: 359, endPoint x: 277, endPoint y: 363, distance: 125.3
click at [277, 380] on div "1 ROOF ACCESS LADDER Description 30MM H 2mm Cut-Out Aluminium Letters painted 2…" at bounding box center [662, 415] width 934 height 70
paste div
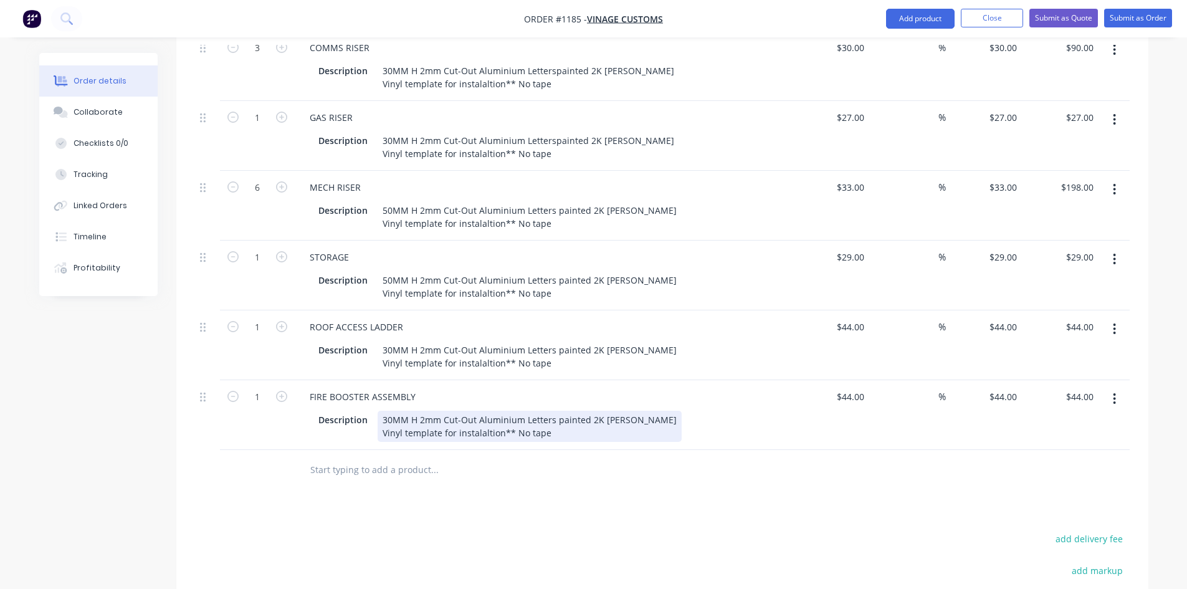
click at [398, 410] on div "30MM H 2mm Cut-Out Aluminium Letters painted 2K [PERSON_NAME] Vinyl template fo…" at bounding box center [529, 425] width 304 height 31
drag, startPoint x: 381, startPoint y: 386, endPoint x: 587, endPoint y: 426, distance: 210.1
paste div
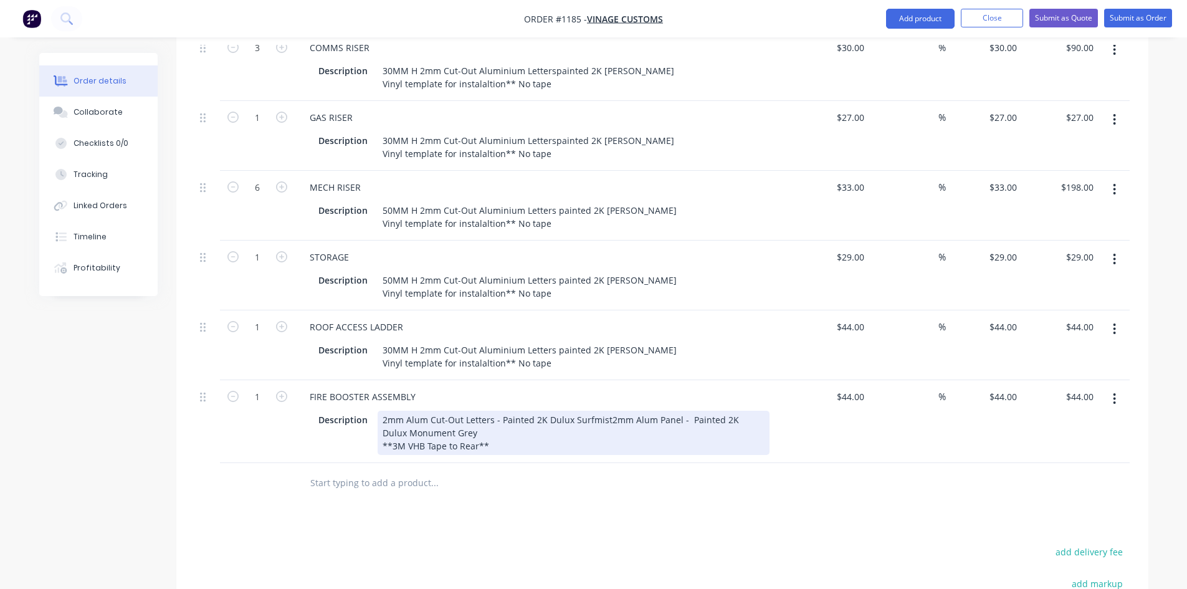
click at [506, 410] on div "2mm Alum Cut-Out Letters - Painted 2K Dulux Surfmist2mm Alum Panel - Painted 2K…" at bounding box center [573, 432] width 392 height 44
click at [499, 410] on div "2mm Alum Cut-Out Letters - Painted 2K Dulux Surfmist2mm Alum Panel - Painted 2K…" at bounding box center [573, 432] width 392 height 44
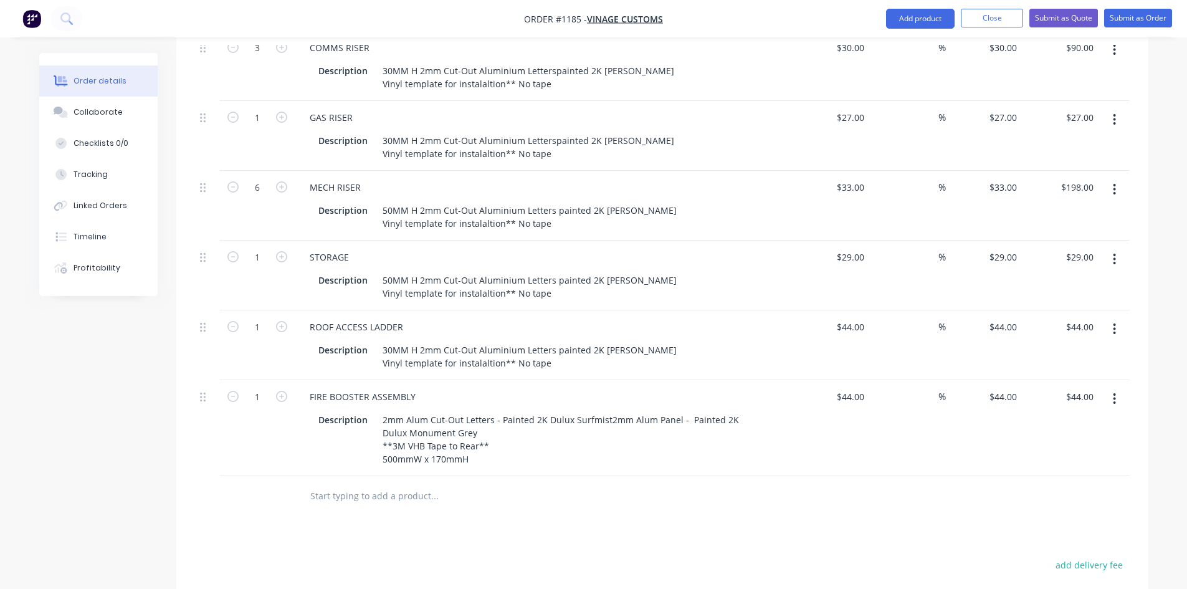
click at [853, 387] on input "44" at bounding box center [852, 396] width 34 height 18
click at [844, 489] on div at bounding box center [662, 509] width 934 height 40
click at [1115, 393] on icon "button" at bounding box center [1114, 398] width 2 height 11
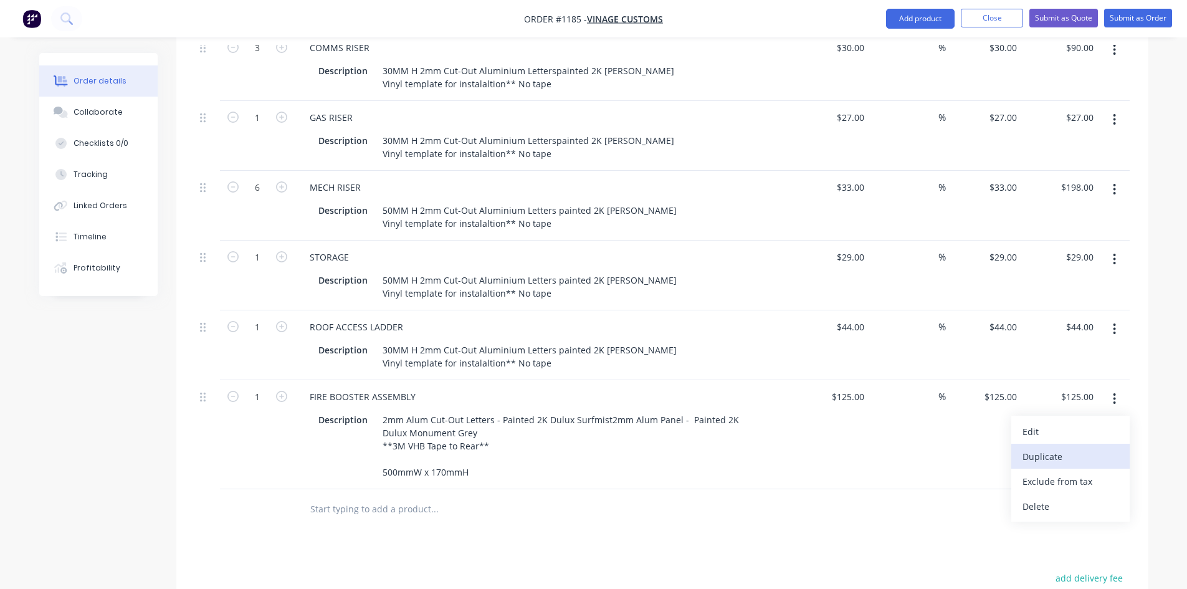
click at [1073, 447] on div "Duplicate" at bounding box center [1070, 456] width 96 height 18
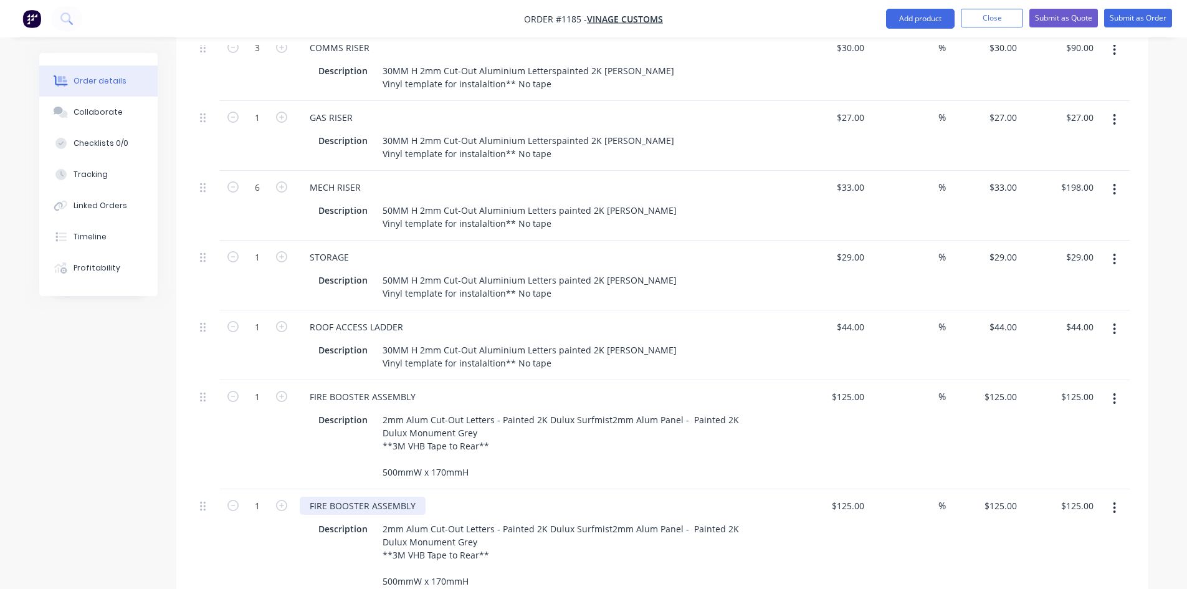
click at [406, 496] on div "FIRE BOOSTER ASSEMBLY" at bounding box center [363, 505] width 126 height 18
drag, startPoint x: 414, startPoint y: 472, endPoint x: 263, endPoint y: 454, distance: 151.1
click at [263, 489] on div "1 FIRE BOOSTER ASSEMBLY Description 2mm Alum Cut-Out Letters - Painted 2K Dulux…" at bounding box center [662, 543] width 934 height 109
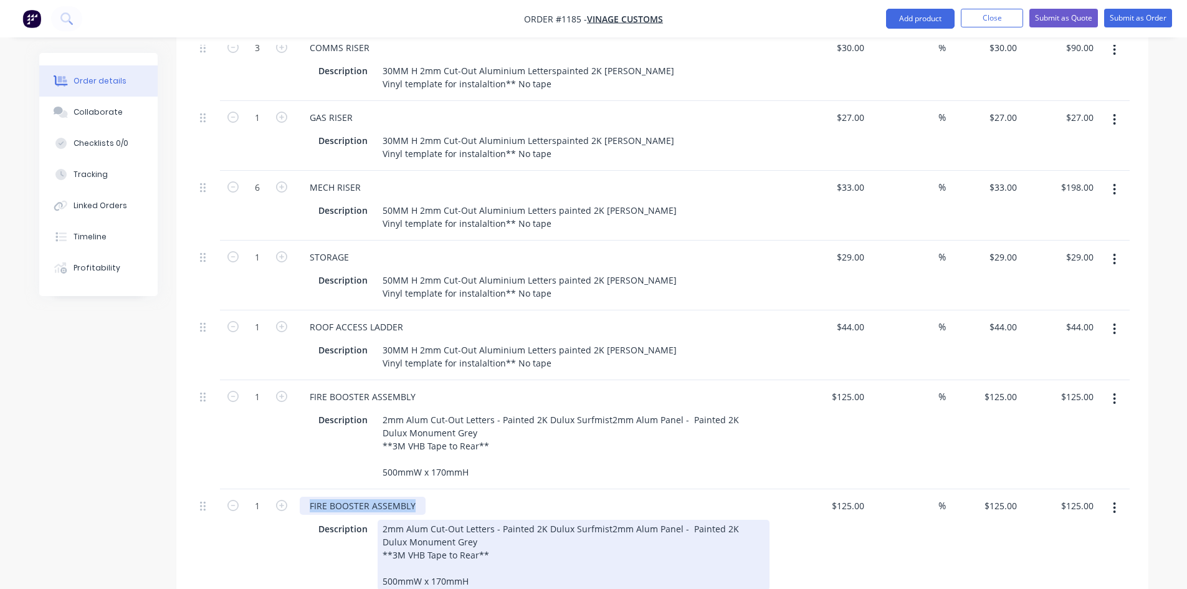
paste div
click at [444, 546] on div "2mm Alum Cut-Out Letters - Painted 2K Dulux Surfmist2mm Alum Panel - Painted 2K…" at bounding box center [573, 554] width 392 height 70
click at [445, 546] on div "2mm Alum Cut-Out Letters - Painted 2K Dulux Surfmist2mm Alum Panel - Painted 2K…" at bounding box center [573, 554] width 392 height 70
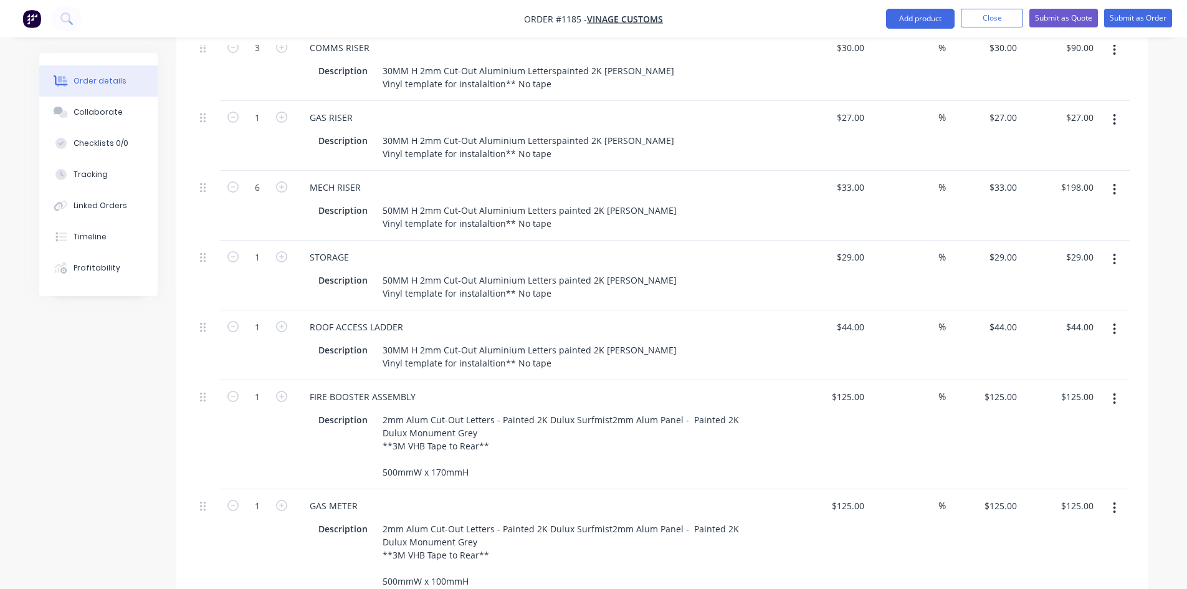
click at [478, 496] on div "GAS METER" at bounding box center [544, 505] width 488 height 18
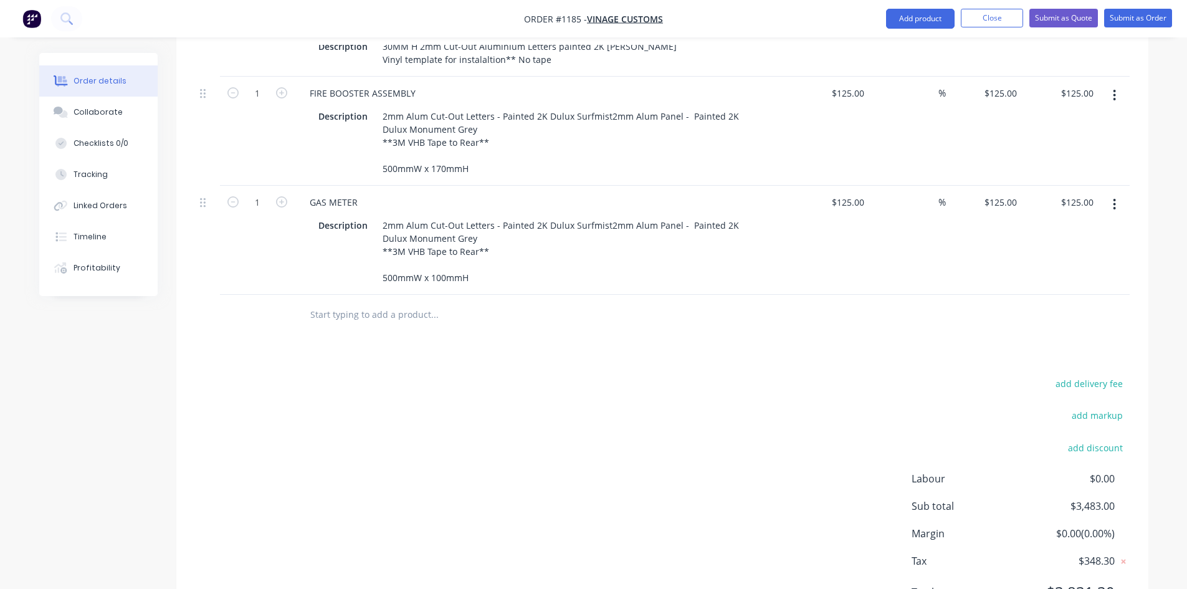
scroll to position [2511, 0]
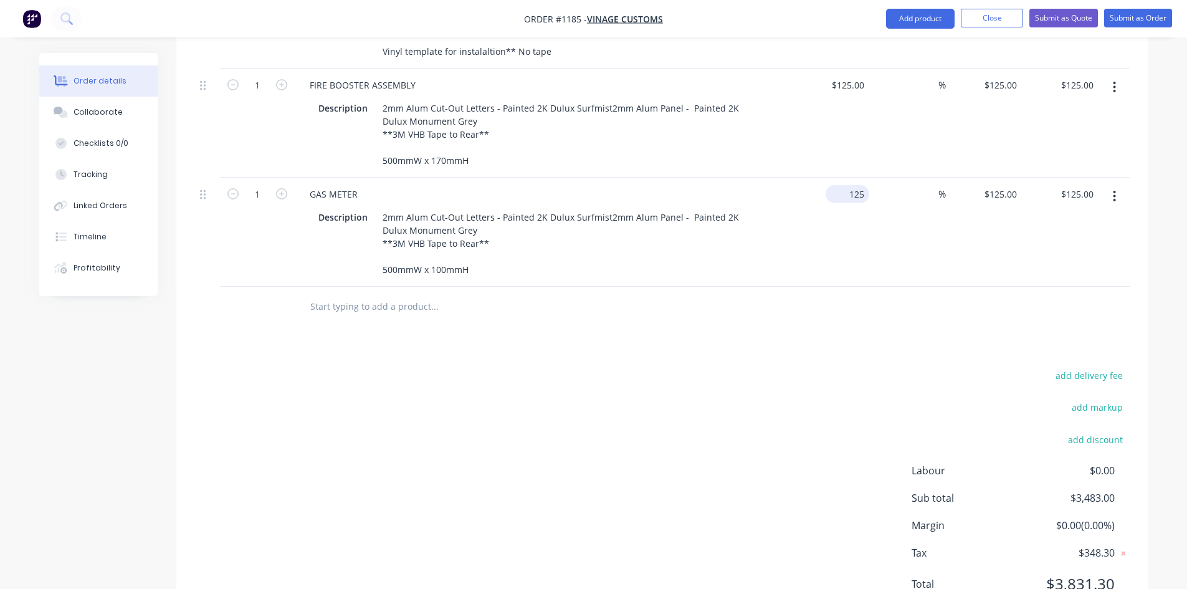
click at [851, 185] on input "125" at bounding box center [849, 194] width 39 height 18
click at [851, 287] on div at bounding box center [662, 307] width 934 height 40
click at [1109, 185] on button "button" at bounding box center [1113, 196] width 29 height 22
click at [1026, 245] on div "Duplicate" at bounding box center [1070, 254] width 96 height 18
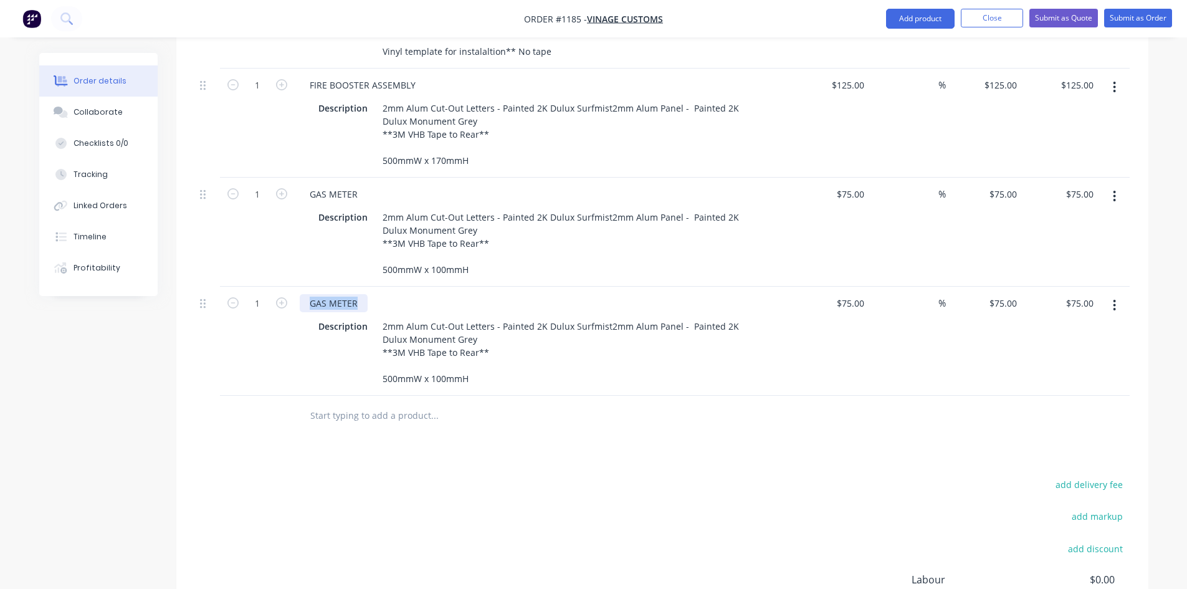
drag, startPoint x: 358, startPoint y: 266, endPoint x: 300, endPoint y: 268, distance: 58.6
click at [300, 294] on div "GAS METER" at bounding box center [334, 303] width 68 height 18
paste div
click at [847, 287] on div "75 $75.00" at bounding box center [831, 341] width 77 height 109
click at [1121, 294] on button "button" at bounding box center [1113, 305] width 29 height 22
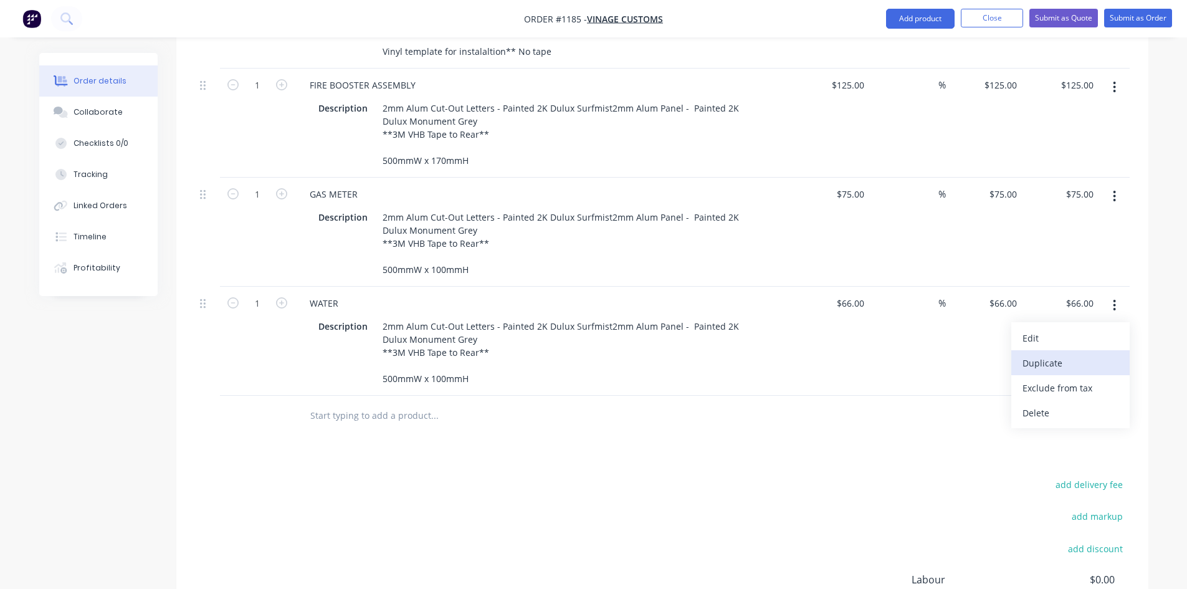
click at [1062, 354] on div "Duplicate" at bounding box center [1070, 363] width 96 height 18
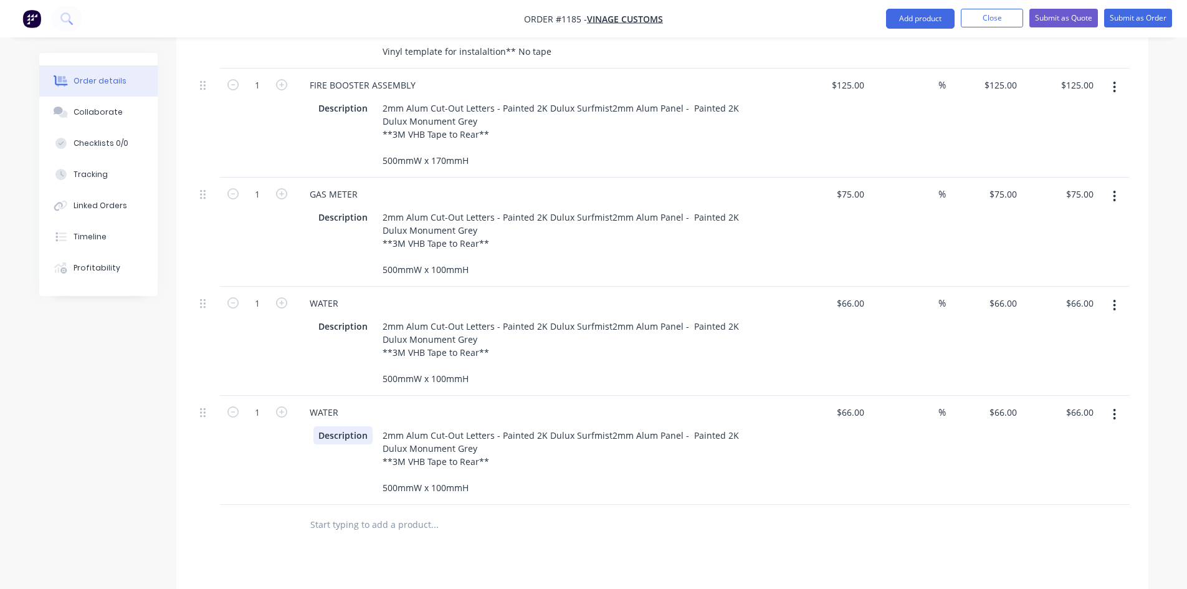
click at [346, 426] on div "Description" at bounding box center [342, 435] width 59 height 18
click at [328, 403] on div "WATER" at bounding box center [324, 412] width 49 height 18
paste div
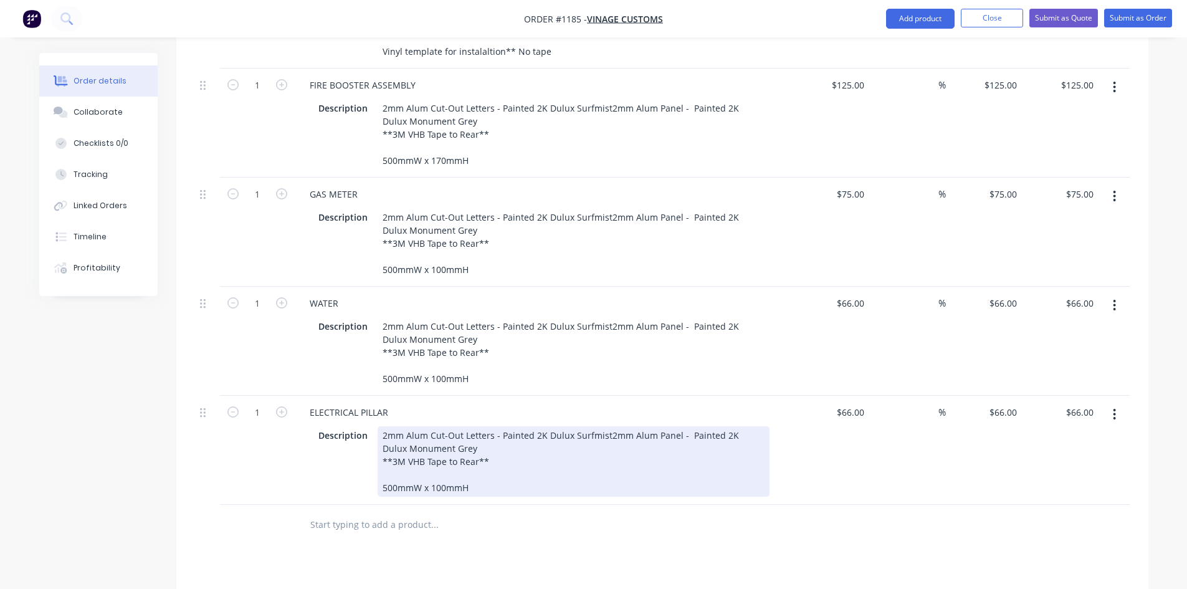
click at [442, 455] on div "2mm Alum Cut-Out Letters - Painted 2K Dulux Surfmist2mm Alum Panel - Painted 2K…" at bounding box center [573, 461] width 392 height 70
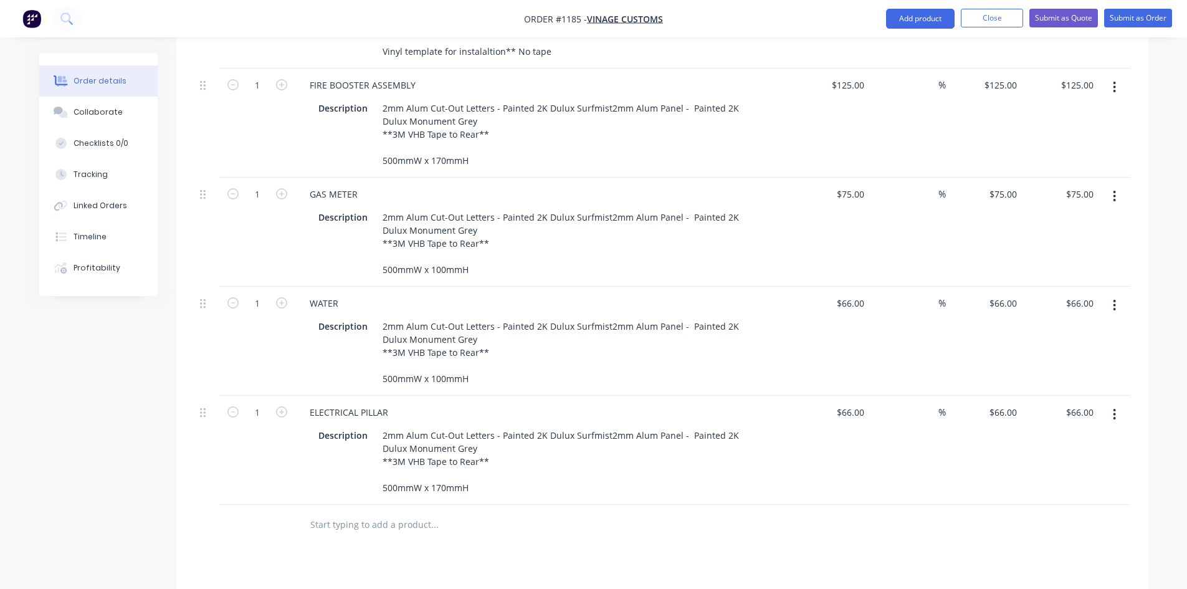
click at [860, 403] on input "66" at bounding box center [861, 412] width 16 height 18
click at [871, 430] on div "%" at bounding box center [907, 450] width 77 height 109
click at [1118, 403] on button "button" at bounding box center [1113, 414] width 29 height 22
click at [1073, 463] on div "Duplicate" at bounding box center [1070, 472] width 96 height 18
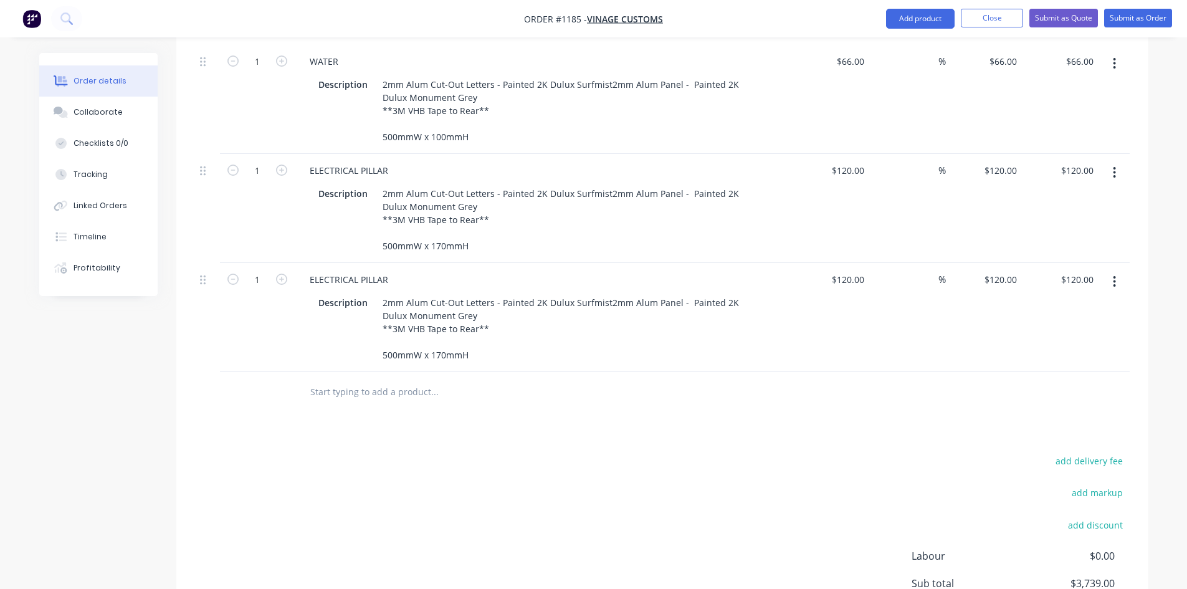
scroll to position [2761, 0]
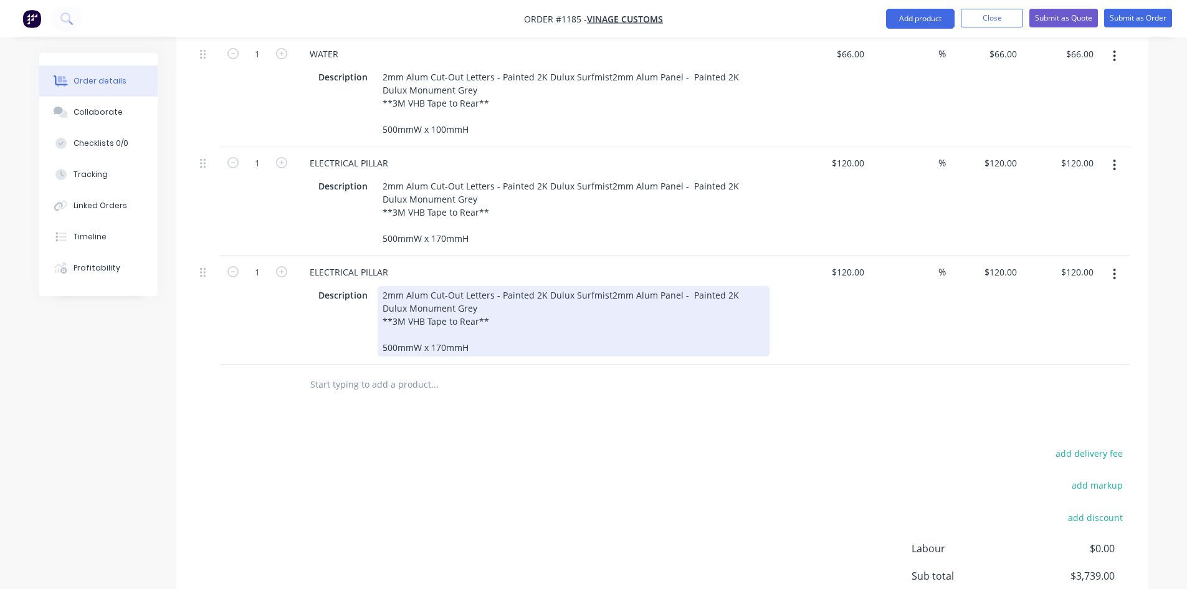
drag, startPoint x: 399, startPoint y: 282, endPoint x: 391, endPoint y: 260, distance: 23.0
click at [398, 286] on div "2mm Alum Cut-Out Letters - Painted 2K Dulux Surfmist2mm Alum Panel - Painted 2K…" at bounding box center [573, 321] width 392 height 70
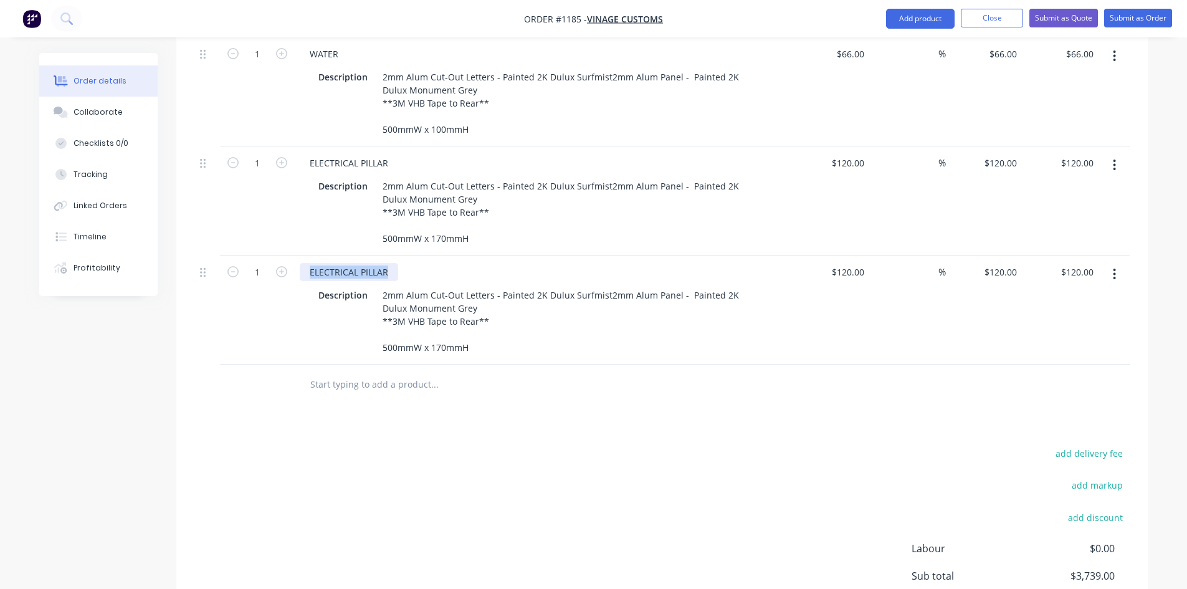
drag, startPoint x: 387, startPoint y: 235, endPoint x: 291, endPoint y: 226, distance: 96.4
click at [291, 255] on div "1 ELECTRICAL PILLAR Description 2mm Alum Cut-Out Letters - Painted 2K Dulux Sur…" at bounding box center [662, 309] width 934 height 109
paste div
drag, startPoint x: 1114, startPoint y: 235, endPoint x: 1111, endPoint y: 249, distance: 14.7
click at [1114, 268] on icon "button" at bounding box center [1114, 273] width 2 height 11
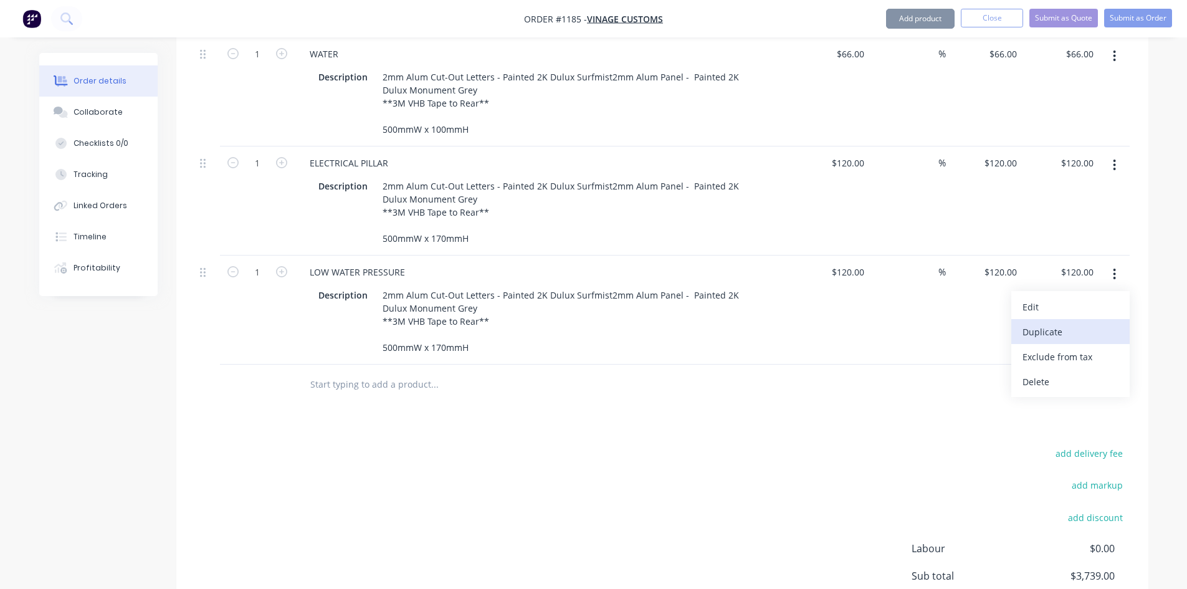
click at [1065, 323] on div "Duplicate" at bounding box center [1070, 332] width 96 height 18
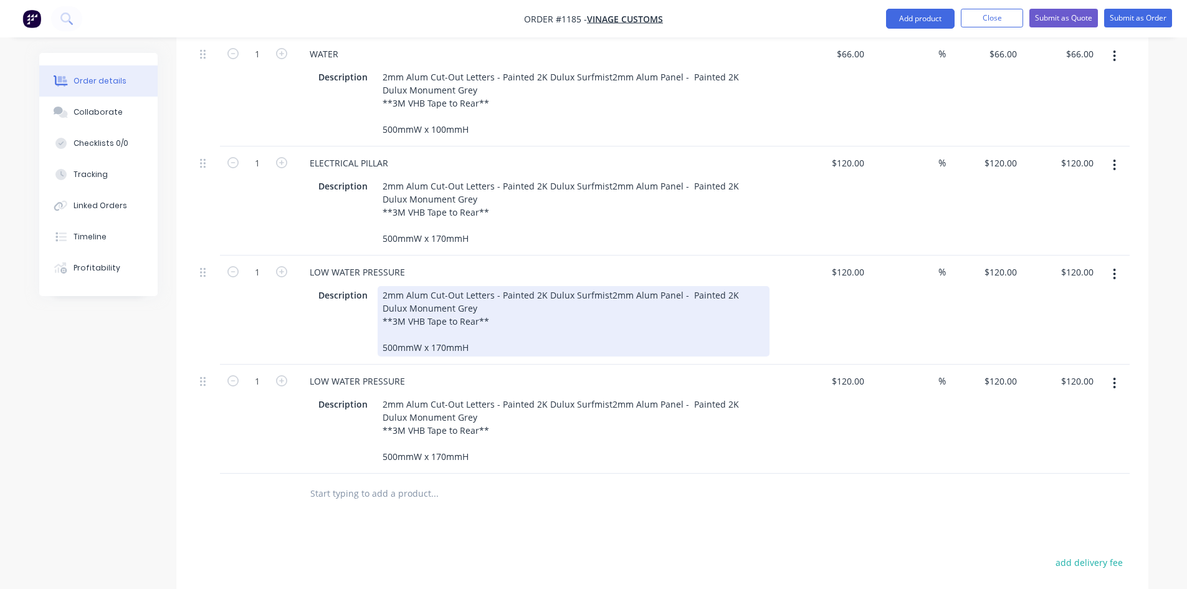
click at [396, 322] on div "LOW WATER PRESSURE Description 2mm Alum Cut-Out Letters - Painted 2K Dulux Surf…" at bounding box center [544, 309] width 498 height 109
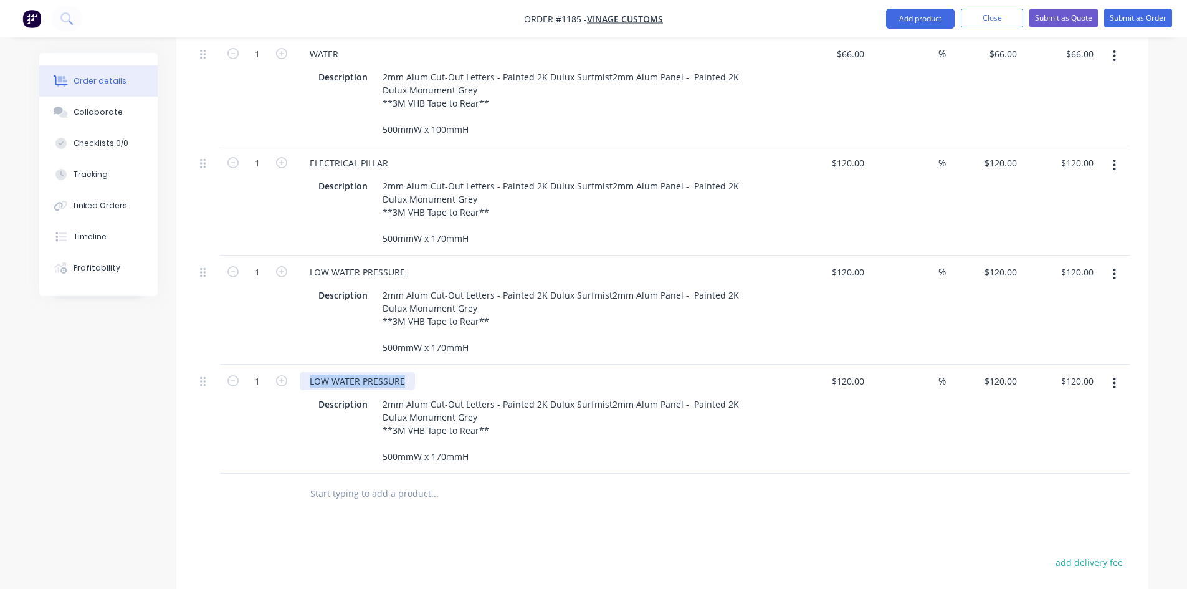
drag, startPoint x: 402, startPoint y: 340, endPoint x: 281, endPoint y: 330, distance: 121.9
click at [281, 364] on div "1 LOW WATER PRESSURE Description 2mm Alum Cut-Out Letters - Painted 2K Dulux Su…" at bounding box center [662, 418] width 934 height 109
paste div
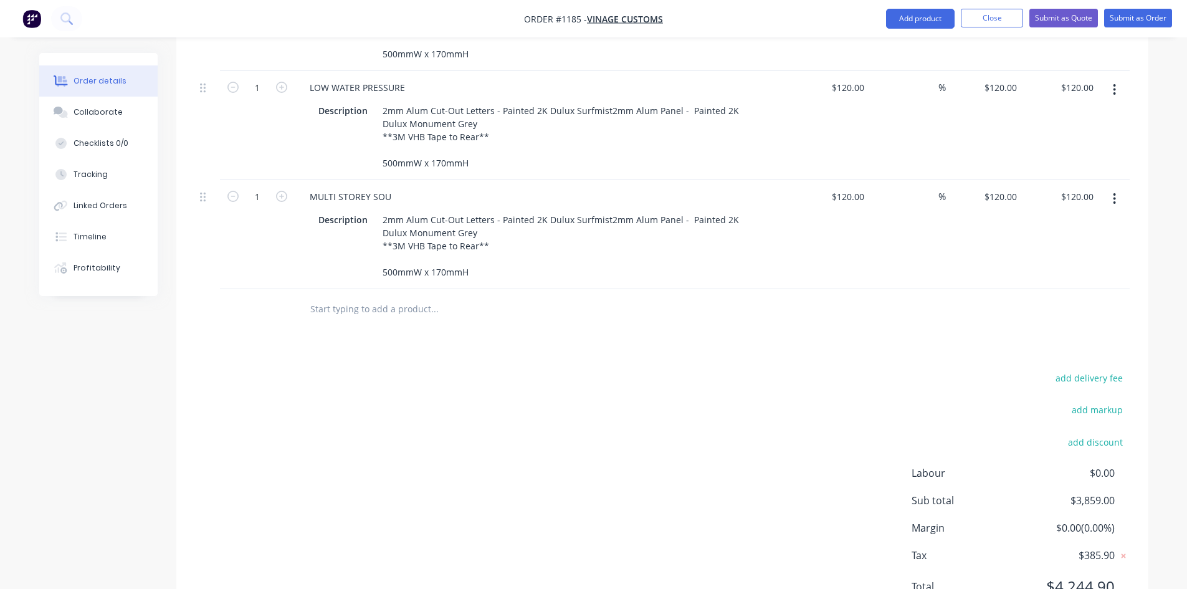
scroll to position [2969, 0]
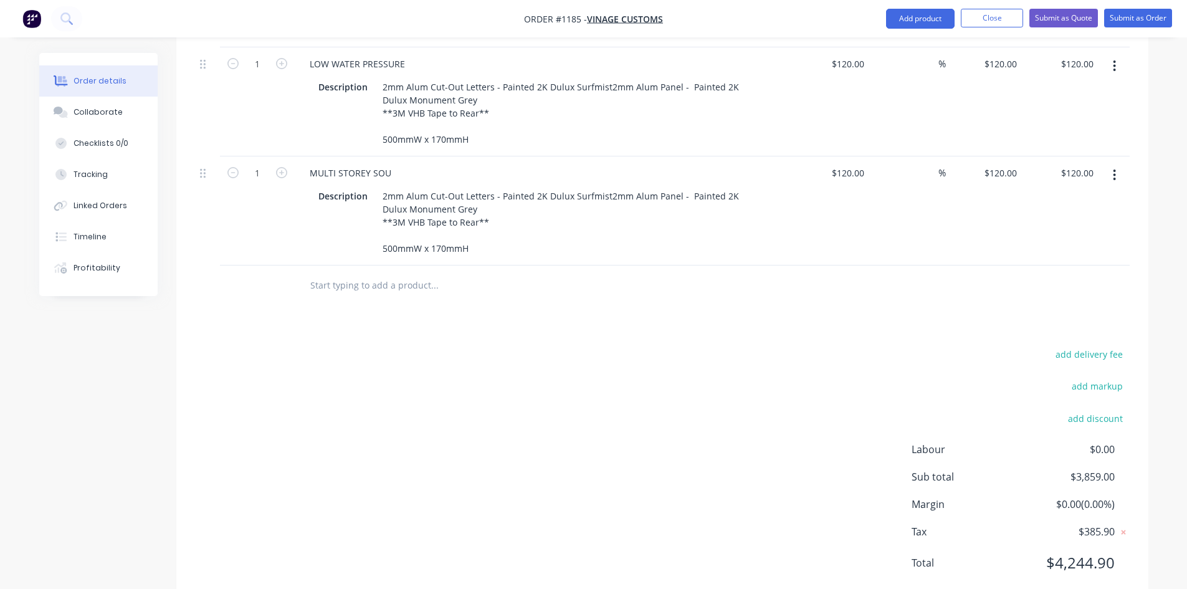
click at [1109, 164] on button "button" at bounding box center [1113, 175] width 29 height 22
click at [1067, 224] on div "Duplicate" at bounding box center [1070, 233] width 96 height 18
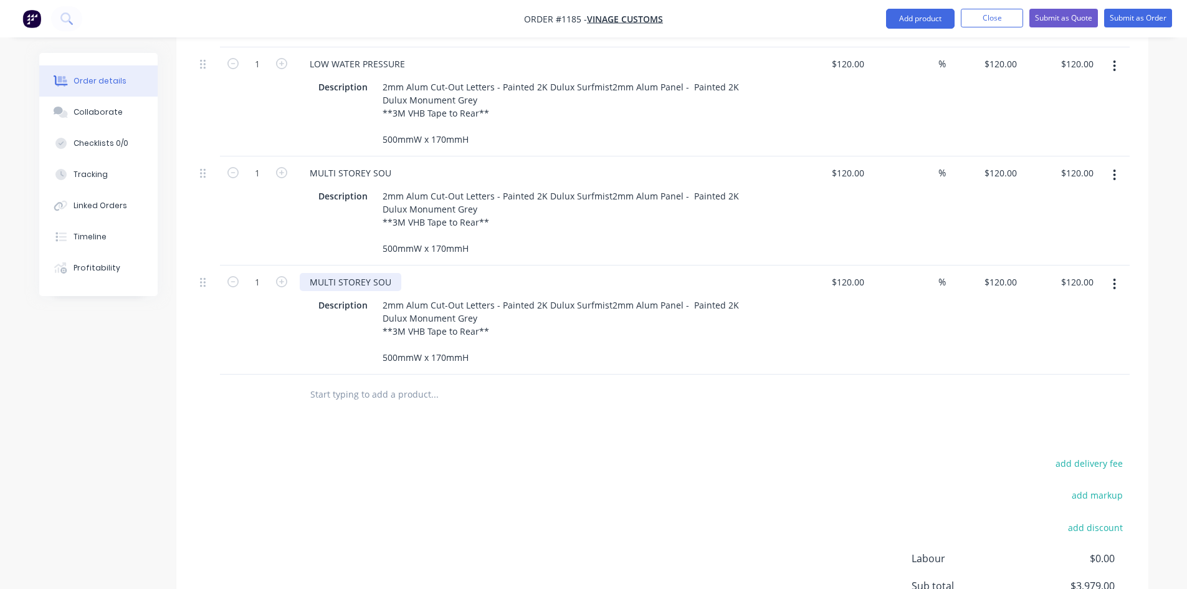
click at [324, 273] on div "MULTI STOREY SOU" at bounding box center [351, 282] width 102 height 18
drag, startPoint x: 306, startPoint y: 247, endPoint x: 387, endPoint y: 253, distance: 81.2
click at [387, 273] on div "MULTI STOREY SOU" at bounding box center [351, 282] width 102 height 18
paste div
click at [309, 273] on div "TORAGE CAGE NUMBERS" at bounding box center [362, 282] width 124 height 18
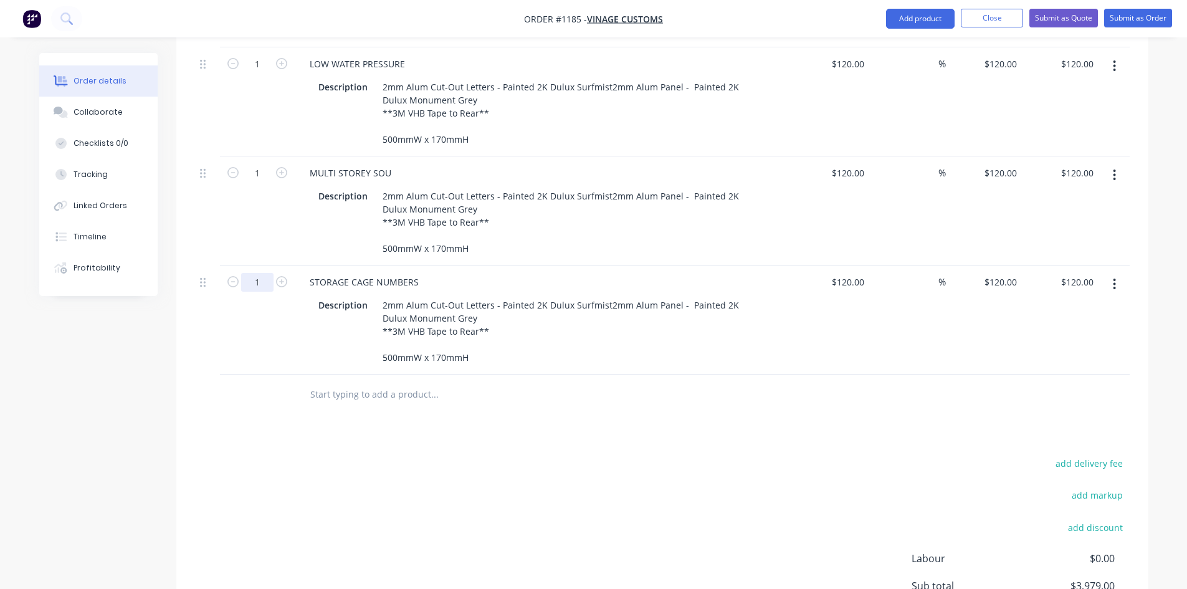
click at [253, 273] on input "1" at bounding box center [257, 282] width 32 height 19
click at [859, 273] on input "120" at bounding box center [849, 282] width 39 height 18
click at [862, 374] on div at bounding box center [662, 394] width 934 height 40
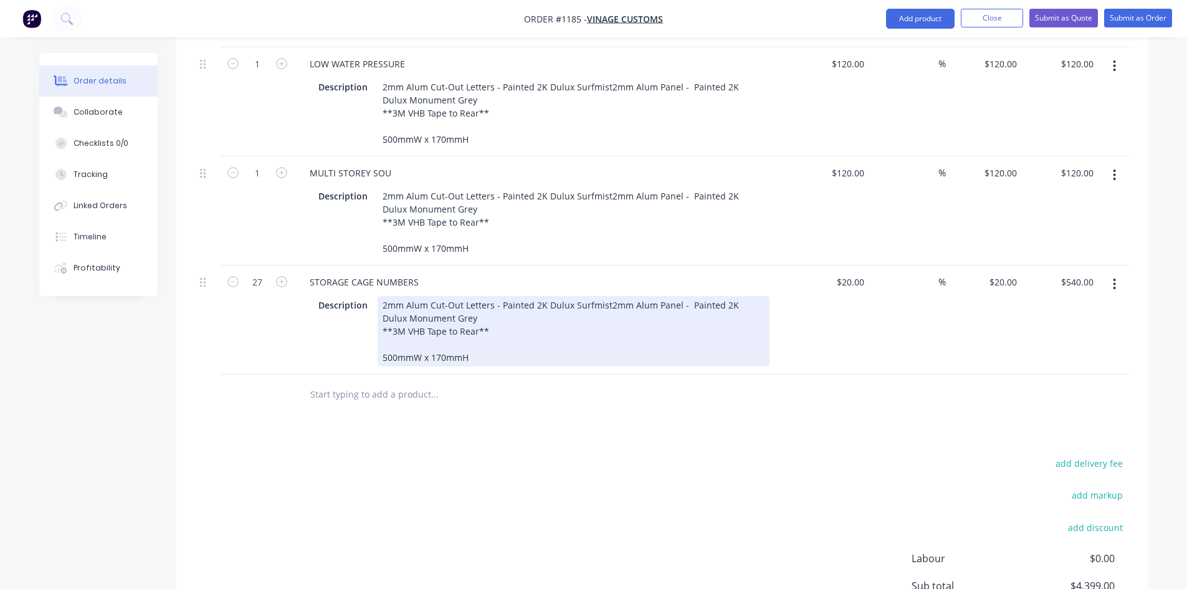
click at [457, 293] on div "Description 2mm Alum Cut-Out Letters - Painted 2K Dulux Surfmist2mm Alum Panel …" at bounding box center [544, 329] width 488 height 73
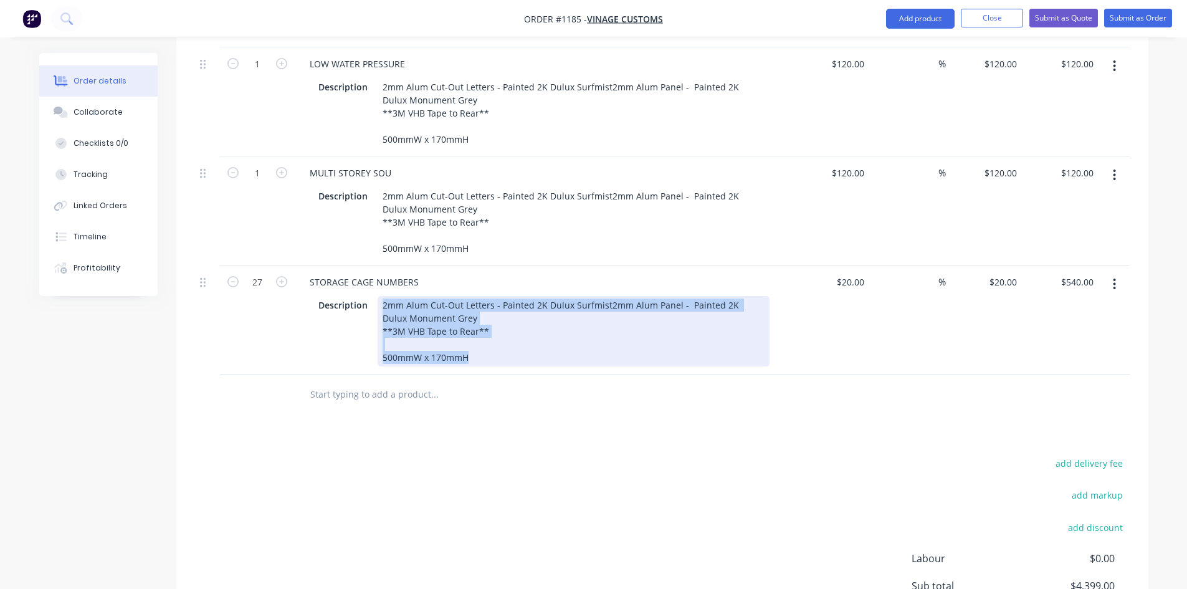
drag, startPoint x: 383, startPoint y: 267, endPoint x: 488, endPoint y: 338, distance: 126.8
click at [488, 338] on div "STORAGE CAGE NUMBERS Description 2mm Alum Cut-Out Letters - Painted 2K Dulux Su…" at bounding box center [544, 319] width 498 height 109
paste div
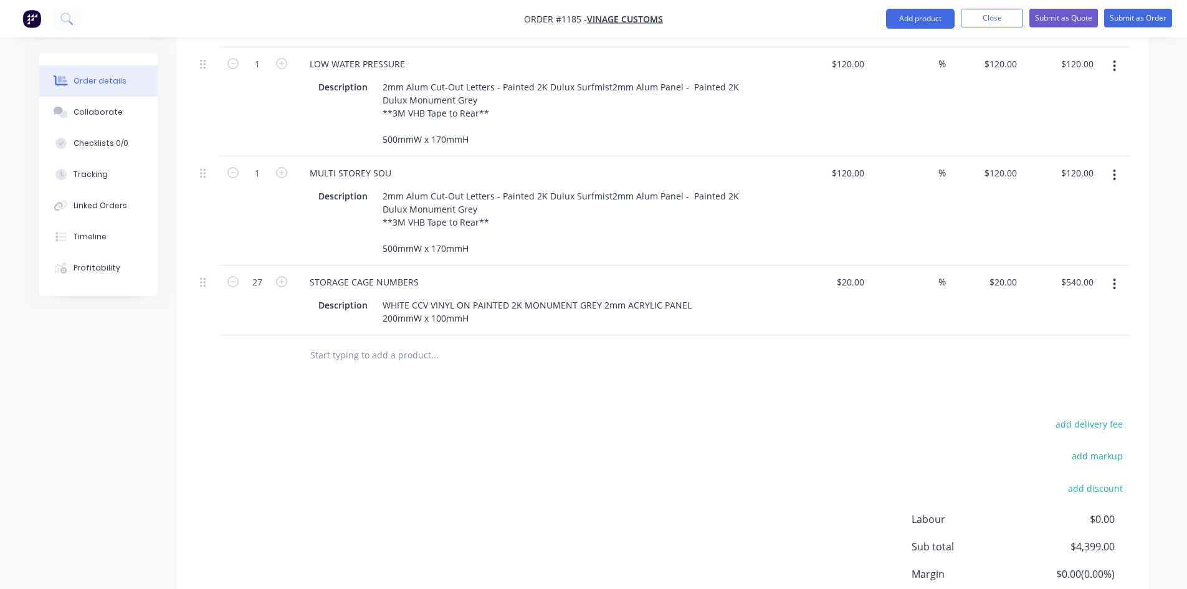
click at [1114, 278] on icon "button" at bounding box center [1114, 283] width 2 height 11
click at [1065, 333] on div "Duplicate" at bounding box center [1070, 342] width 96 height 18
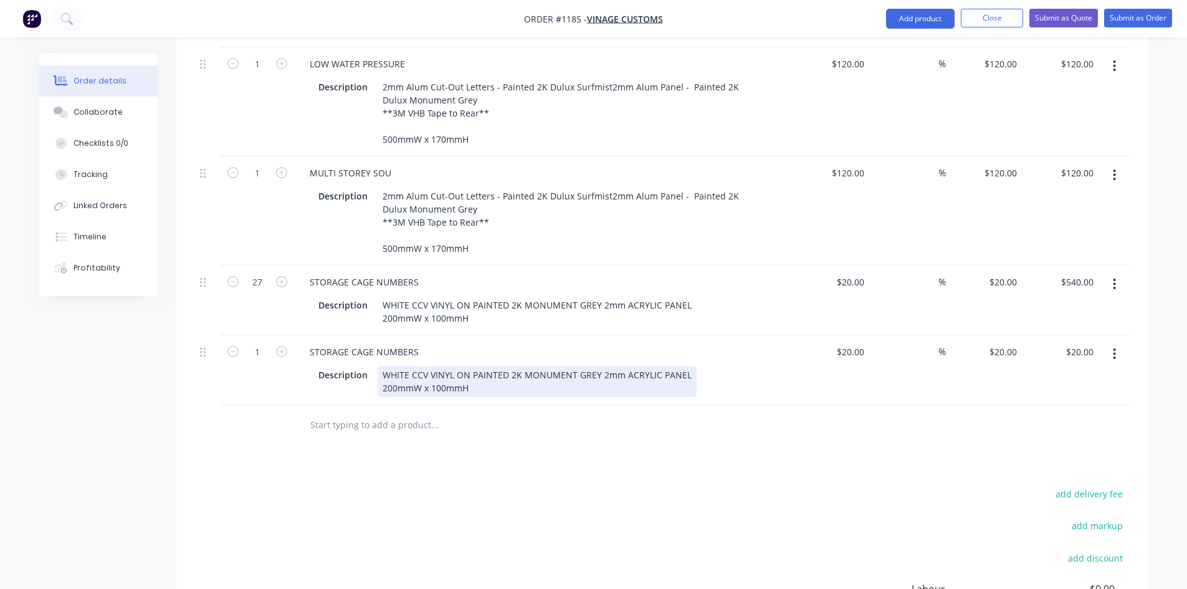
click at [439, 366] on div "WHITE CCV VINYL ON PAINTED 2K MONUMENT GREY 2mm ACRYLIC PANEL 200mmW x 100mmH" at bounding box center [536, 381] width 319 height 31
drag, startPoint x: 381, startPoint y: 334, endPoint x: 493, endPoint y: 362, distance: 115.6
click at [493, 362] on div "STORAGE CAGE NUMBERS Description WHITE CCV VINYL ON PAINTED 2K MONUMENT GREY 2m…" at bounding box center [544, 370] width 498 height 70
paste div
click at [379, 343] on div "STORAGE CAGE NUMBERS" at bounding box center [364, 352] width 129 height 18
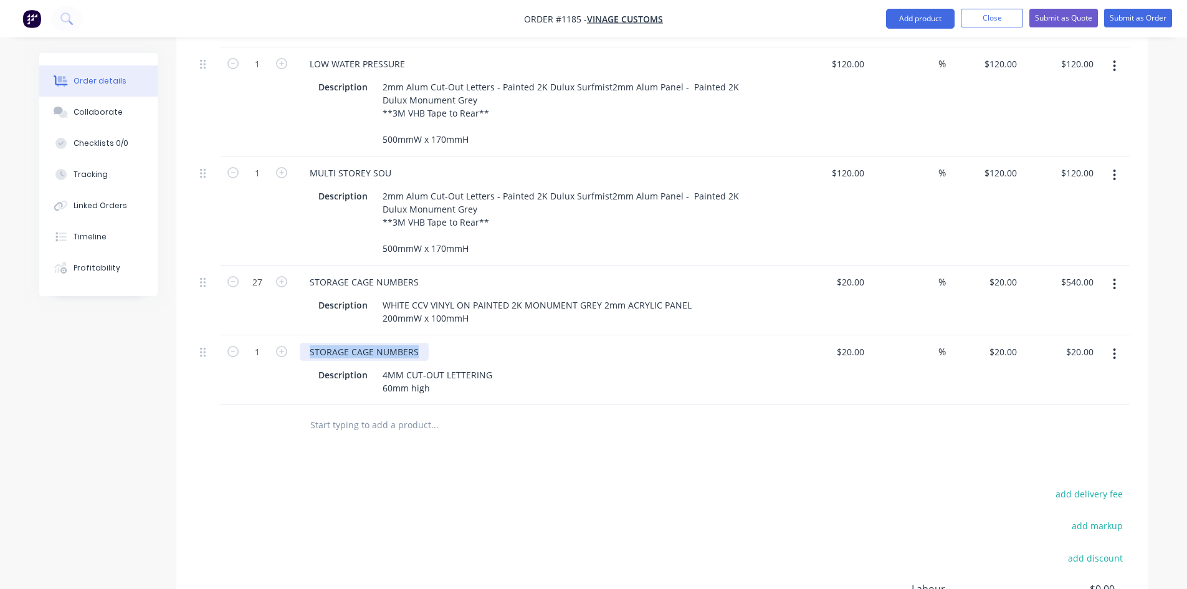
drag, startPoint x: 416, startPoint y: 315, endPoint x: 291, endPoint y: 310, distance: 125.3
click at [291, 335] on div "1 STORAGE CAGE NUMBERS Description 4MM CUT-OUT LETTERING 60mm high $20.00 $20.0…" at bounding box center [662, 370] width 934 height 70
paste div
click at [454, 366] on div "4MM CUT-OUT LETTERING 60mm high" at bounding box center [437, 381] width 120 height 31
drag, startPoint x: 379, startPoint y: 338, endPoint x: 490, endPoint y: 335, distance: 110.9
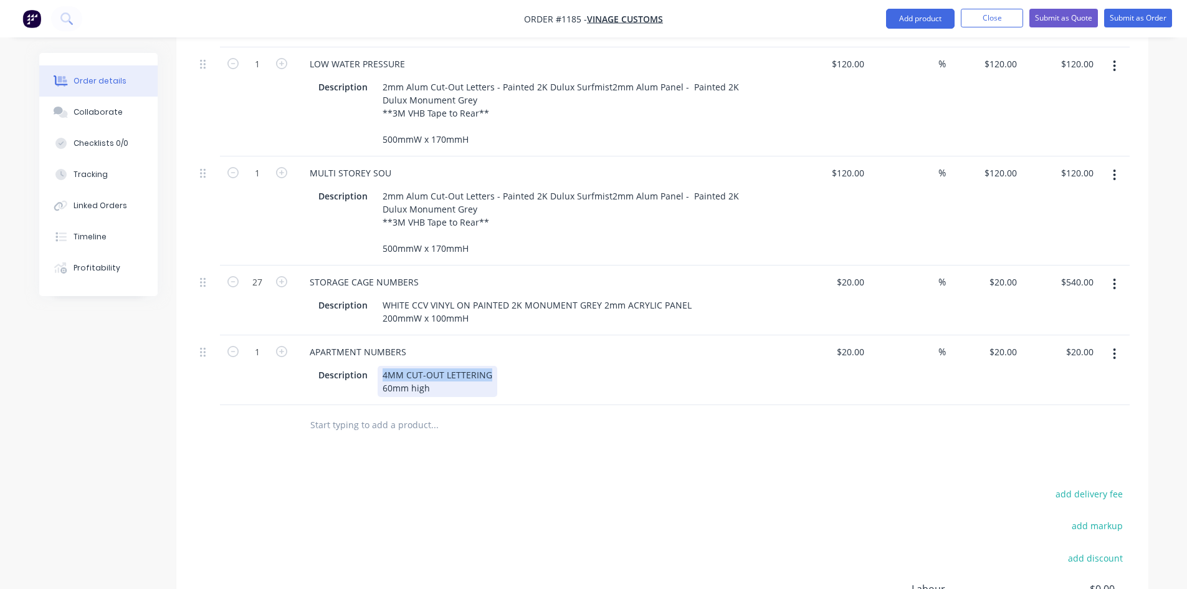
click at [490, 366] on div "4MM CUT-OUT LETTERING 60mm high" at bounding box center [437, 381] width 120 height 31
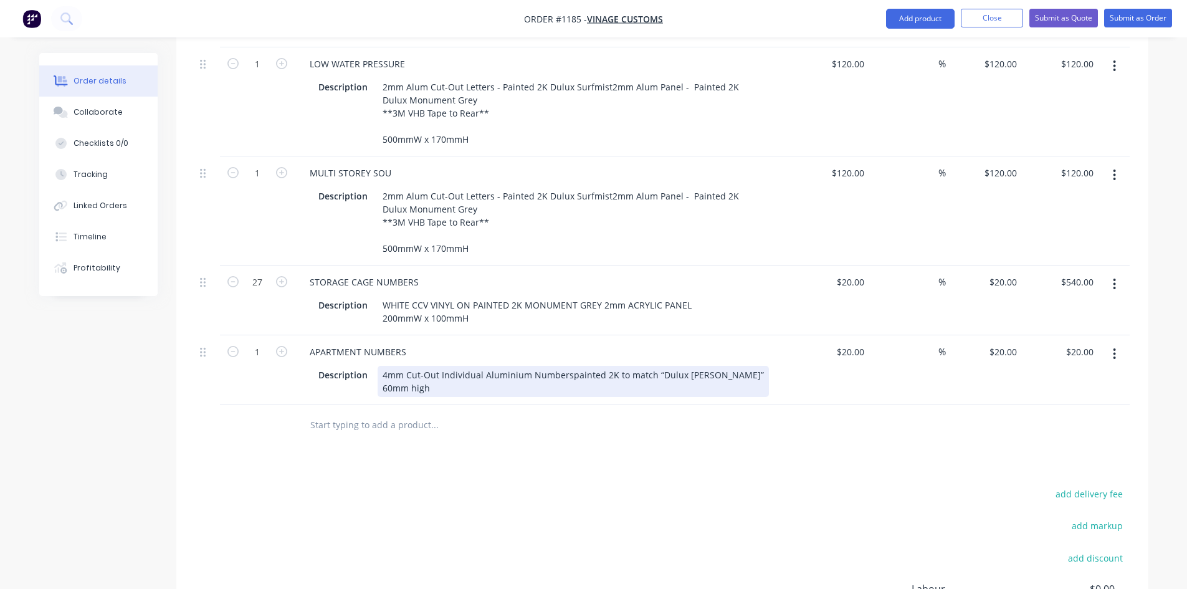
click at [565, 366] on div "4mm Cut-Out Individual Aluminium Numberspainted 2K to match “Dulux [PERSON_NAME…" at bounding box center [572, 381] width 391 height 31
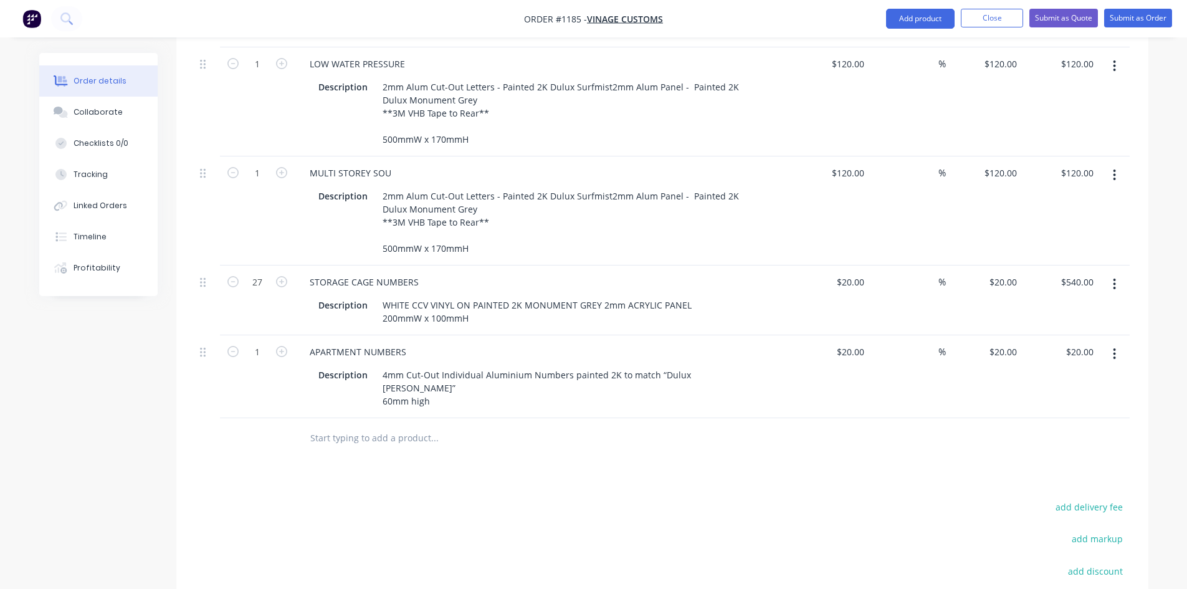
click at [641, 418] on div at bounding box center [519, 438] width 448 height 40
click at [854, 343] on input "20" at bounding box center [861, 352] width 16 height 18
click at [254, 343] on input "1" at bounding box center [257, 352] width 32 height 19
click at [1117, 343] on button "button" at bounding box center [1113, 354] width 29 height 22
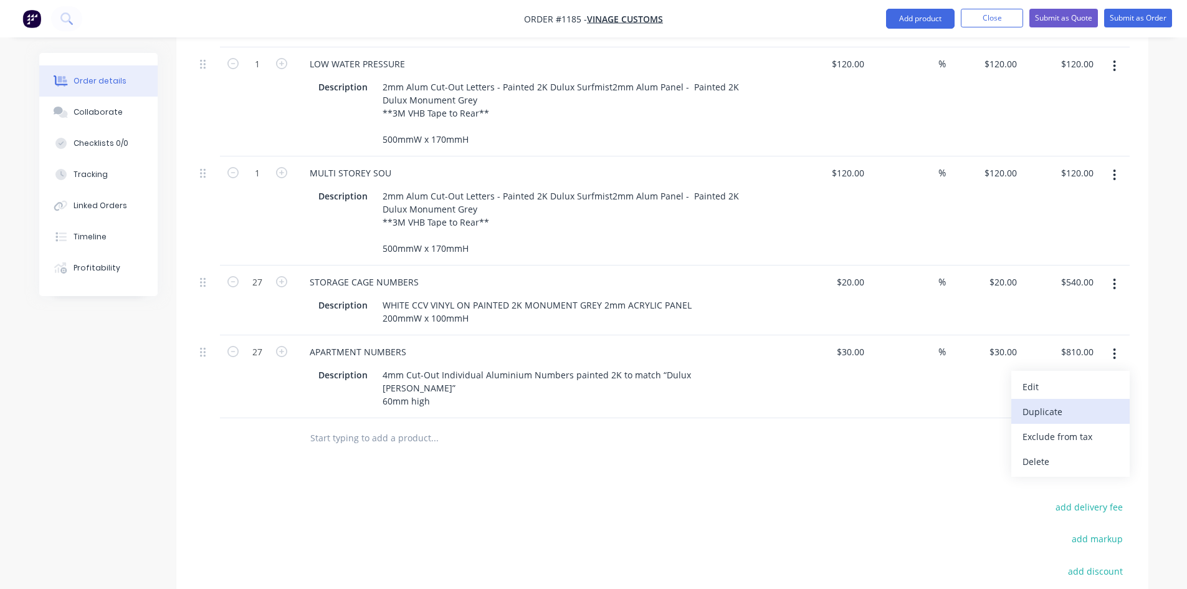
click at [1091, 402] on div "Duplicate" at bounding box center [1070, 411] width 96 height 18
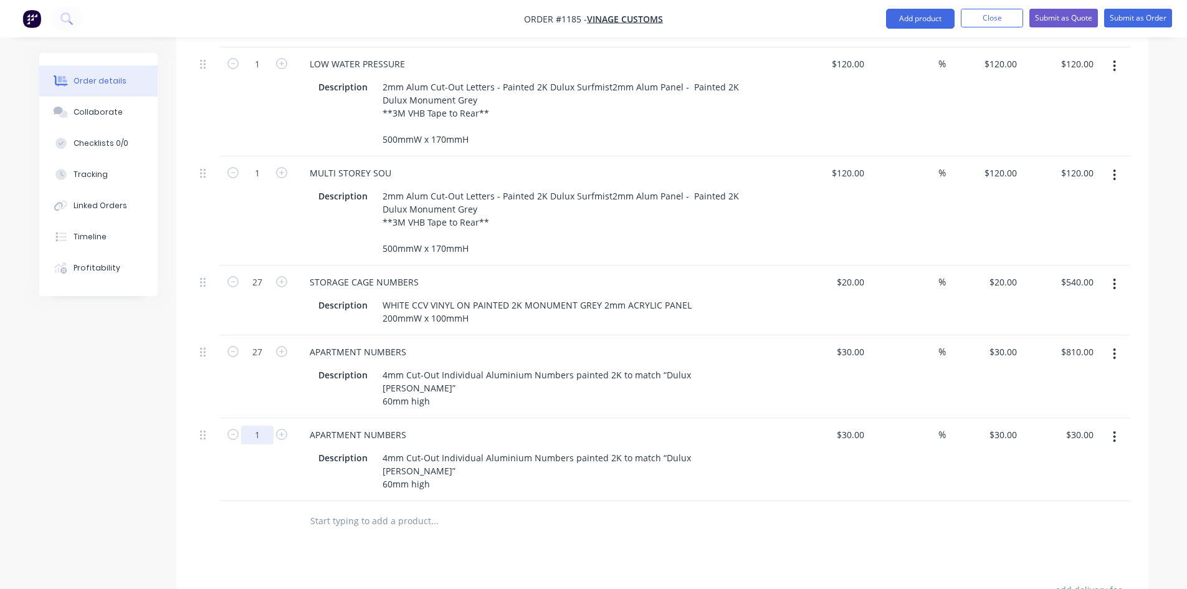
click at [258, 425] on input "1" at bounding box center [257, 434] width 32 height 19
click at [355, 425] on div "APARTMENT NUMBERS" at bounding box center [358, 434] width 116 height 18
drag, startPoint x: 413, startPoint y: 389, endPoint x: 306, endPoint y: 387, distance: 107.1
click at [306, 425] on div "APARTMENT NUMBERS" at bounding box center [358, 434] width 116 height 18
paste div
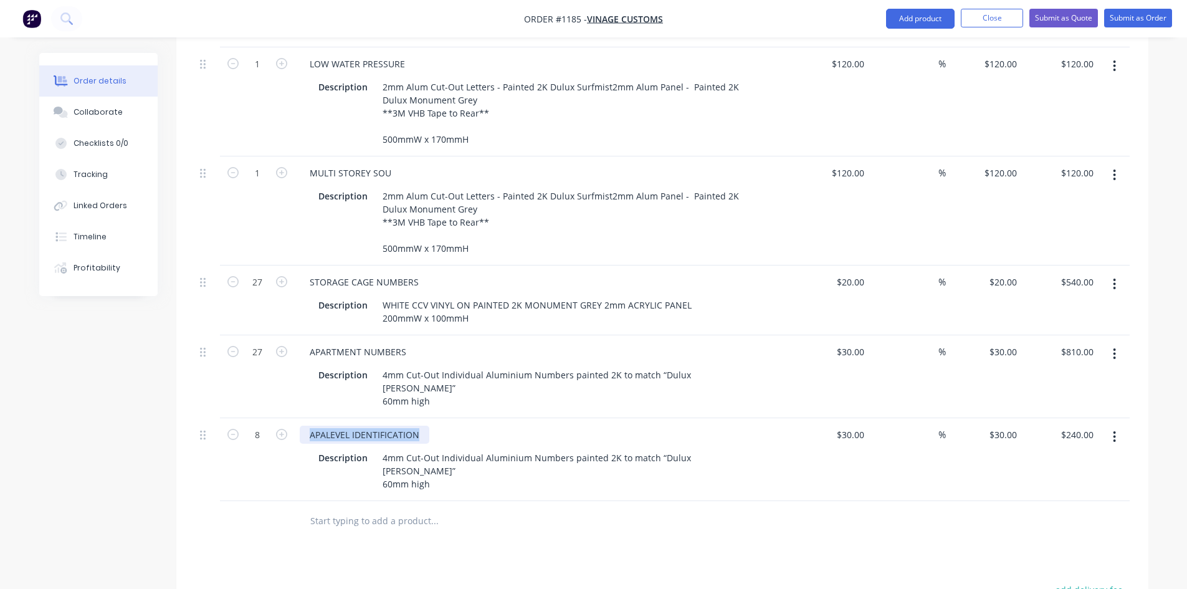
drag, startPoint x: 305, startPoint y: 387, endPoint x: 446, endPoint y: 396, distance: 141.1
click at [446, 418] on div "APALEVEL IDENTIFICATION Description 4mm Cut-Out Individual Aluminium Numbers pa…" at bounding box center [544, 459] width 498 height 83
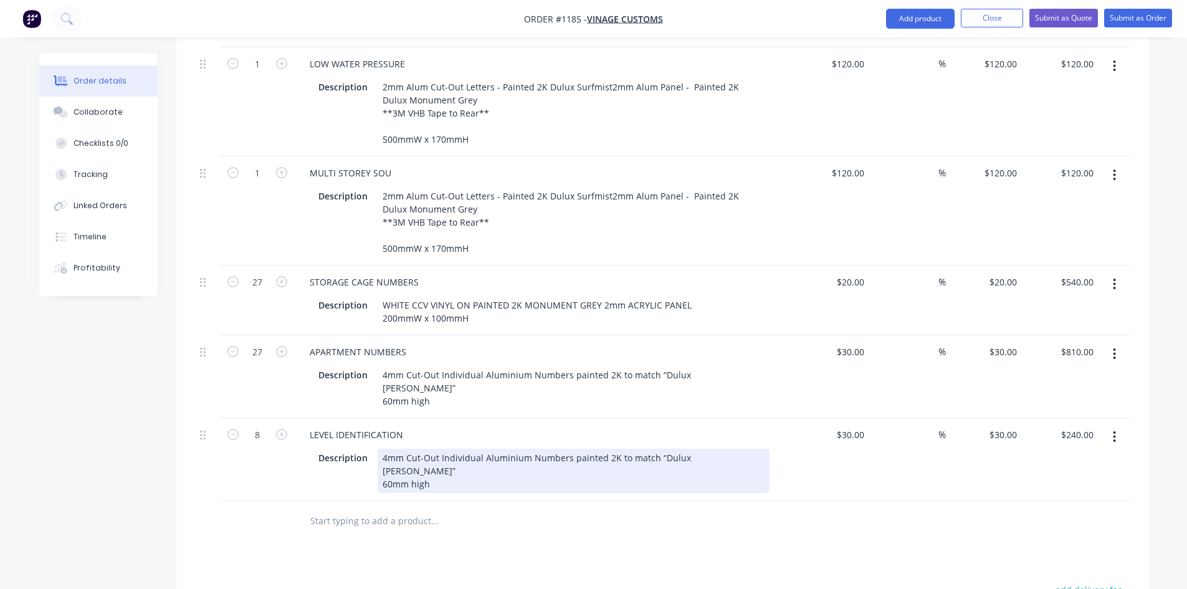
click at [469, 446] on div "Description 4mm Cut-Out Individual Aluminium Numbers painted 2K to match “Dulux…" at bounding box center [544, 469] width 488 height 47
drag, startPoint x: 381, startPoint y: 409, endPoint x: 430, endPoint y: 424, distance: 51.8
click at [430, 448] on div "4mm Cut-Out Individual Aluminium Numbers painted 2K to match “Dulux [PERSON_NAM…" at bounding box center [573, 470] width 392 height 44
paste div
click at [561, 448] on div "mm Cut-Out Individual Aluminium Numberspainted 2K to match “Dulux [PERSON_NAME]…" at bounding box center [573, 463] width 392 height 31
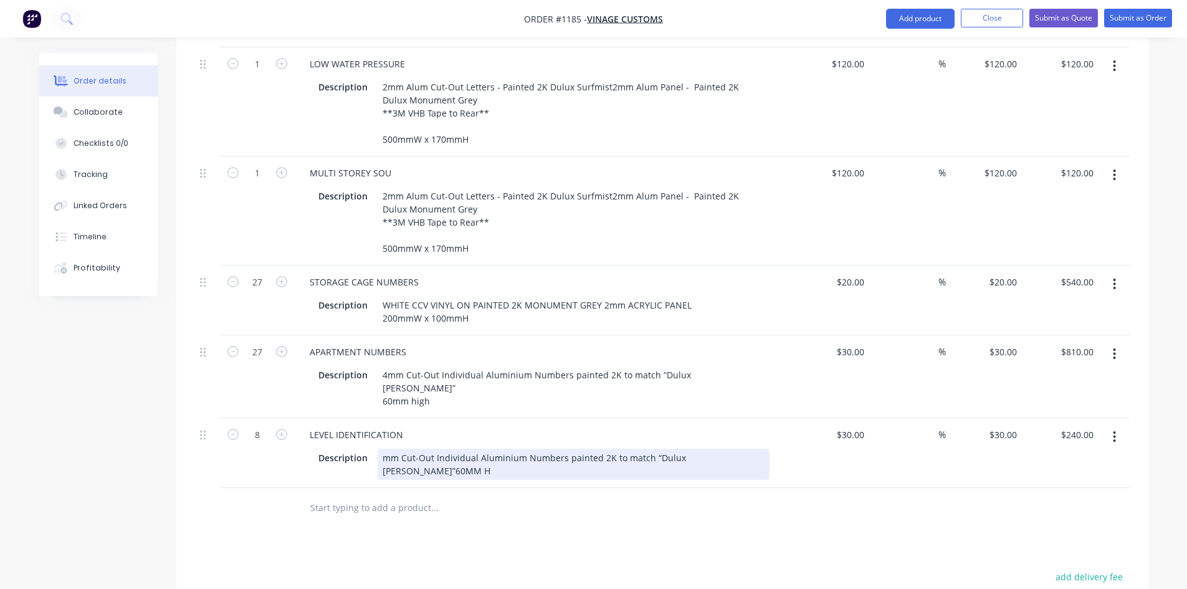
click at [741, 448] on div "mm Cut-Out Individual Aluminium Numbers painted 2K to match “Dulux [PERSON_NAME…" at bounding box center [573, 463] width 392 height 31
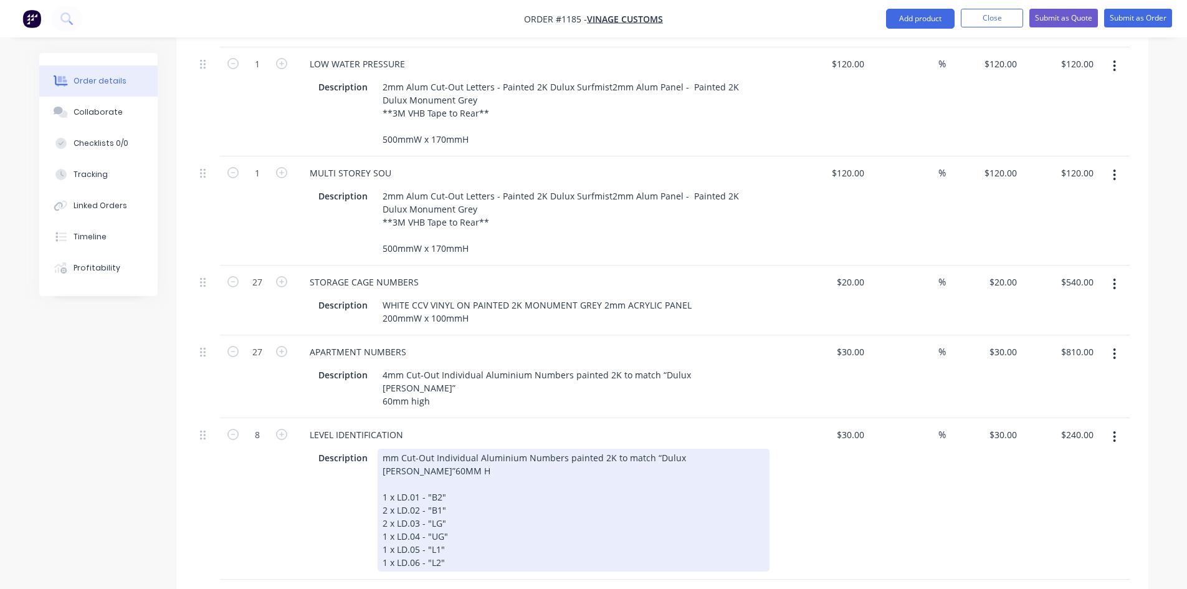
click at [460, 448] on div "mm Cut-Out Individual Aluminium Numbers painted 2K to match “Dulux [PERSON_NAME…" at bounding box center [573, 509] width 392 height 123
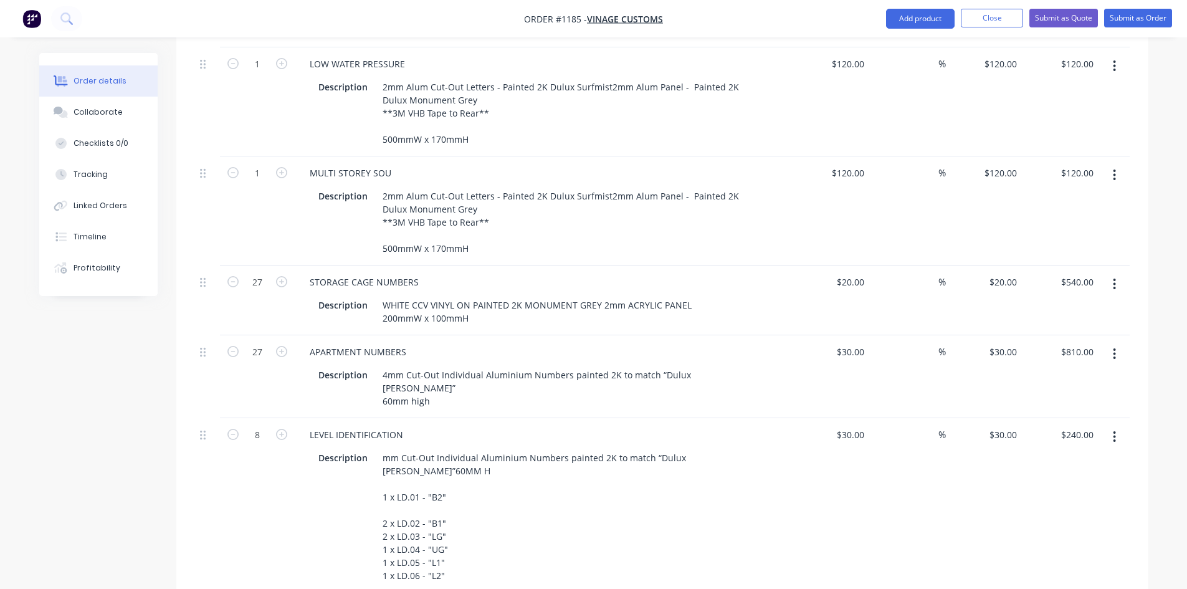
click at [460, 425] on div "LEVEL IDENTIFICATION" at bounding box center [544, 434] width 488 height 18
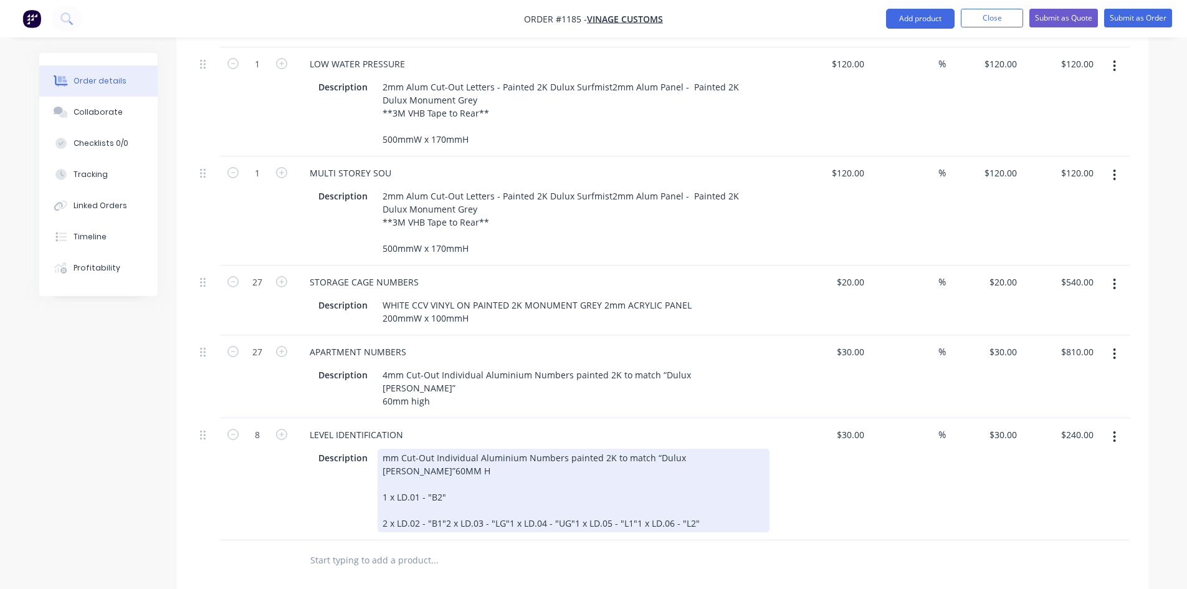
click at [463, 448] on div "mm Cut-Out Individual Aluminium Numbers painted 2K to match “Dulux [PERSON_NAME…" at bounding box center [573, 489] width 392 height 83
drag, startPoint x: 457, startPoint y: 463, endPoint x: 449, endPoint y: 463, distance: 7.5
click at [453, 465] on div "mm Cut-Out Individual Aluminium Numbers painted 2K to match “Dulux [PERSON_NAME…" at bounding box center [573, 489] width 392 height 83
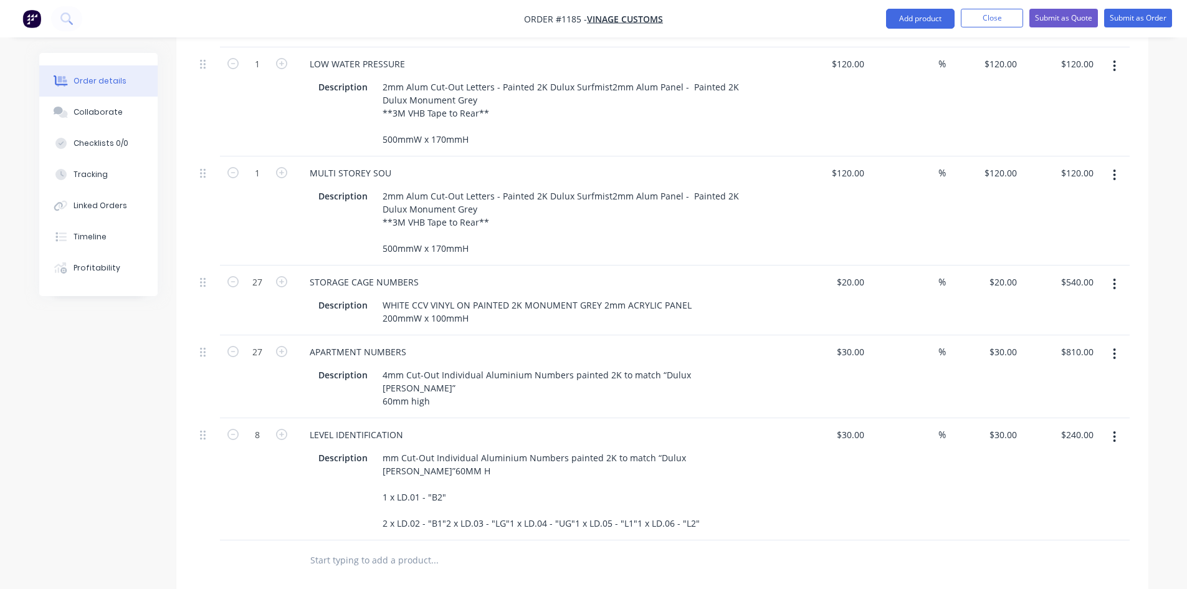
click at [433, 425] on div "LEVEL IDENTIFICATION" at bounding box center [544, 434] width 488 height 18
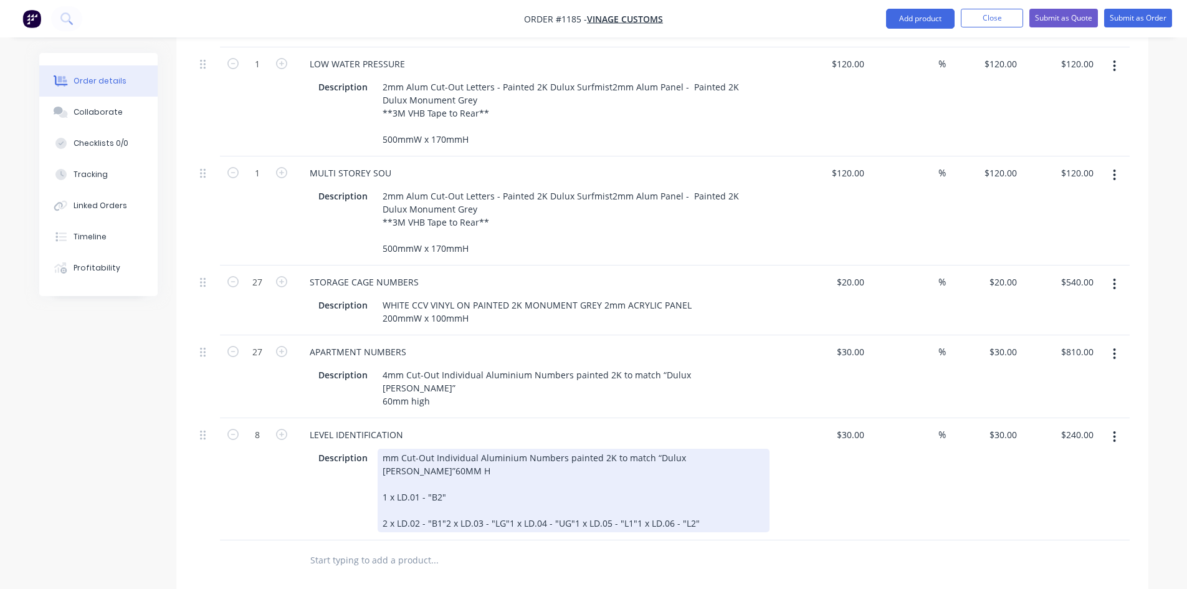
click at [445, 462] on div "mm Cut-Out Individual Aluminium Numbers painted 2K to match “Dulux [PERSON_NAME…" at bounding box center [573, 489] width 392 height 83
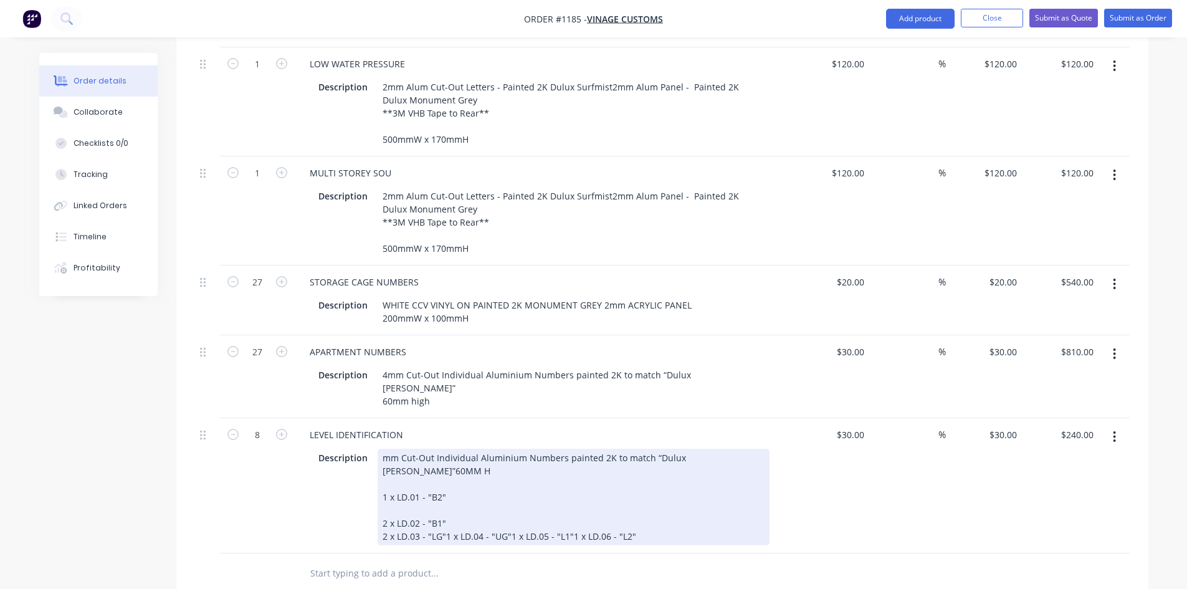
click at [442, 475] on div "mm Cut-Out Individual Aluminium Numbers painted 2K to match “Dulux [PERSON_NAME…" at bounding box center [573, 496] width 392 height 97
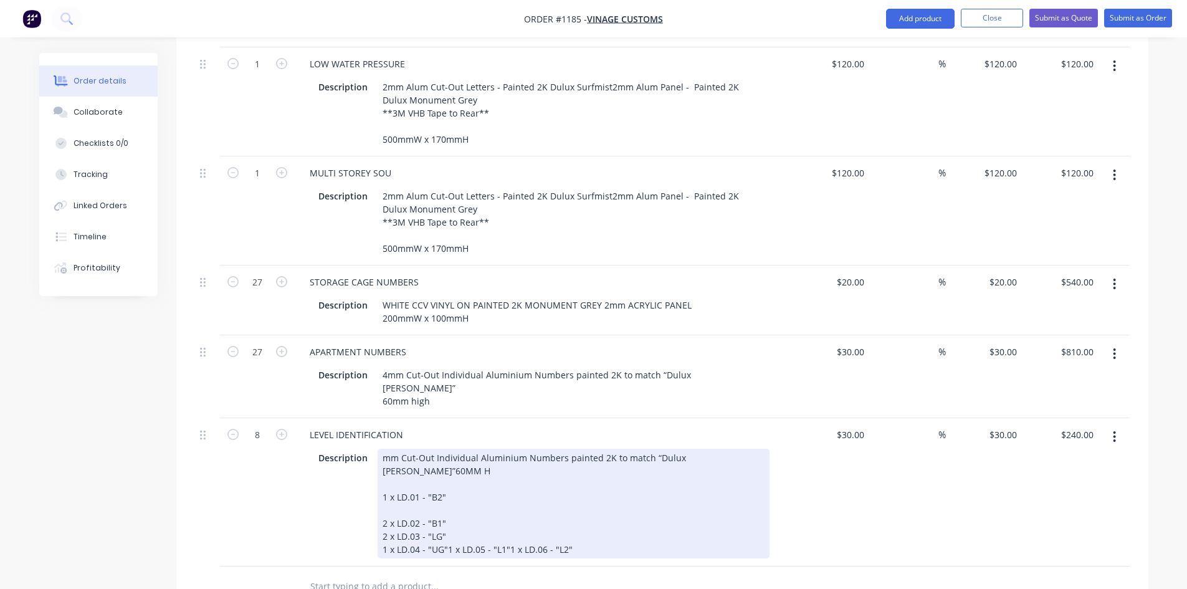
click at [448, 488] on div "mm Cut-Out Individual Aluminium Numbers painted 2K to match “Dulux [PERSON_NAME…" at bounding box center [573, 503] width 392 height 110
click at [445, 489] on div "mm Cut-Out Individual Aluminium Numbers painted 2K to match “Dulux [PERSON_NAME…" at bounding box center [573, 503] width 392 height 110
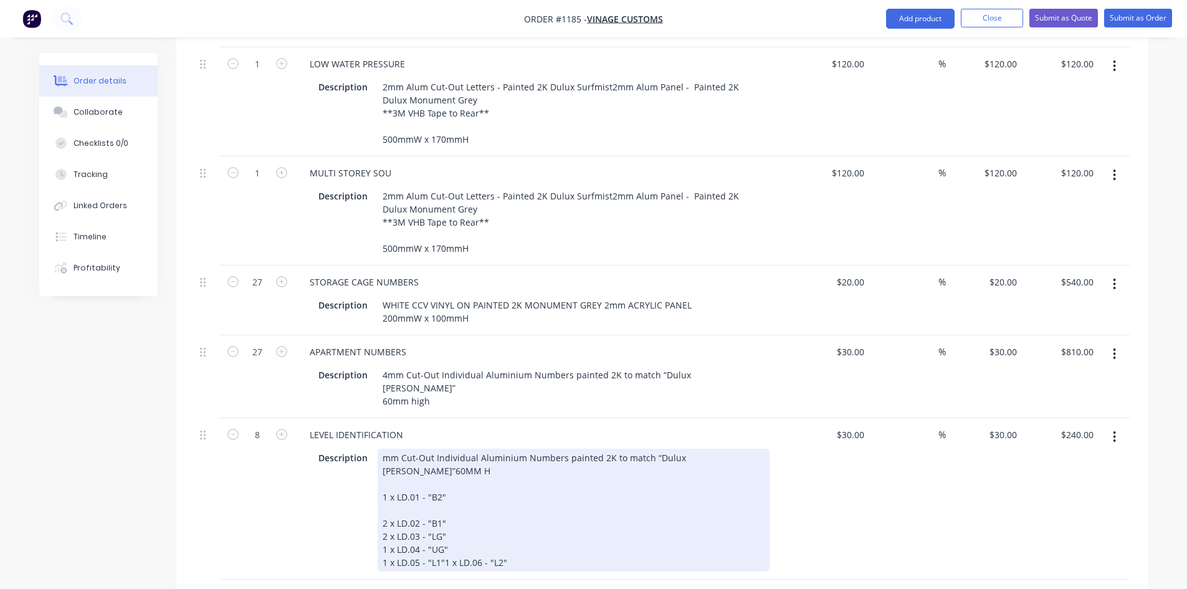
click at [443, 498] on div "mm Cut-Out Individual Aluminium Numbers painted 2K to match “Dulux [PERSON_NAME…" at bounding box center [573, 509] width 392 height 123
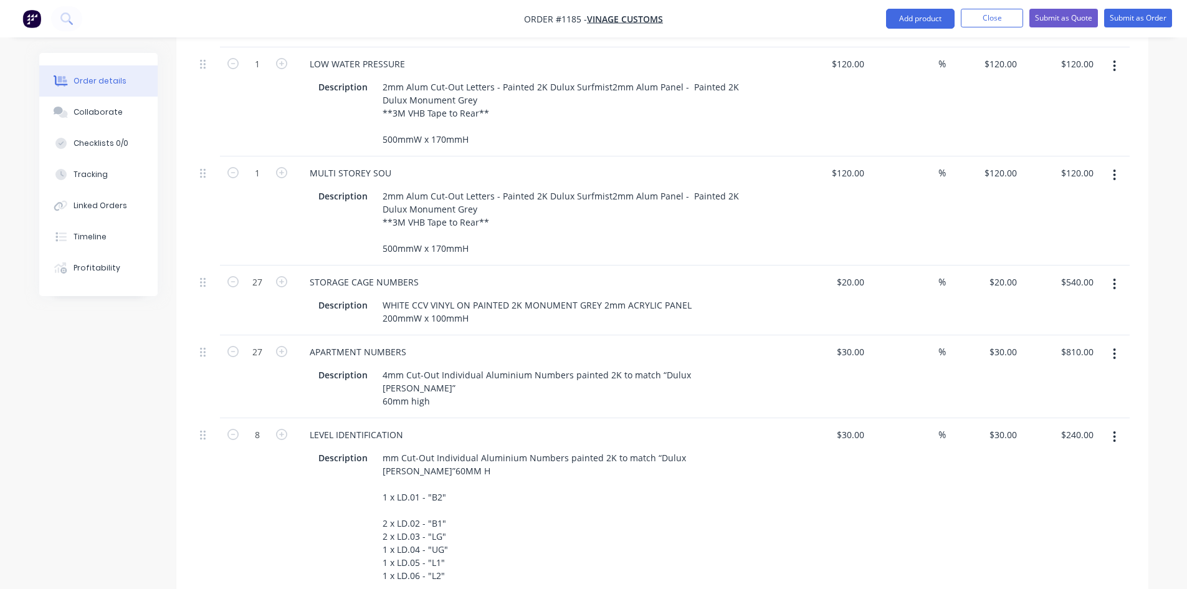
click at [851, 425] on div "30 $30.00" at bounding box center [849, 434] width 39 height 18
click at [1111, 425] on button "button" at bounding box center [1113, 436] width 29 height 22
click at [1060, 485] on div "Duplicate" at bounding box center [1070, 494] width 96 height 18
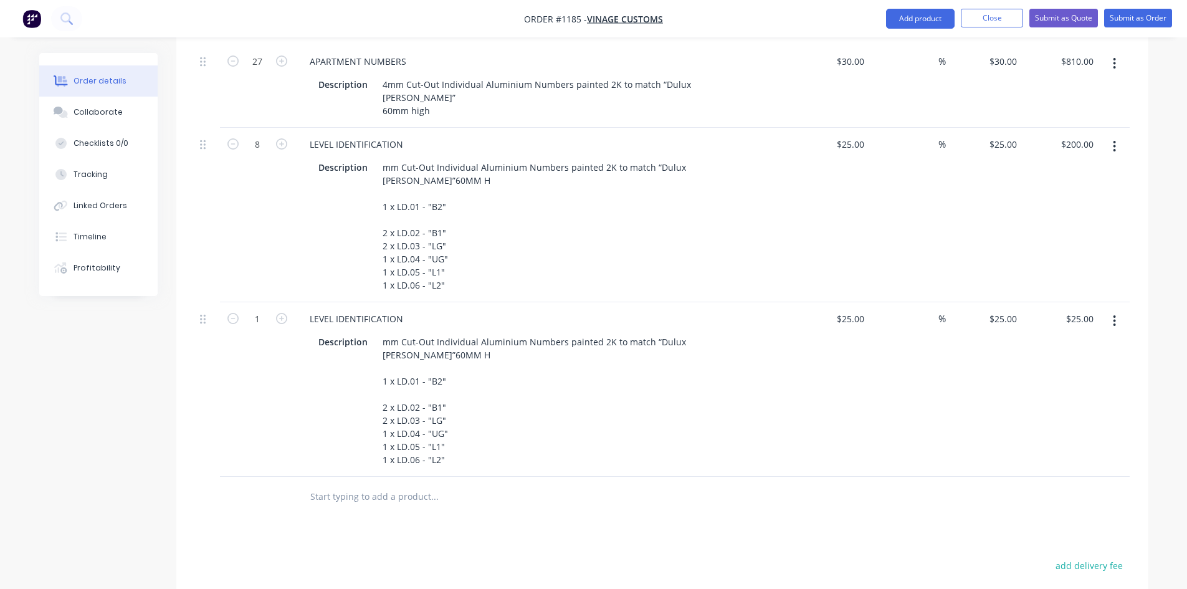
scroll to position [3280, 0]
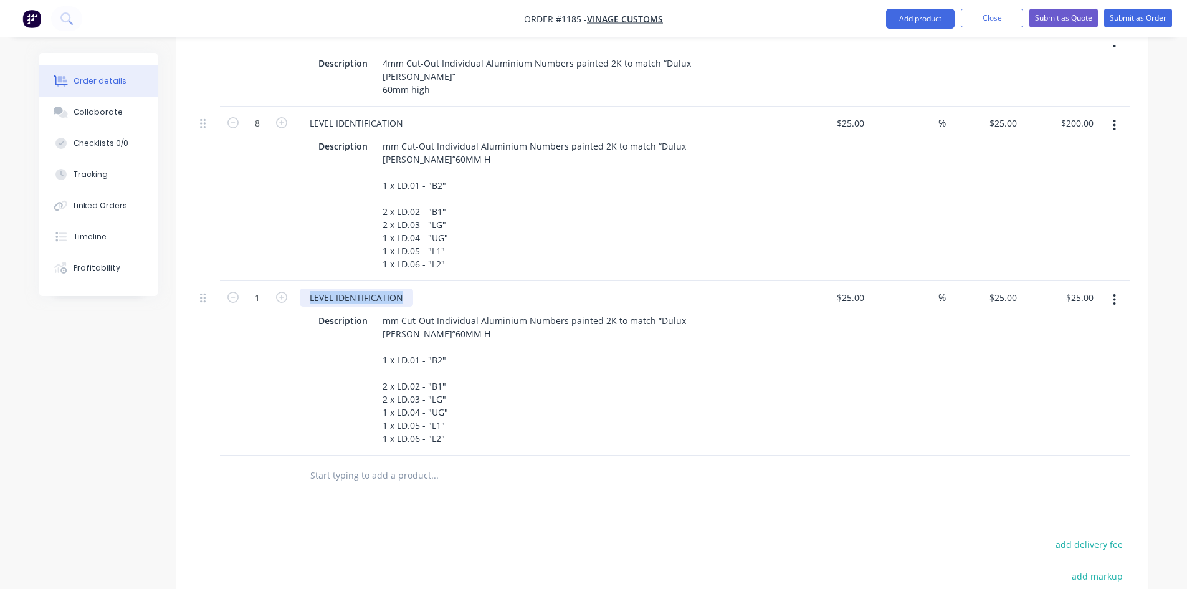
drag, startPoint x: 404, startPoint y: 237, endPoint x: 277, endPoint y: 219, distance: 129.0
paste div
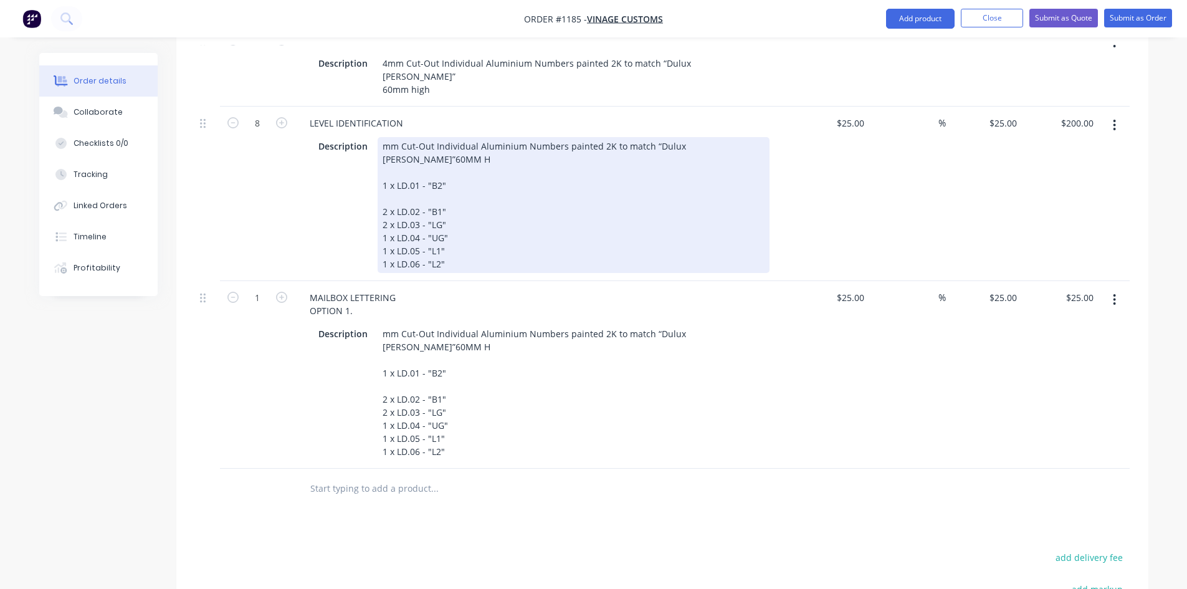
click at [387, 137] on div "mm Cut-Out Individual Aluminium Numbers painted 2K to match “Dulux [PERSON_NAME…" at bounding box center [573, 205] width 392 height 136
click at [382, 137] on div "mm Cut-Out Individual Aluminium Numbers painted 2K to match “Dulux [PERSON_NAME…" at bounding box center [573, 205] width 392 height 136
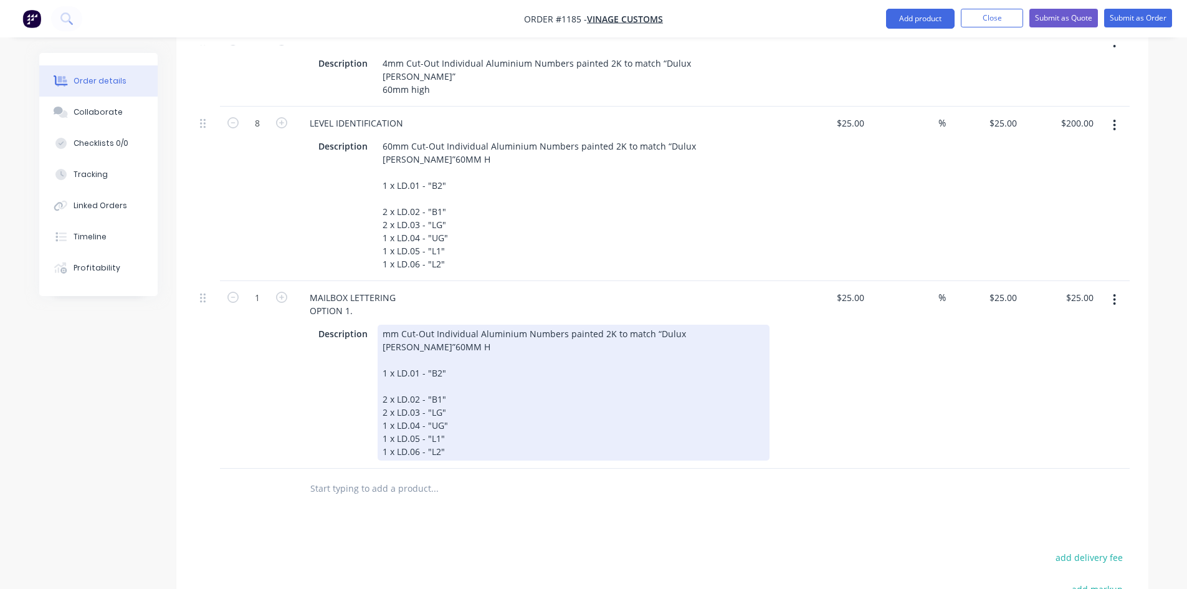
click at [497, 348] on div "mm Cut-Out Individual Aluminium Numbers painted 2K to match “Dulux [PERSON_NAME…" at bounding box center [573, 393] width 392 height 136
drag, startPoint x: 399, startPoint y: 286, endPoint x: 396, endPoint y: 275, distance: 11.6
click at [399, 325] on div "mm Cut-Out Individual Aluminium Numbers painted 2K to match “Dulux [PERSON_NAME…" at bounding box center [573, 393] width 392 height 136
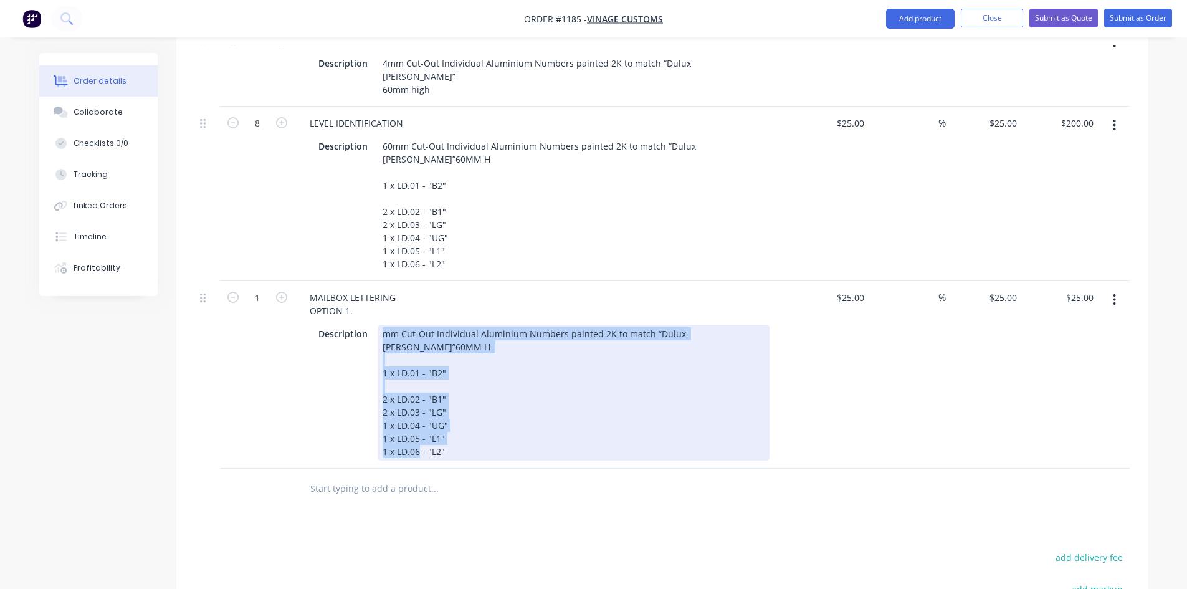
drag, startPoint x: 383, startPoint y: 269, endPoint x: 478, endPoint y: 410, distance: 169.6
paste div
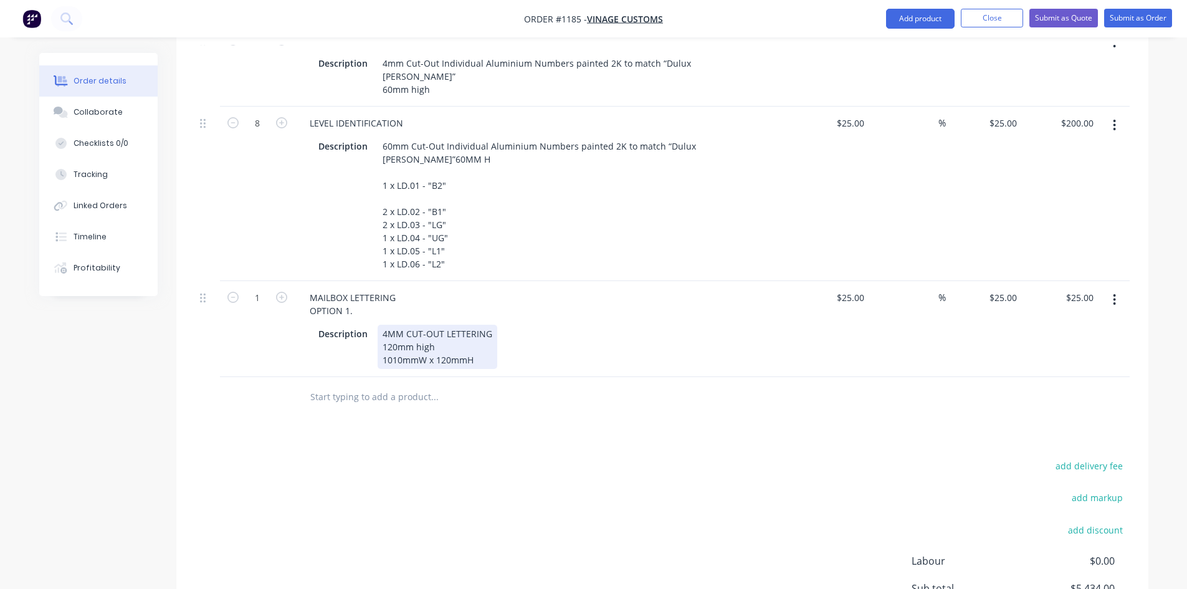
click at [484, 325] on div "4MM CUT-OUT LETTERING 120mm high 1010mmW x 120mmH" at bounding box center [437, 347] width 120 height 44
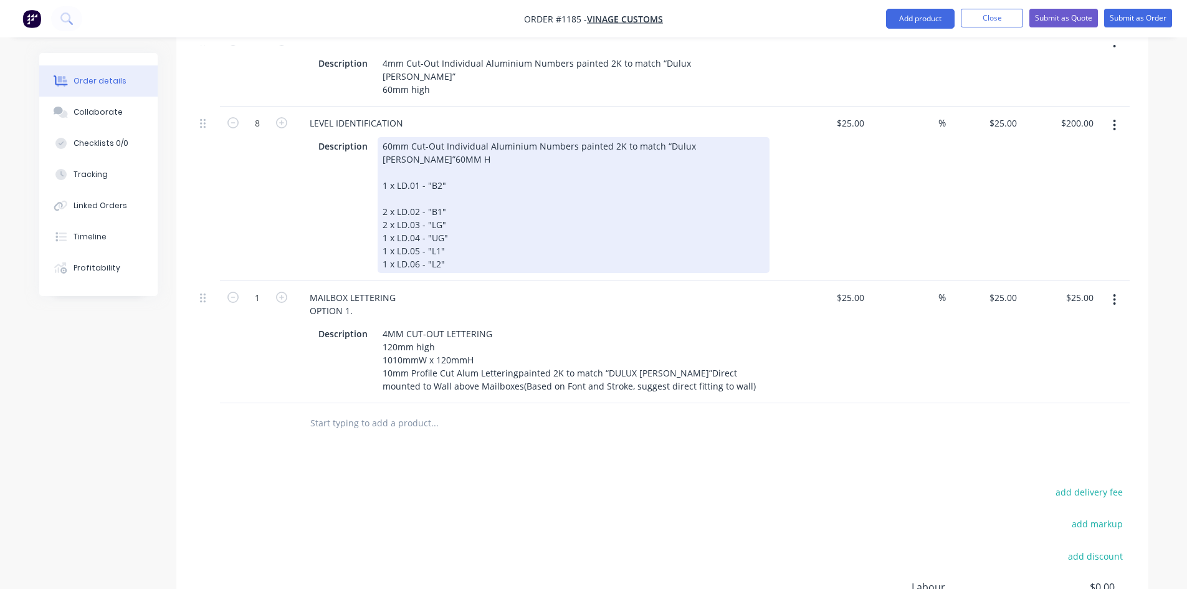
click at [531, 174] on div "60mm Cut-Out Individual Aluminium Numbers painted 2K to match “Dulux [PERSON_NA…" at bounding box center [573, 205] width 392 height 136
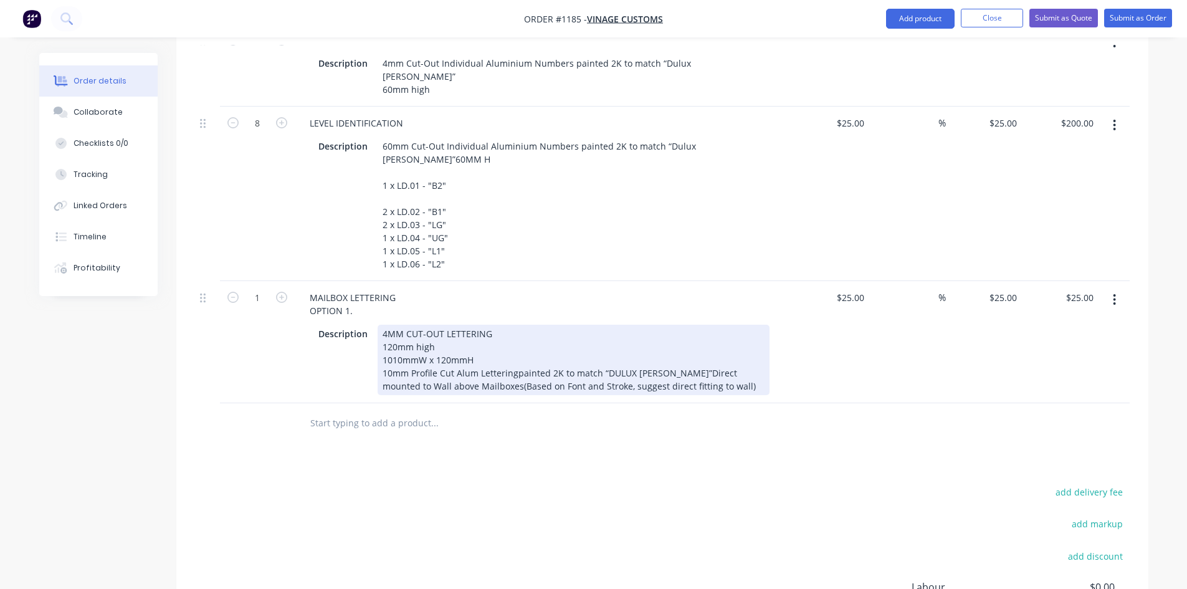
click at [515, 325] on div "4MM CUT-OUT LETTERING 120mm high 1010mmW x 120mmH 10mm Profile Cut Alum Letteri…" at bounding box center [573, 360] width 392 height 70
click at [667, 325] on div "4MM CUT-OUT LETTERING 120mm high 1010mmW x 120mmH 10mm Profile Cut Alum Letteri…" at bounding box center [573, 360] width 392 height 70
click at [663, 325] on div "4MM CUT-OUT LETTERING 120mm high 1010mmW x 120mmH 10mm Profile Cut Alum Letteri…" at bounding box center [573, 360] width 392 height 70
click at [449, 328] on div "4MM CUT-OUT LETTERING 120mm high 1010mmW x 120mmH 10mm Profile Cut Alum Letteri…" at bounding box center [573, 360] width 392 height 70
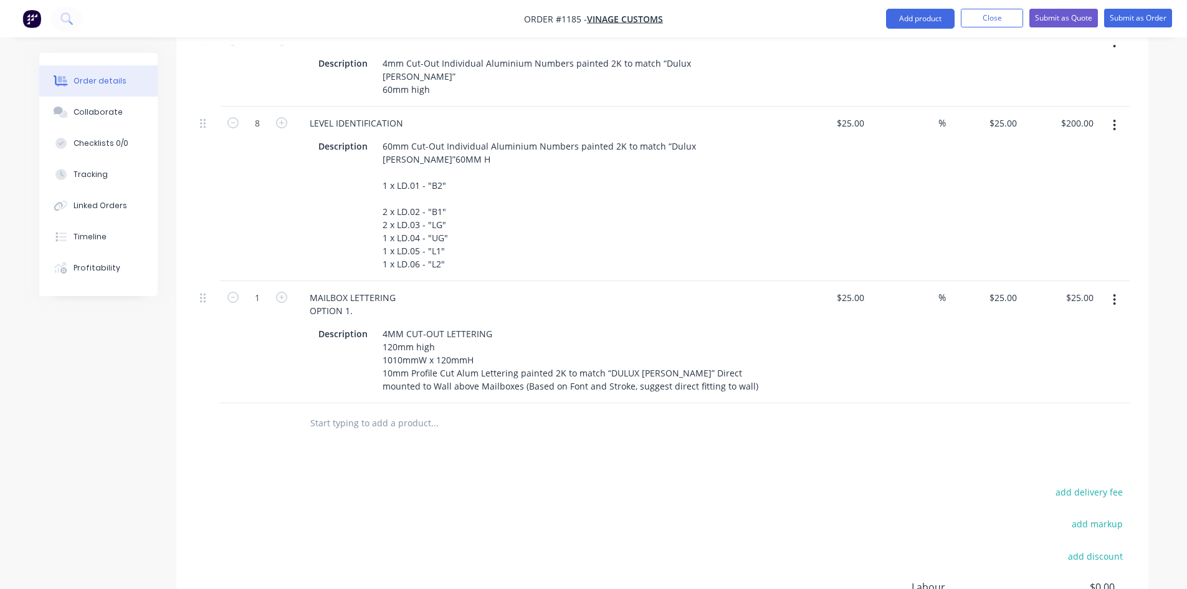
click at [594, 403] on div at bounding box center [519, 423] width 448 height 40
click at [855, 288] on input "25" at bounding box center [852, 297] width 34 height 18
click at [1121, 288] on button "button" at bounding box center [1113, 299] width 29 height 22
click at [1073, 348] on div "Duplicate" at bounding box center [1070, 357] width 96 height 18
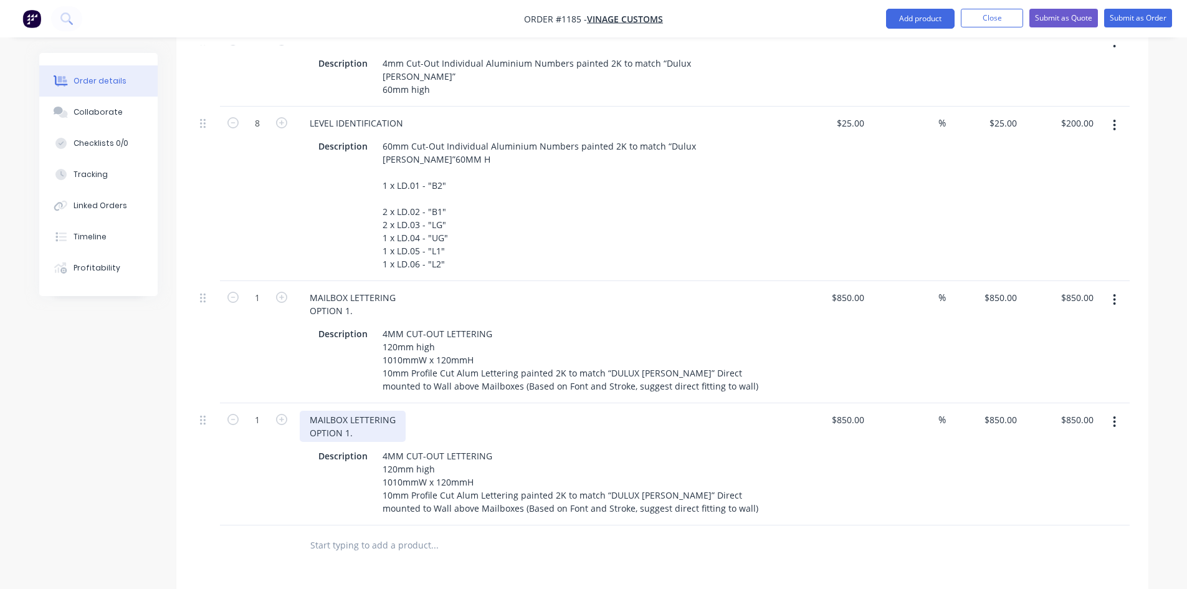
click at [364, 410] on div "MAILBOX LETTERING OPTION 1." at bounding box center [353, 425] width 106 height 31
click at [362, 410] on div "MAILBOX LETTERING OPTION 1." at bounding box center [353, 425] width 106 height 31
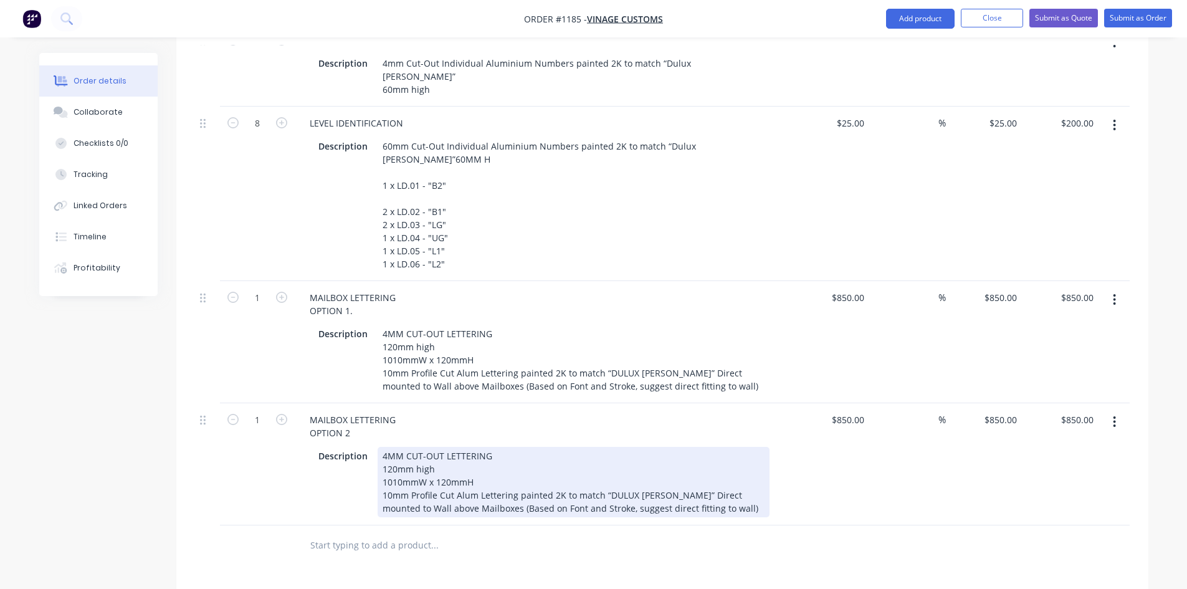
click at [394, 447] on div "4MM CUT-OUT LETTERING 120mm high 1010mmW x 120mmH 10mm Profile Cut Alum Letteri…" at bounding box center [573, 482] width 392 height 70
drag, startPoint x: 380, startPoint y: 389, endPoint x: 483, endPoint y: 418, distance: 106.9
click at [483, 447] on div "4MM CUT-OUT LETTERING 120mm high 1010mmW x 120mmH 10mm Profile Cut Alum Letteri…" at bounding box center [573, 482] width 392 height 70
paste div
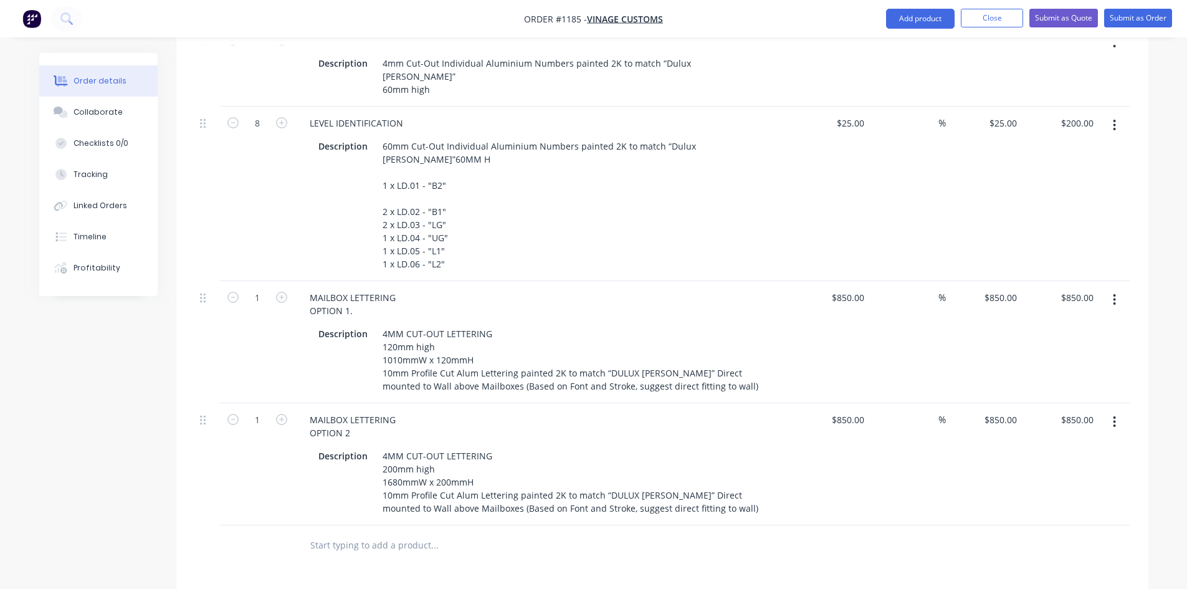
click at [473, 410] on div "MAILBOX LETTERING OPTION 2" at bounding box center [544, 425] width 488 height 31
click at [853, 410] on input "850" at bounding box center [849, 419] width 39 height 18
click at [845, 410] on div "1220 1220" at bounding box center [856, 419] width 26 height 18
click at [970, 422] on div "$1,220.00 $1,220.00" at bounding box center [984, 464] width 77 height 122
click at [1116, 410] on button "button" at bounding box center [1113, 421] width 29 height 22
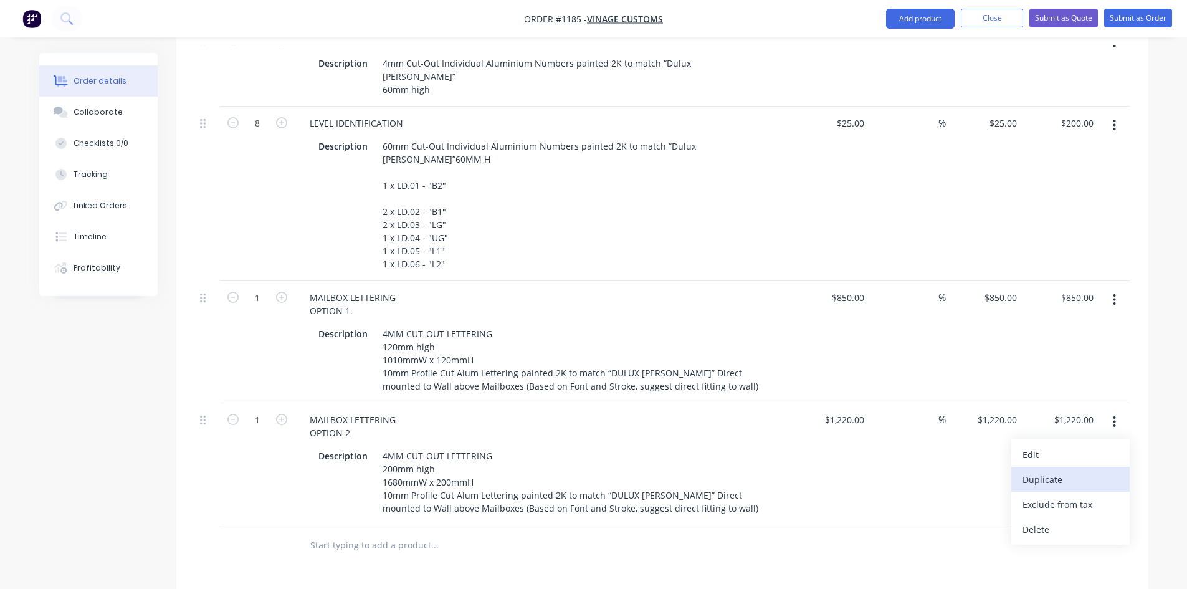
click at [1068, 470] on div "Duplicate" at bounding box center [1070, 479] width 96 height 18
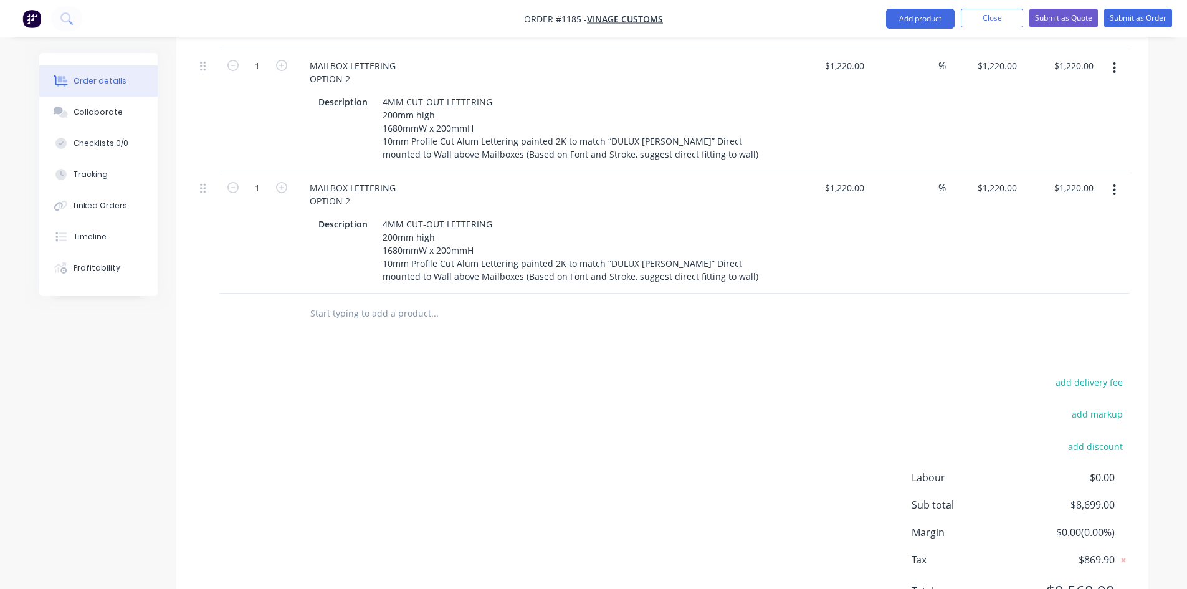
scroll to position [3636, 0]
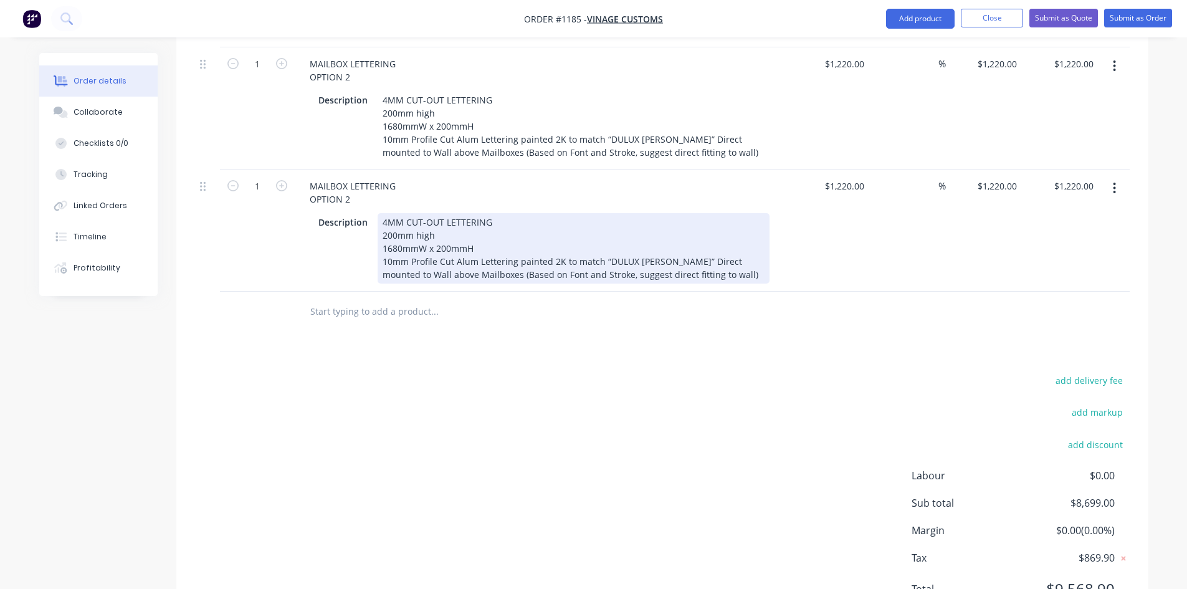
drag, startPoint x: 343, startPoint y: 222, endPoint x: 352, endPoint y: 207, distance: 17.1
click at [344, 219] on div "Description 4MM CUT-OUT LETTERING 200mm high 1680mmW x 200mmH 10mm Profile Cut …" at bounding box center [541, 248] width 456 height 70
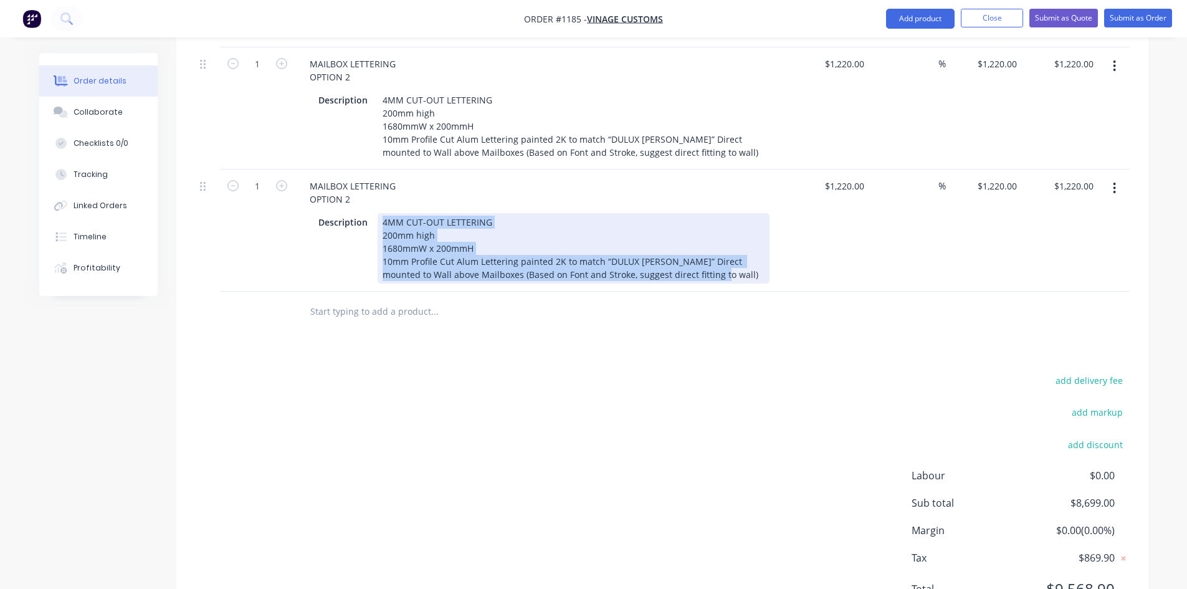
drag, startPoint x: 392, startPoint y: 159, endPoint x: 697, endPoint y: 231, distance: 312.9
paste div
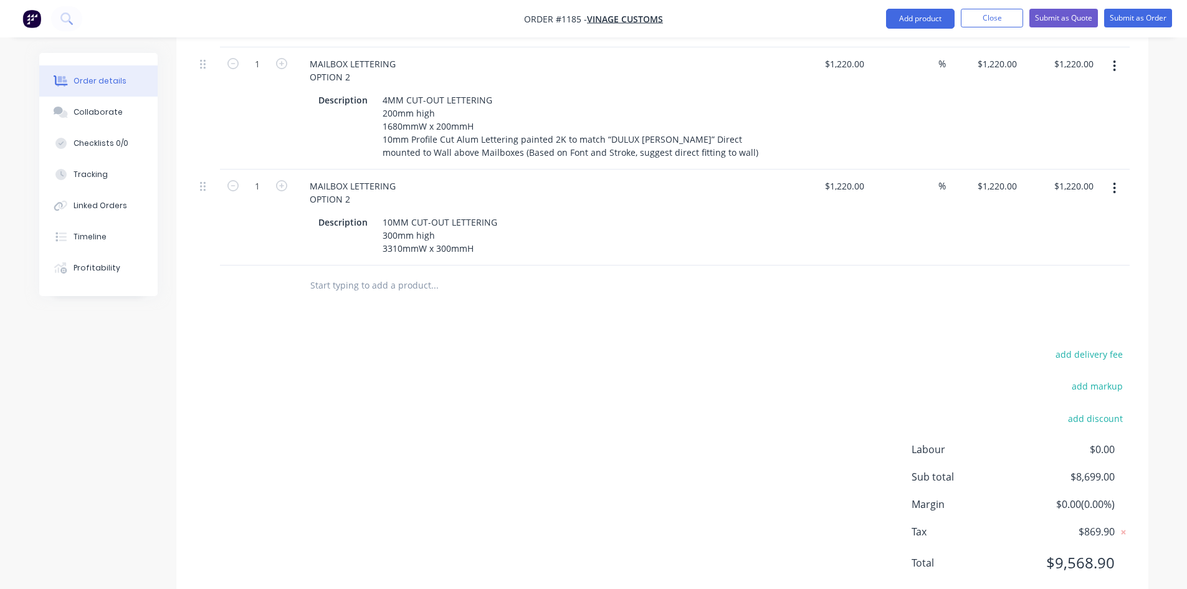
scroll to position [3610, 0]
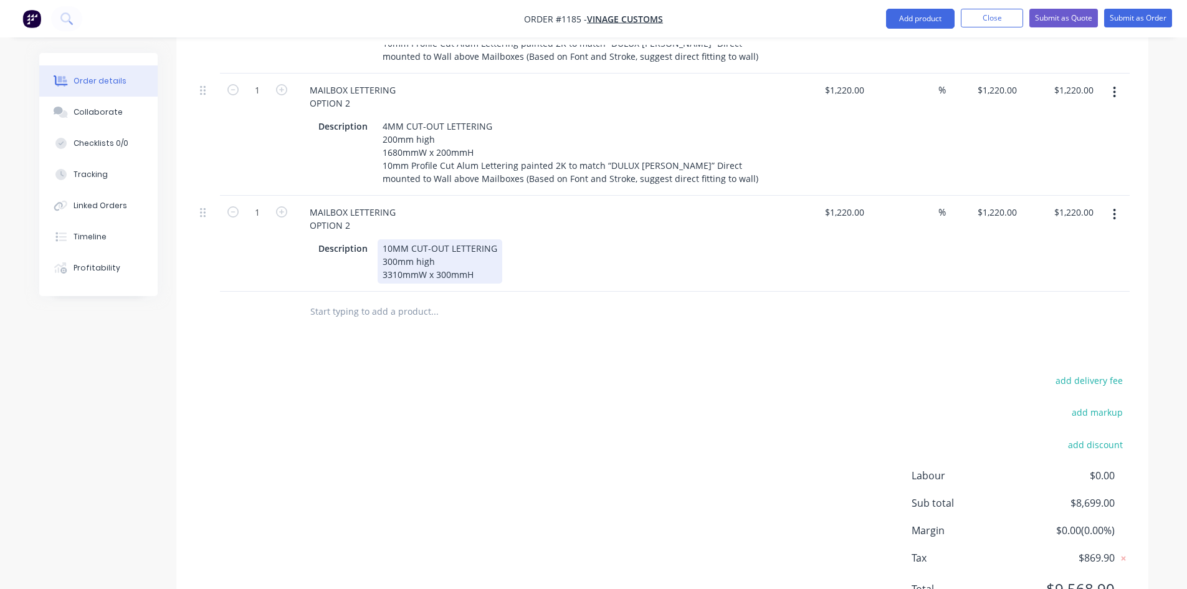
click at [486, 239] on div "10MM CUT-OUT LETTERING 300mm high 3310mmW x 300mmH" at bounding box center [439, 261] width 125 height 44
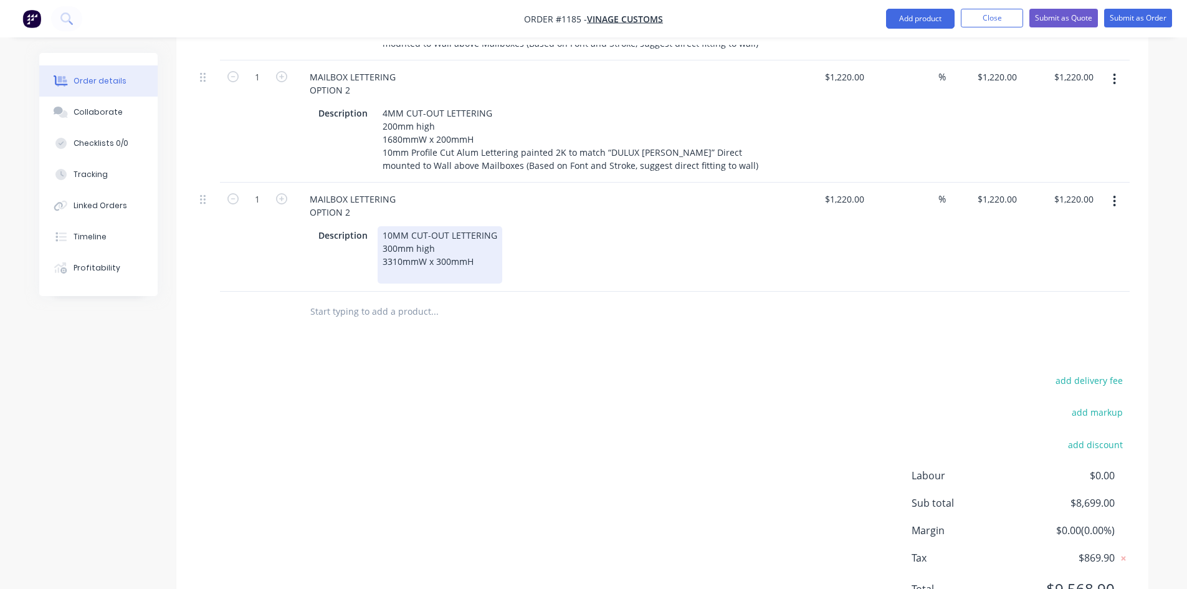
scroll to position [3636, 0]
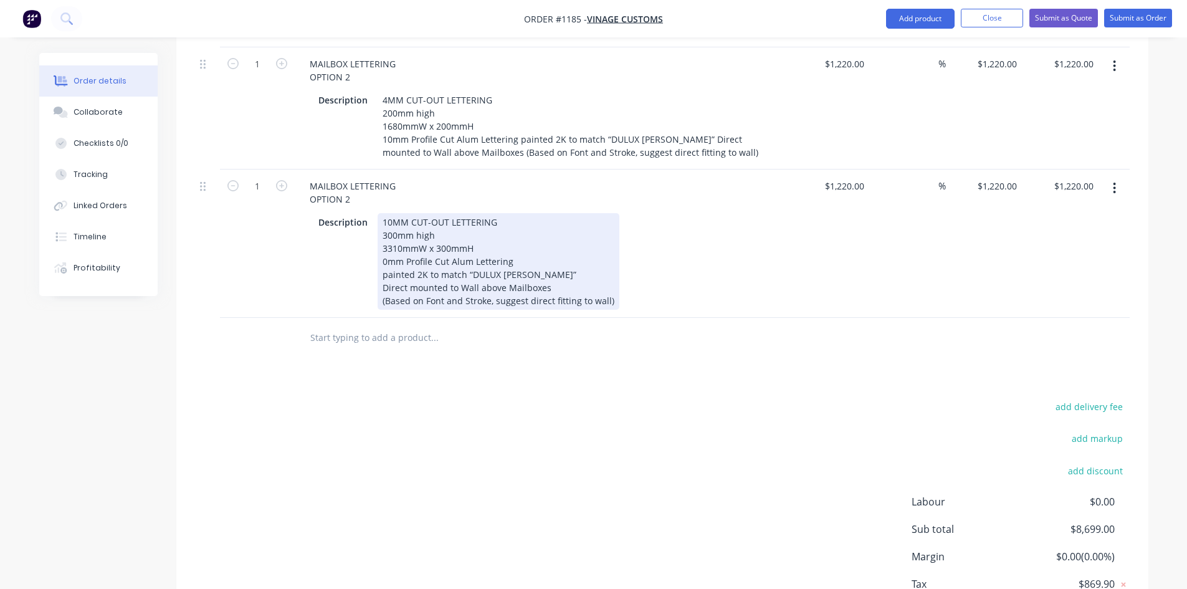
click at [478, 213] on div "10MM CUT-OUT LETTERING 300mm high 3310mmW x 300mmH 0mm Profile Cut Alum Letteri…" at bounding box center [498, 261] width 242 height 97
click at [382, 213] on div "10MM CUT-OUT LETTERING 300mm high 3310mmW x 300mmH 0mm Profile Cut Alum Letteri…" at bounding box center [498, 261] width 242 height 97
click at [526, 213] on div "10MM CUT-OUT LETTERING 300mm high 3310mmW x 300mmH 10mm Profile Cut Alum Letter…" at bounding box center [498, 261] width 242 height 97
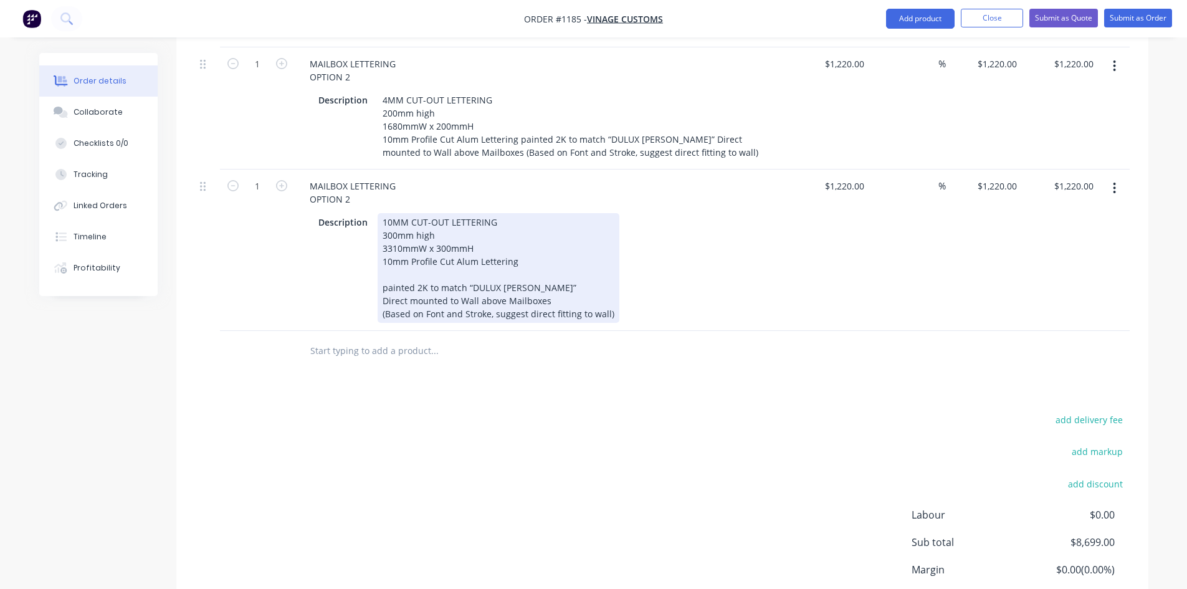
click at [536, 281] on div "painted 2K to match “DULUX [PERSON_NAME]”" at bounding box center [498, 287] width 232 height 13
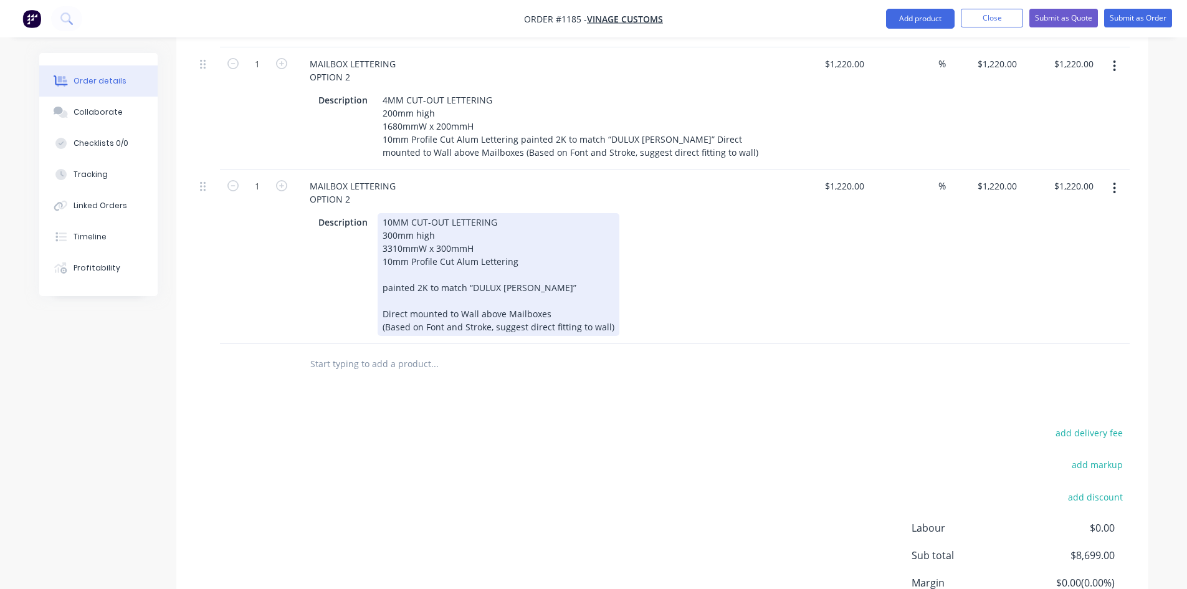
click at [546, 307] on div "Direct mounted to Wall above Mailboxes" at bounding box center [498, 313] width 232 height 13
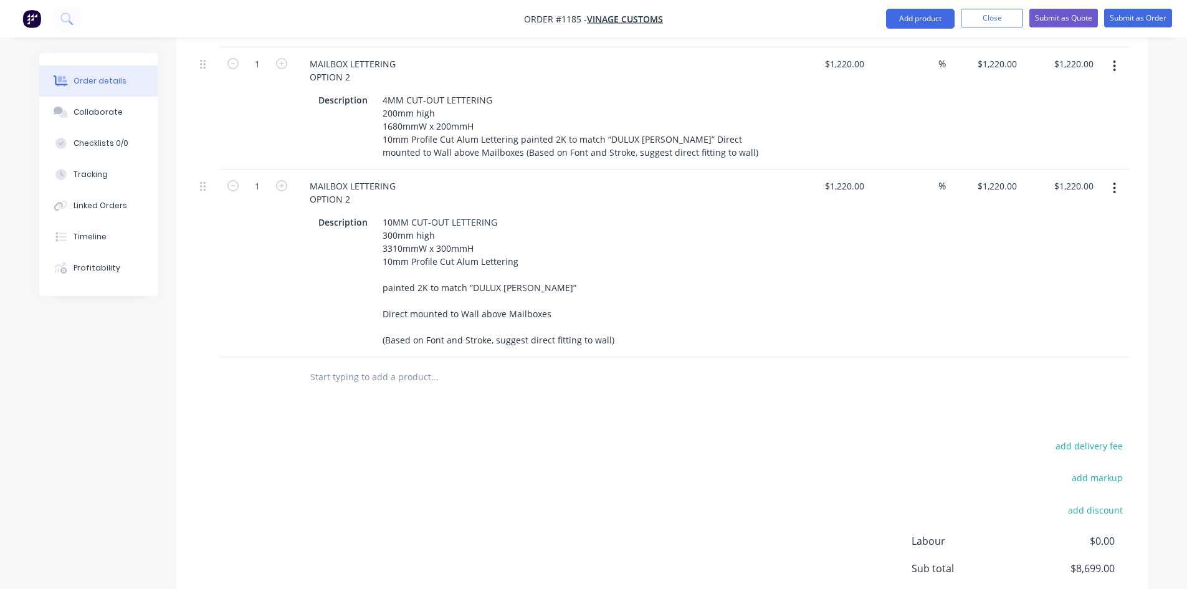
click at [565, 437] on div "add delivery fee add markup add discount Labour $0.00 Sub total $8,699.00 Margi…" at bounding box center [662, 557] width 934 height 240
click at [1117, 177] on button "button" at bounding box center [1113, 188] width 29 height 22
drag, startPoint x: 1052, startPoint y: 190, endPoint x: 991, endPoint y: 119, distance: 93.6
click at [1052, 237] on div "Duplicate" at bounding box center [1070, 246] width 96 height 18
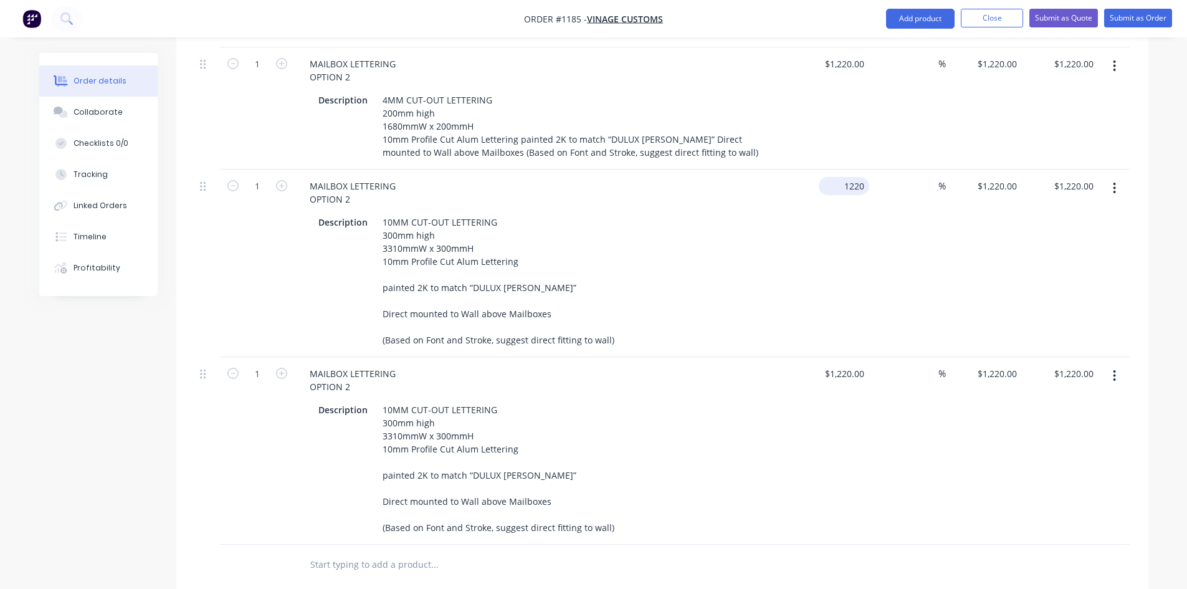
click at [860, 177] on input "1220" at bounding box center [845, 186] width 45 height 18
click at [796, 186] on div "$2,180.00 $2,180.00" at bounding box center [831, 262] width 77 height 187
click at [855, 364] on input "1220" at bounding box center [856, 373] width 26 height 18
drag, startPoint x: 851, startPoint y: 268, endPoint x: 826, endPoint y: 286, distance: 31.3
click at [851, 267] on div "$2,180.00 $2,180.00" at bounding box center [831, 262] width 77 height 187
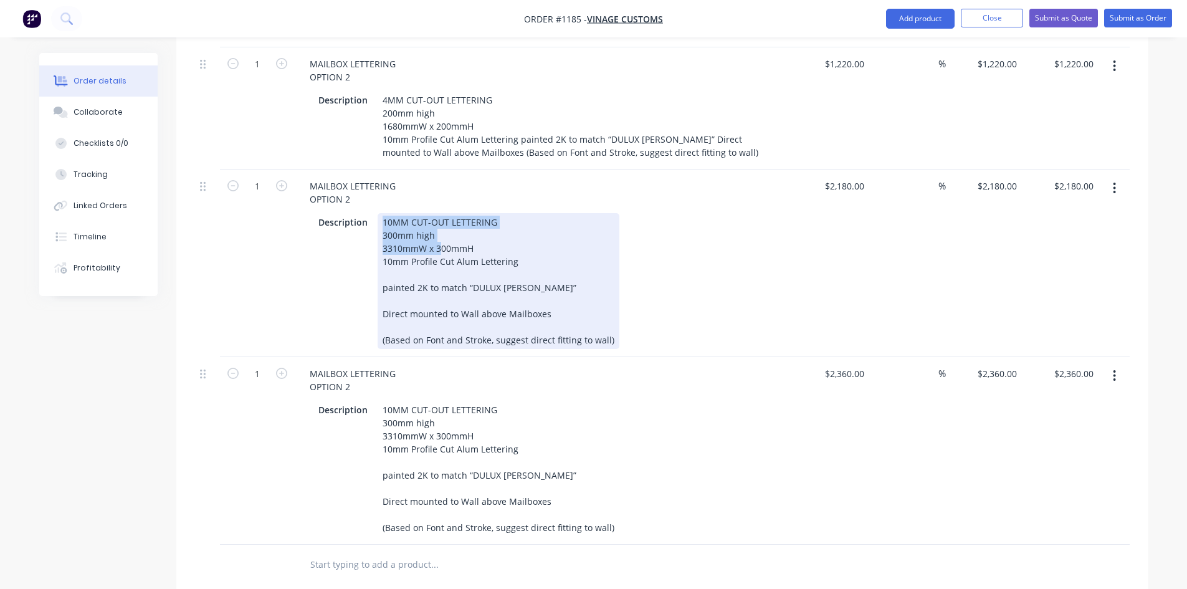
drag, startPoint x: 381, startPoint y: 154, endPoint x: 392, endPoint y: 148, distance: 12.3
click at [441, 213] on div "10MM CUT-OUT LETTERING 300mm high 3310mmW x 300mmH 10mm Profile Cut Alum Letter…" at bounding box center [498, 281] width 242 height 136
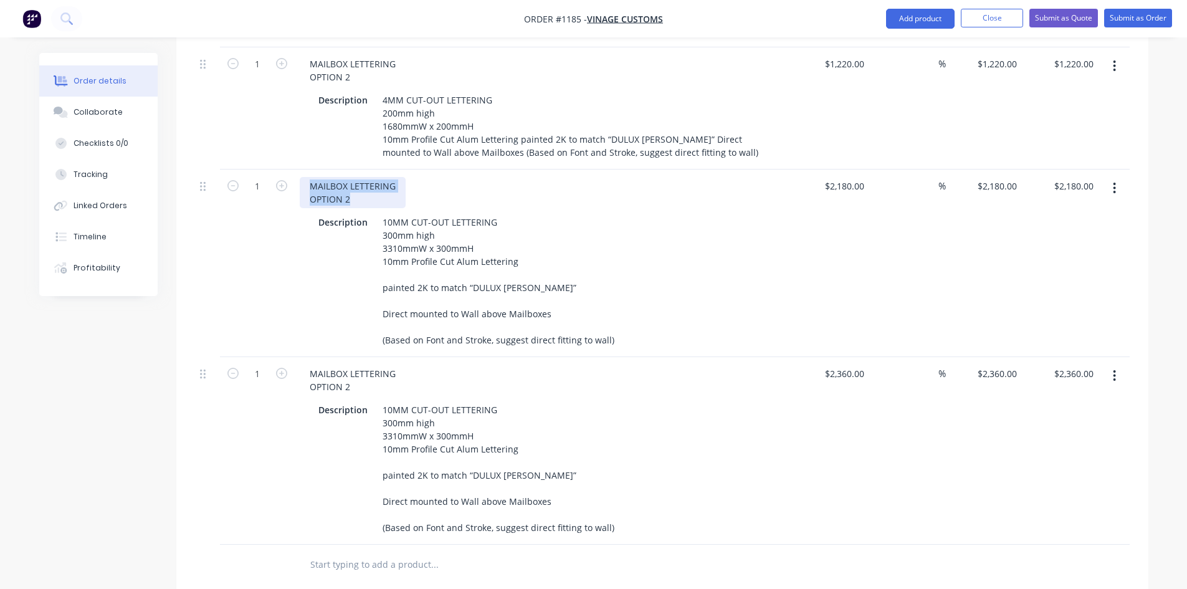
drag, startPoint x: 354, startPoint y: 140, endPoint x: 290, endPoint y: 121, distance: 66.7
click at [290, 169] on div "1 MAILBOX LETTERING OPTION 2 Description 10MM CUT-OUT LETTERING 300mm high 3310…" at bounding box center [662, 262] width 934 height 187
paste div
drag, startPoint x: 368, startPoint y: 329, endPoint x: 270, endPoint y: 295, distance: 103.6
click at [270, 357] on div "1 MAILBOX LETTERING OPTION 2 Description 10MM CUT-OUT LETTERING 300mm high 3310…" at bounding box center [662, 450] width 934 height 187
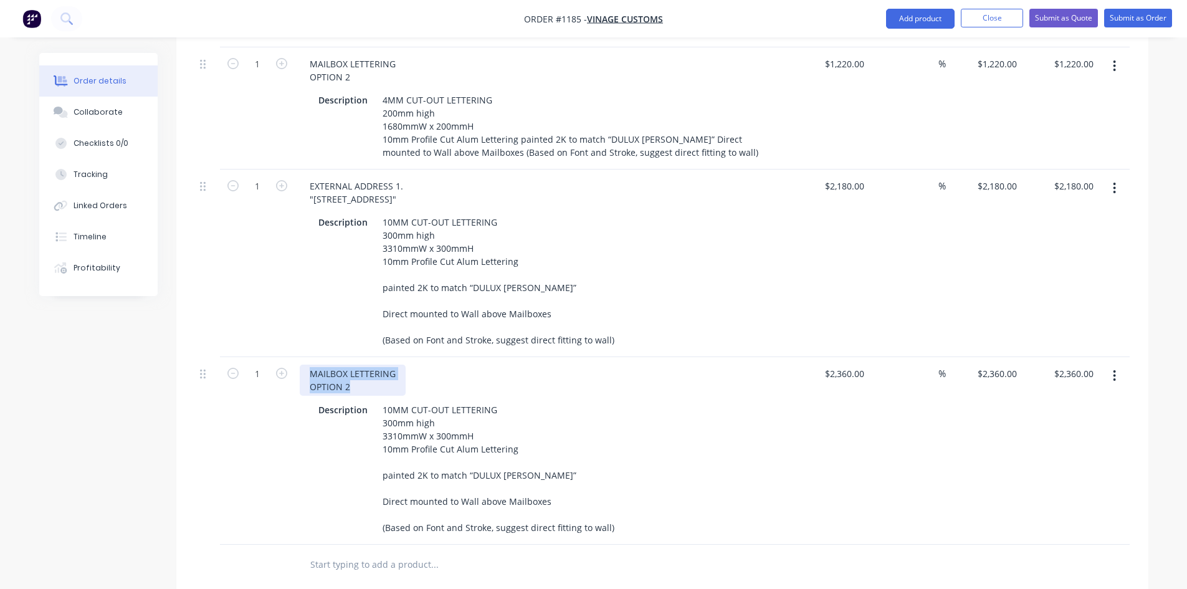
paste div
click at [442, 552] on input "text" at bounding box center [434, 564] width 249 height 25
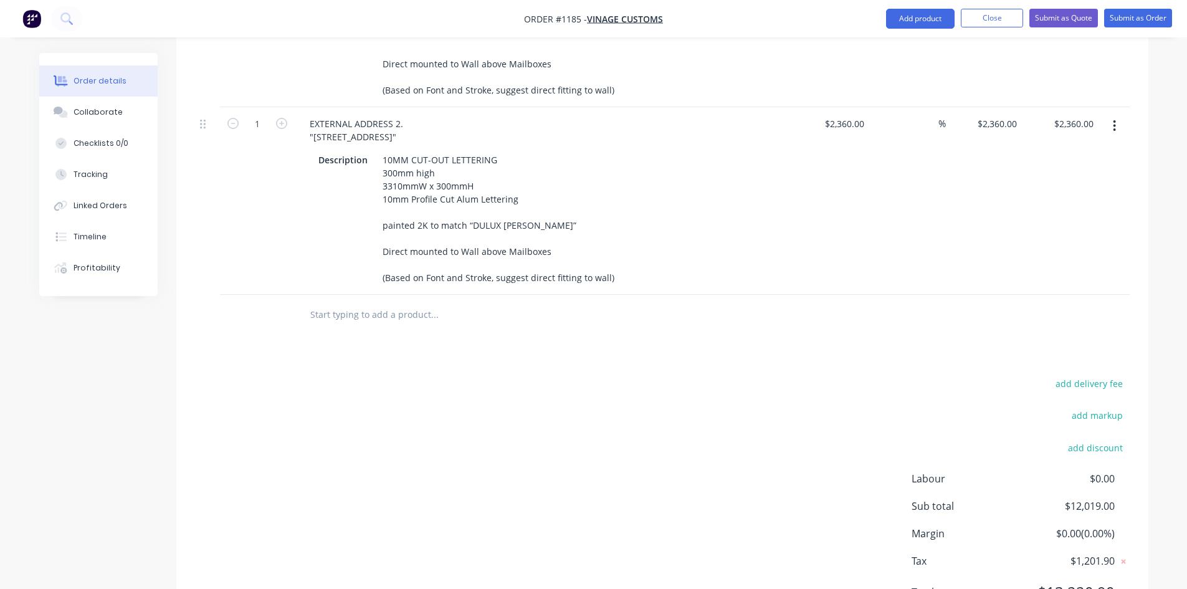
scroll to position [3889, 0]
click at [760, 390] on div "add delivery fee add markup add discount Labour $0.00 Sub total $12,019.00 Marg…" at bounding box center [662, 492] width 934 height 240
click at [204, 410] on div "add delivery fee add markup add discount Labour $0.00 Sub total $12,019.00 Marg…" at bounding box center [662, 492] width 934 height 240
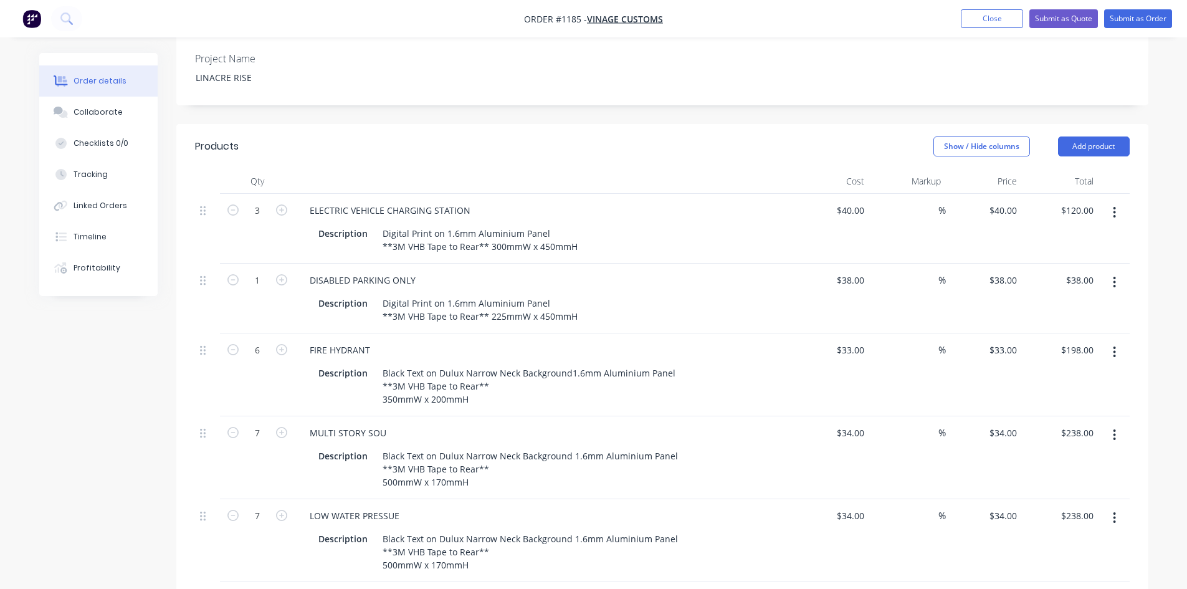
scroll to position [338, 0]
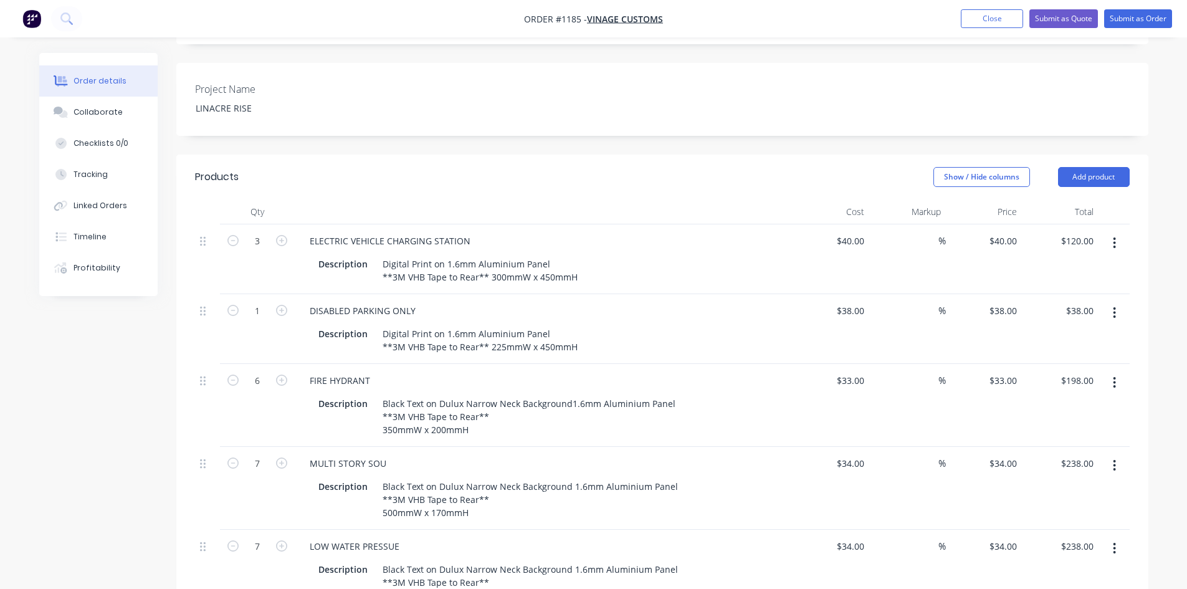
click at [1109, 232] on button "button" at bounding box center [1113, 243] width 29 height 22
click at [1044, 341] on div "Delete" at bounding box center [1070, 350] width 96 height 18
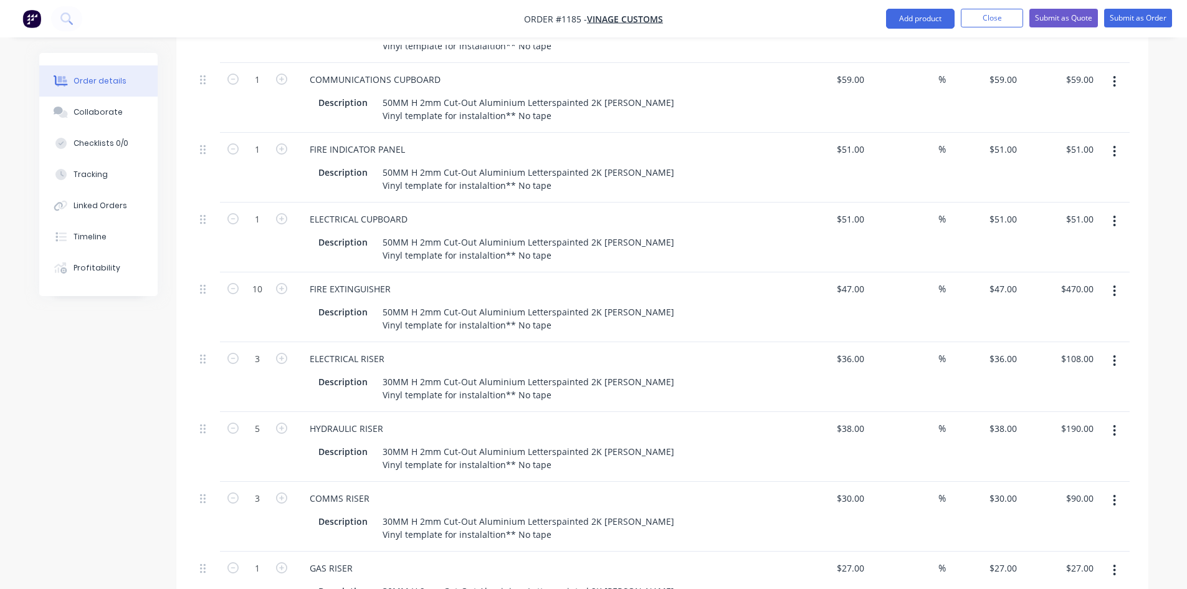
scroll to position [1709, 0]
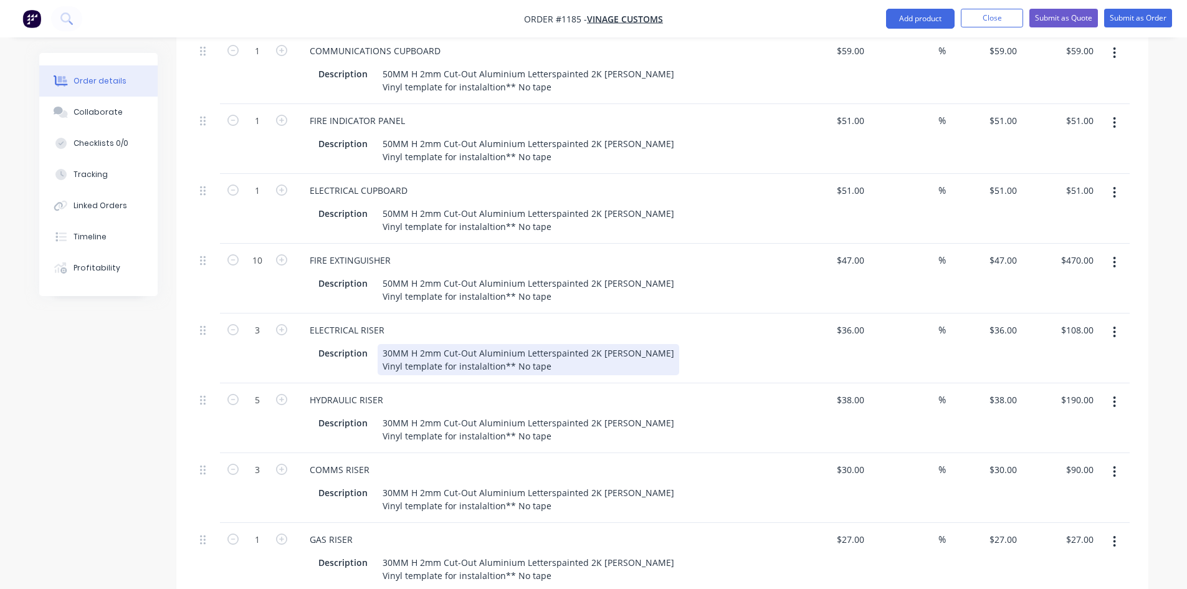
click at [389, 344] on div "30MM H 2mm Cut-Out Aluminium Letterspainted 2K [PERSON_NAME] Vinyl template for…" at bounding box center [527, 359] width 301 height 31
drag, startPoint x: 391, startPoint y: 316, endPoint x: 374, endPoint y: 316, distance: 16.8
click at [374, 344] on div "Description 30MM H 2mm Cut-Out Aluminium Letterspainted 2K [PERSON_NAME] Vinyl …" at bounding box center [541, 359] width 456 height 31
drag, startPoint x: 406, startPoint y: 315, endPoint x: 376, endPoint y: 314, distance: 29.9
click at [377, 344] on div "50MM H 2mm Cut-Out Aluminium Letterspainted 2K [PERSON_NAME] Vinyl template for…" at bounding box center [527, 359] width 301 height 31
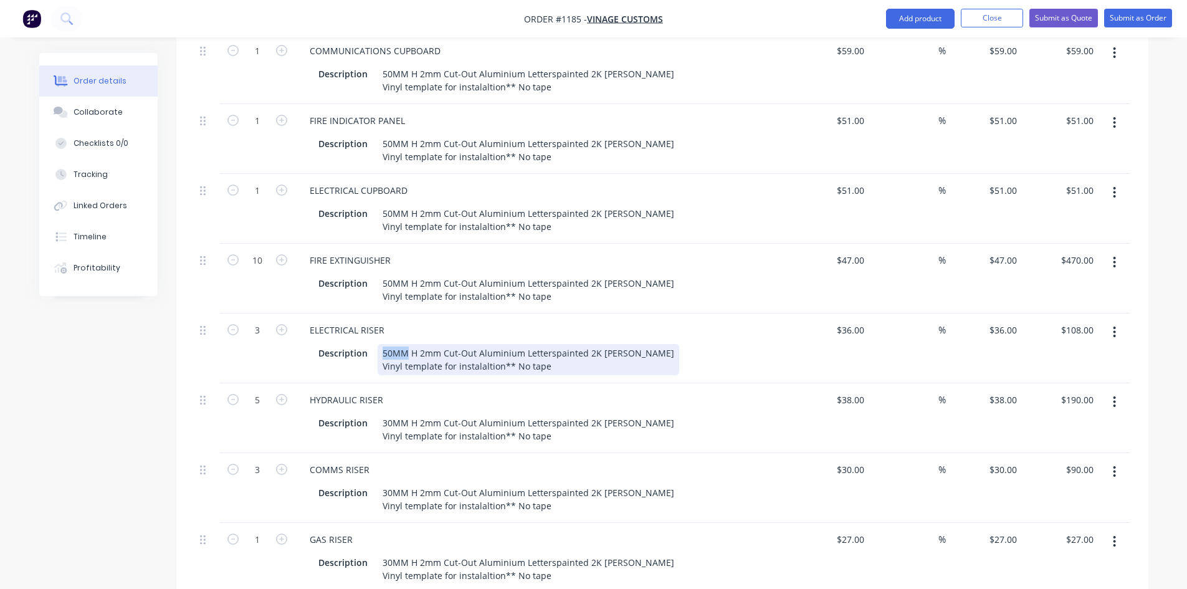
copy div "50MM"
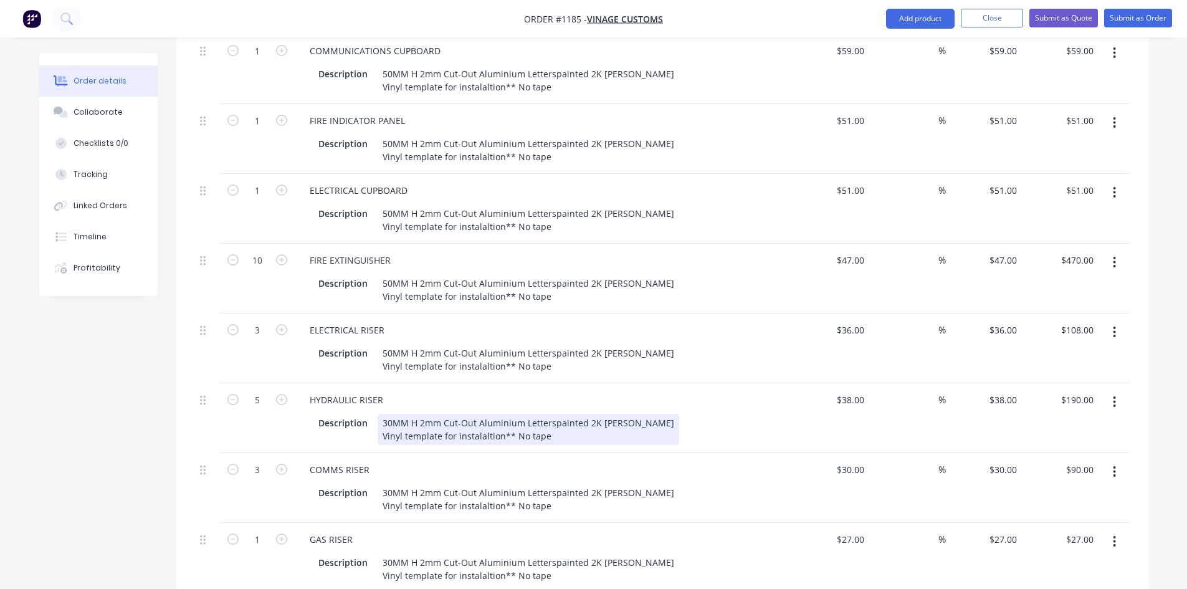
click at [384, 414] on div "30MM H 2mm Cut-Out Aluminium Letterspainted 2K [PERSON_NAME] Vinyl template for…" at bounding box center [527, 429] width 301 height 31
click at [385, 414] on div "30MM H 2mm Cut-Out Aluminium Letterspainted 2K [PERSON_NAME] Vinyl template for…" at bounding box center [527, 429] width 301 height 31
paste div
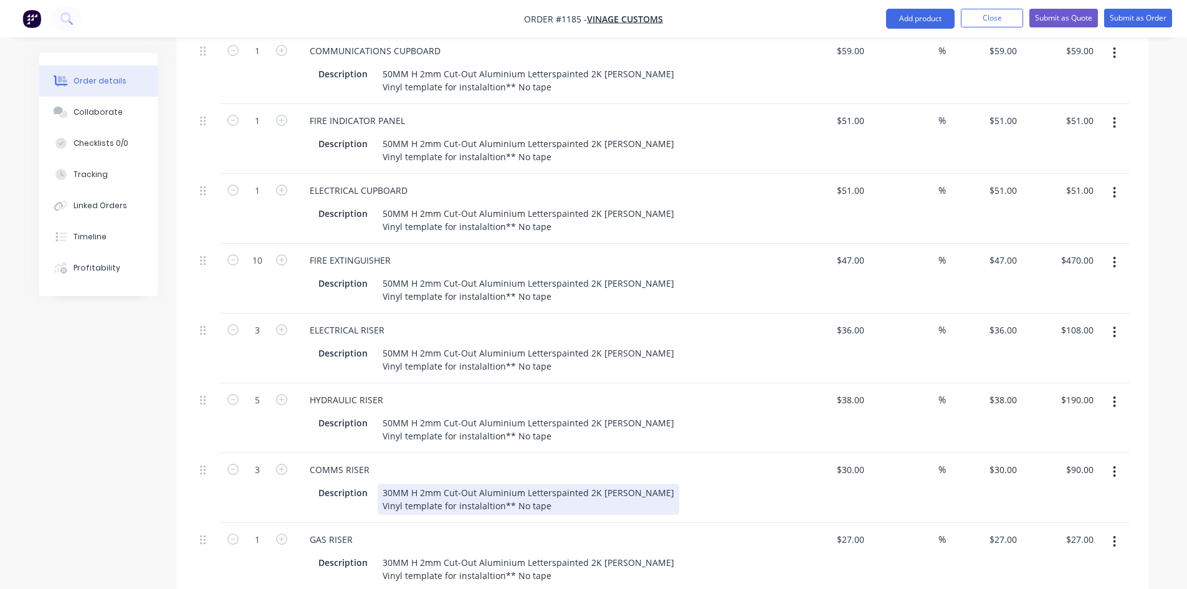
click at [394, 483] on div "30MM H 2mm Cut-Out Aluminium Letterspainted 2K [PERSON_NAME] Vinyl template for…" at bounding box center [527, 498] width 301 height 31
paste div
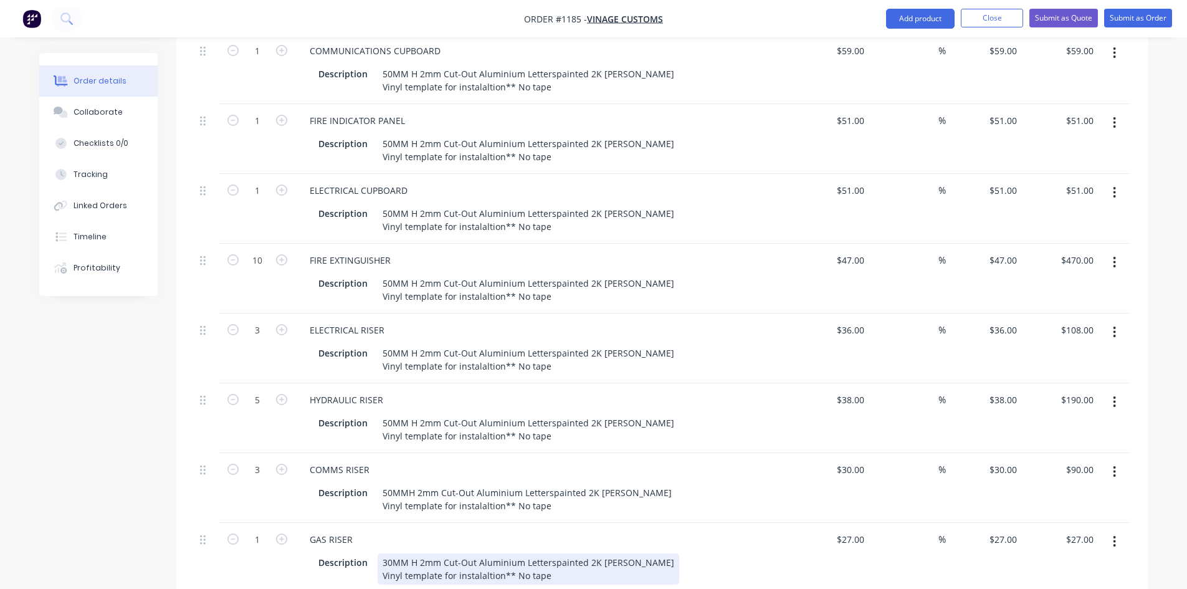
click at [396, 553] on div "30MM H 2mm Cut-Out Aluminium Letterspainted 2K [PERSON_NAME] Vinyl template for…" at bounding box center [527, 568] width 301 height 31
paste div
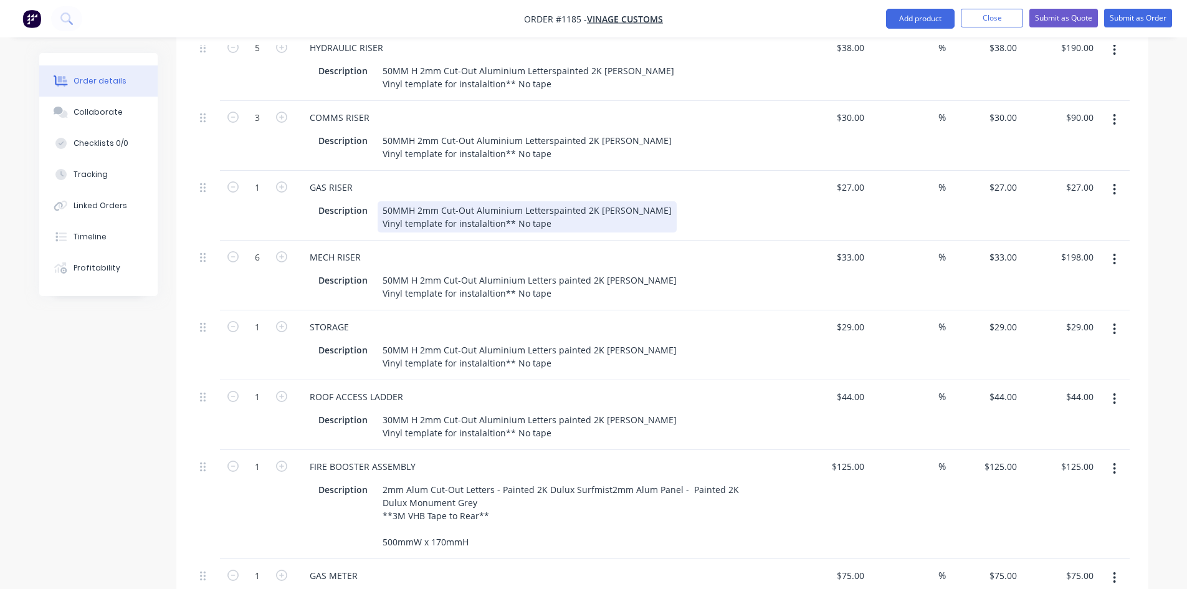
scroll to position [2082, 0]
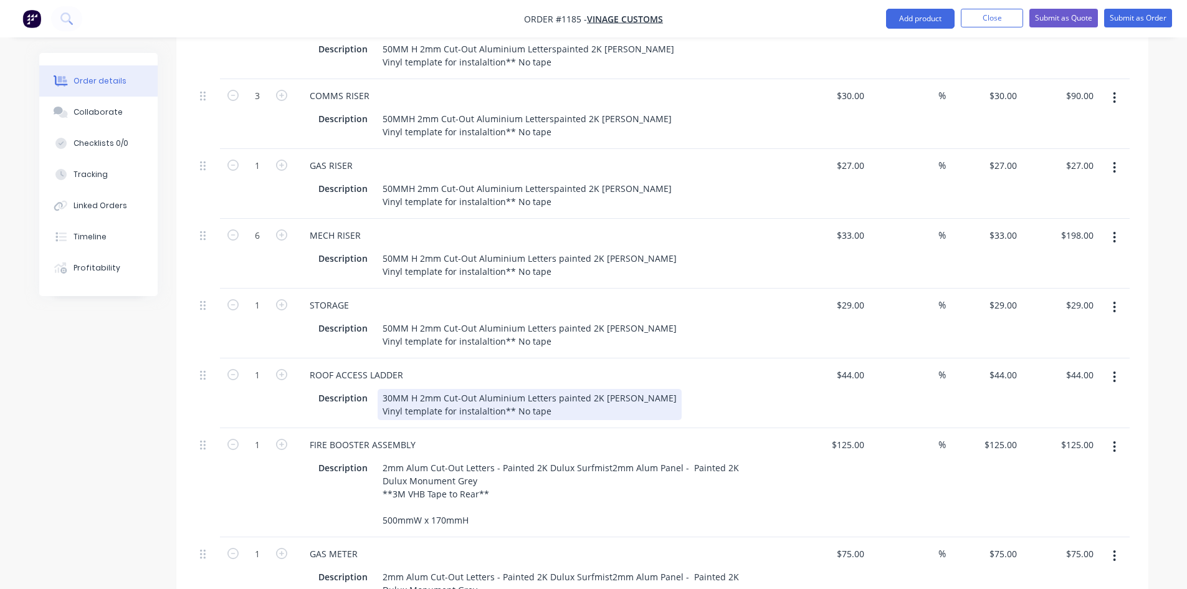
click at [397, 389] on div "30MM H 2mm Cut-Out Aluminium Letters painted 2K [PERSON_NAME] Vinyl template fo…" at bounding box center [529, 404] width 304 height 31
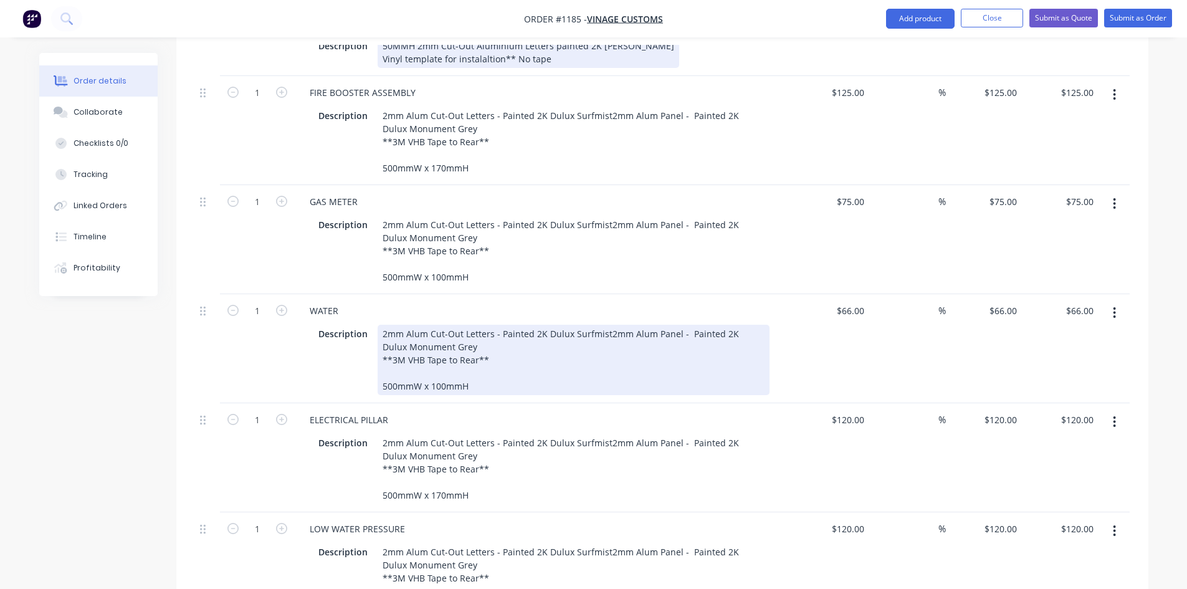
scroll to position [2456, 0]
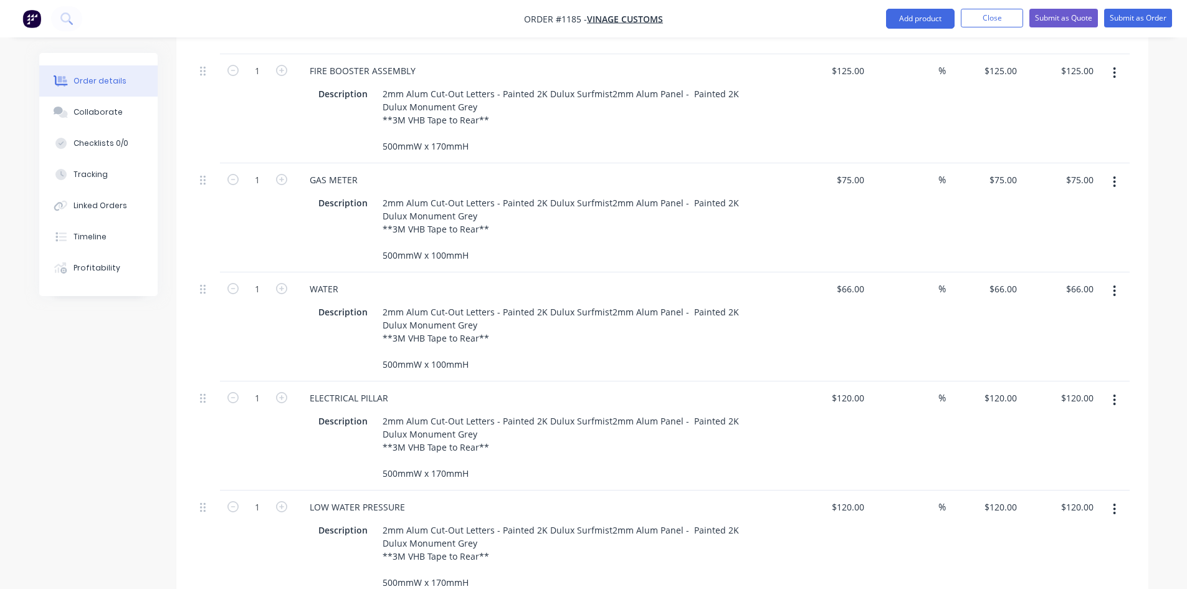
click at [619, 389] on div "ELECTRICAL PILLAR" at bounding box center [544, 398] width 488 height 18
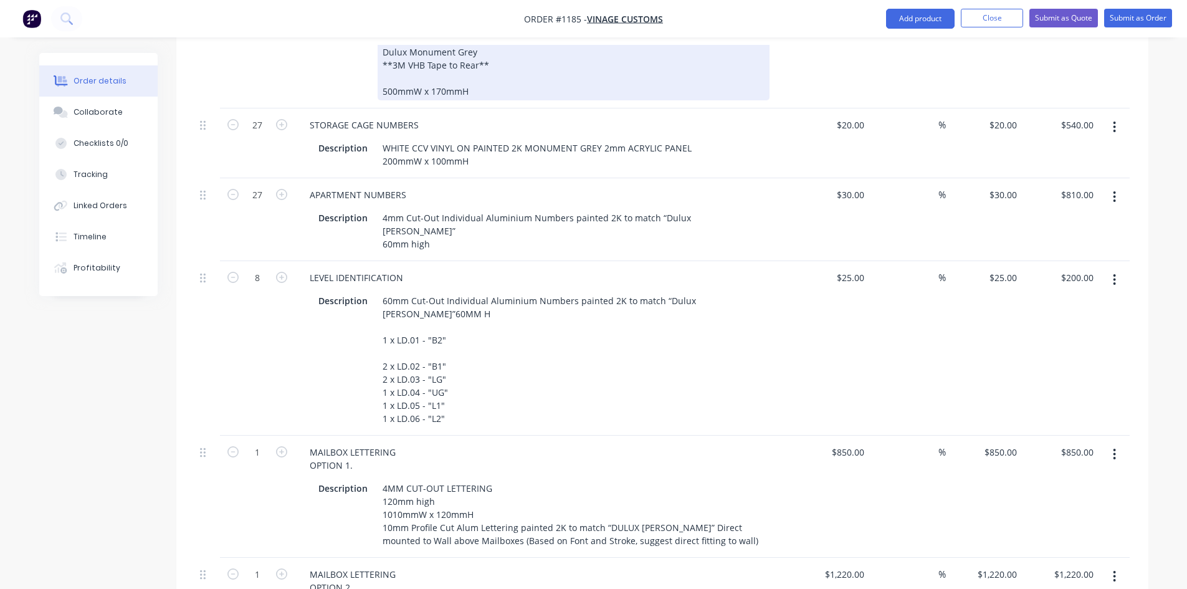
scroll to position [3079, 0]
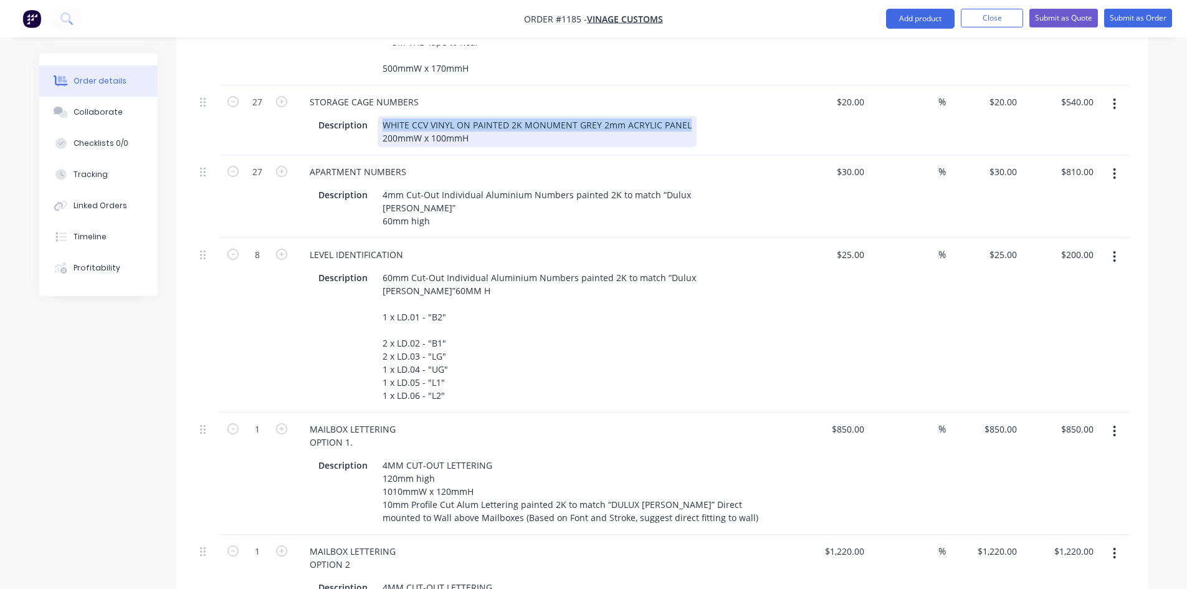
drag, startPoint x: 383, startPoint y: 87, endPoint x: 683, endPoint y: 65, distance: 300.4
click at [683, 85] on div "STORAGE CAGE NUMBERS Description WHITE CCV VINYL ON PAINTED 2K MONUMENT GREY 2m…" at bounding box center [544, 120] width 498 height 70
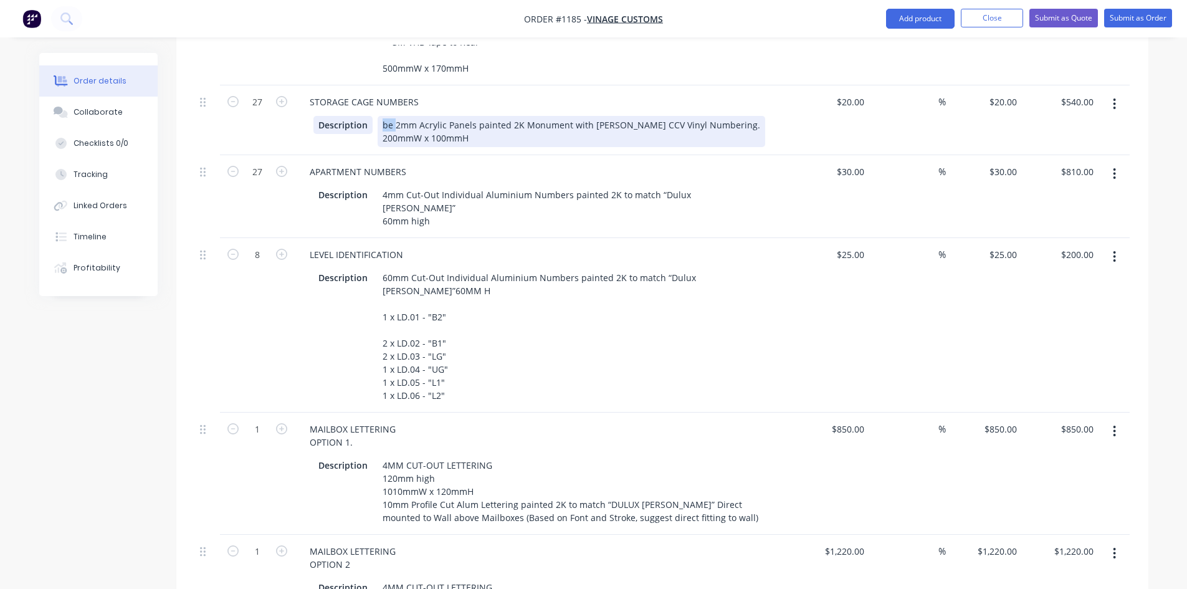
drag, startPoint x: 394, startPoint y: 89, endPoint x: 359, endPoint y: 85, distance: 35.1
click at [359, 116] on div "Description be 2mm Acrylic Panels painted 2K Monument with [PERSON_NAME] CCV Vi…" at bounding box center [541, 131] width 456 height 31
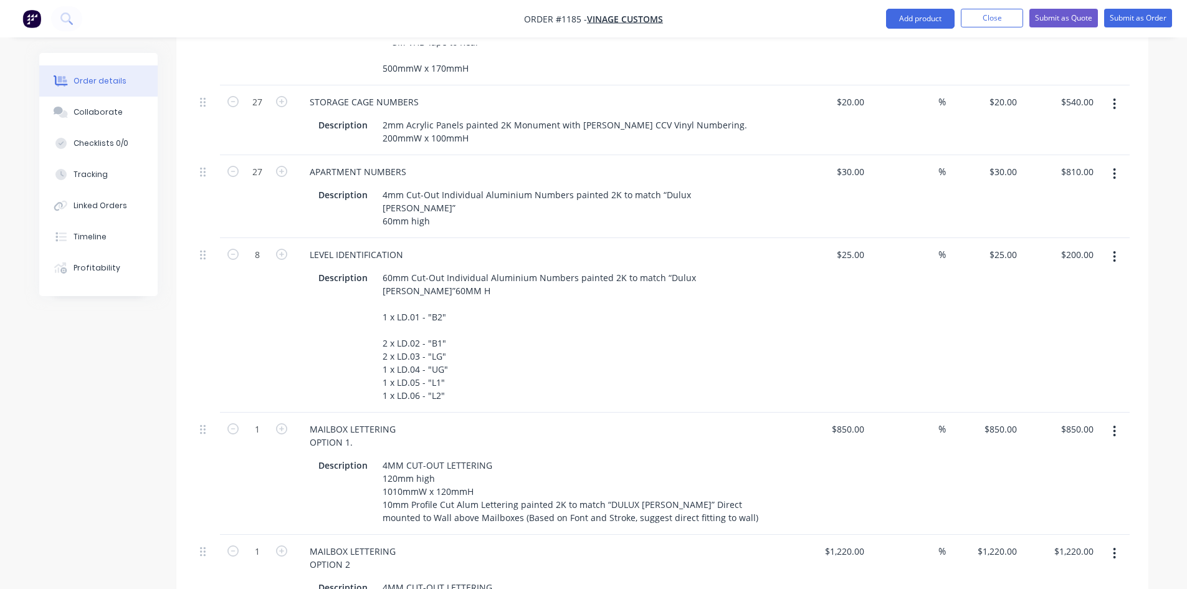
click at [508, 155] on div "APARTMENT NUMBERS Description 4mm Cut-Out Individual Aluminium Numbers painted …" at bounding box center [544, 196] width 498 height 83
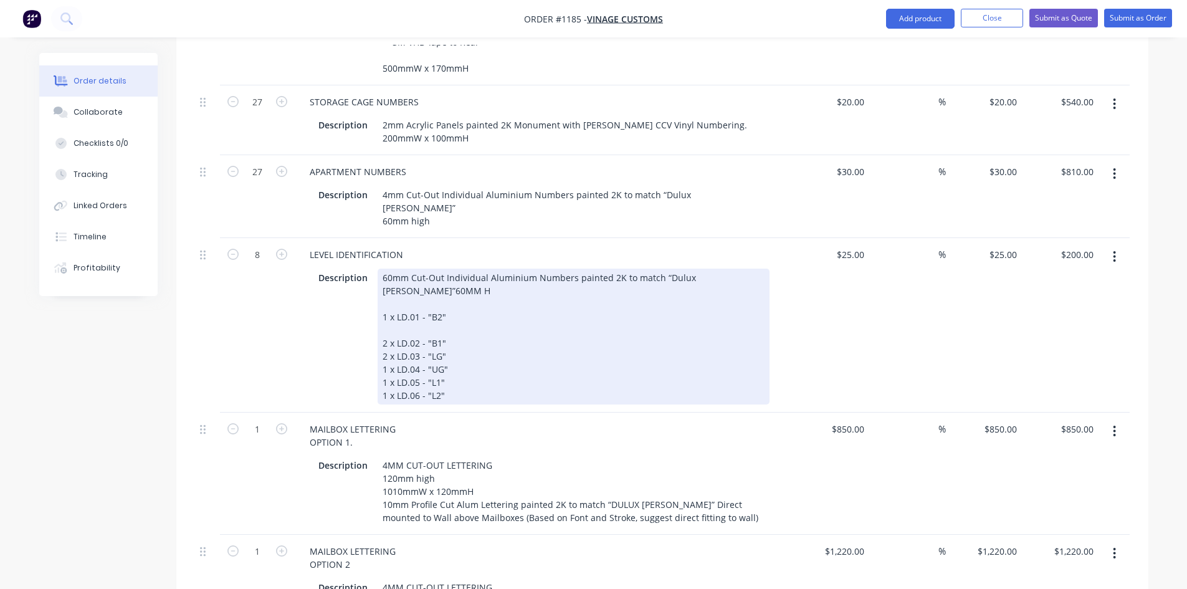
click at [506, 344] on div "LEVEL IDENTIFICATION Description 60mm Cut-Out Individual Aluminium Numbers pain…" at bounding box center [544, 325] width 498 height 174
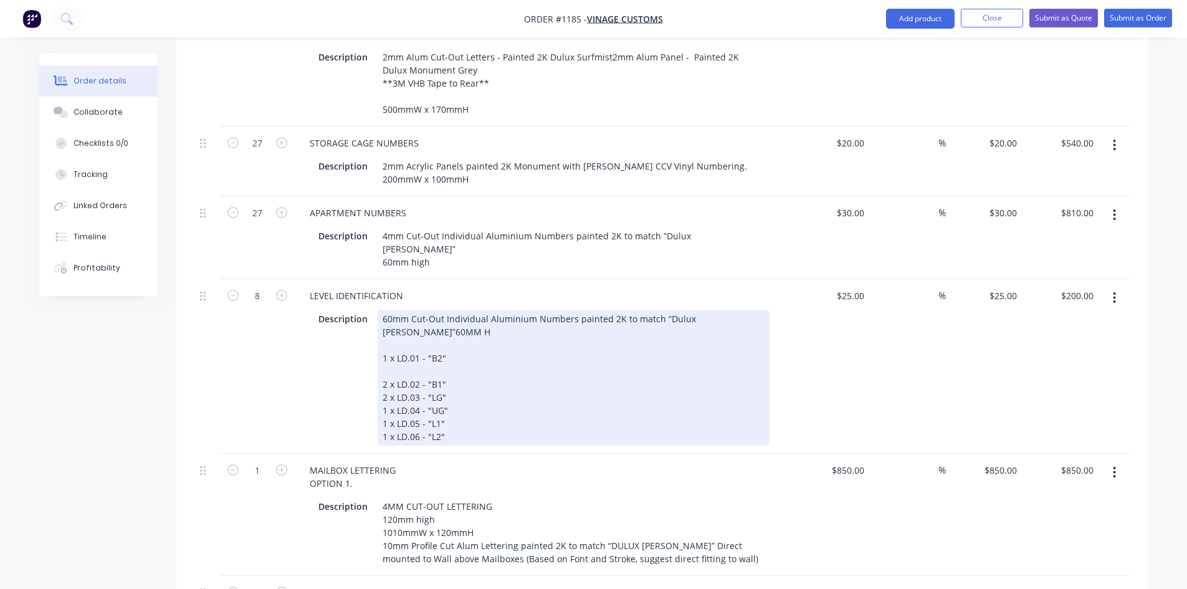
scroll to position [3028, 0]
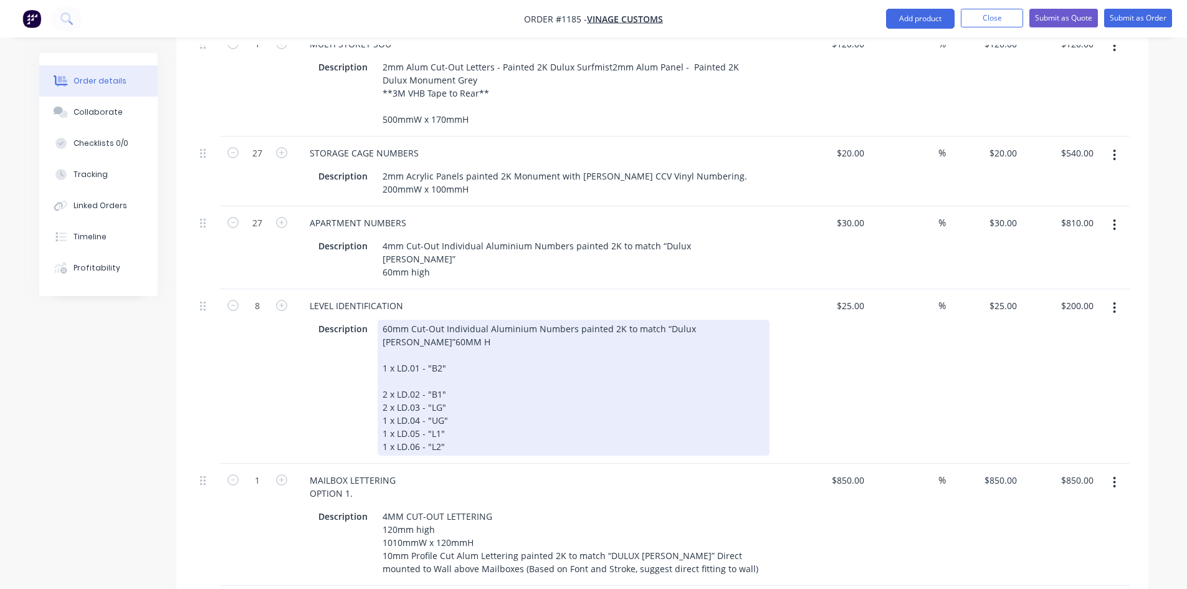
click at [397, 320] on div "60mm Cut-Out Individual Aluminium Numbers painted 2K to match “Dulux [PERSON_NA…" at bounding box center [573, 388] width 392 height 136
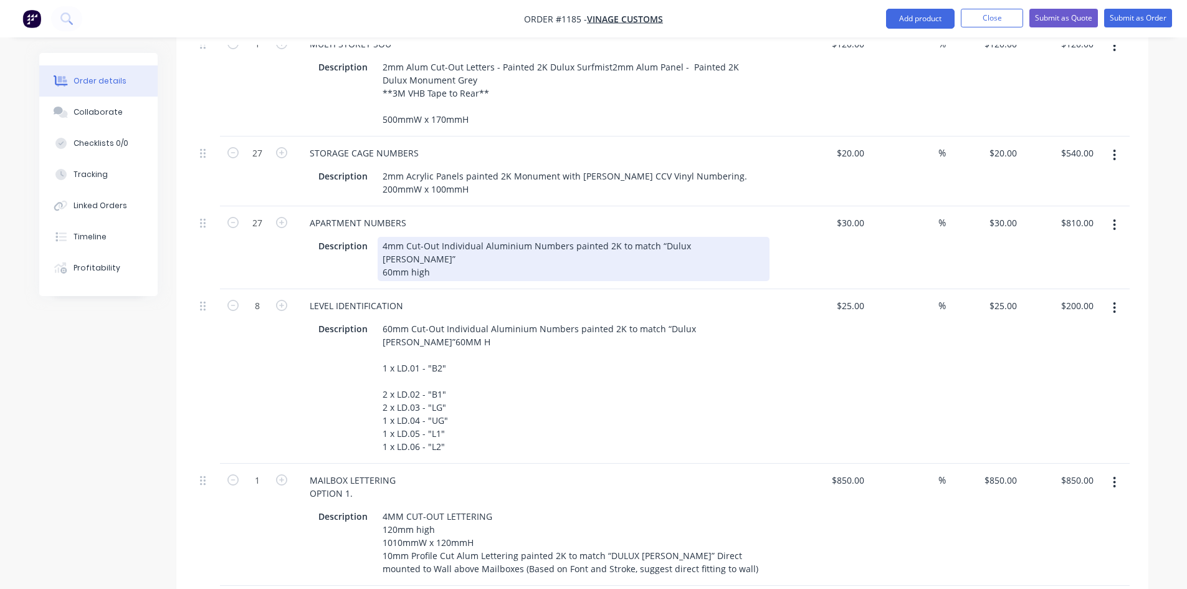
click at [407, 237] on div "4mm Cut-Out Individual Aluminium Numbers painted 2K to match “Dulux [PERSON_NAM…" at bounding box center [573, 259] width 392 height 44
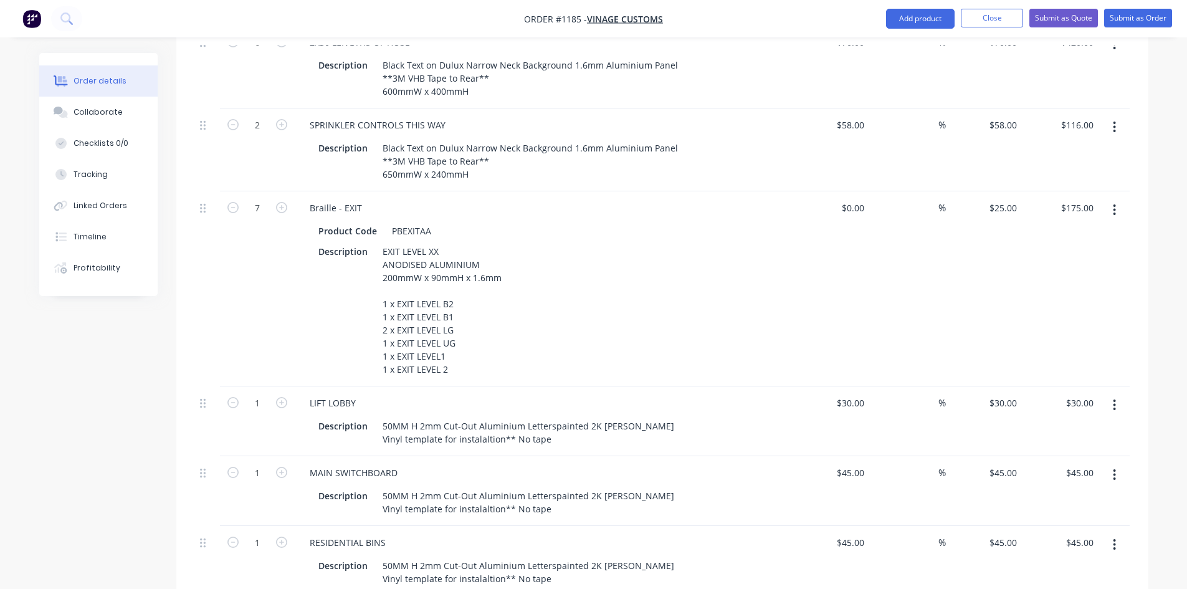
scroll to position [848, 0]
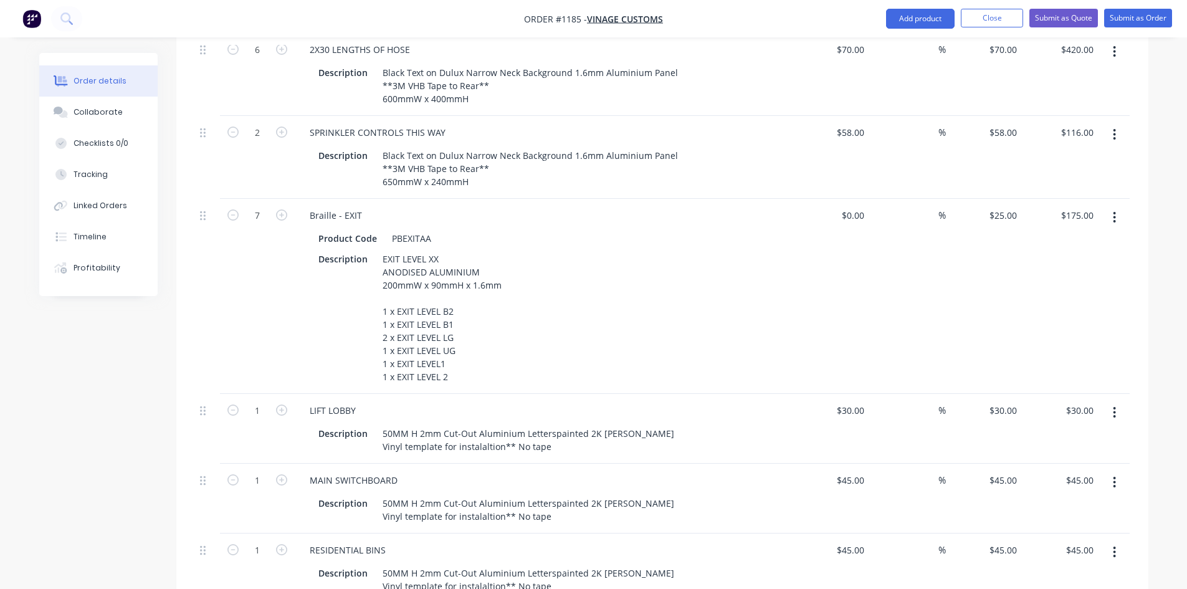
click at [1113, 211] on icon "button" at bounding box center [1113, 218] width 3 height 14
click at [1046, 316] on div "Delete" at bounding box center [1070, 325] width 96 height 18
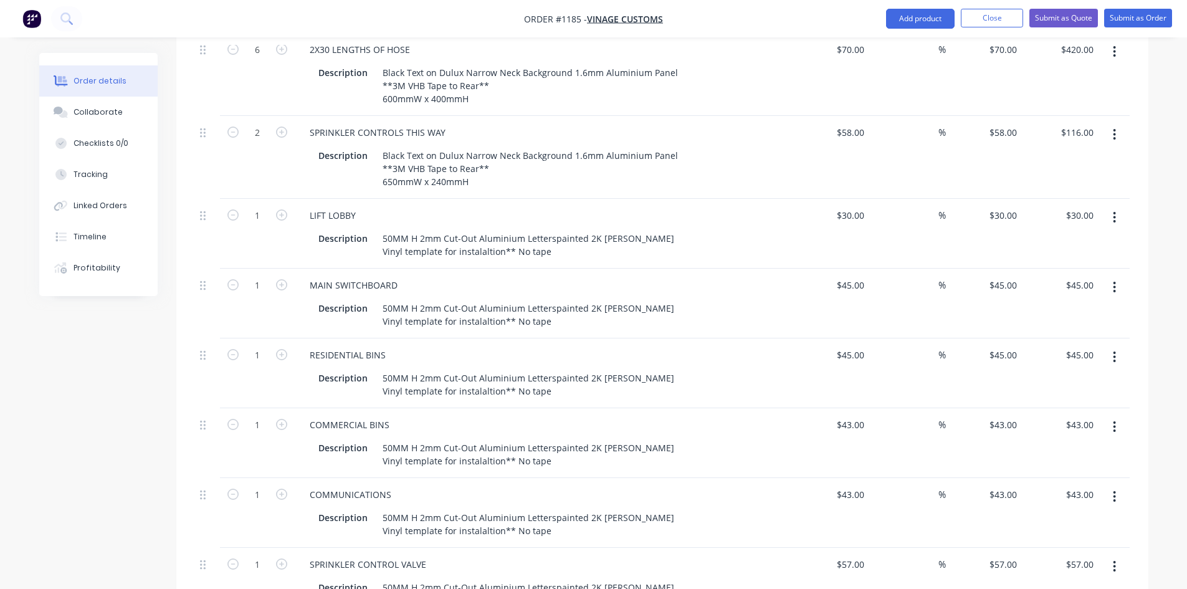
click at [475, 346] on div "RESIDENTIAL BINS" at bounding box center [544, 355] width 488 height 18
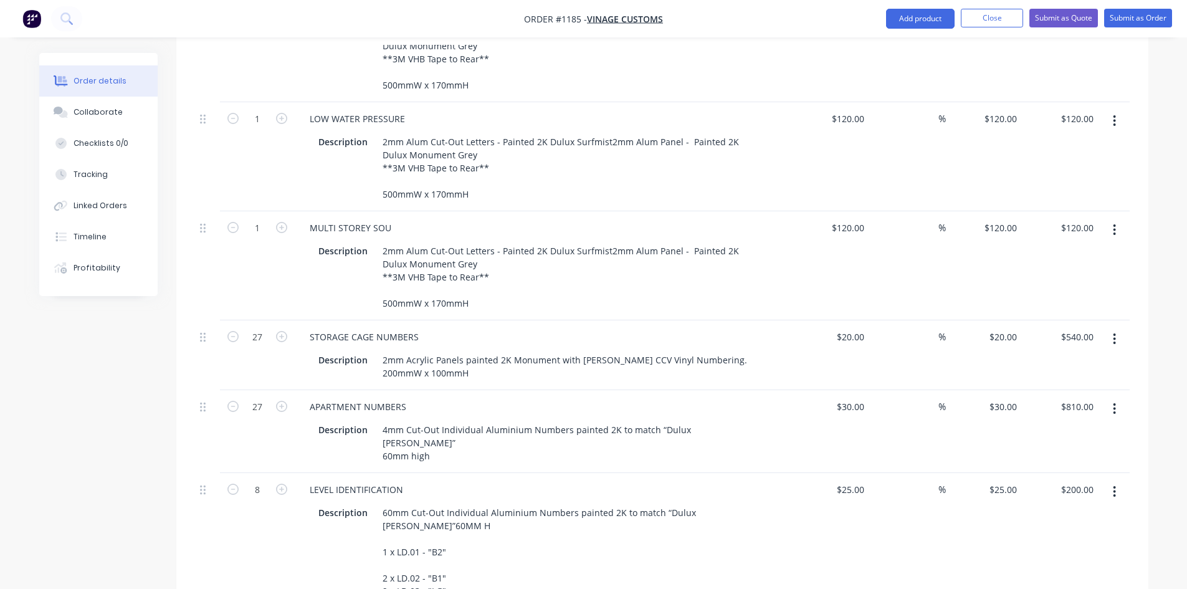
scroll to position [2654, 0]
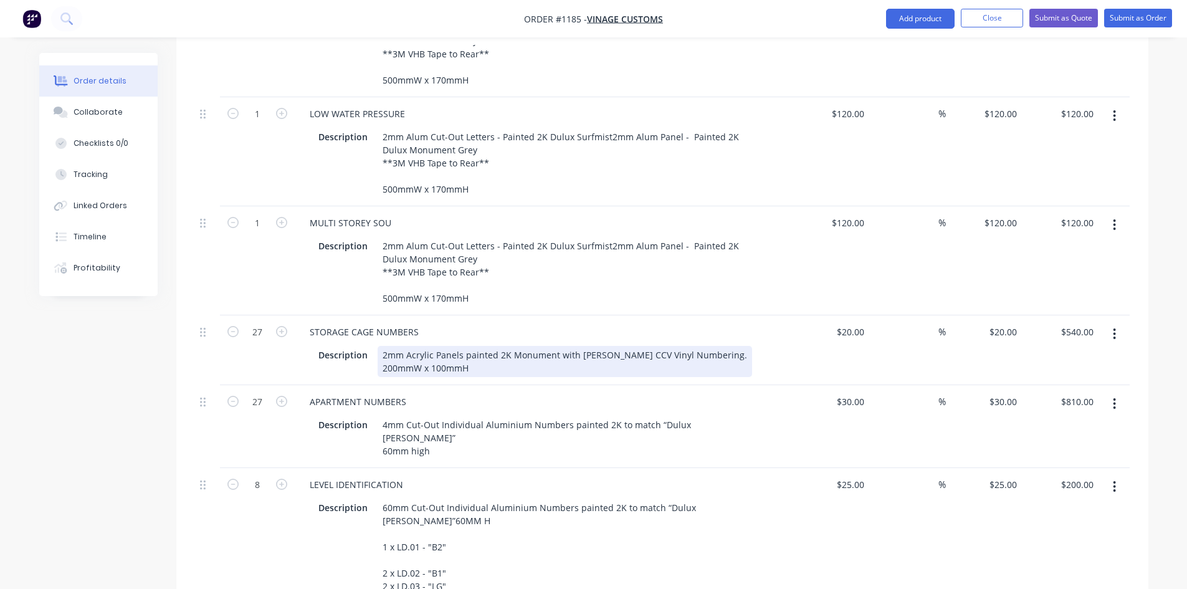
click at [472, 346] on div "2mm Acrylic Panels painted 2K Monument with [PERSON_NAME] CCV Vinyl Numbering. …" at bounding box center [564, 361] width 374 height 31
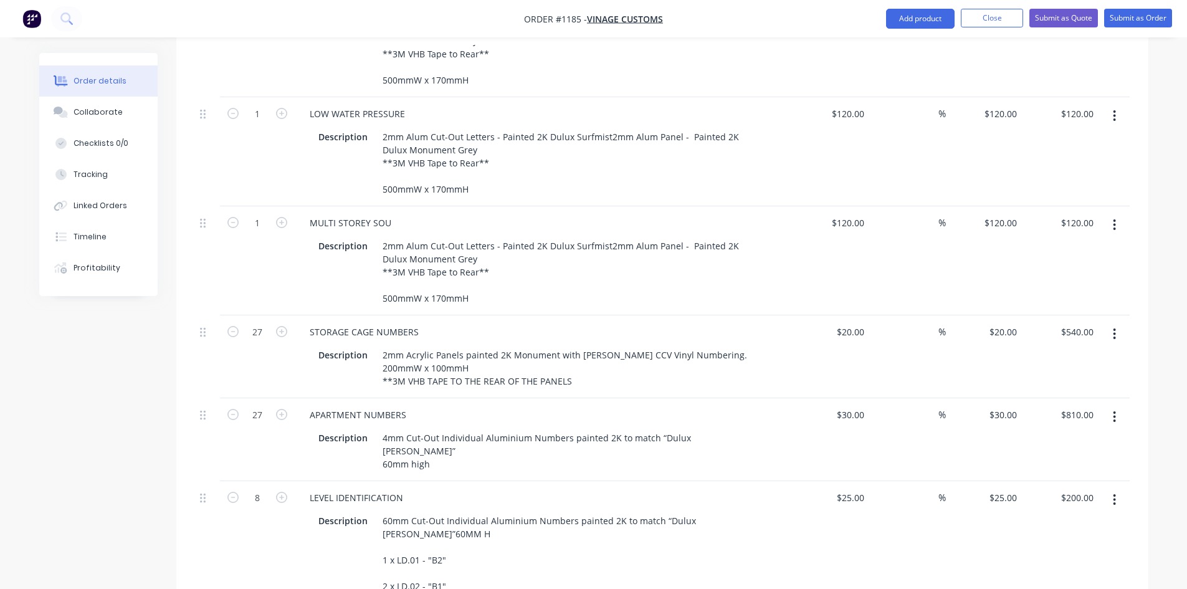
click at [594, 323] on div "STORAGE CAGE NUMBERS" at bounding box center [544, 332] width 488 height 18
click at [840, 315] on div "20 $20.00" at bounding box center [831, 356] width 77 height 83
drag, startPoint x: 853, startPoint y: 295, endPoint x: 870, endPoint y: 298, distance: 17.1
click at [870, 315] on div "27 STORAGE CAGE NUMBERS Description 2mm Acrylic Panels painted 2K Monument with…" at bounding box center [662, 356] width 934 height 83
click at [833, 353] on div "$25.00 25" at bounding box center [831, 356] width 77 height 83
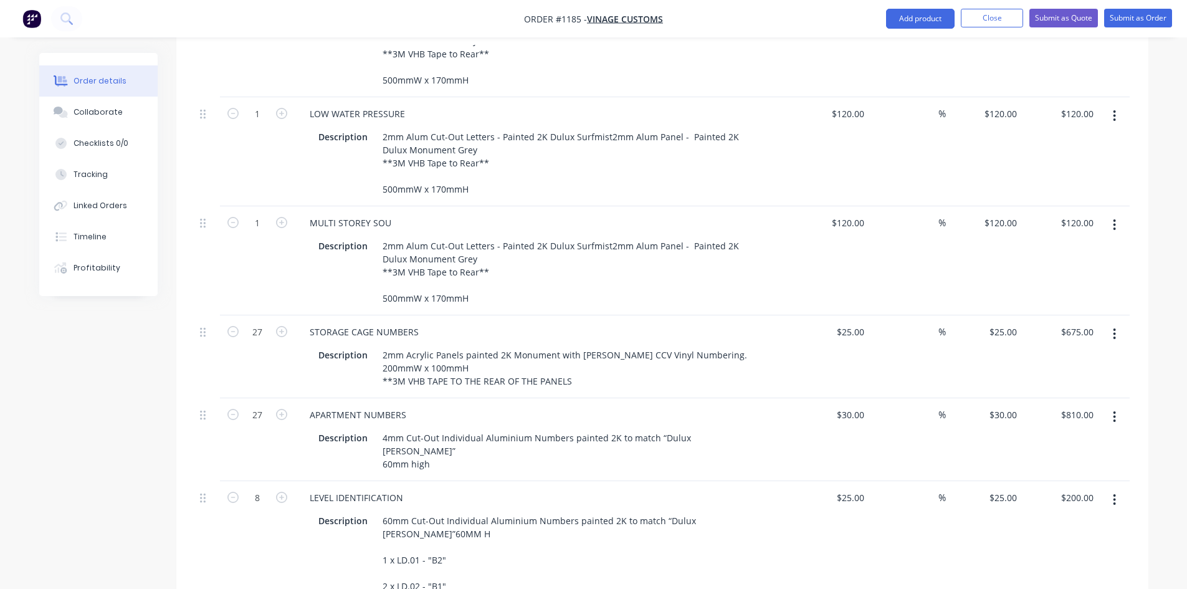
click at [442, 488] on div "LEVEL IDENTIFICATION" at bounding box center [544, 497] width 488 height 18
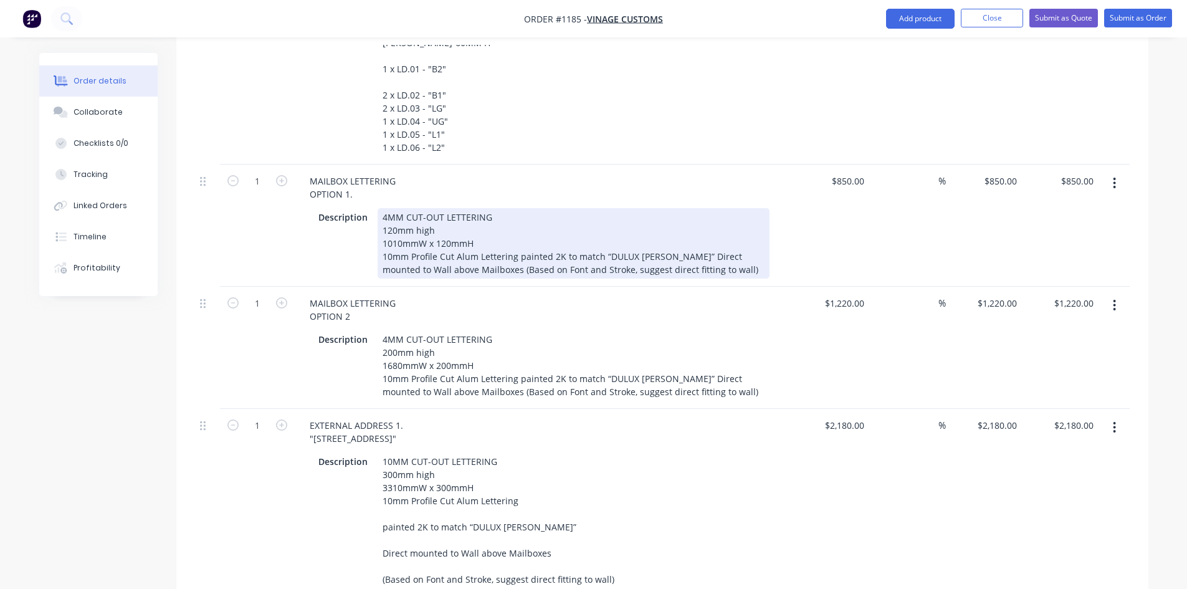
scroll to position [3152, 0]
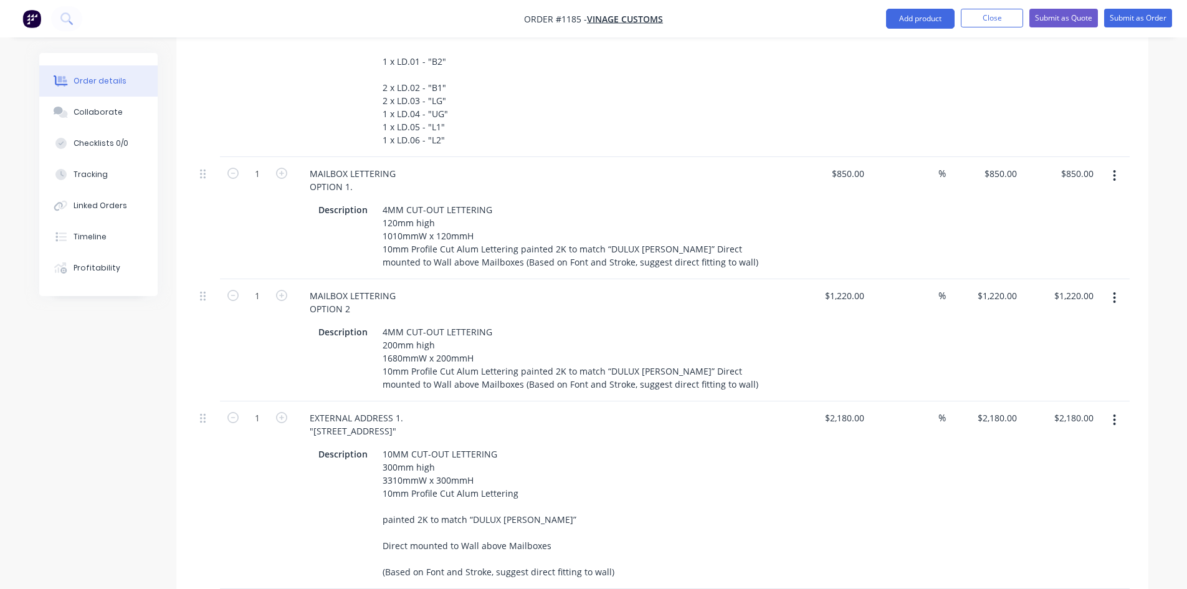
drag, startPoint x: 1114, startPoint y: 229, endPoint x: 1094, endPoint y: 249, distance: 28.2
click at [1114, 287] on button "button" at bounding box center [1113, 298] width 29 height 22
click at [1040, 396] on div "Delete" at bounding box center [1070, 405] width 96 height 18
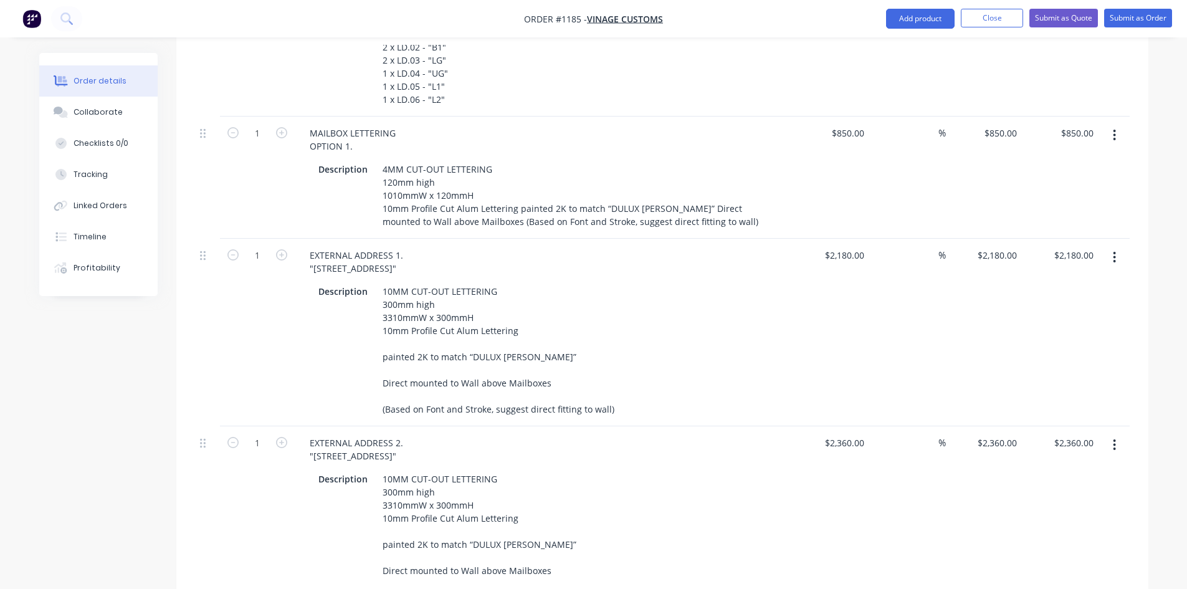
scroll to position [3215, 0]
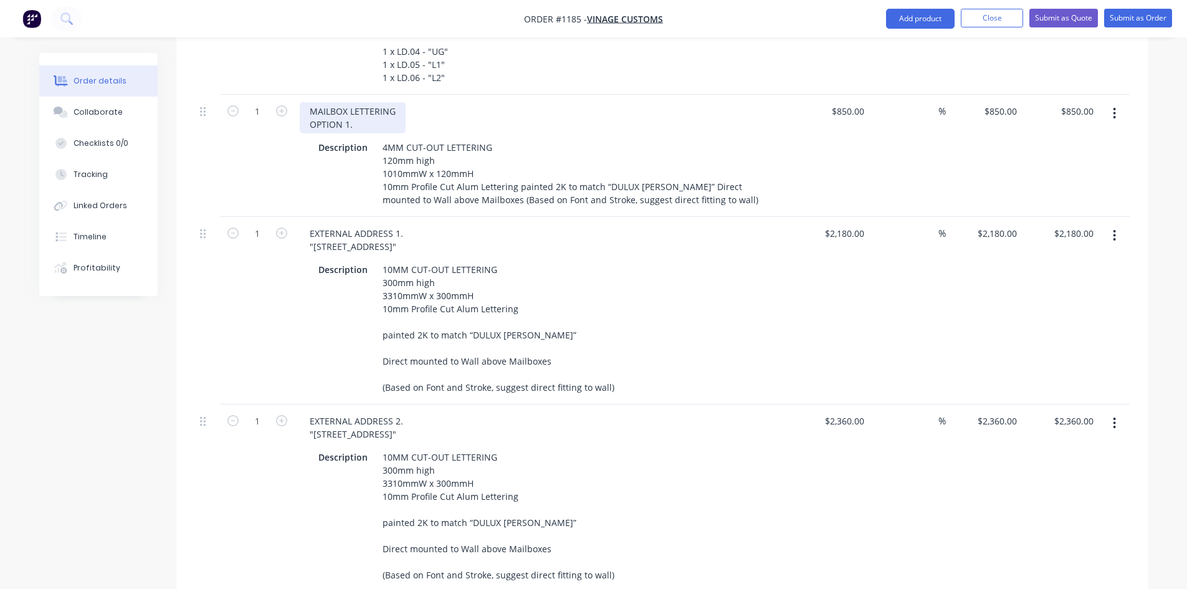
click at [352, 102] on div "MAILBOX LETTERING OPTION 1." at bounding box center [353, 117] width 106 height 31
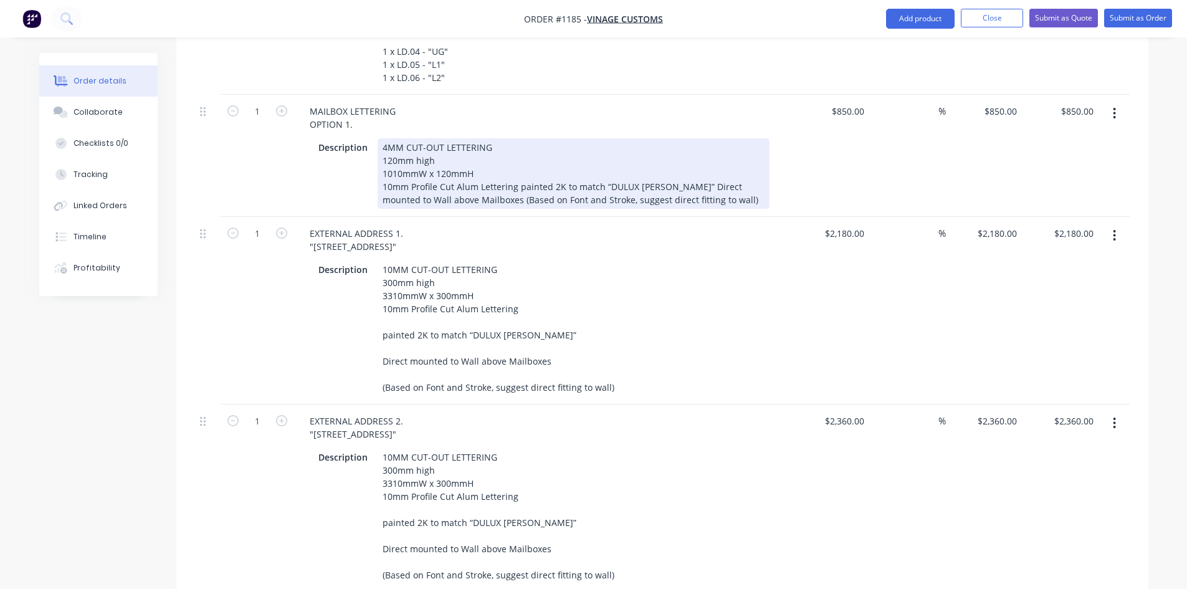
click at [381, 138] on div "4MM CUT-OUT LETTERING 120mm high 1010mmW x 120mmH 10mm Profile Cut Alum Letteri…" at bounding box center [573, 173] width 392 height 70
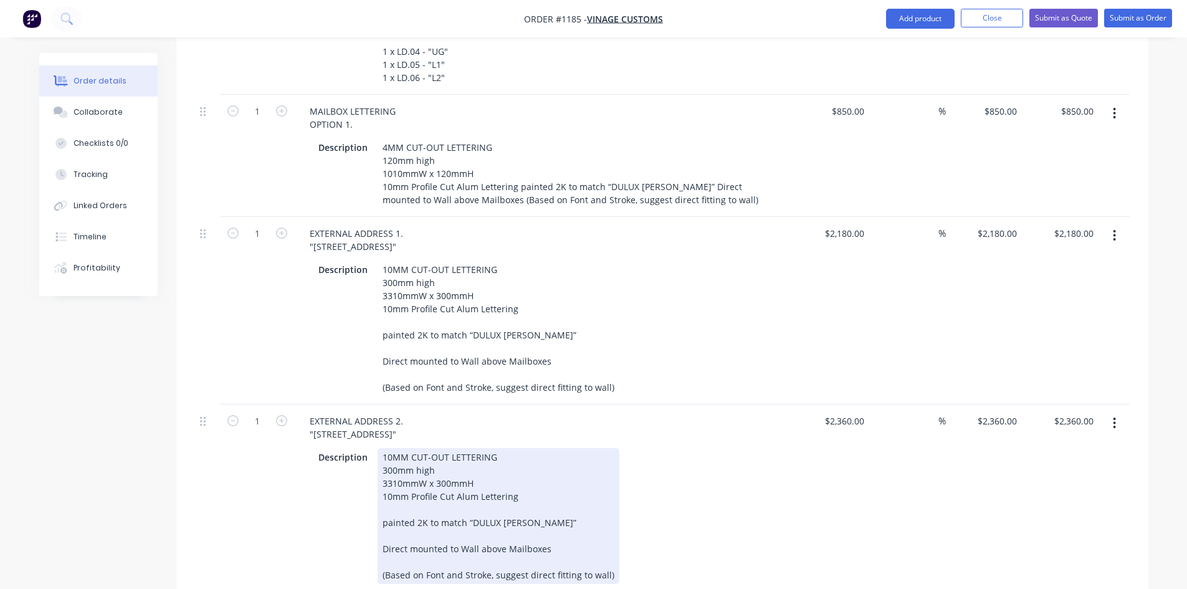
click at [435, 448] on div "10MM CUT-OUT LETTERING 300mm high 3310mmW x 300mmH 10mm Profile Cut Alum Letter…" at bounding box center [498, 516] width 242 height 136
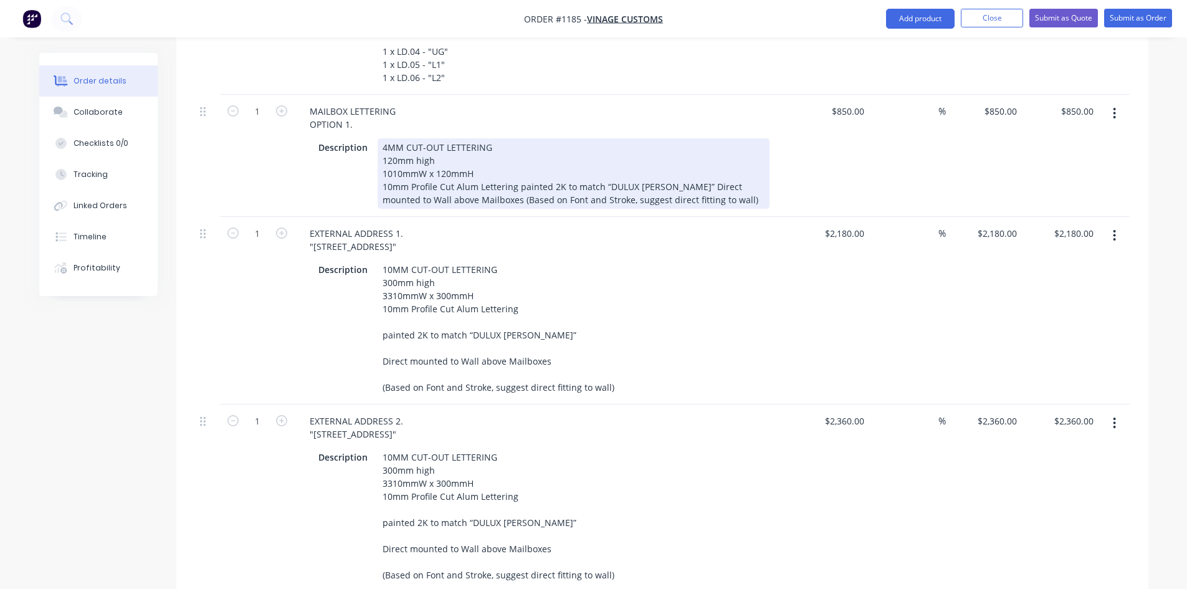
click at [392, 138] on div "4MM CUT-OUT LETTERING 120mm high 1010mmW x 120mmH 10mm Profile Cut Alum Letteri…" at bounding box center [573, 173] width 392 height 70
click at [381, 138] on div "4MM CUT-OUT LETTERING 120mm high 1010mmW x 120mmH 10mm Profile Cut Alum Letteri…" at bounding box center [573, 173] width 392 height 70
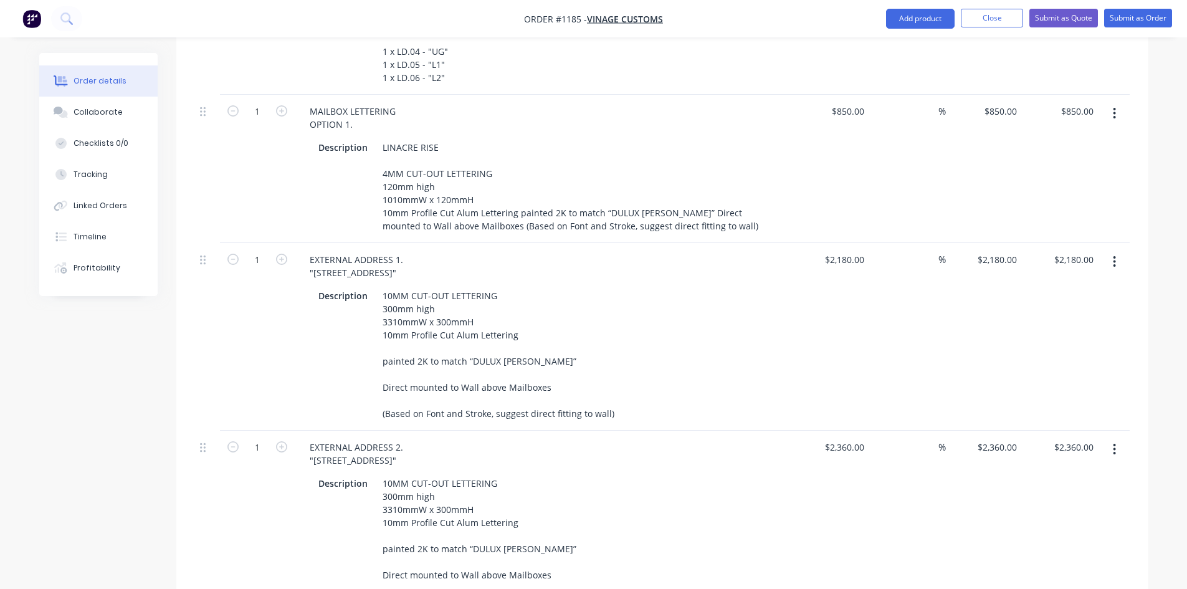
click at [860, 522] on div "$2,360.00 $2,360.00" at bounding box center [831, 523] width 77 height 187
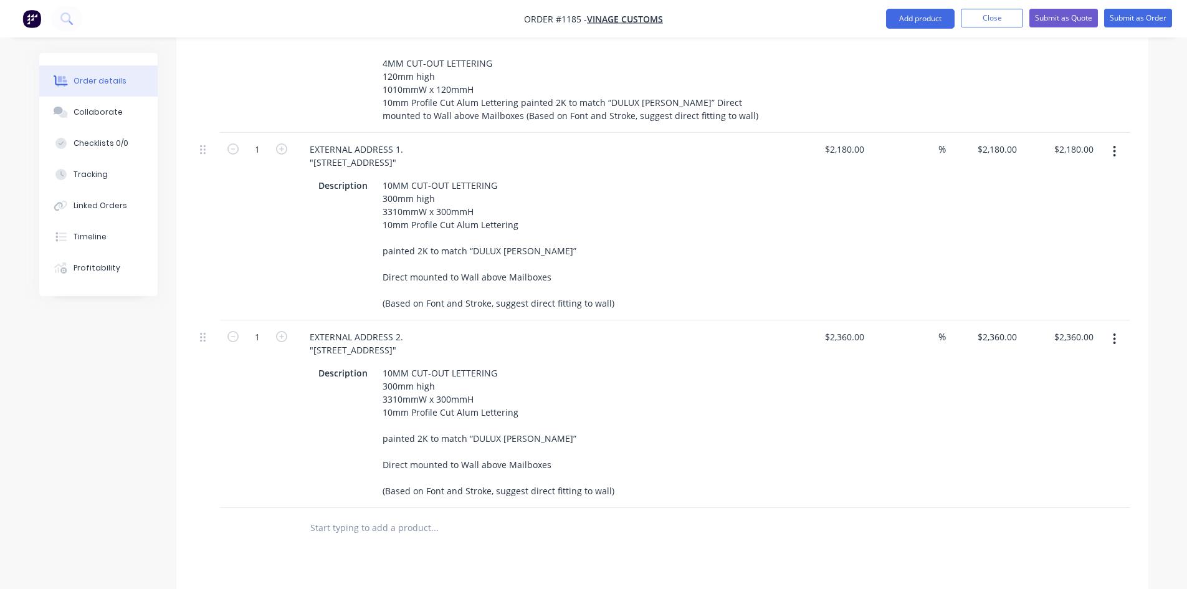
scroll to position [3339, 0]
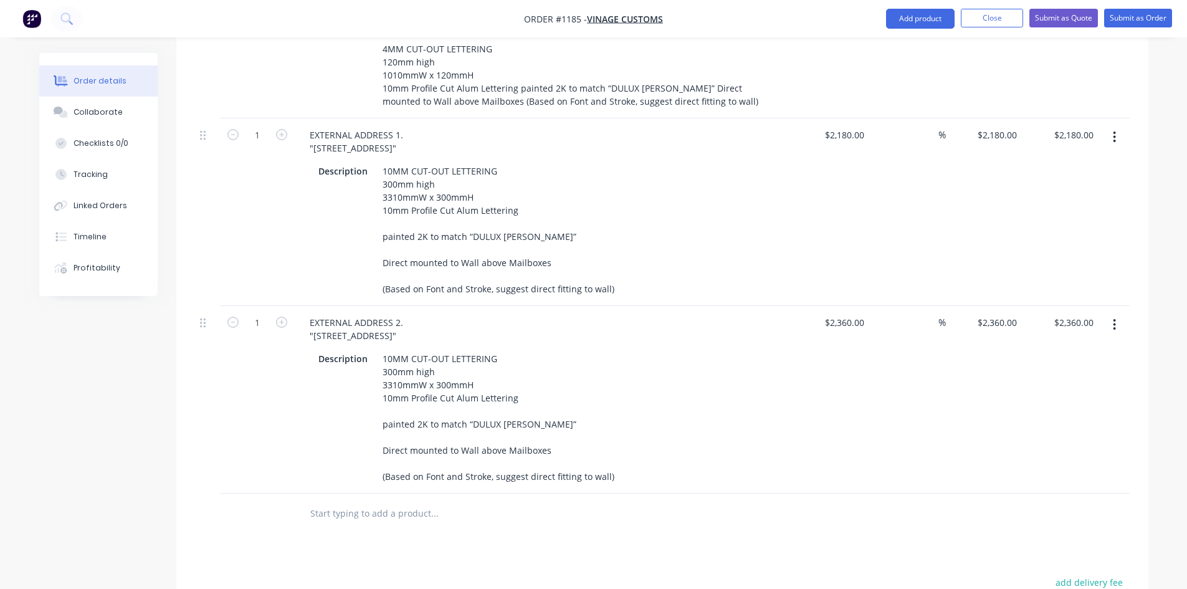
click at [1107, 313] on button "button" at bounding box center [1113, 324] width 29 height 22
click at [1046, 423] on div "Delete" at bounding box center [1070, 432] width 96 height 18
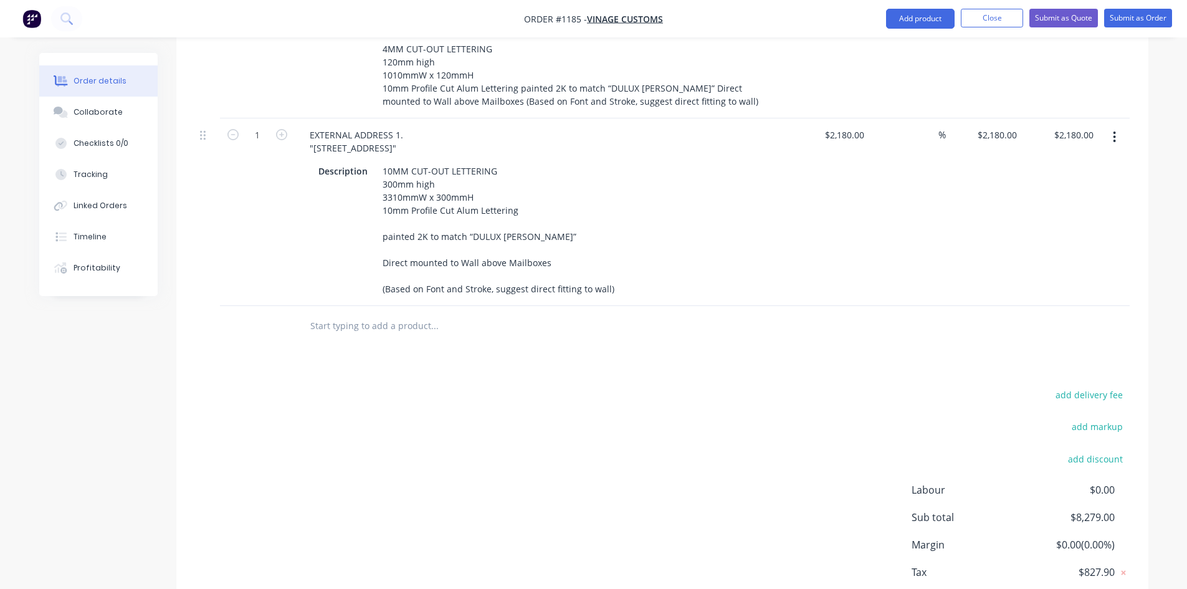
click at [1112, 130] on icon "button" at bounding box center [1113, 137] width 3 height 14
click at [1070, 235] on div "Delete" at bounding box center [1070, 244] width 96 height 18
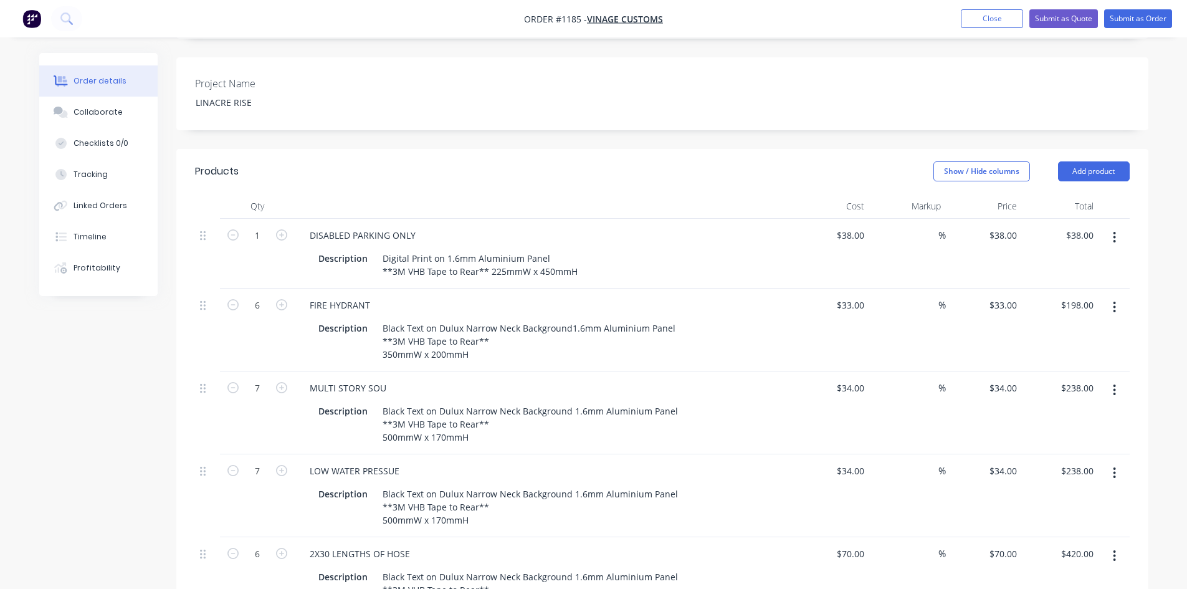
scroll to position [348, 0]
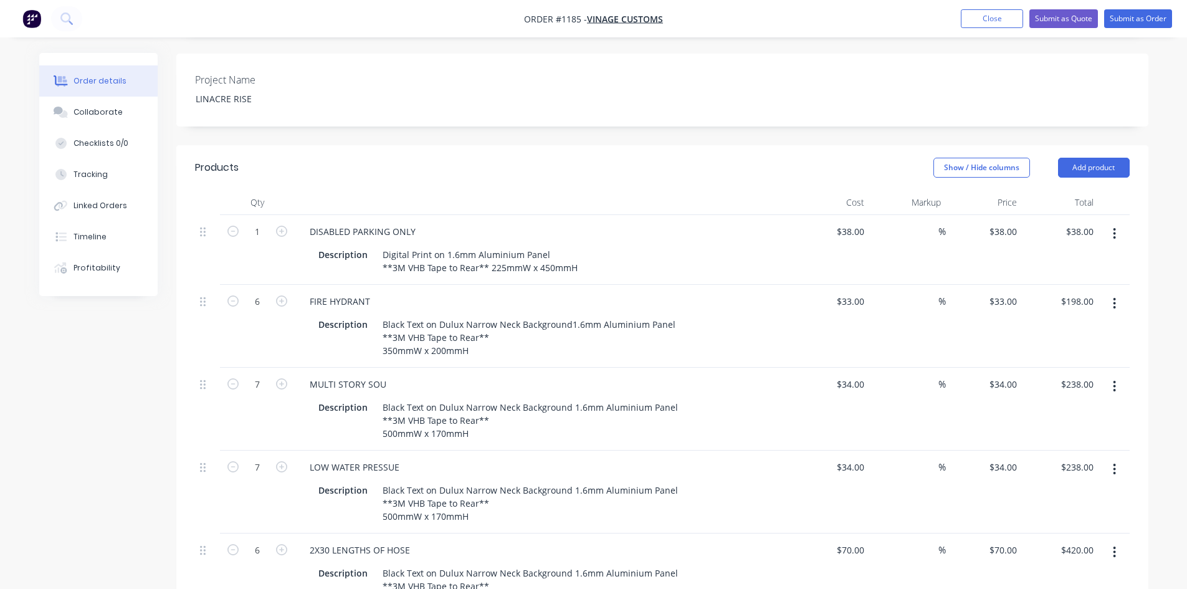
click at [1111, 375] on button "button" at bounding box center [1113, 386] width 29 height 22
click at [1040, 435] on div "Duplicate" at bounding box center [1070, 444] width 96 height 18
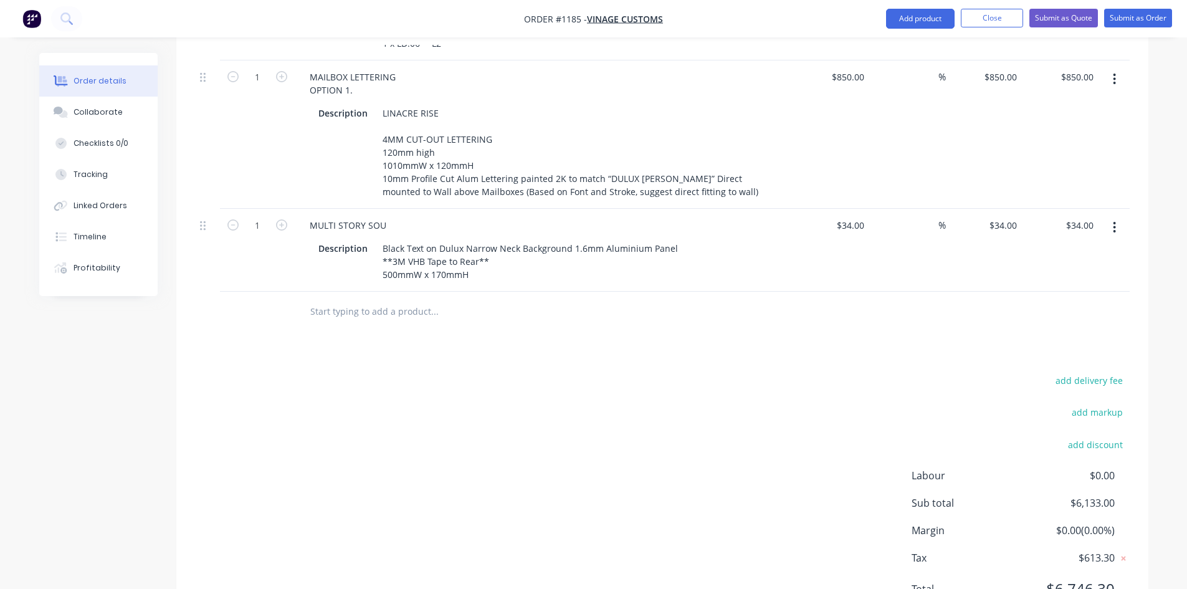
scroll to position [3078, 0]
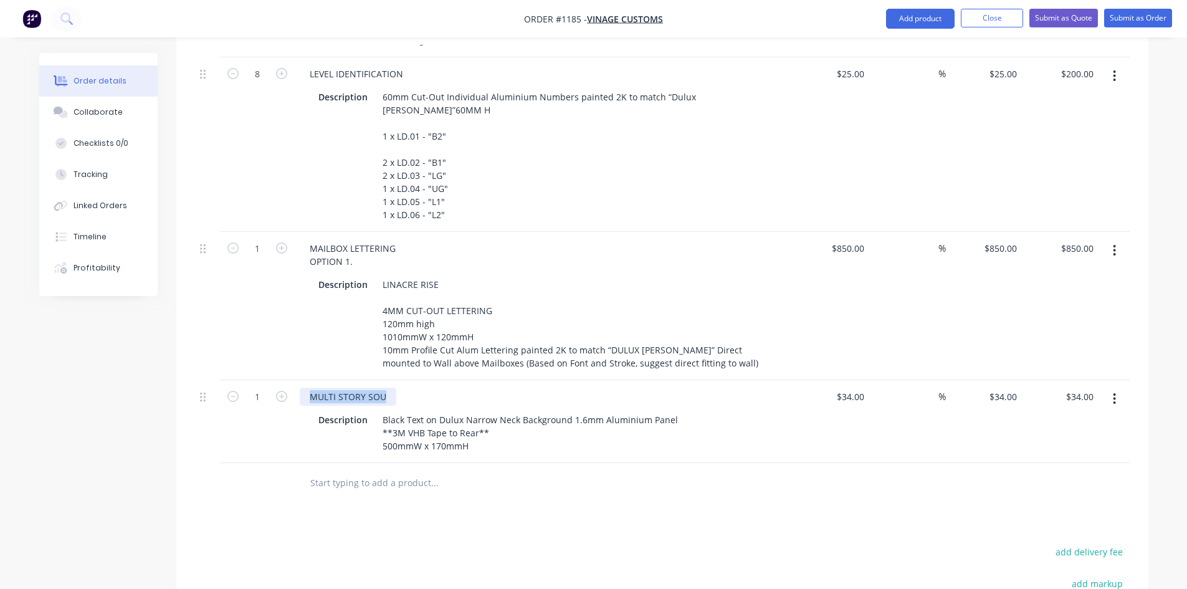
drag, startPoint x: 387, startPoint y: 335, endPoint x: 295, endPoint y: 320, distance: 93.5
click at [295, 380] on div "MULTI STORY SOU Description Black Text on Dulux Narrow Neck Background 1.6mm Al…" at bounding box center [544, 421] width 498 height 83
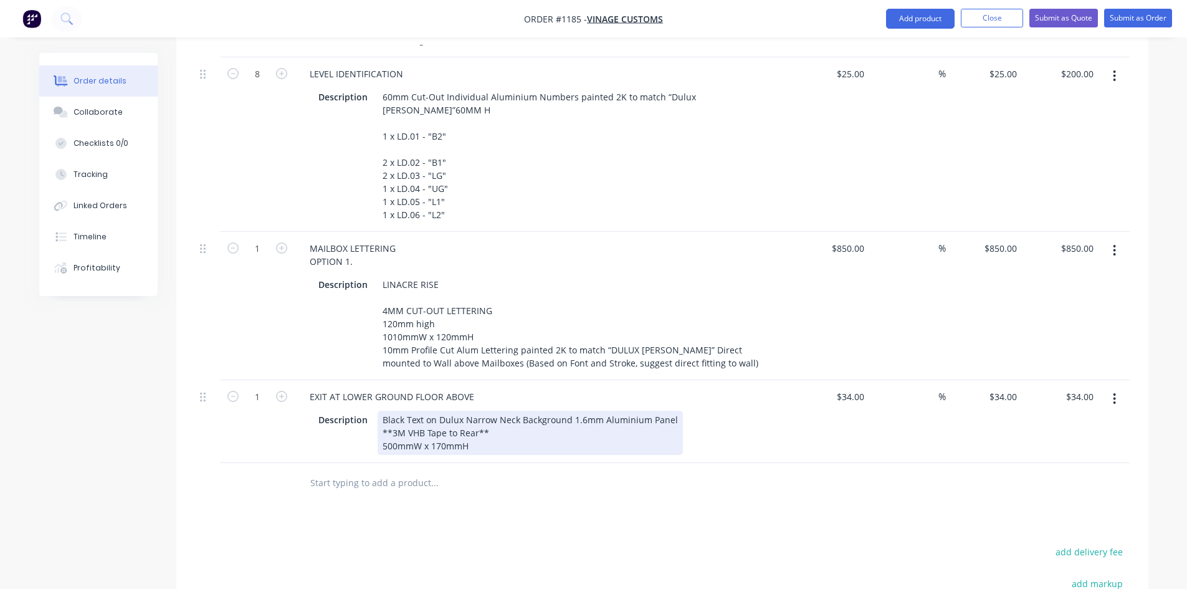
click at [384, 410] on div "Black Text on Dulux Narrow Neck Background 1.6mm Aluminium Panel **3M VHB Tape …" at bounding box center [529, 432] width 305 height 44
click at [383, 410] on div "Black Text on Dulux Narrow Neck Background 1.6mm Aluminium Panel **3M VHB Tape …" at bounding box center [529, 432] width 305 height 44
click at [384, 410] on div "Black Text on Dulux Narrow Neck Background 1.6mm Aluminium Panel **3M VHB Tape …" at bounding box center [529, 432] width 305 height 44
click at [435, 410] on div "Black Text on Dulux Narrow Neck Background 1.6mm Aluminium Panel **3M VHB Tape …" at bounding box center [529, 432] width 305 height 44
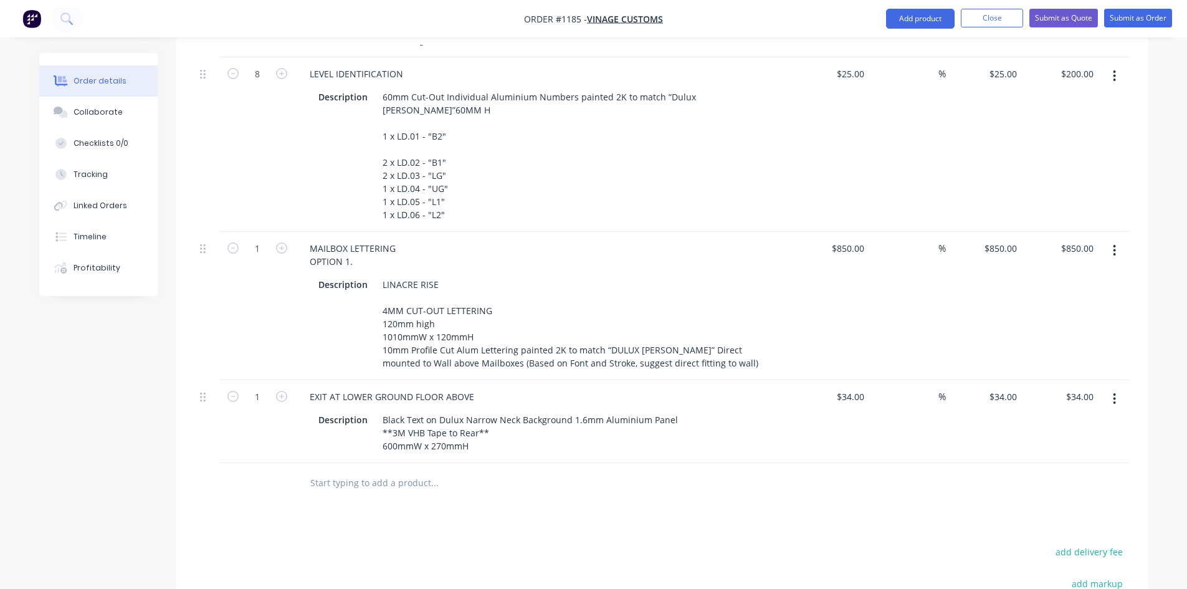
click at [453, 463] on div at bounding box center [519, 483] width 448 height 40
click at [845, 380] on div "34 34" at bounding box center [831, 421] width 77 height 83
click at [877, 463] on div at bounding box center [662, 483] width 934 height 40
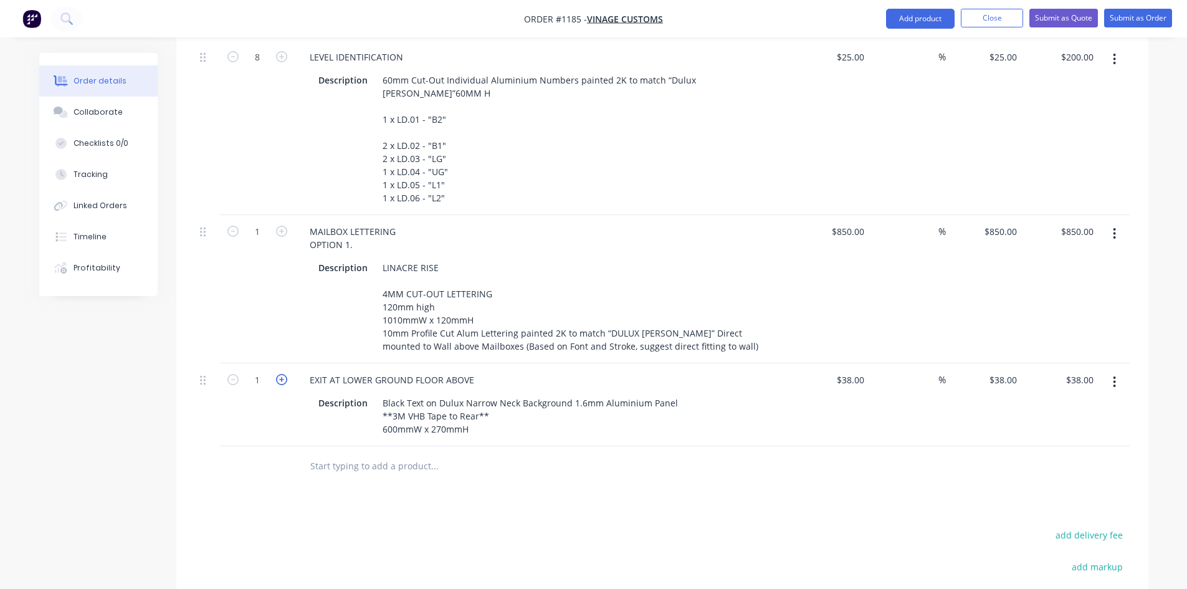
click at [280, 374] on icon "button" at bounding box center [281, 379] width 11 height 11
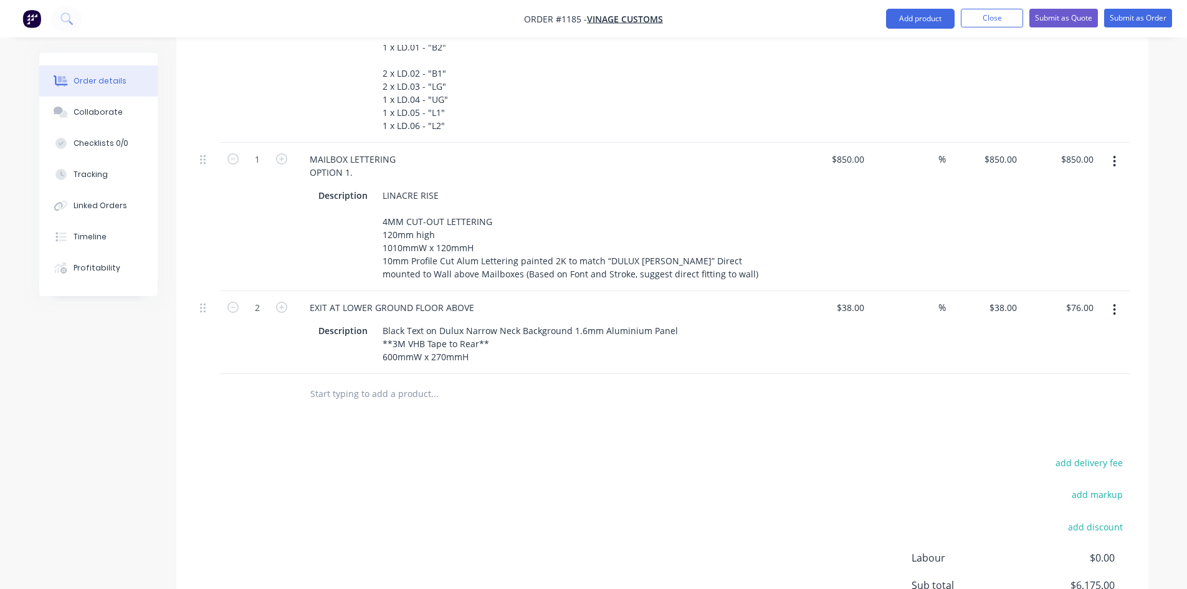
scroll to position [3158, 0]
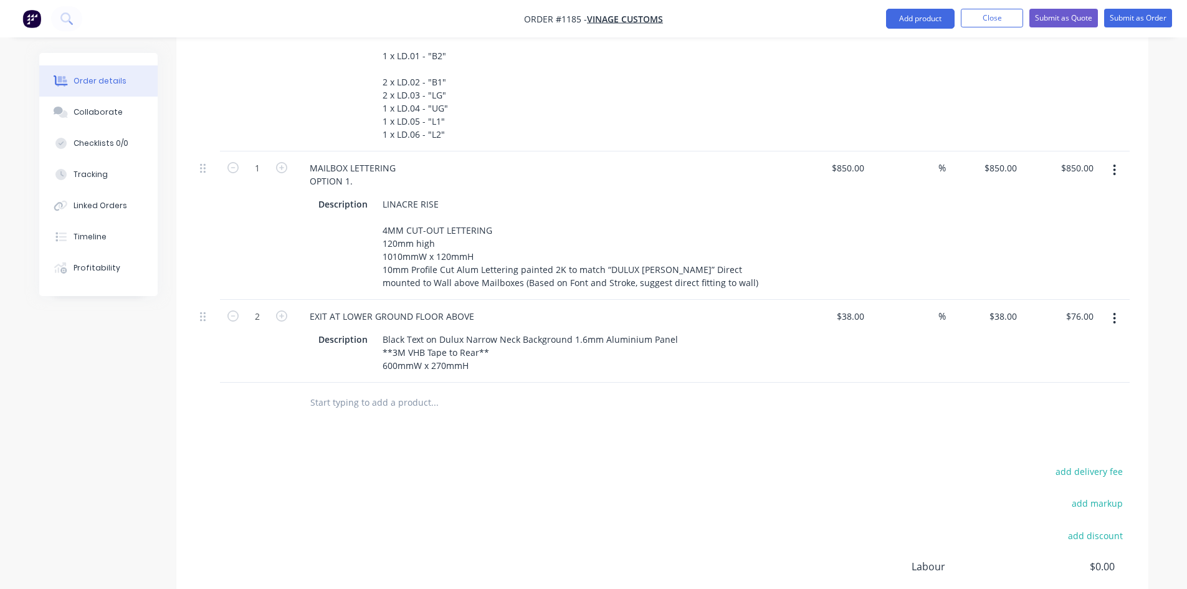
click at [1112, 307] on button "button" at bounding box center [1113, 318] width 29 height 22
click at [1076, 367] on div "Duplicate" at bounding box center [1070, 376] width 96 height 18
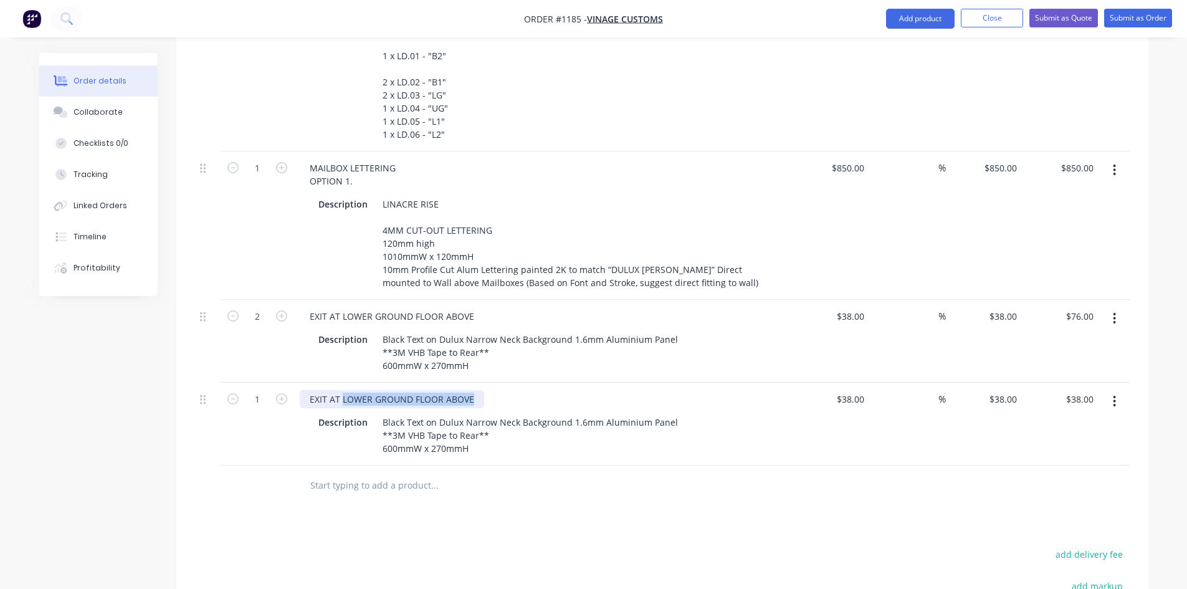
drag, startPoint x: 343, startPoint y: 334, endPoint x: 495, endPoint y: 336, distance: 152.0
click at [495, 390] on div "EXIT AT LOWER GROUND FLOOR ABOVE" at bounding box center [544, 399] width 488 height 18
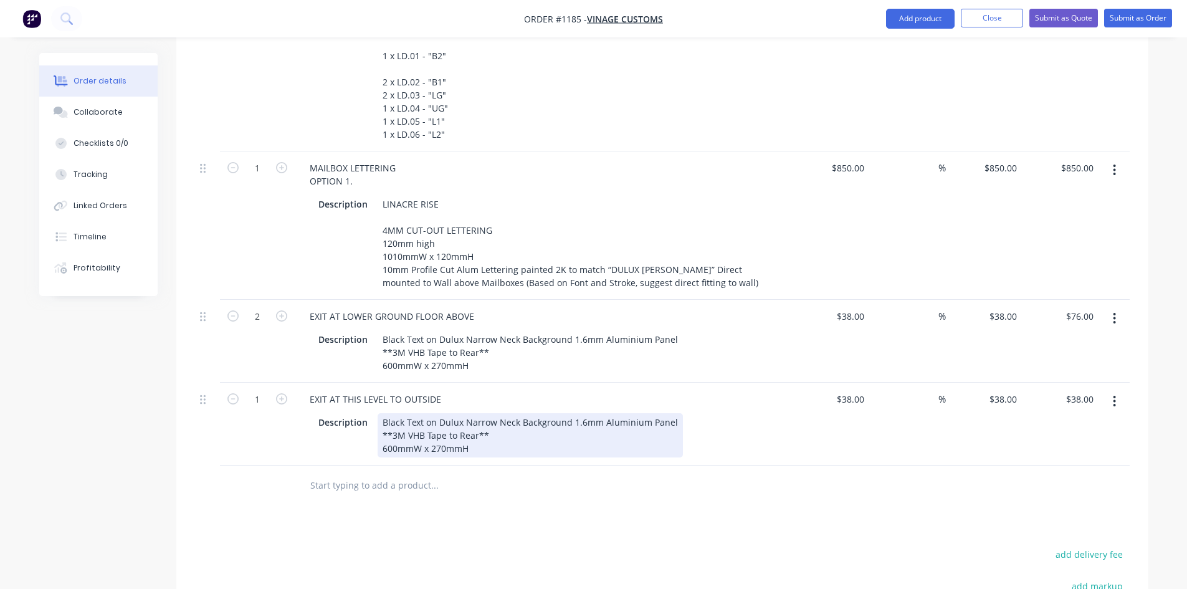
click at [392, 413] on div "Black Text on Dulux Narrow Neck Background 1.6mm Aluminium Panel **3M VHB Tape …" at bounding box center [529, 435] width 305 height 44
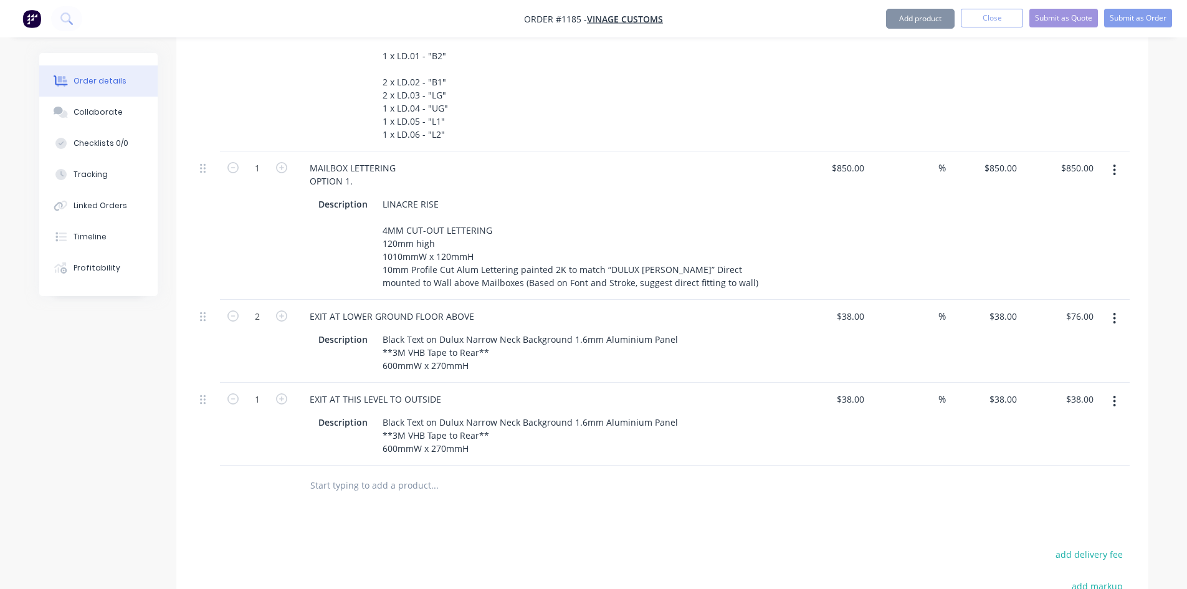
click at [435, 413] on div "Black Text on Dulux Narrow Neck Background 1.6mm Aluminium Panel **3M VHB Tape …" at bounding box center [529, 435] width 305 height 44
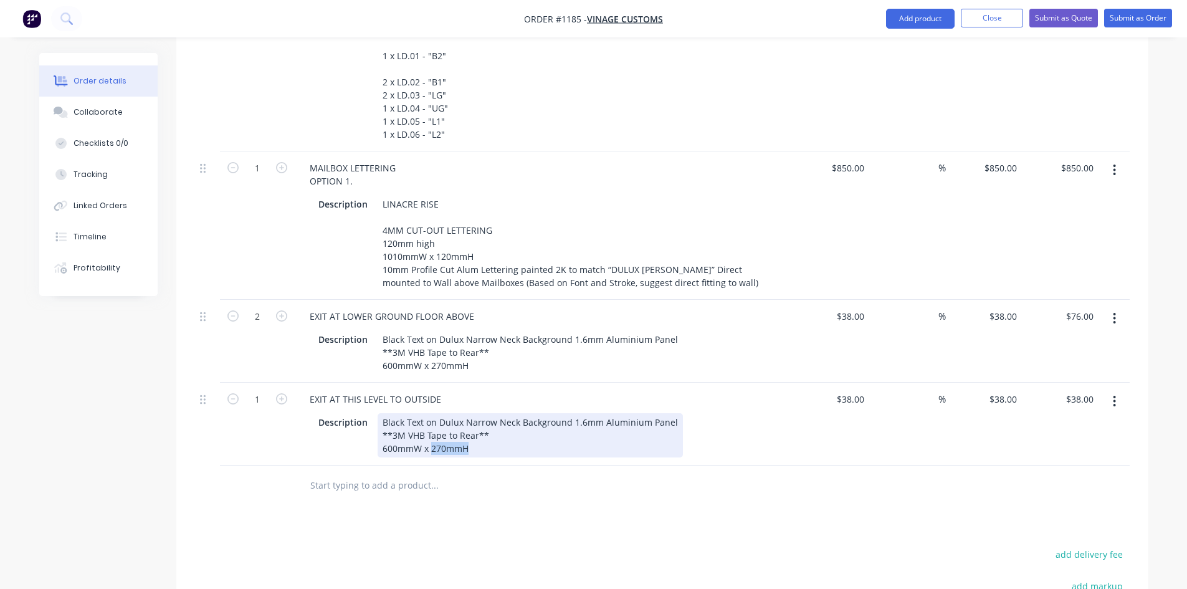
click at [436, 413] on div "Black Text on Dulux Narrow Neck Background 1.6mm Aluminium Panel **3M VHB Tape …" at bounding box center [529, 435] width 305 height 44
click at [442, 413] on div "Black Text on Dulux Narrow Neck Background 1.6mm Aluminium Panel **3M VHB Tape …" at bounding box center [529, 435] width 305 height 44
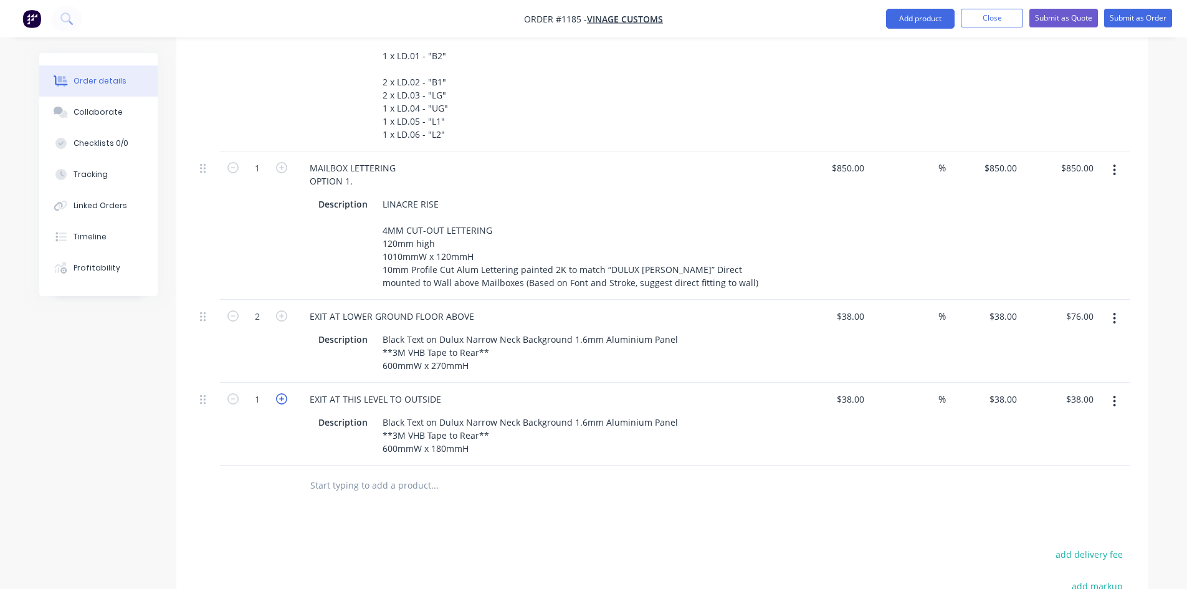
click at [279, 393] on icon "button" at bounding box center [281, 398] width 11 height 11
click at [844, 382] on div "38 38" at bounding box center [831, 423] width 77 height 83
click at [1155, 19] on button "Submit as Order" at bounding box center [1138, 18] width 68 height 19
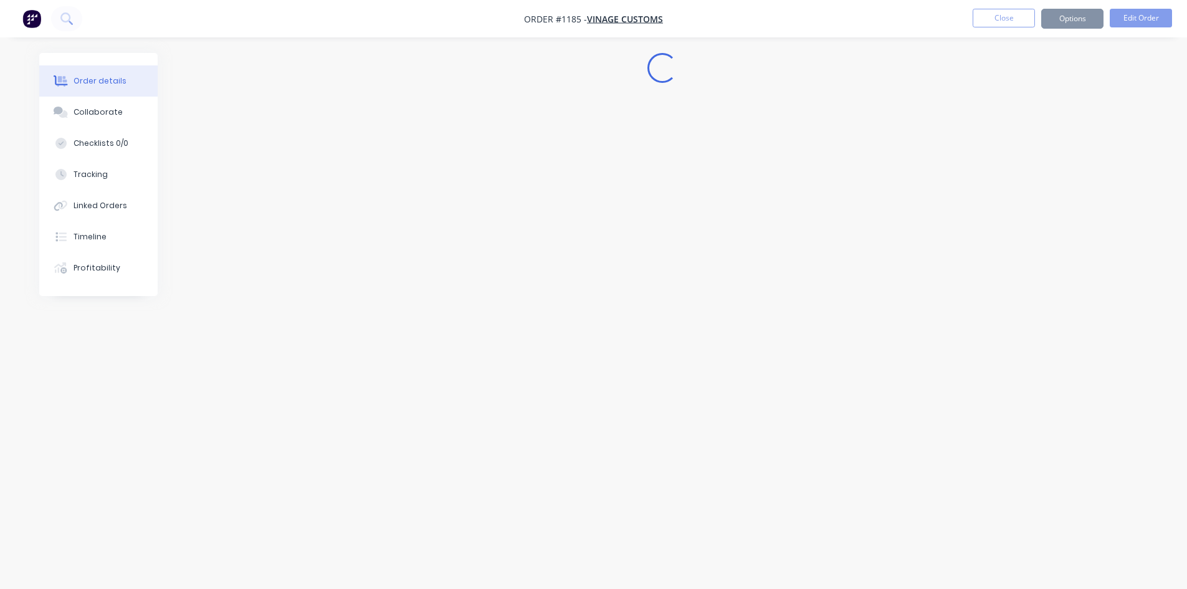
scroll to position [0, 0]
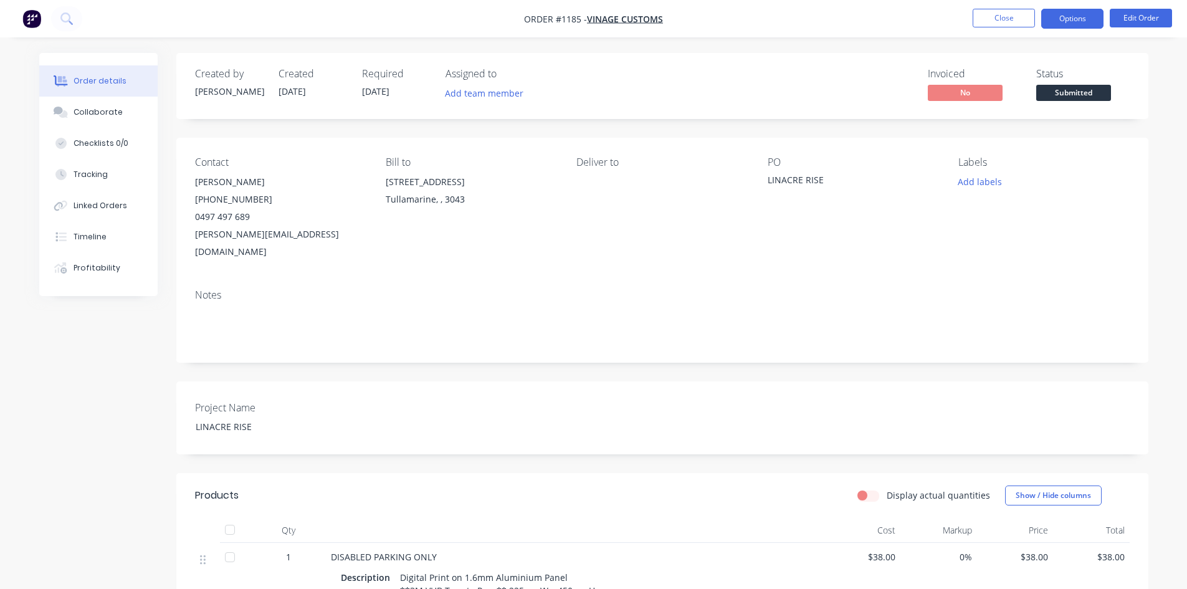
click at [1084, 22] on button "Options" at bounding box center [1072, 19] width 62 height 20
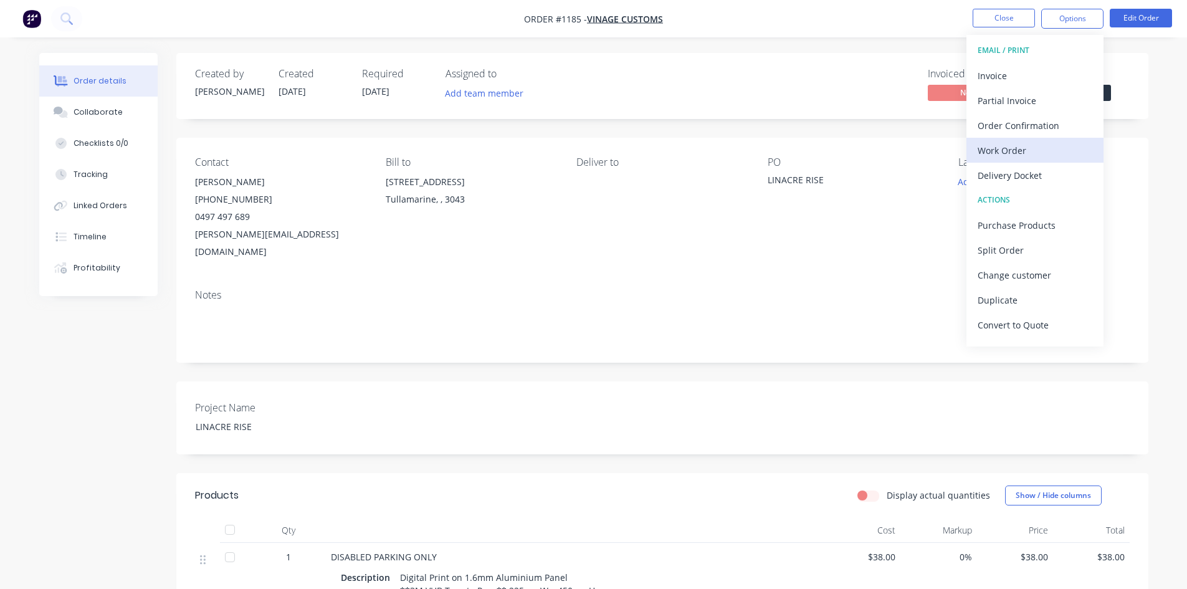
click at [1026, 148] on div "Work Order" at bounding box center [1034, 150] width 115 height 18
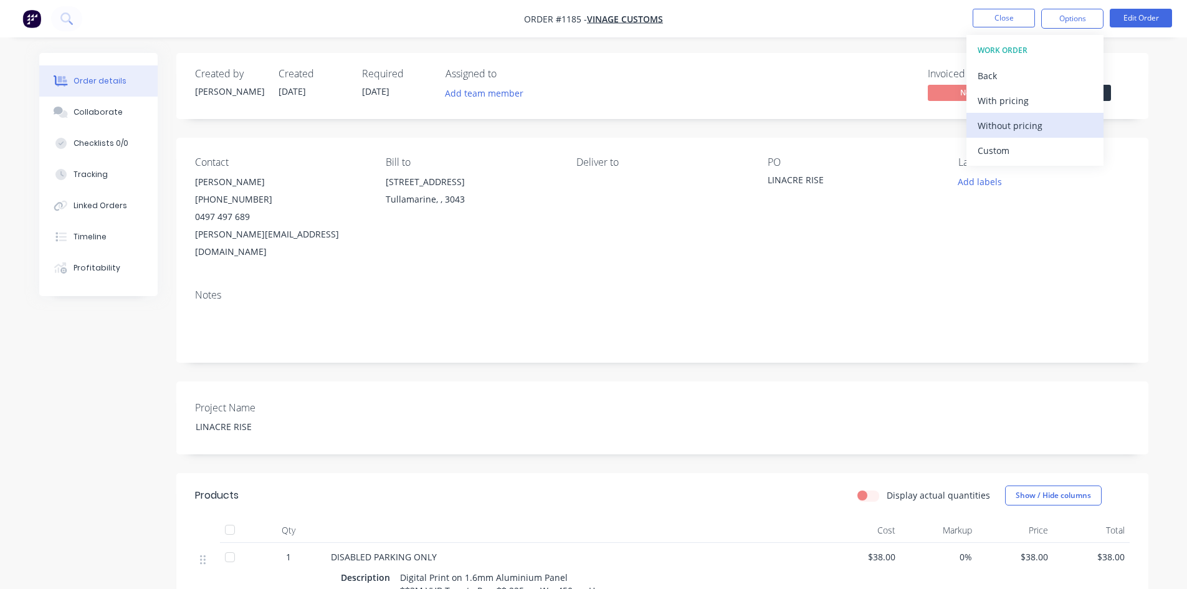
click at [1030, 130] on div "Without pricing" at bounding box center [1034, 125] width 115 height 18
click at [29, 17] on img "button" at bounding box center [31, 18] width 19 height 19
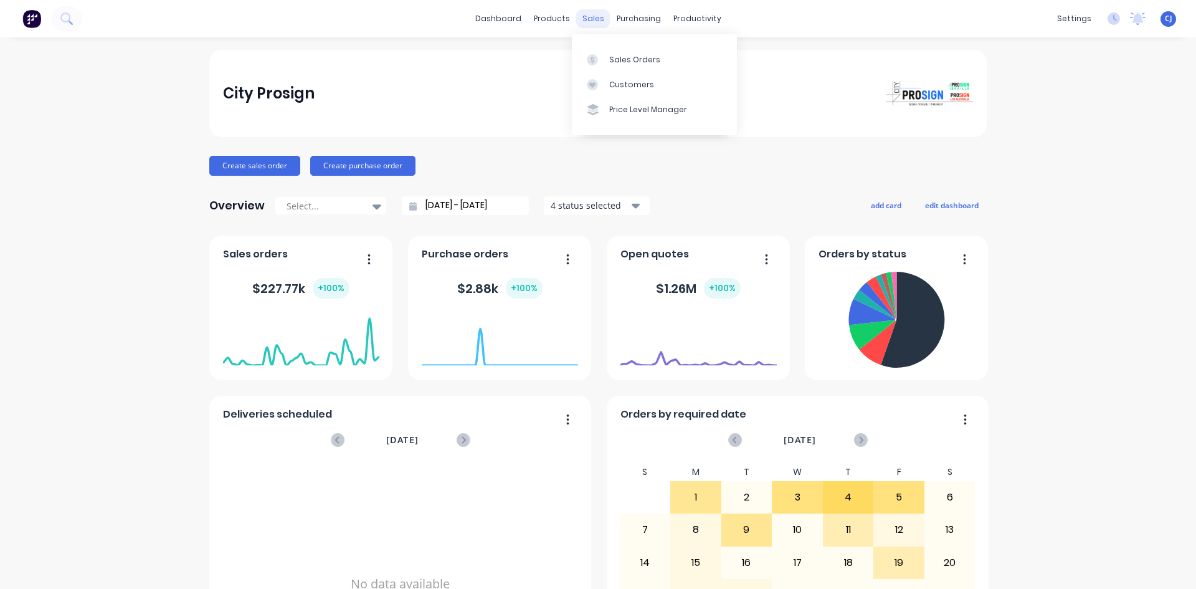
click at [590, 19] on div "sales" at bounding box center [593, 18] width 34 height 19
click at [600, 57] on div at bounding box center [596, 59] width 19 height 11
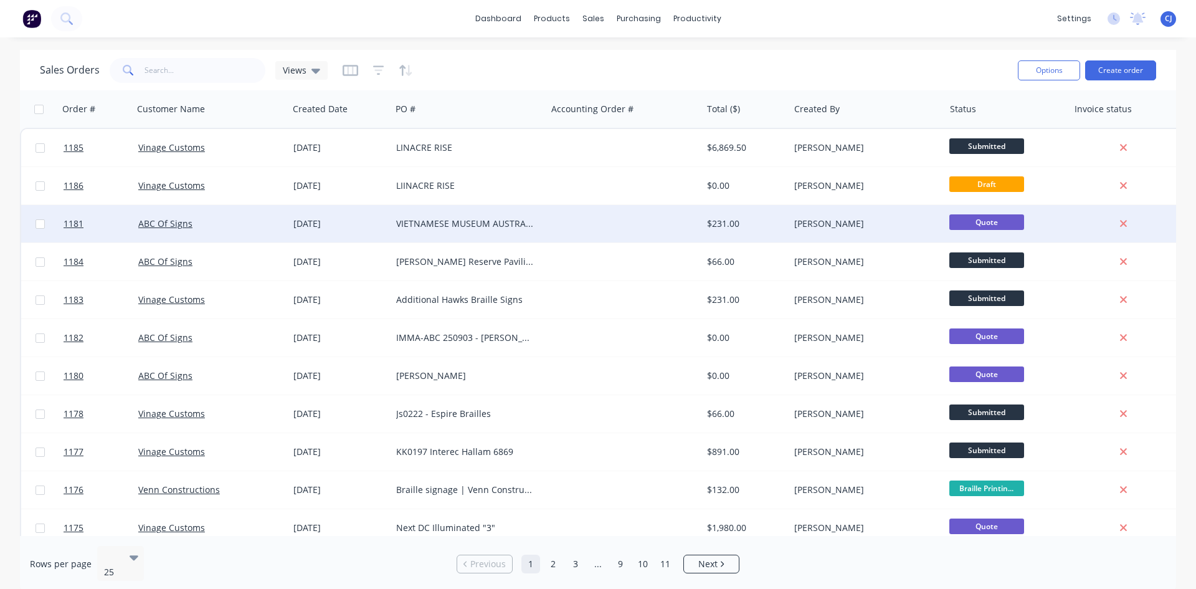
click at [535, 222] on div "VIETNAMESE MUSEUM AUSTRALIA SIGNAGE" at bounding box center [468, 223] width 145 height 12
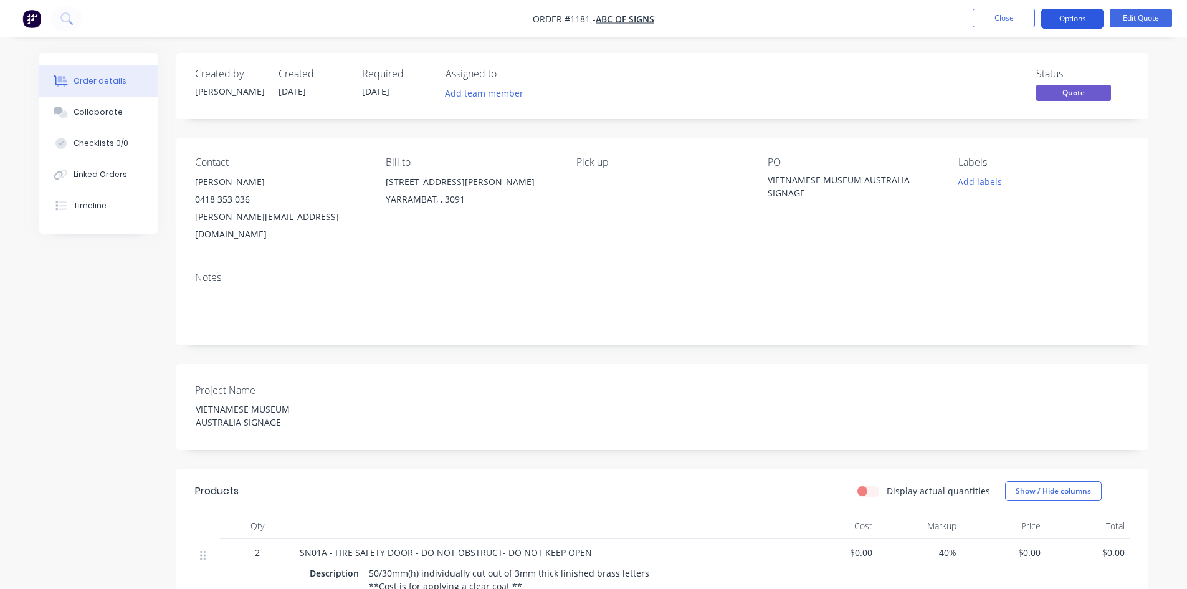
click at [1084, 26] on button "Options" at bounding box center [1072, 19] width 62 height 20
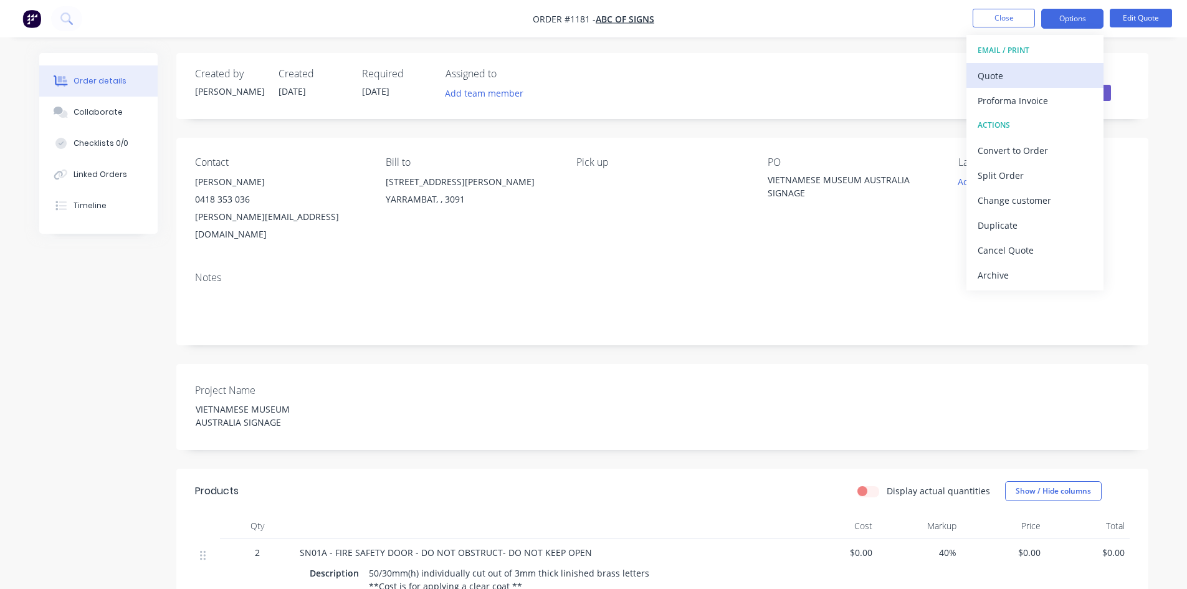
click at [1045, 78] on div "Quote" at bounding box center [1034, 76] width 115 height 18
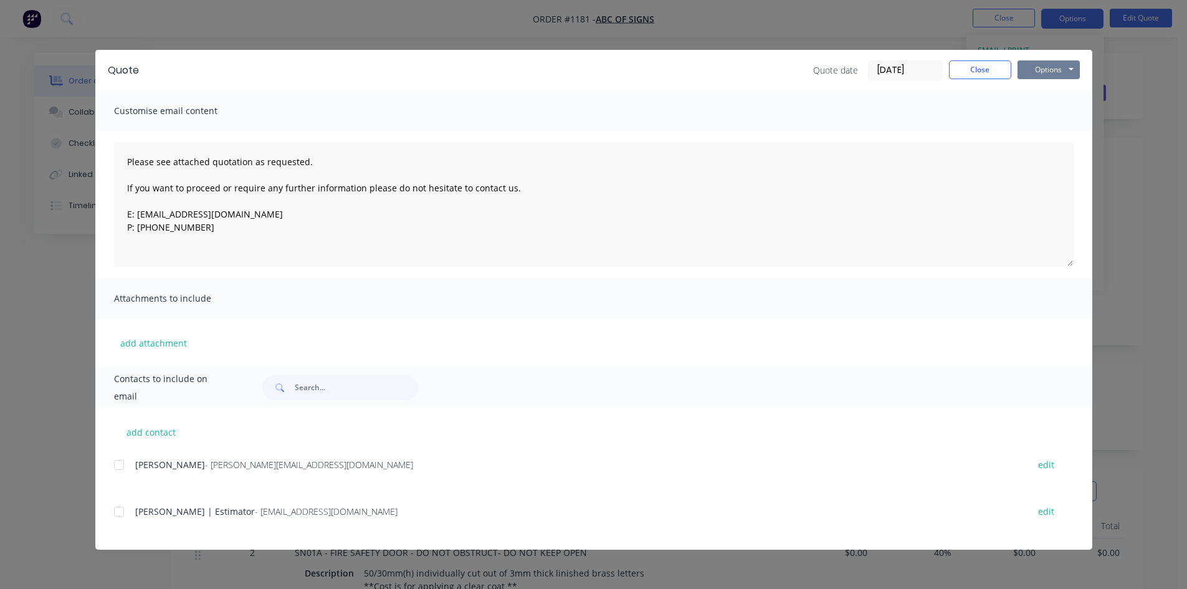
click at [1048, 68] on button "Options" at bounding box center [1048, 69] width 62 height 19
click at [1049, 111] on button "Print" at bounding box center [1057, 112] width 80 height 21
click at [986, 68] on button "Close" at bounding box center [980, 69] width 62 height 19
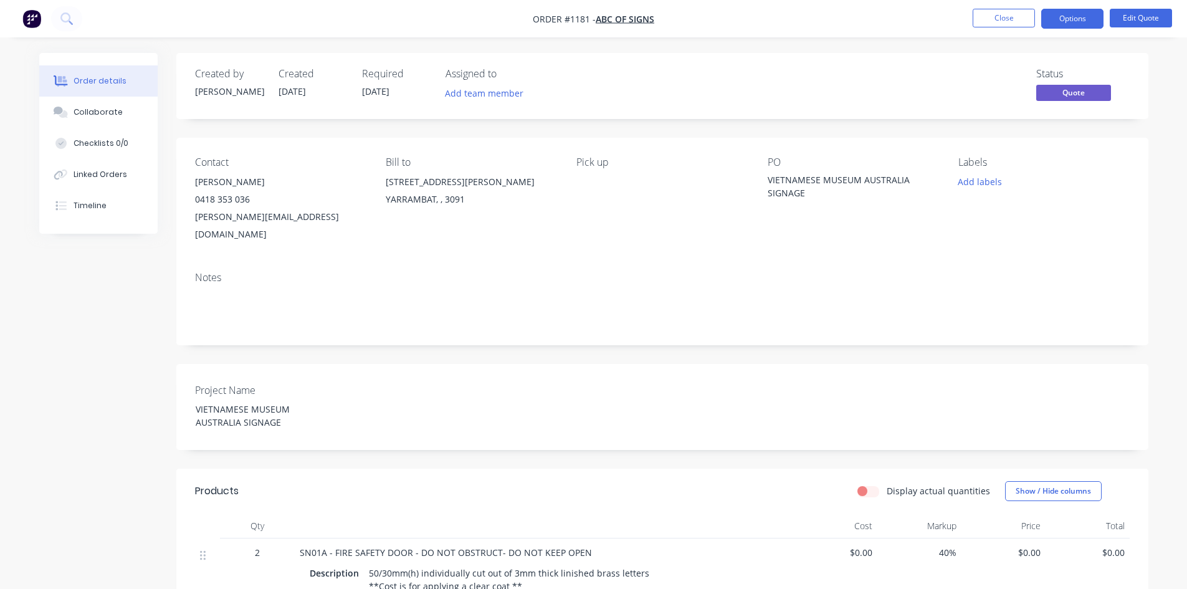
click at [1007, 28] on li "Close" at bounding box center [1003, 19] width 62 height 20
click at [1007, 26] on button "Close" at bounding box center [1003, 18] width 62 height 19
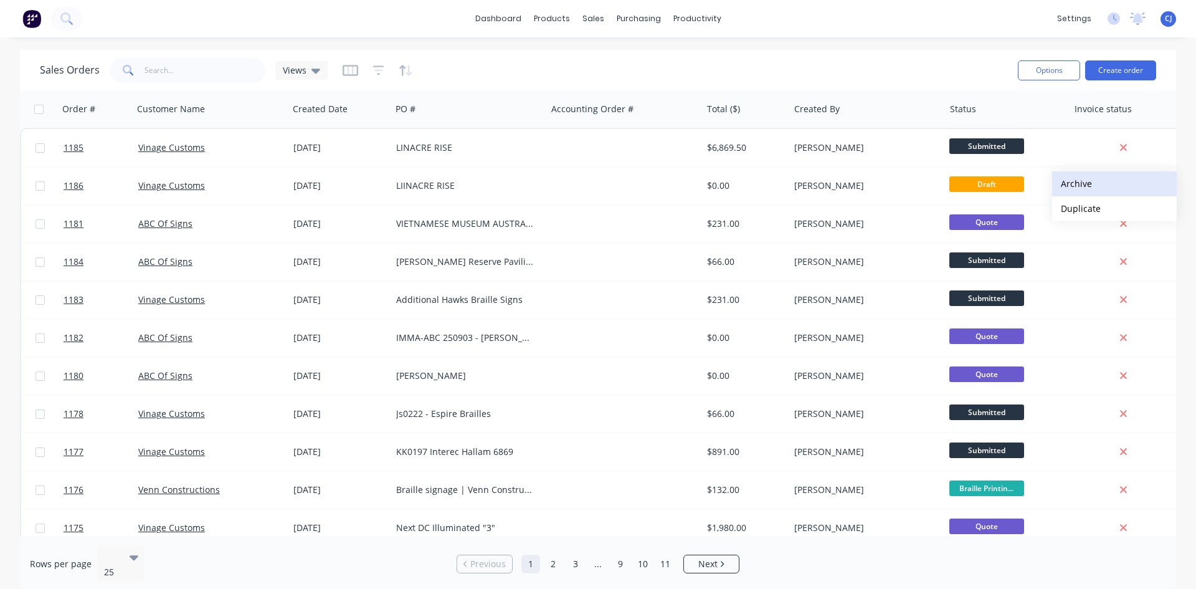
click at [1073, 181] on button "Archive" at bounding box center [1114, 183] width 125 height 25
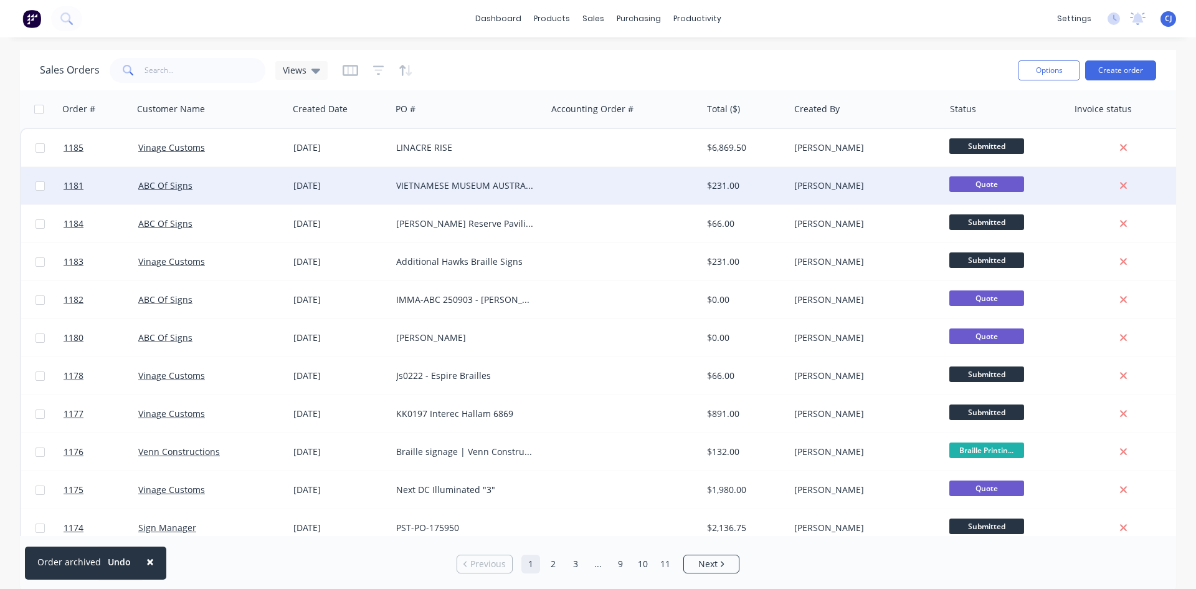
click at [478, 183] on div "VIETNAMESE MUSEUM AUSTRALIA SIGNAGE" at bounding box center [465, 185] width 138 height 12
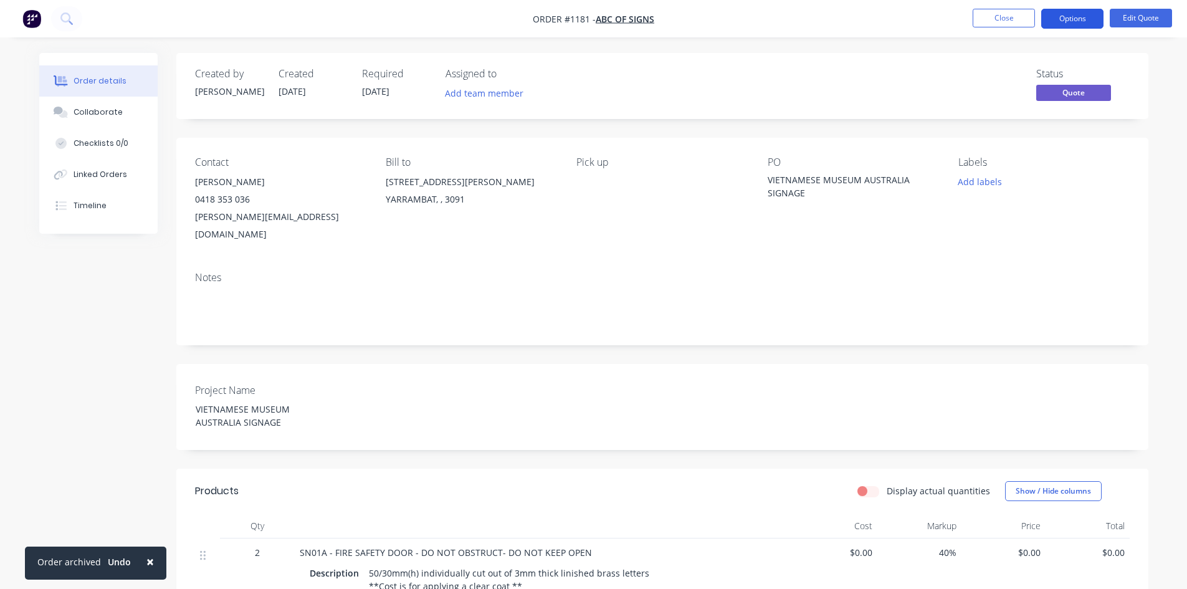
click at [1071, 22] on button "Options" at bounding box center [1072, 19] width 62 height 20
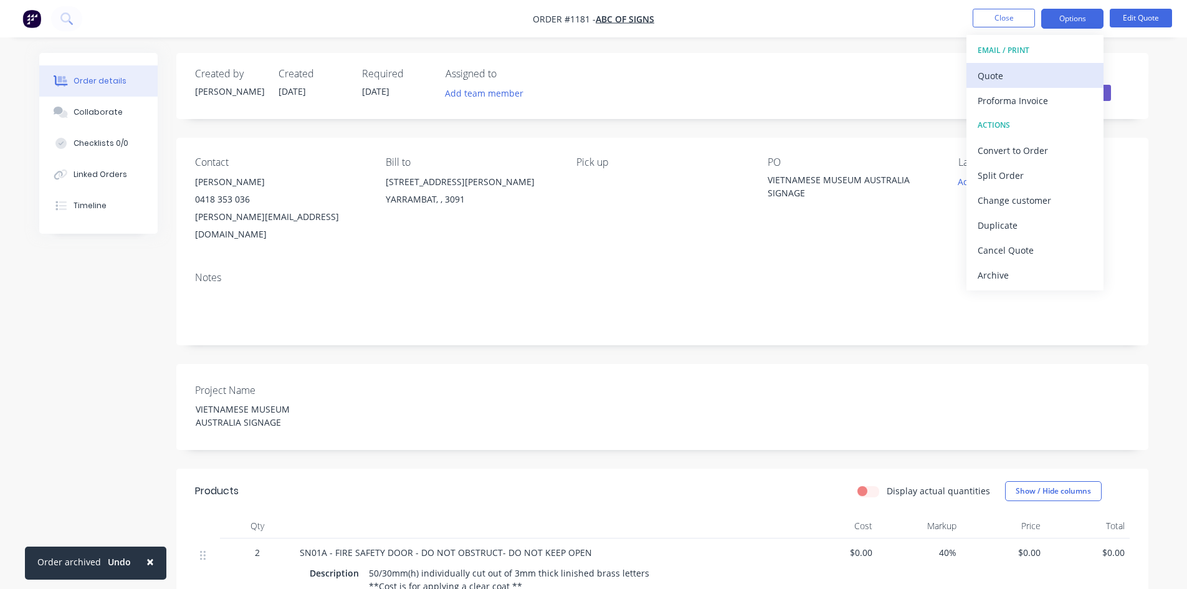
click at [1034, 82] on div "Quote" at bounding box center [1034, 76] width 115 height 18
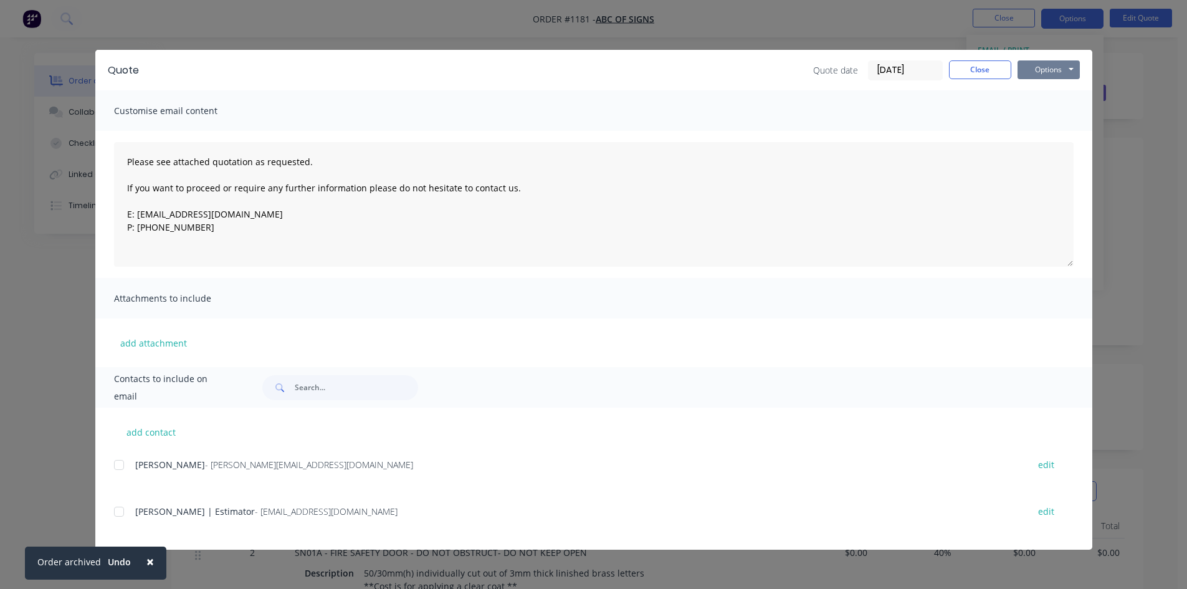
click at [1048, 72] on button "Options" at bounding box center [1048, 69] width 62 height 19
click at [1041, 111] on button "Print" at bounding box center [1057, 112] width 80 height 21
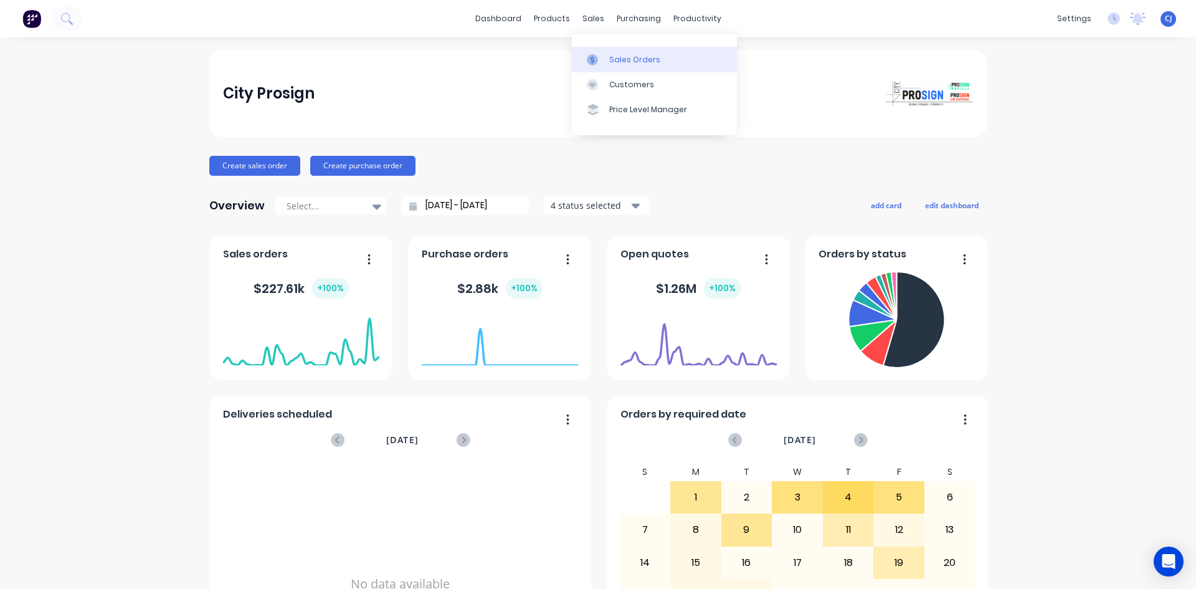
click at [603, 48] on link "Sales Orders" at bounding box center [654, 59] width 165 height 25
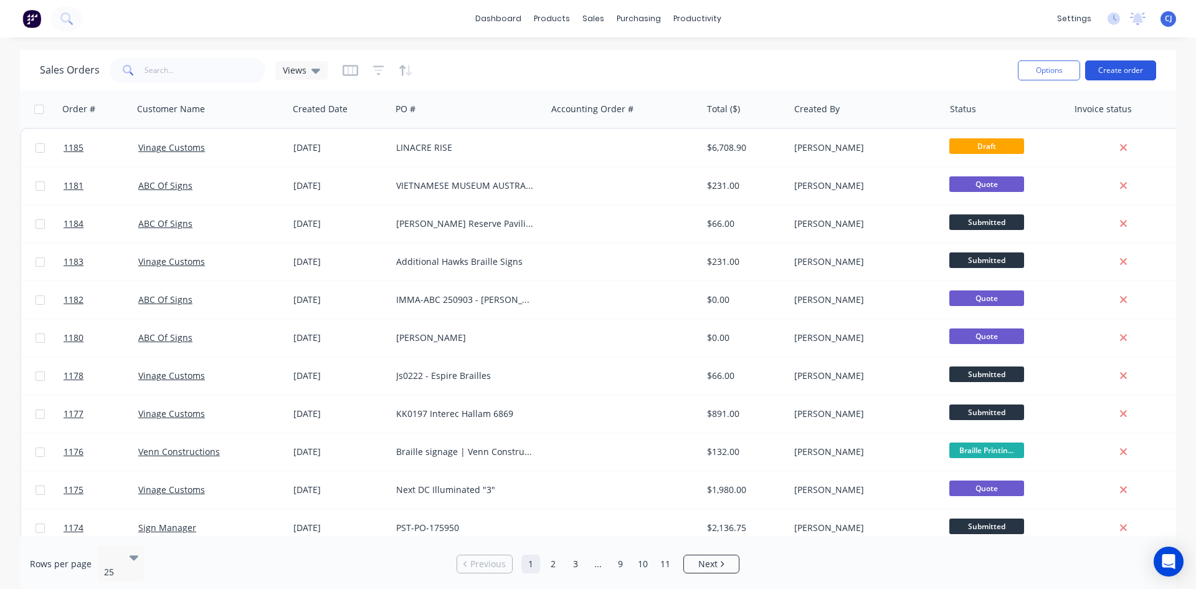
click at [1141, 65] on button "Create order" at bounding box center [1120, 70] width 71 height 20
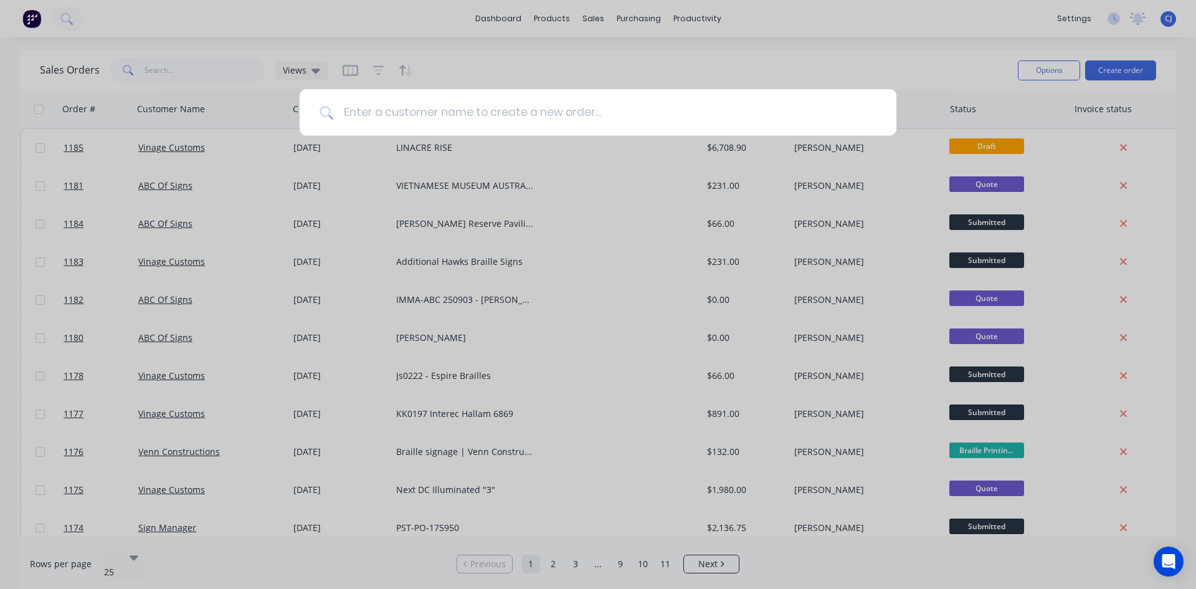
click at [453, 112] on input at bounding box center [604, 112] width 543 height 47
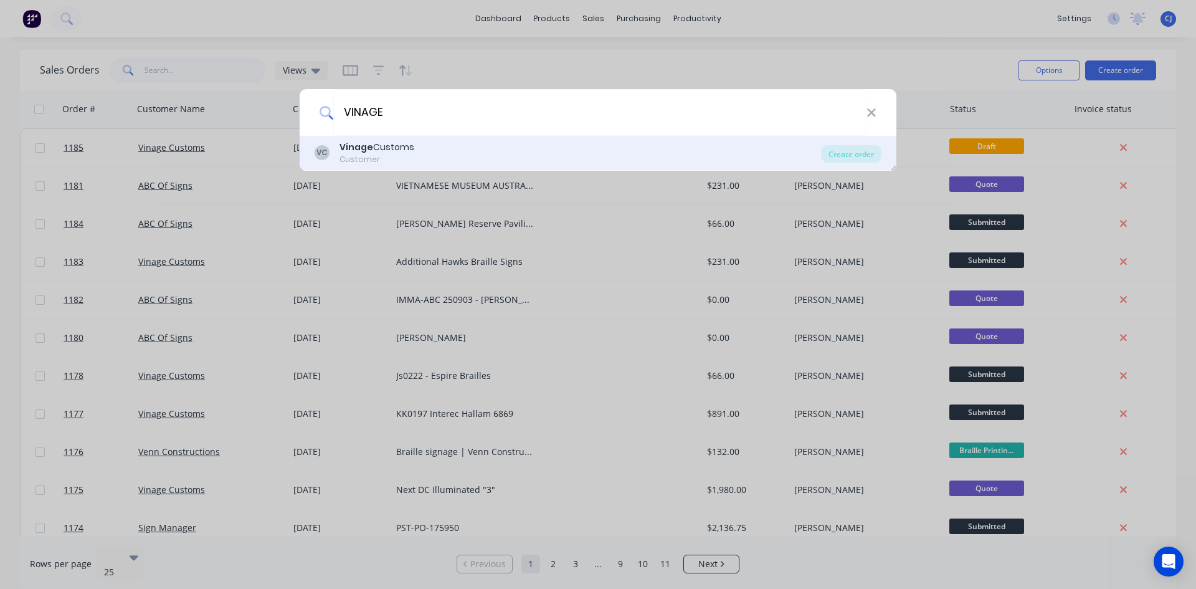
type input "VINAGE"
click at [443, 153] on div "VC Vinage Customs Customer" at bounding box center [568, 153] width 506 height 24
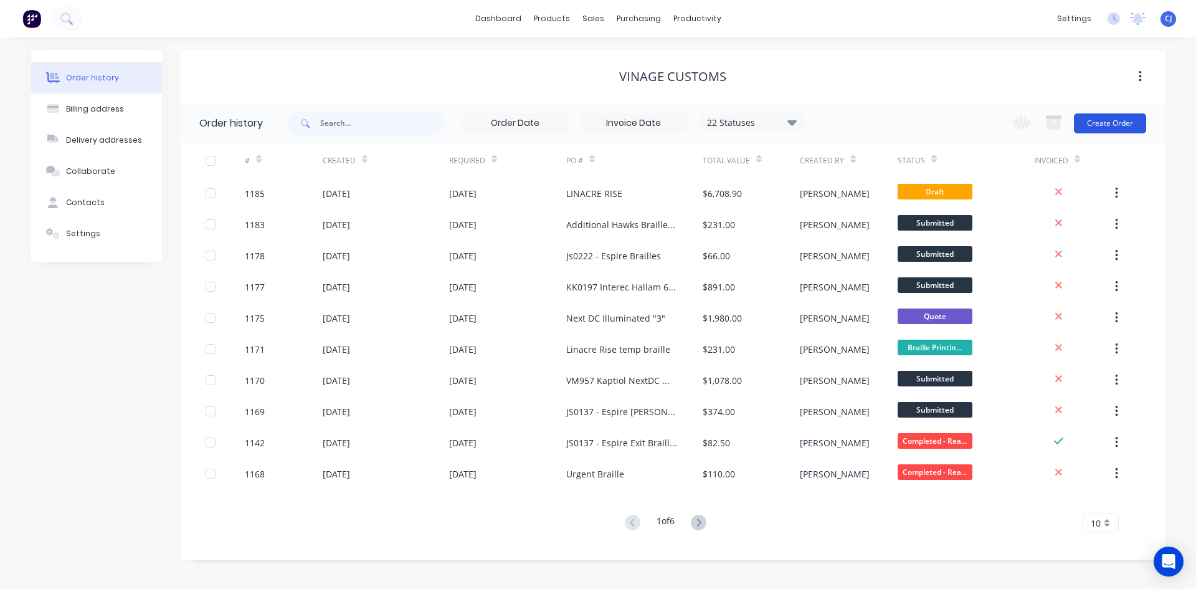
click at [1100, 130] on button "Create Order" at bounding box center [1110, 123] width 72 height 20
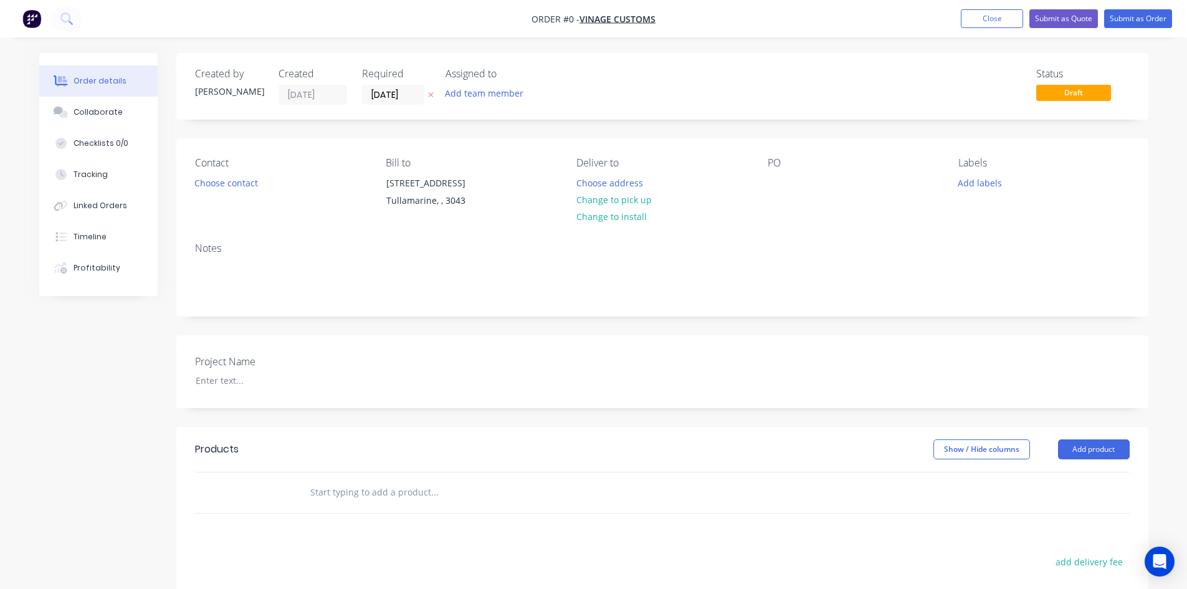
click at [788, 173] on div "PO" at bounding box center [852, 185] width 171 height 57
click at [780, 182] on div at bounding box center [777, 183] width 20 height 18
drag, startPoint x: 787, startPoint y: 184, endPoint x: 876, endPoint y: 189, distance: 88.6
click at [876, 189] on div "PO lINACRE rISE" at bounding box center [852, 185] width 171 height 57
drag, startPoint x: 768, startPoint y: 183, endPoint x: 850, endPoint y: 181, distance: 82.2
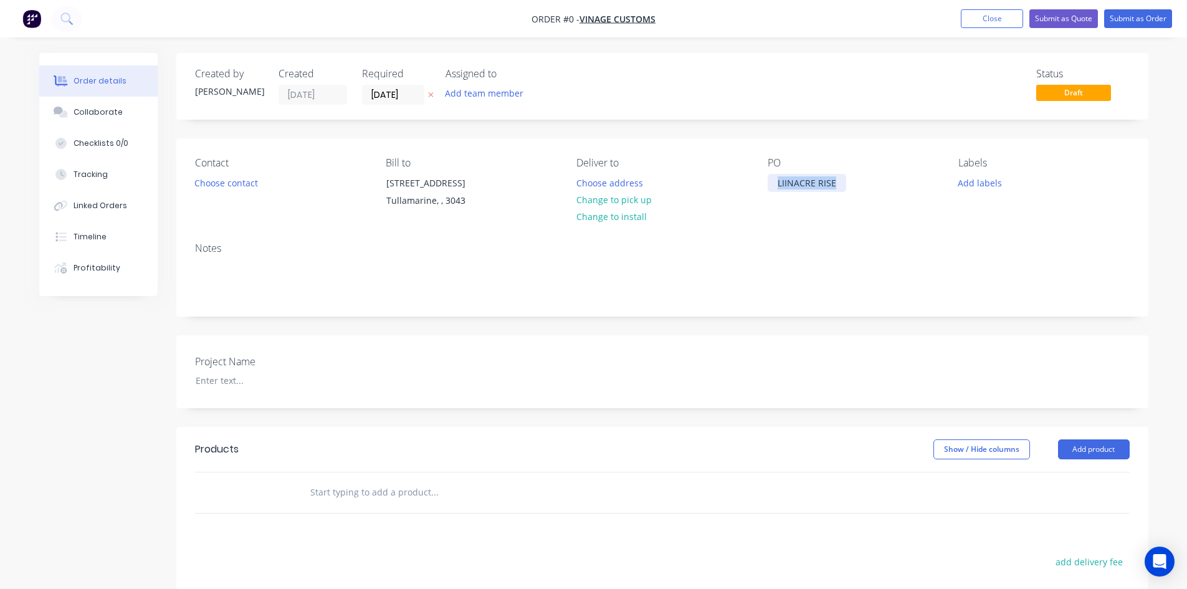
click at [850, 181] on div "PO LIINACRE RISE" at bounding box center [852, 185] width 171 height 57
copy div "LIINACRE RISE"
click at [243, 386] on div "Order details Collaborate Checklists 0/0 Tracking Linked Orders Timeline Profit…" at bounding box center [594, 442] width 1134 height 778
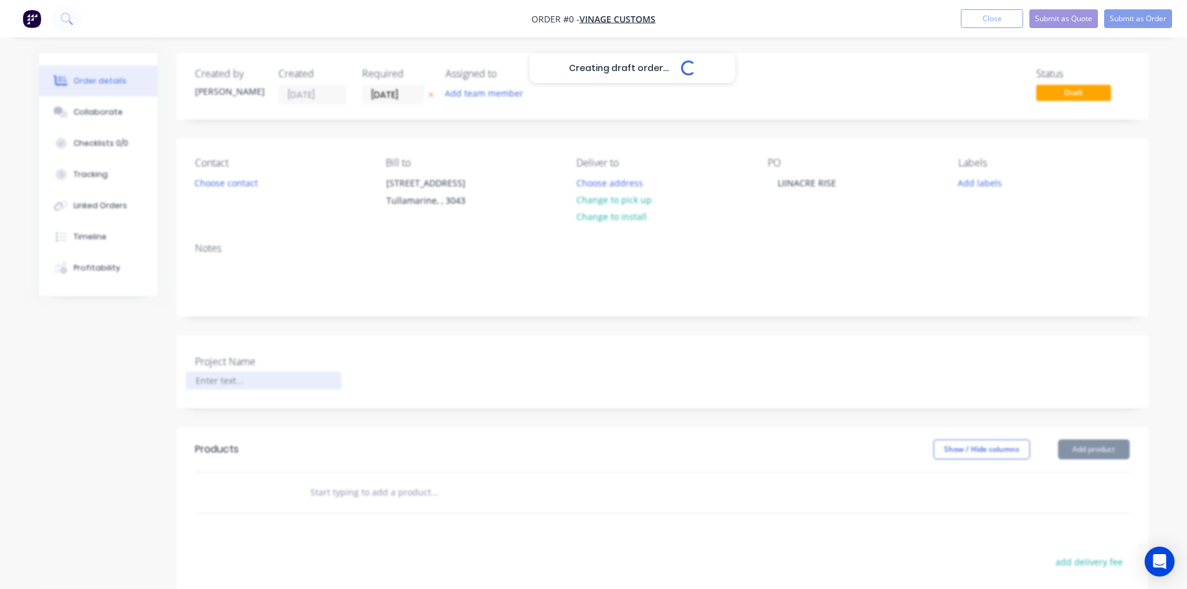
paste div
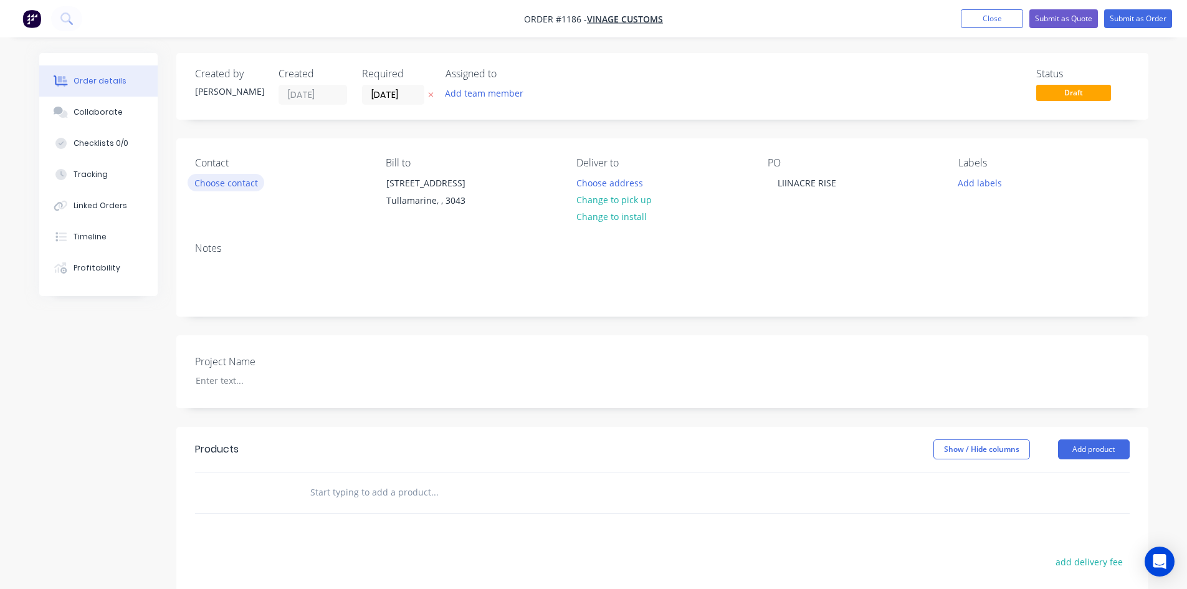
click at [252, 183] on button "Choose contact" at bounding box center [225, 182] width 77 height 17
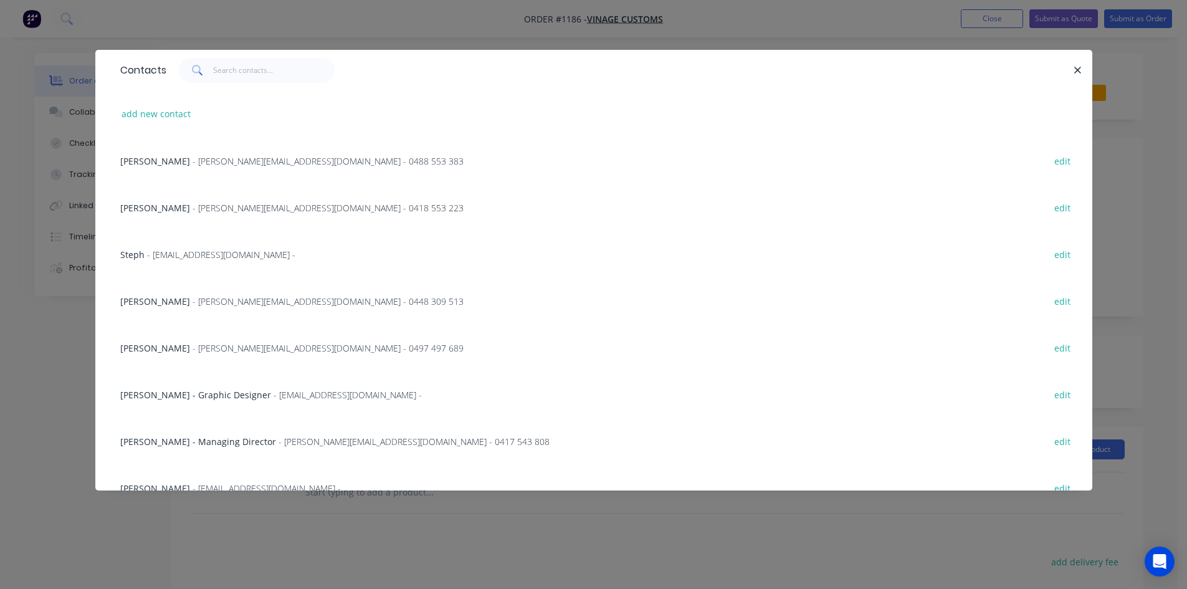
click at [193, 348] on span "- [PERSON_NAME][EMAIL_ADDRESS][DOMAIN_NAME] - 0497 497 689" at bounding box center [327, 348] width 271 height 12
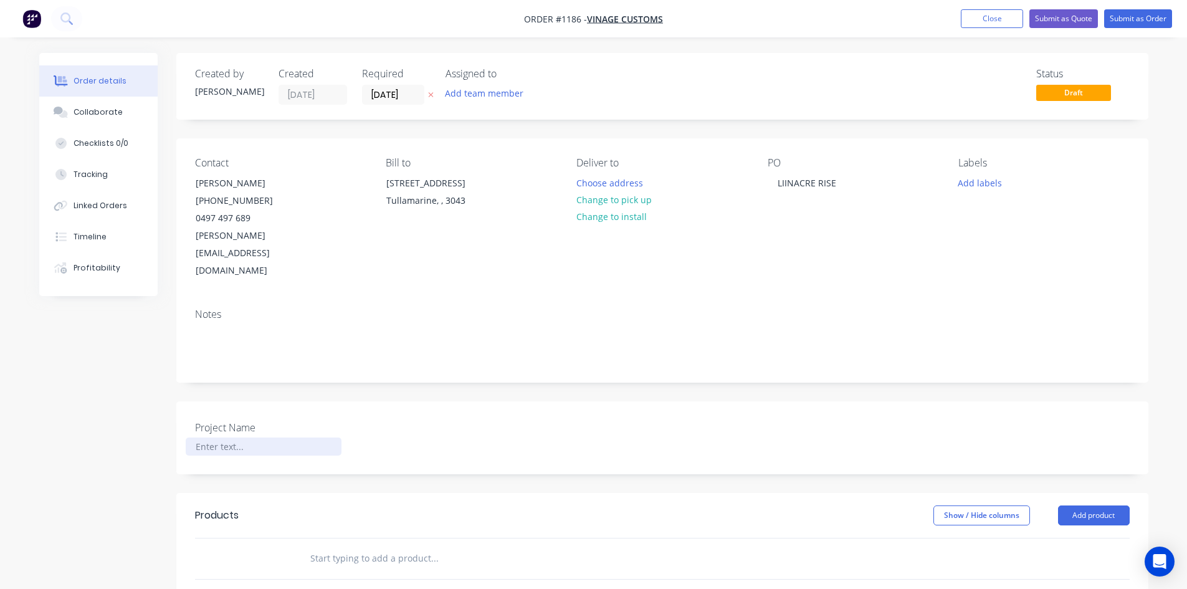
click at [216, 437] on div at bounding box center [264, 446] width 156 height 18
click at [377, 86] on label "[DATE]" at bounding box center [393, 95] width 62 height 20
click at [377, 86] on input "[DATE]" at bounding box center [393, 94] width 61 height 19
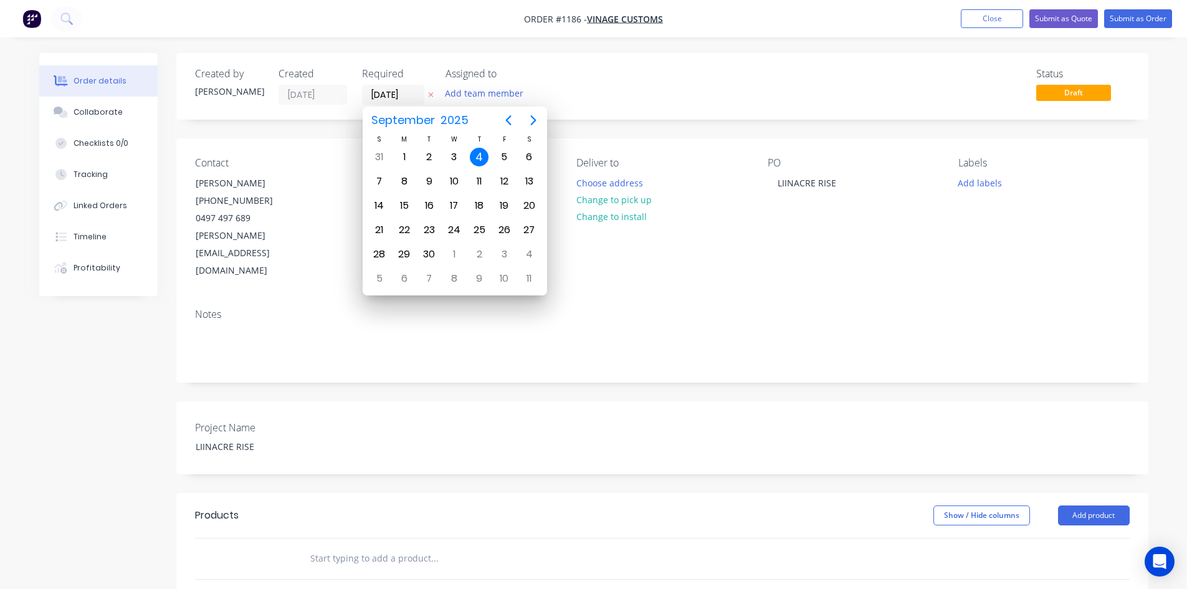
click at [482, 176] on div "11" at bounding box center [479, 181] width 19 height 19
type input "[DATE]"
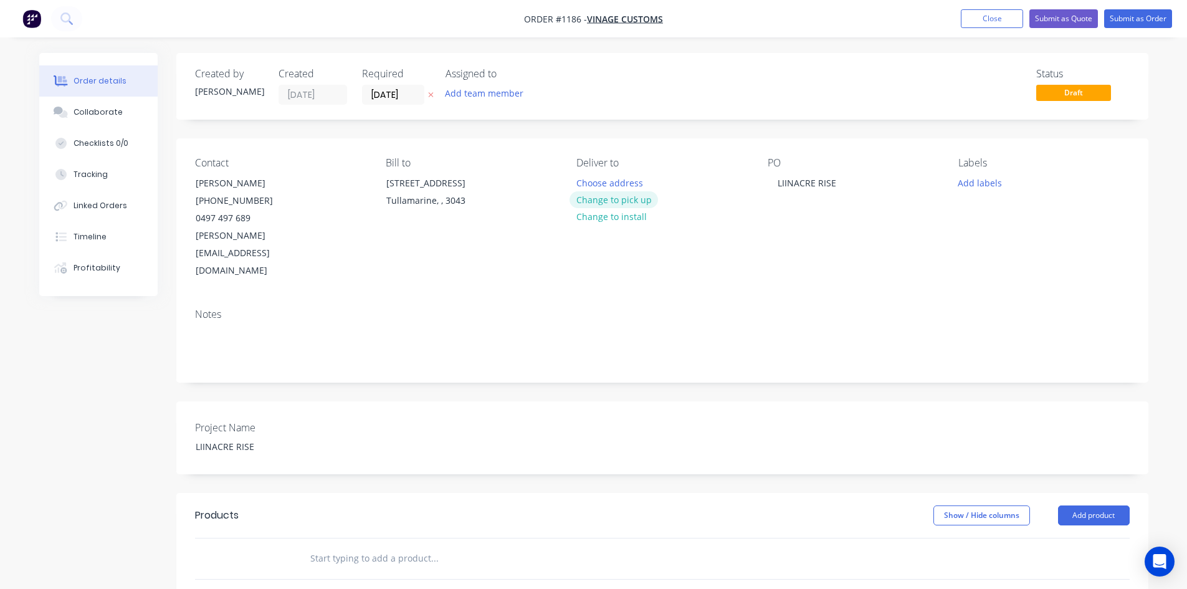
click at [611, 203] on button "Change to pick up" at bounding box center [613, 199] width 88 height 17
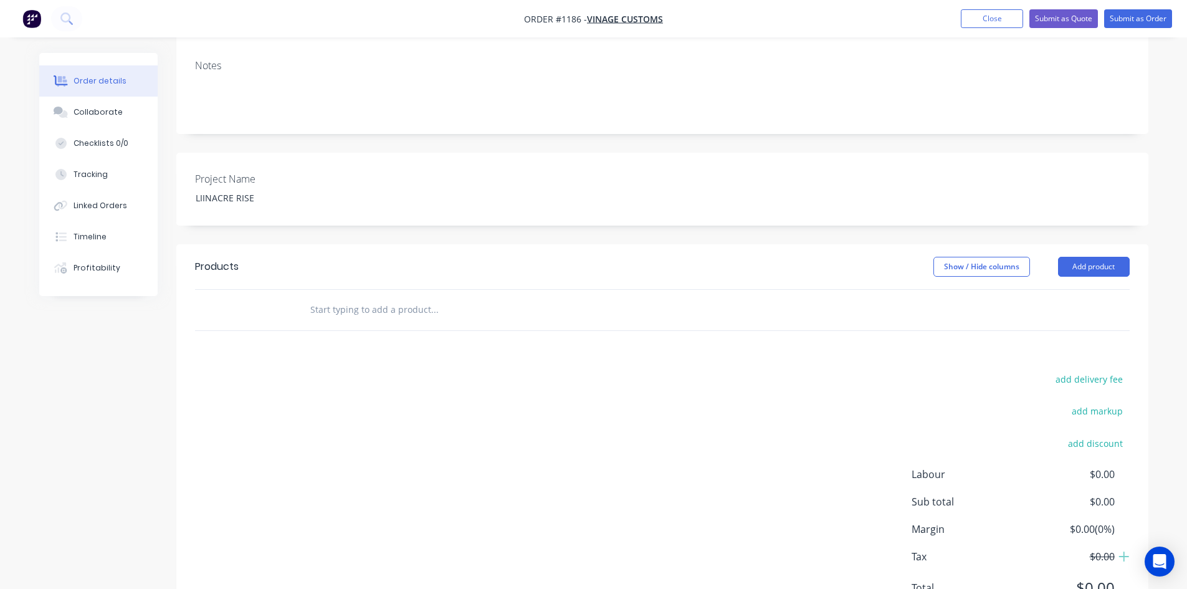
scroll to position [249, 0]
click at [394, 296] on input "text" at bounding box center [434, 308] width 249 height 25
